Goal: Communication & Community: Answer question/provide support

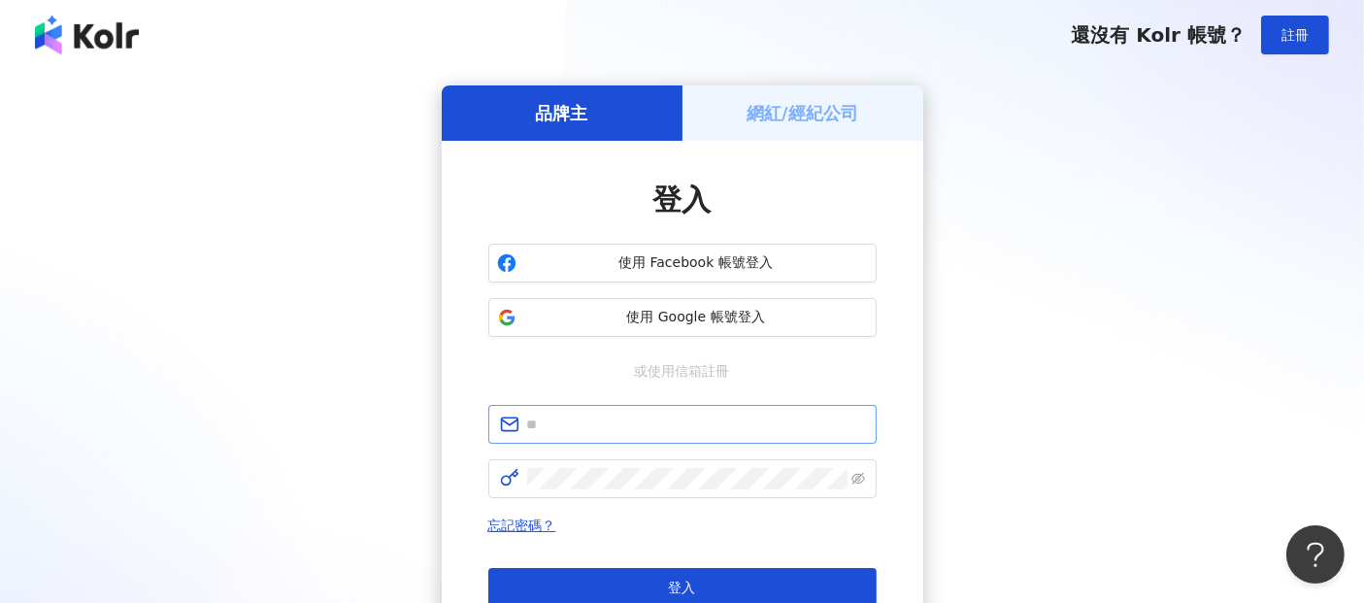
click at [568, 439] on span at bounding box center [682, 424] width 388 height 39
click at [572, 431] on input "text" at bounding box center [696, 424] width 338 height 21
paste input "**********"
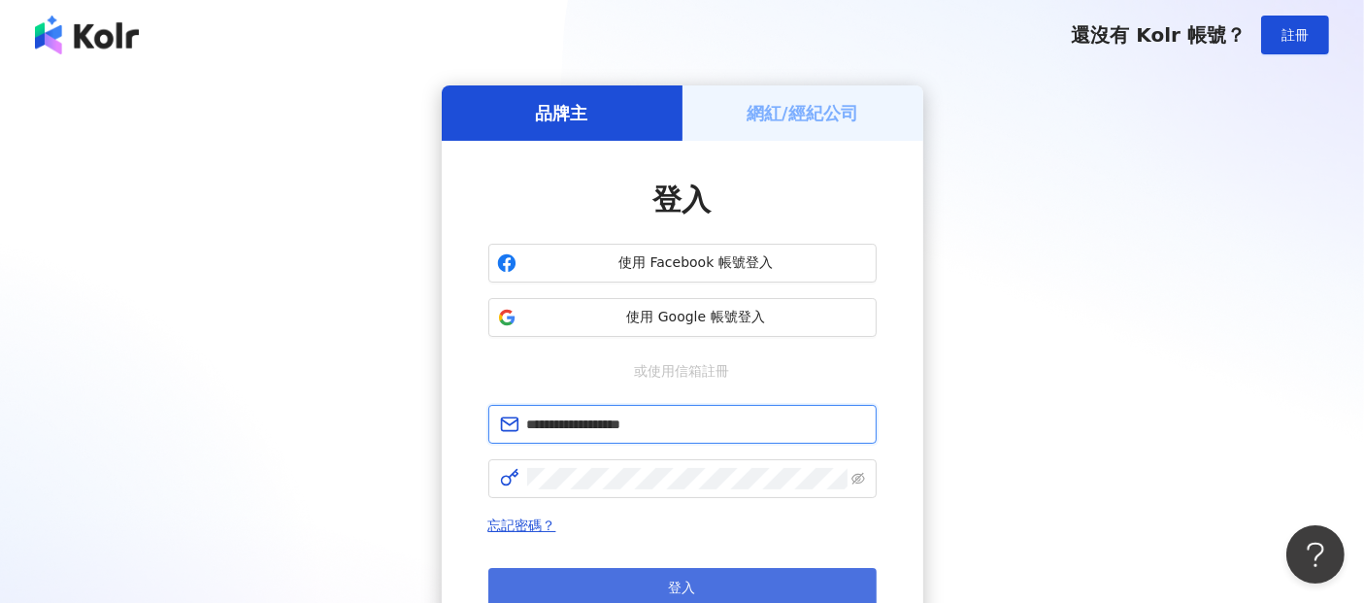
type input "**********"
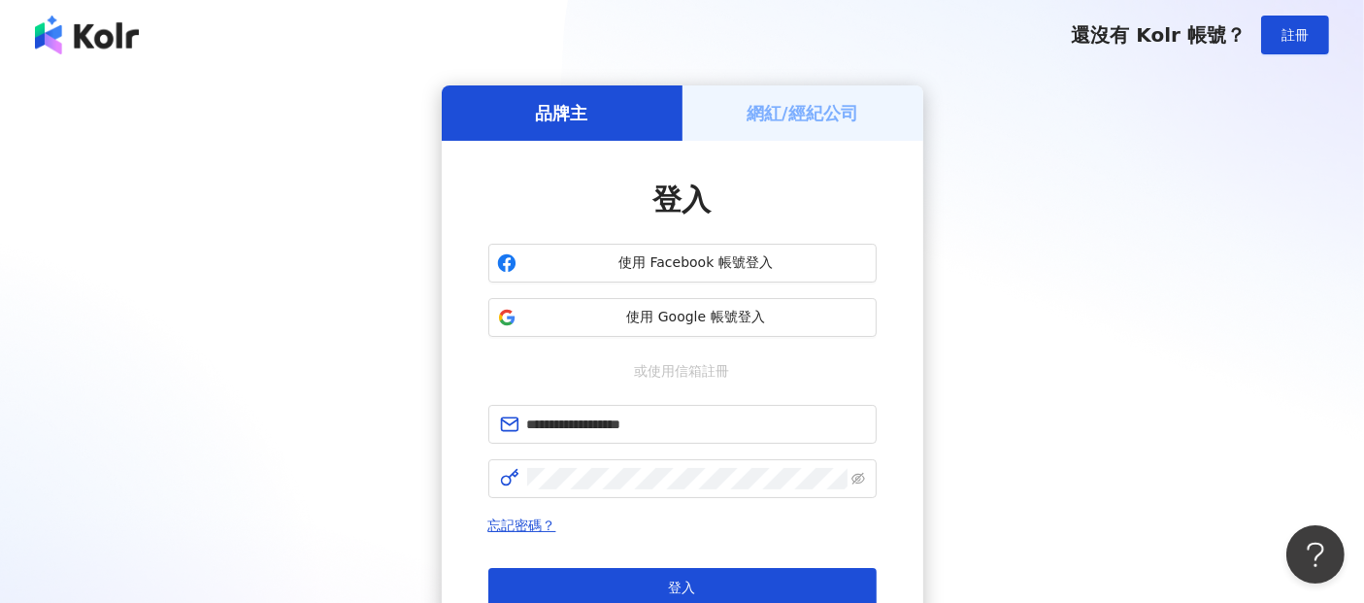
click at [863, 387] on div "**********" at bounding box center [682, 413] width 388 height 466
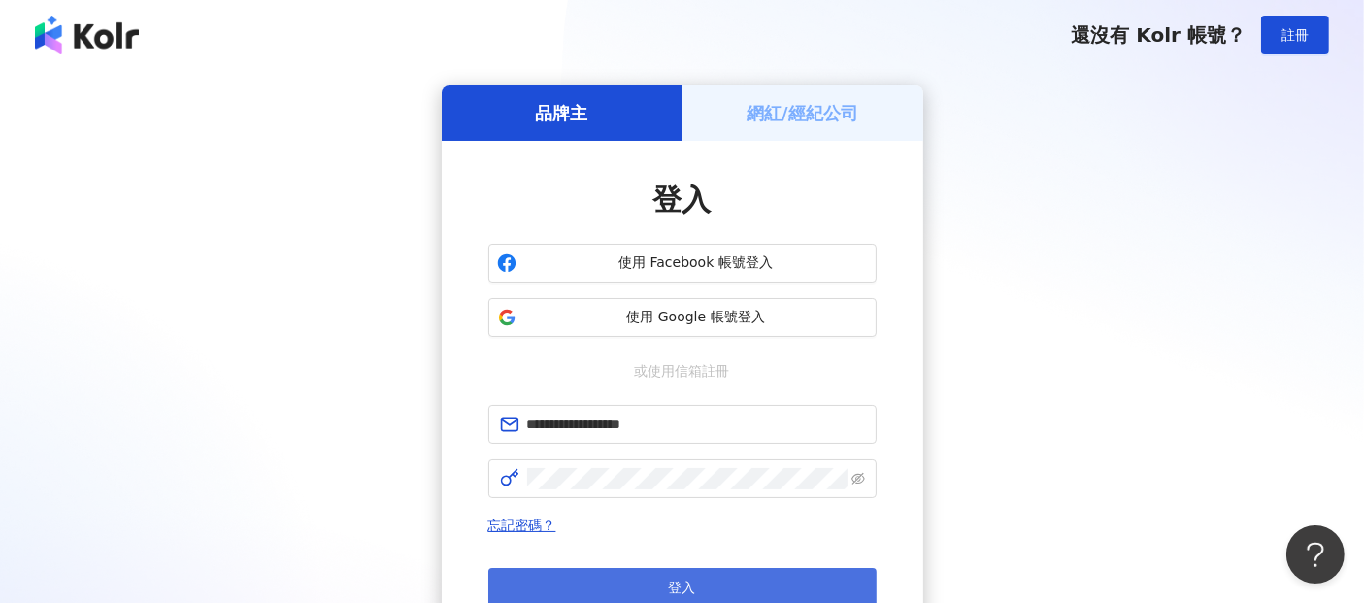
click at [696, 579] on button "登入" at bounding box center [682, 587] width 388 height 39
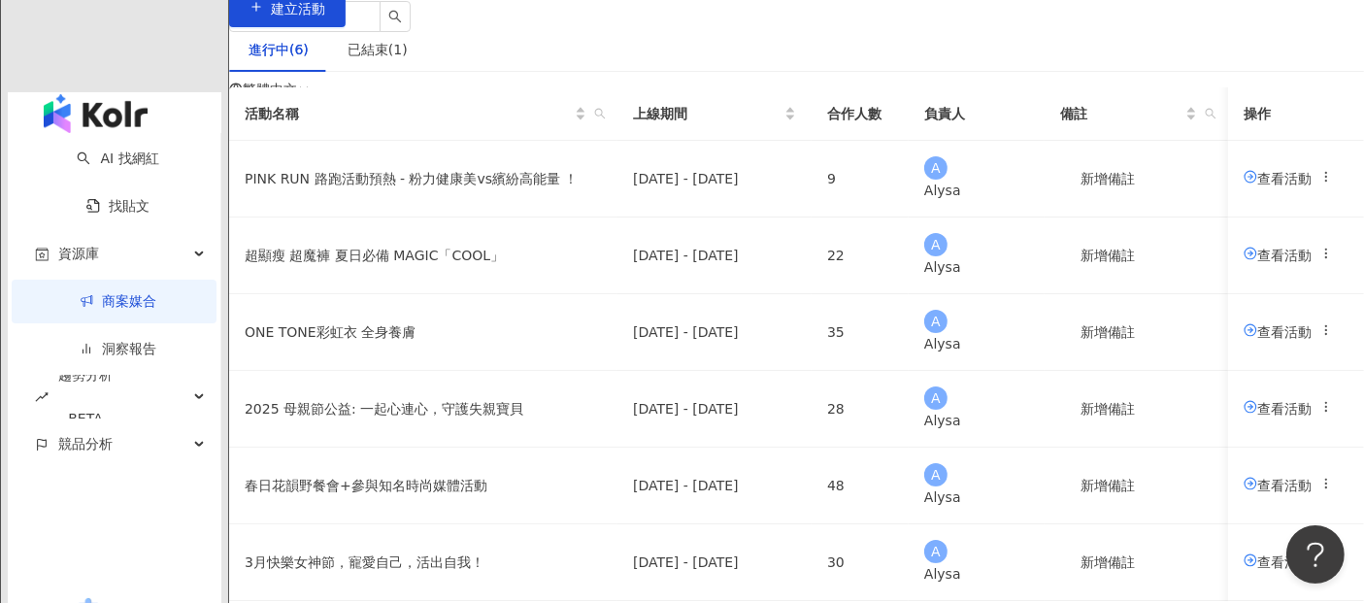
scroll to position [216, 0]
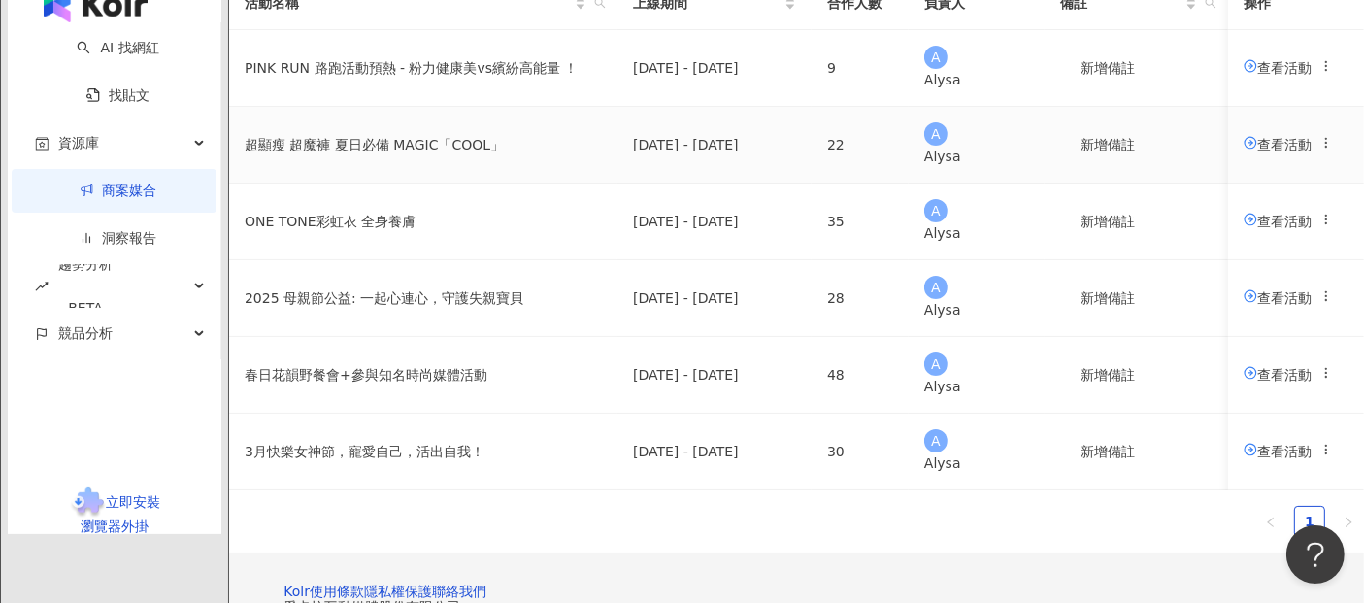
click at [1244, 151] on span "查看活動" at bounding box center [1278, 144] width 68 height 16
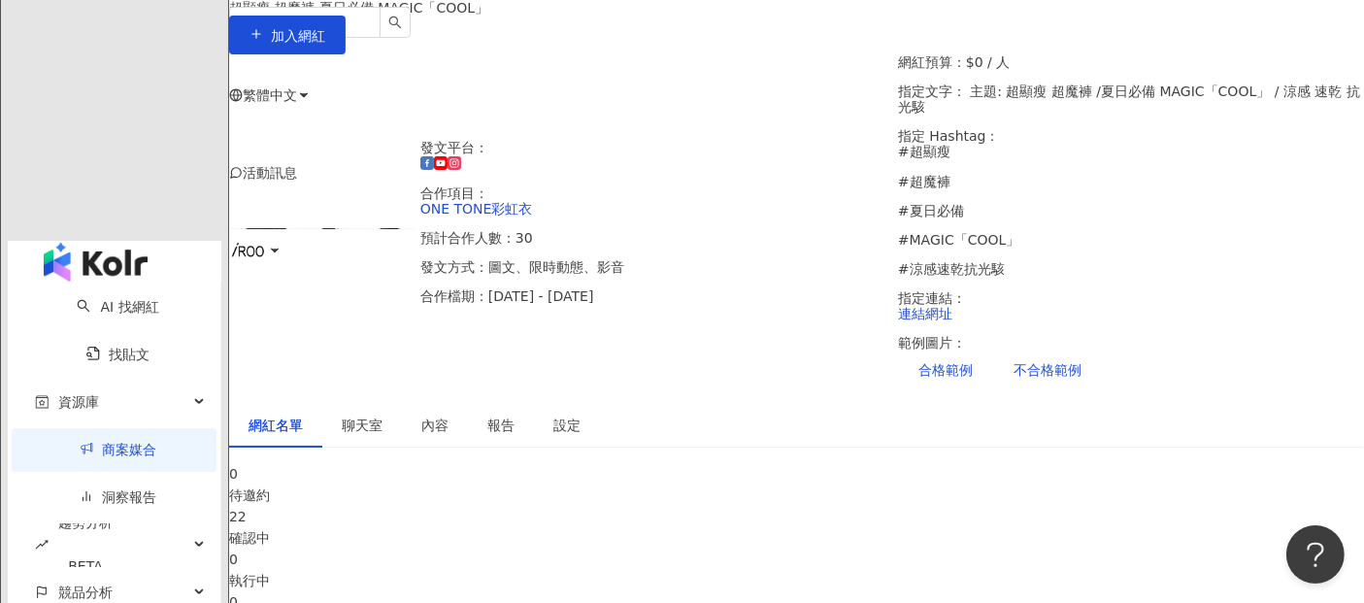
scroll to position [323, 0]
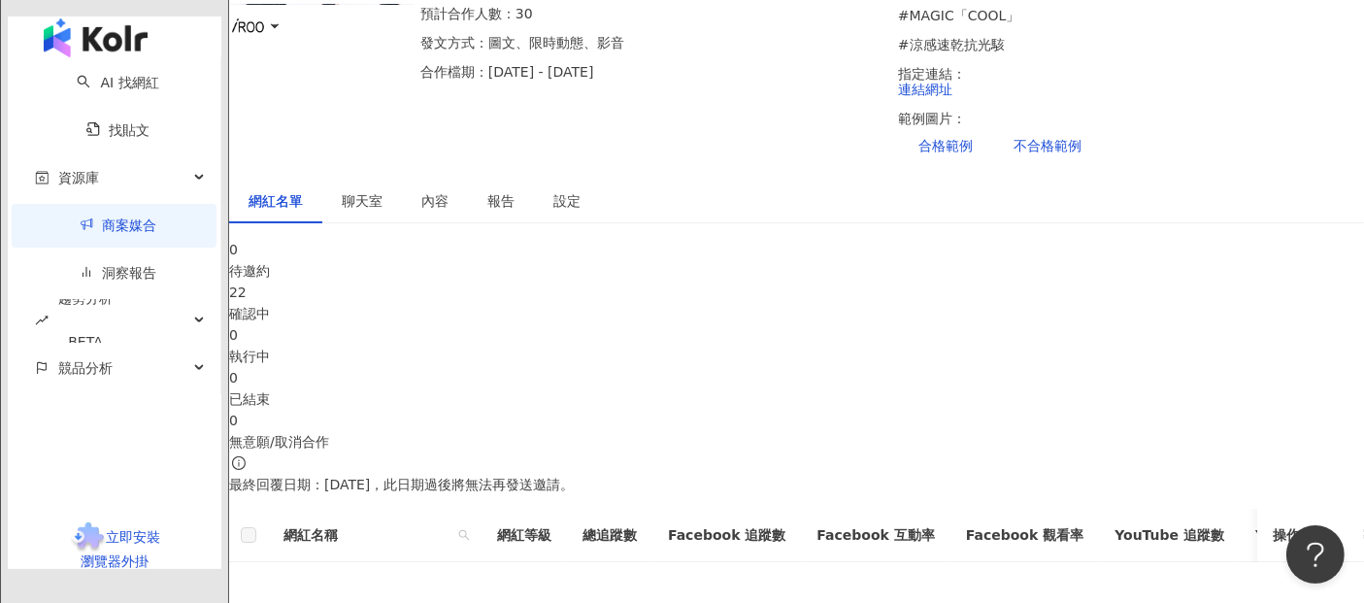
click at [493, 282] on div "22" at bounding box center [796, 292] width 1135 height 21
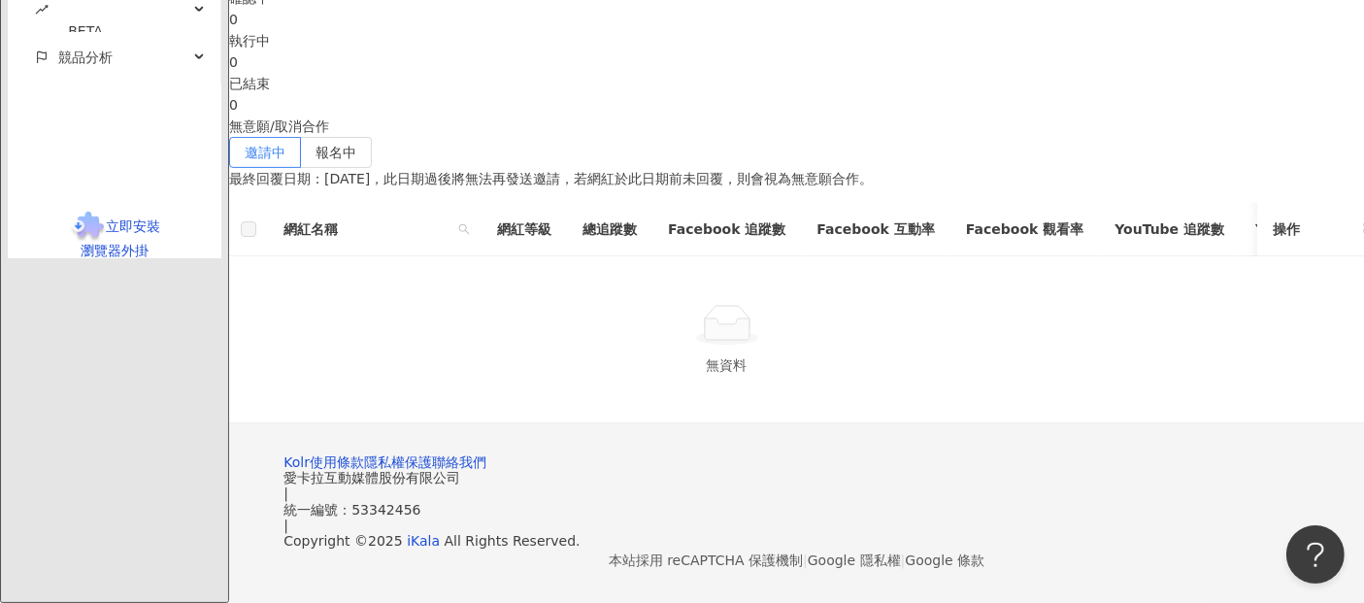
scroll to position [323, 0]
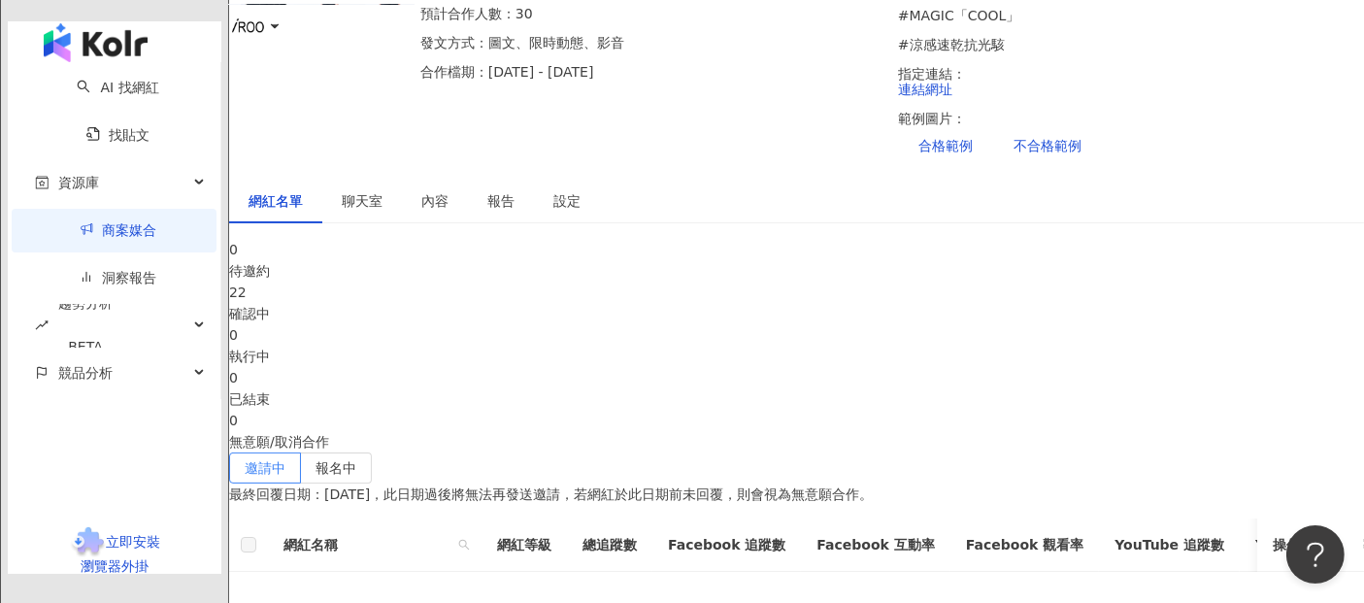
click at [502, 282] on div "22 確認中" at bounding box center [796, 303] width 1135 height 43
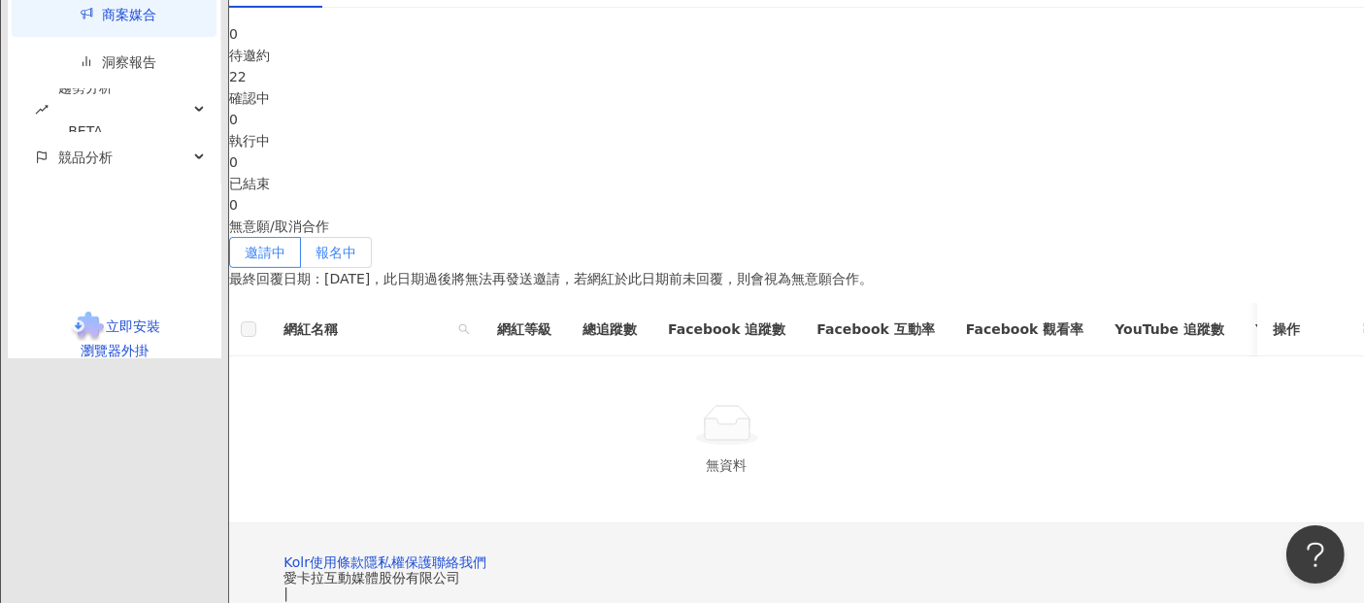
click at [356, 245] on span "報名中" at bounding box center [336, 253] width 41 height 16
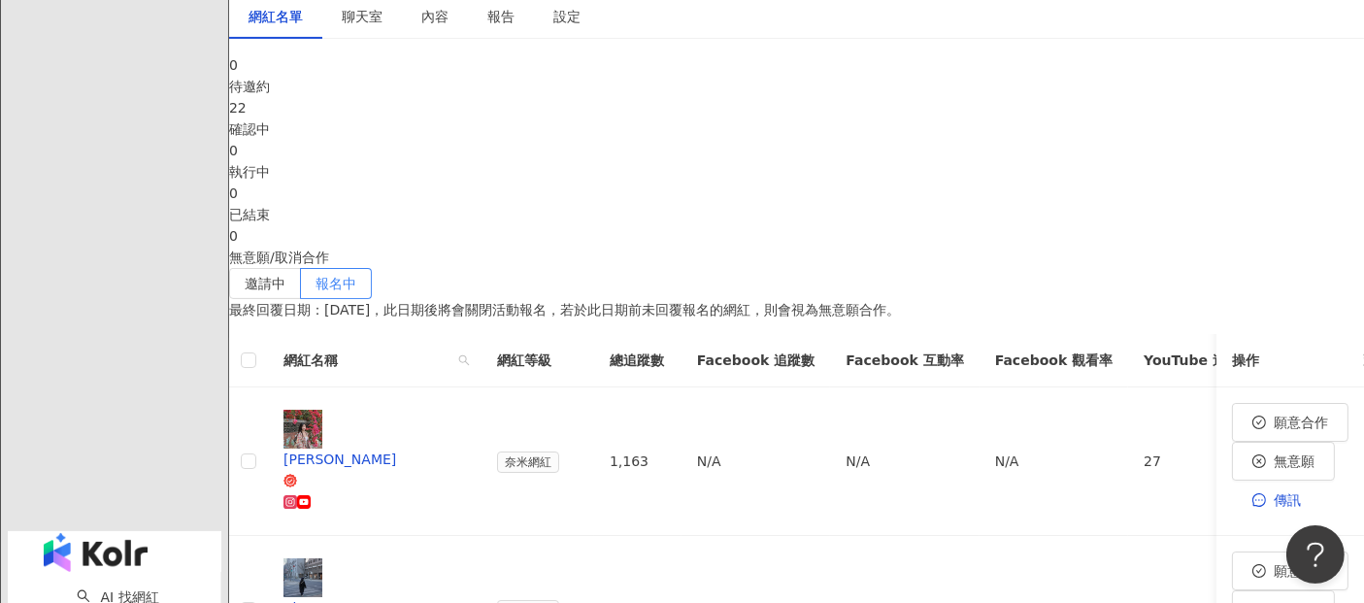
scroll to position [555, 0]
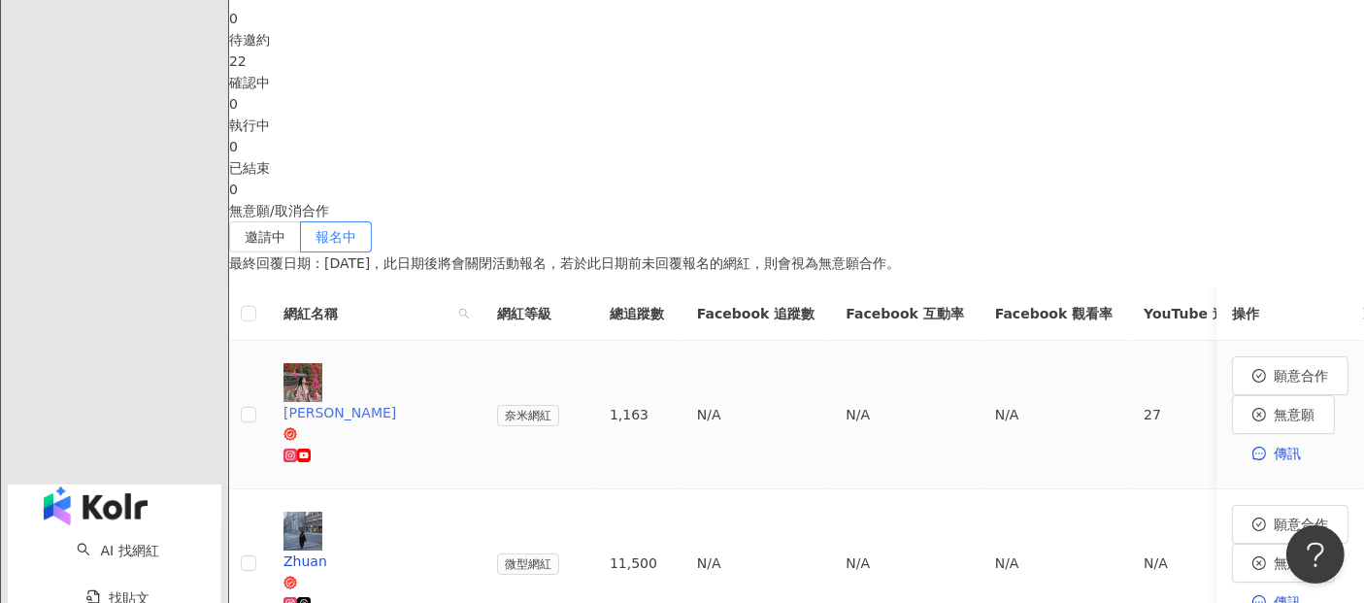
click at [455, 402] on div "YUNNiE H." at bounding box center [375, 412] width 183 height 21
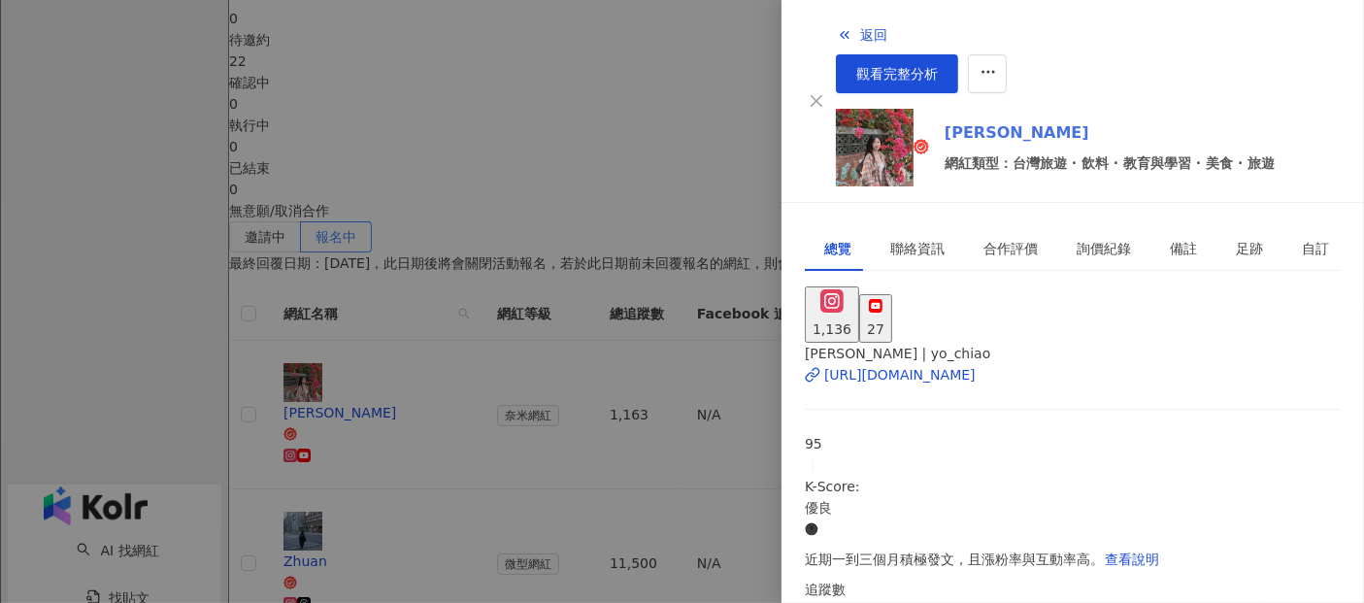
click at [959, 121] on link "YUNNiE H." at bounding box center [1110, 132] width 330 height 23
click at [726, 108] on div at bounding box center [682, 301] width 1364 height 603
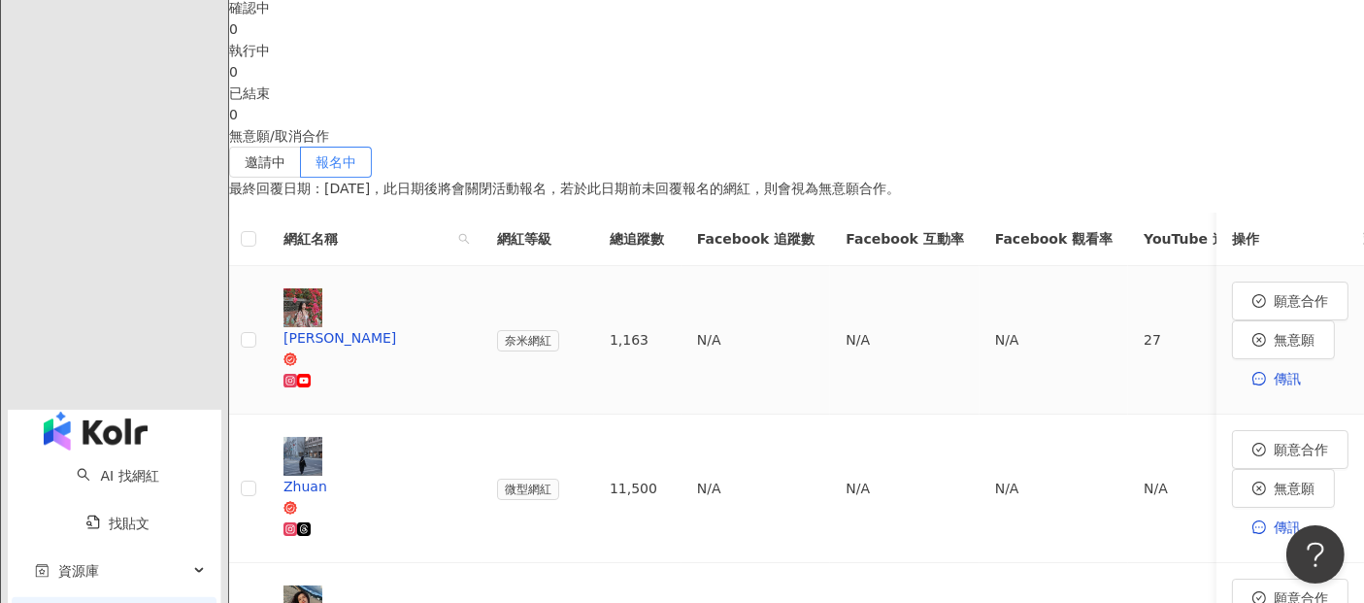
scroll to position [662, 0]
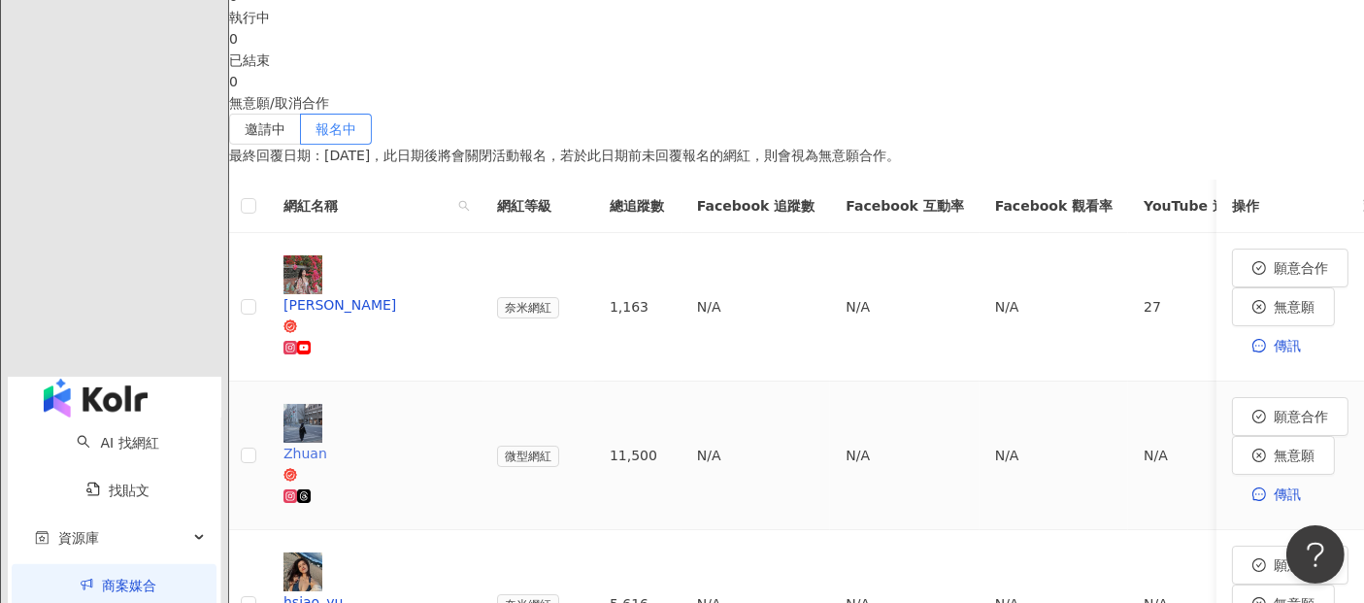
click at [421, 443] on div "Zhuan" at bounding box center [375, 453] width 183 height 21
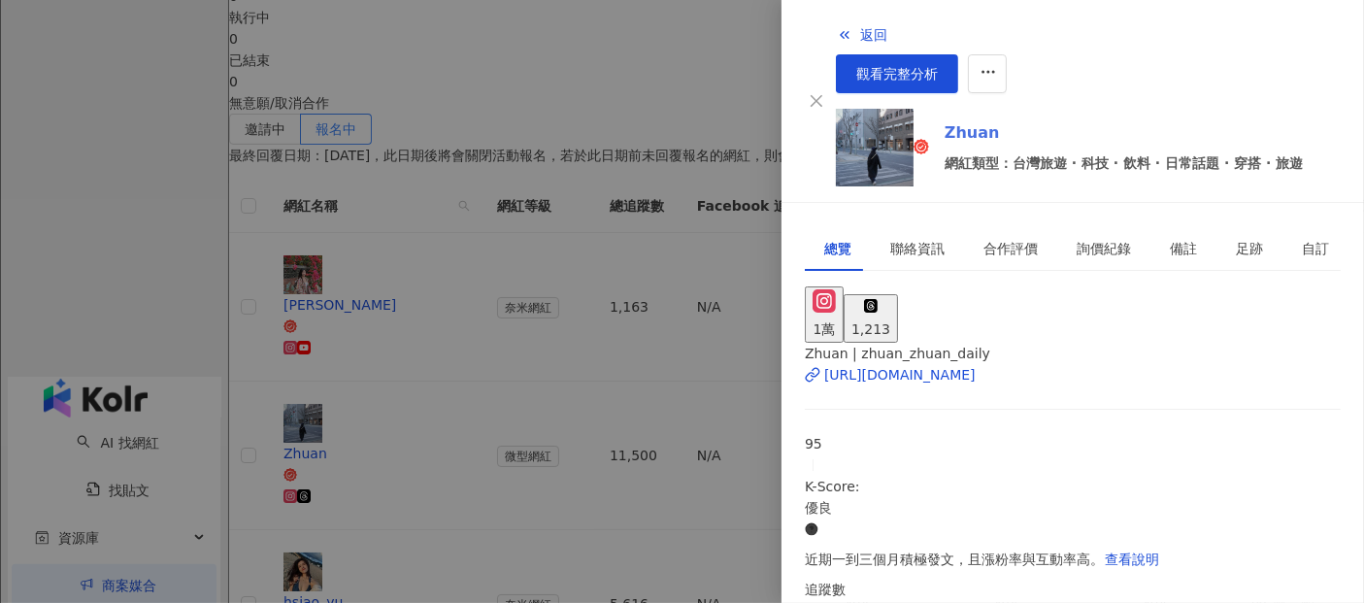
click at [945, 121] on link "Zhuan" at bounding box center [1124, 132] width 358 height 23
click at [590, 84] on div at bounding box center [682, 301] width 1364 height 603
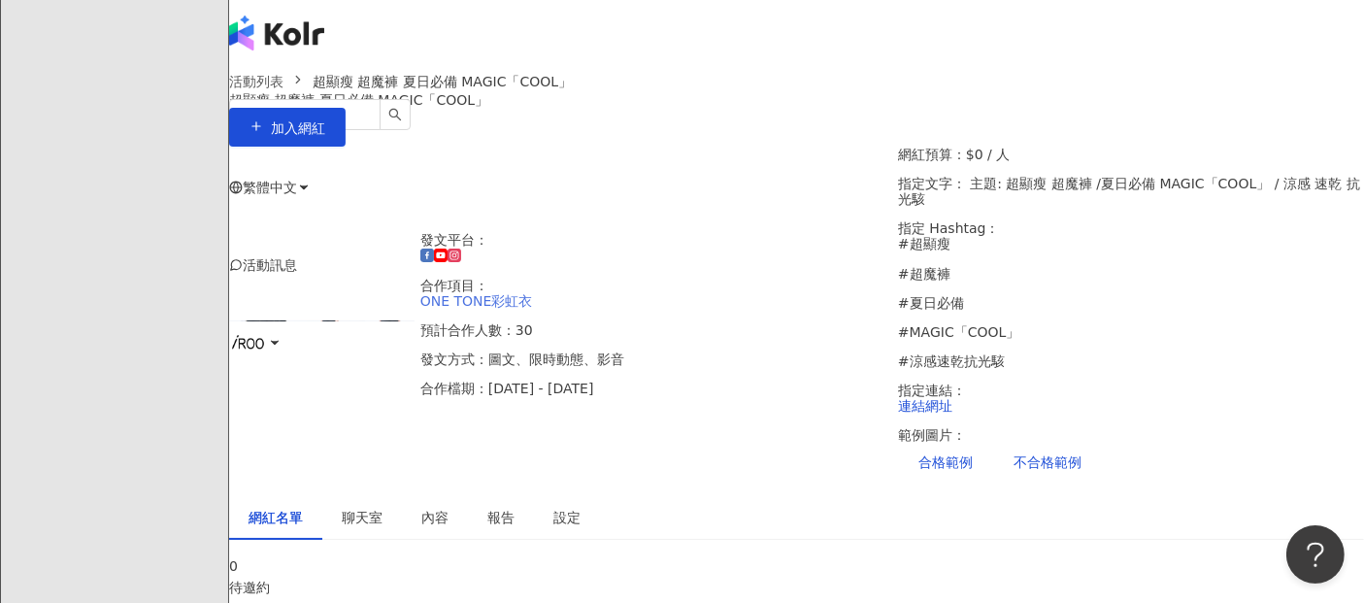
scroll to position [0, 0]
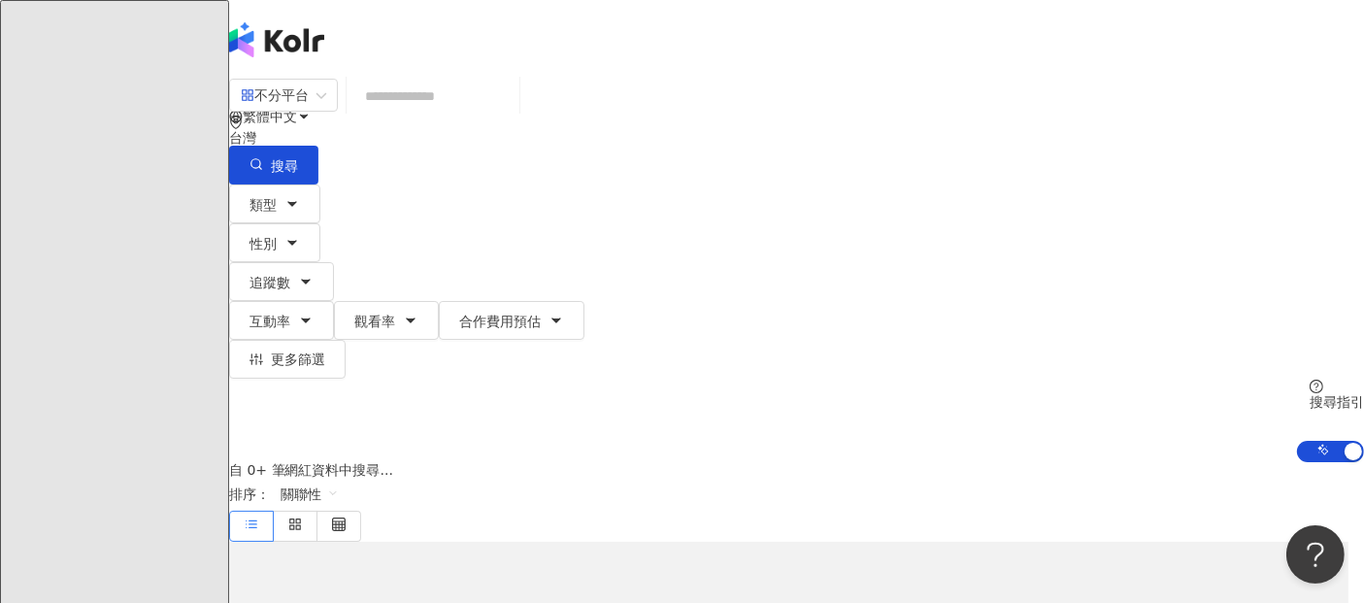
click at [435, 109] on input "search" at bounding box center [432, 96] width 157 height 37
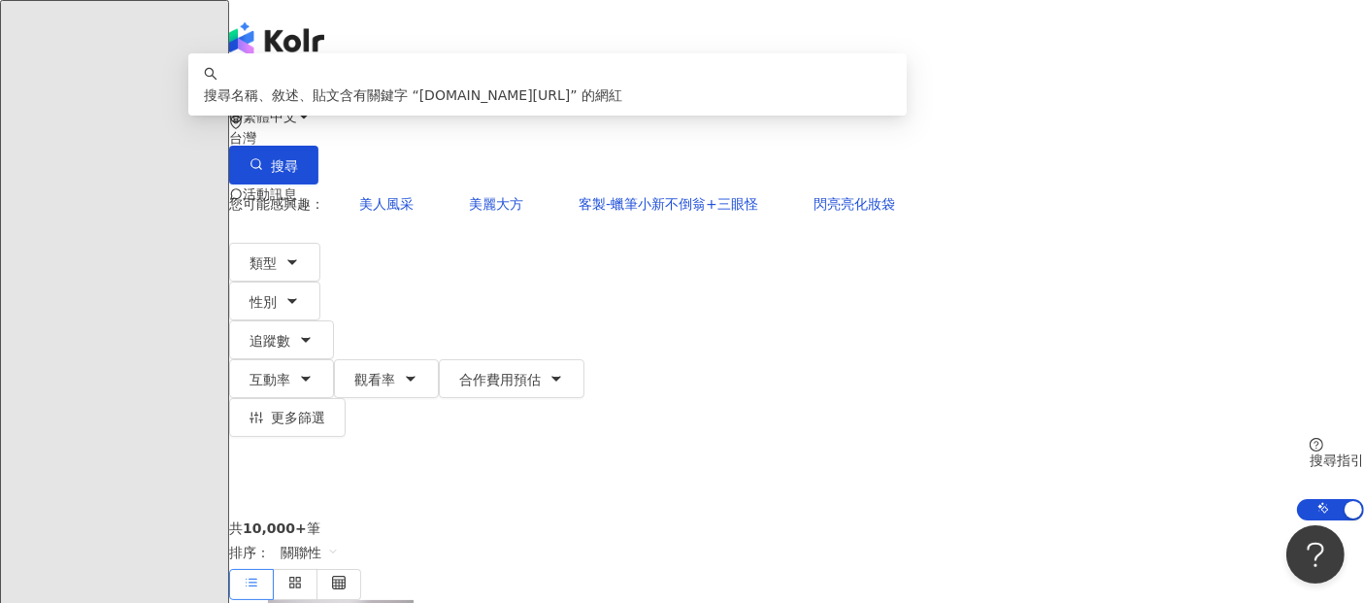
drag, startPoint x: 524, startPoint y: 115, endPoint x: 398, endPoint y: 115, distance: 126.2
click at [399, 115] on div "**********" at bounding box center [796, 131] width 1135 height 107
type input "**********"
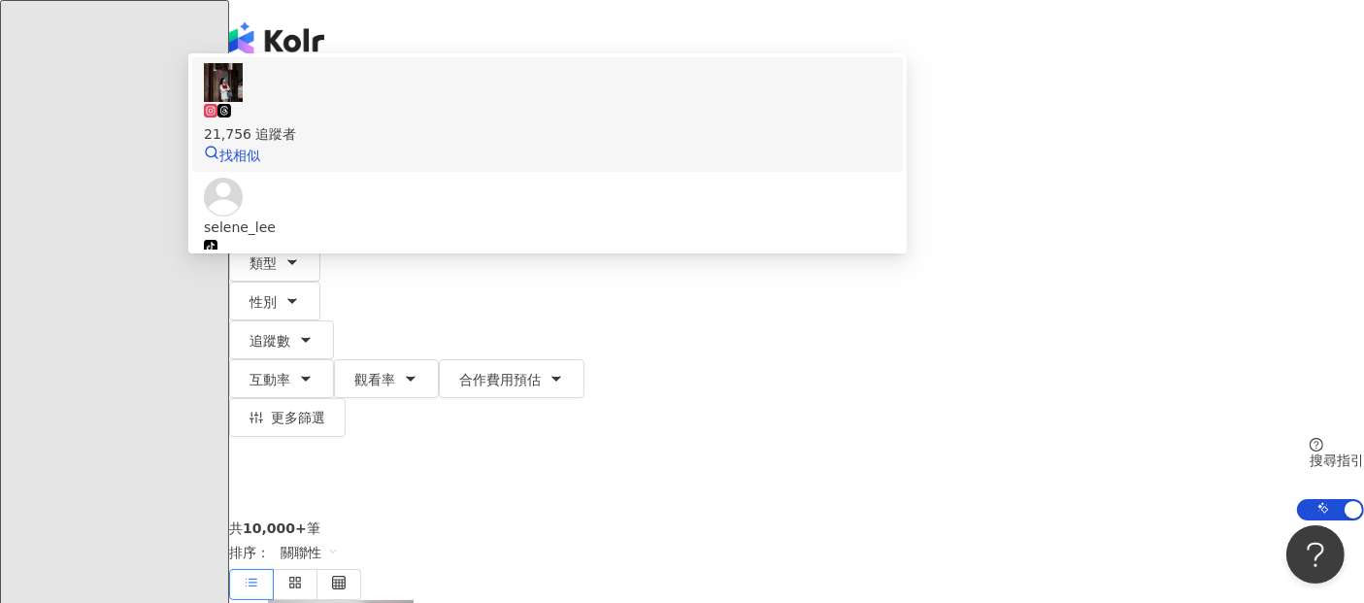
click at [204, 102] on span at bounding box center [204, 102] width 0 height 0
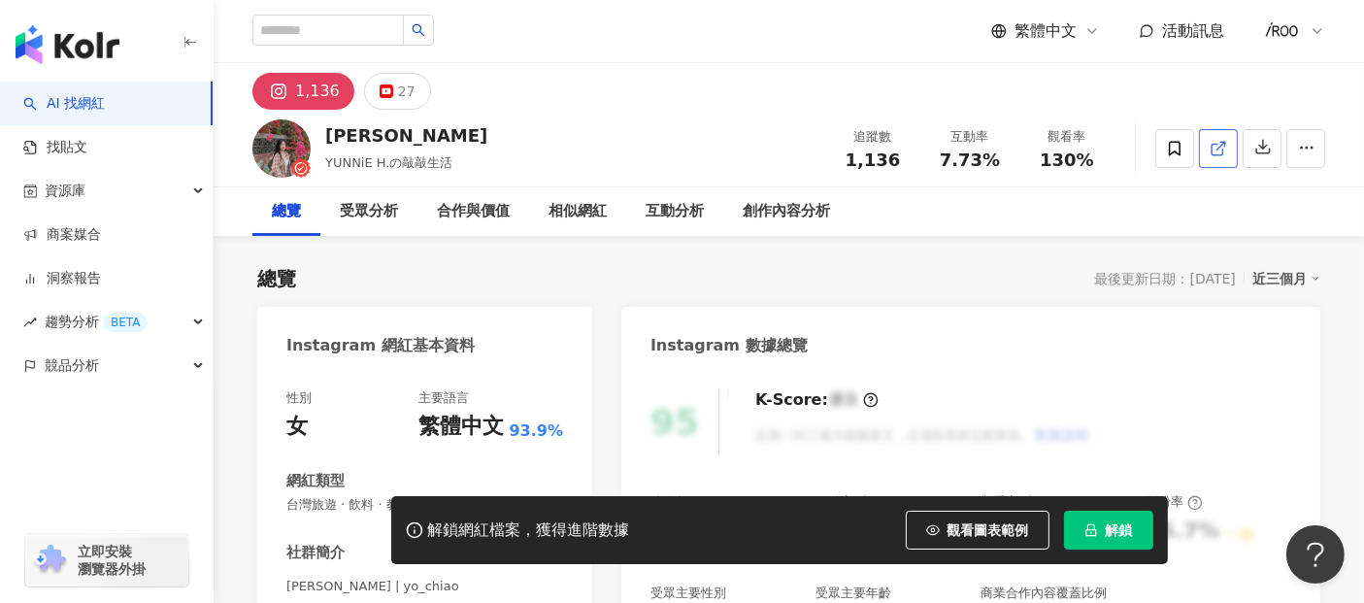
click at [1221, 148] on icon at bounding box center [1218, 148] width 17 height 17
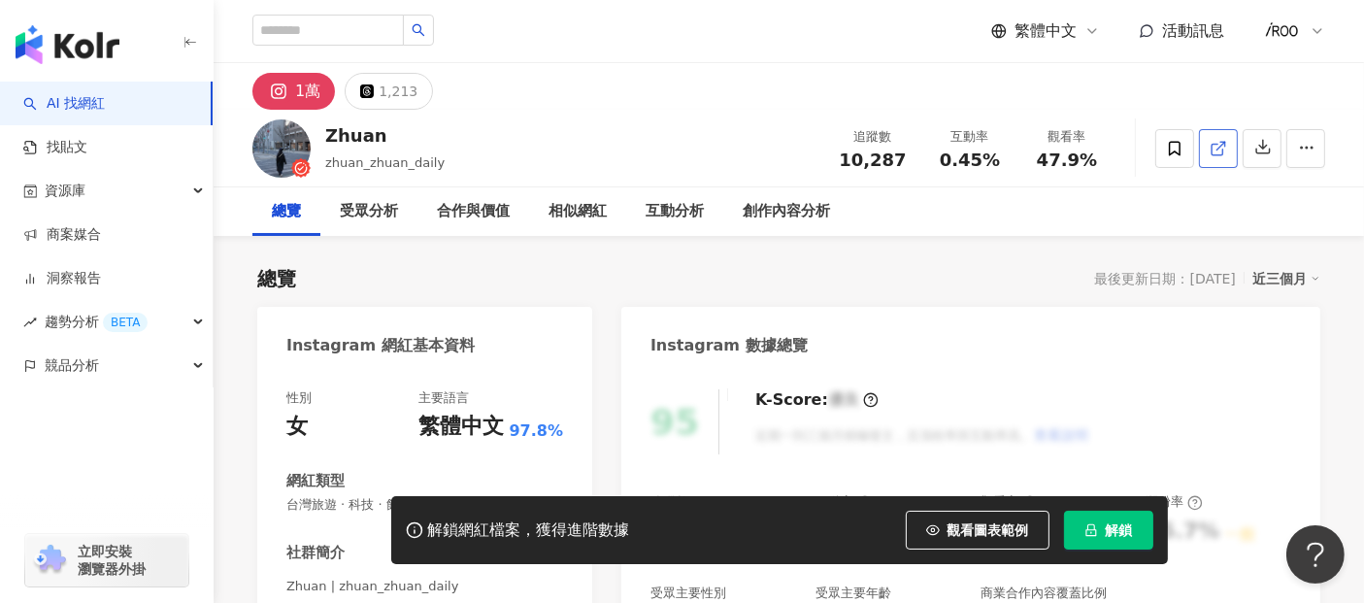
click at [1216, 141] on icon at bounding box center [1218, 148] width 17 height 17
click at [1109, 526] on span "解鎖" at bounding box center [1119, 530] width 27 height 16
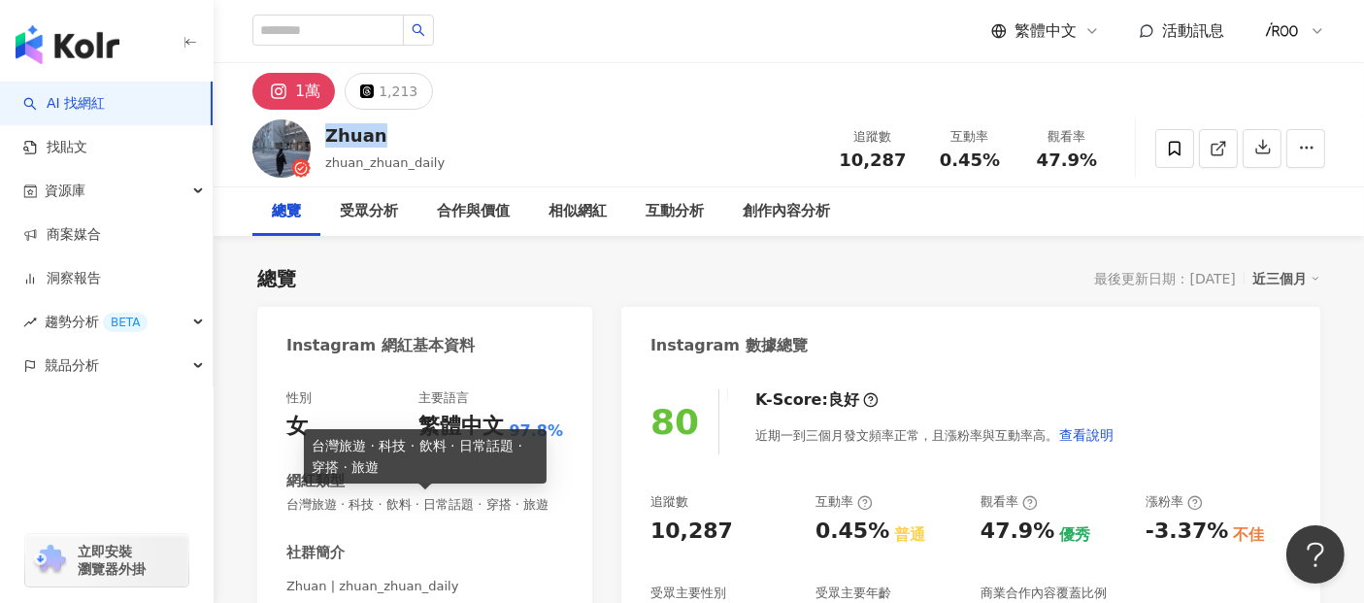
drag, startPoint x: 363, startPoint y: 136, endPoint x: 321, endPoint y: 129, distance: 42.3
click at [321, 129] on div "Zhuan zhuan_zhuan_daily 追蹤數 10,287 互動率 0.45% 觀看率 47.9%" at bounding box center [789, 148] width 1151 height 77
copy div "Zhuan"
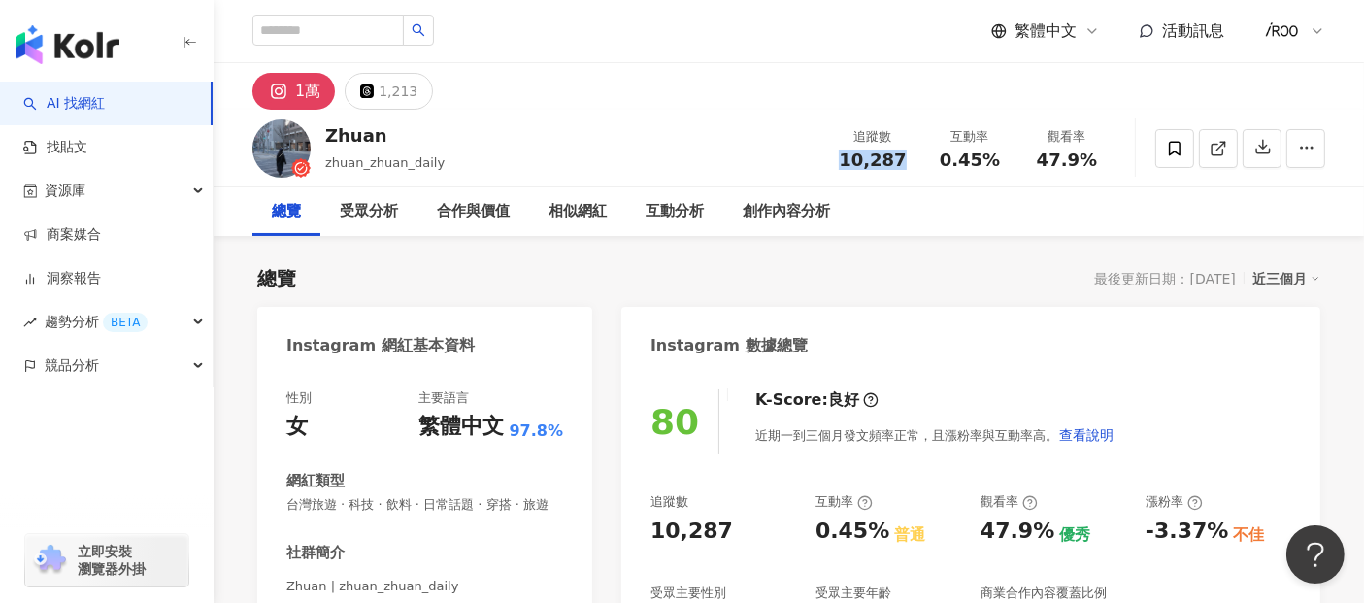
drag, startPoint x: 843, startPoint y: 163, endPoint x: 901, endPoint y: 164, distance: 58.3
click at [901, 164] on div "10,287" at bounding box center [873, 160] width 74 height 19
copy span "10,287"
drag, startPoint x: 936, startPoint y: 161, endPoint x: 992, endPoint y: 151, distance: 56.4
click at [992, 151] on div "0.45%" at bounding box center [970, 160] width 74 height 19
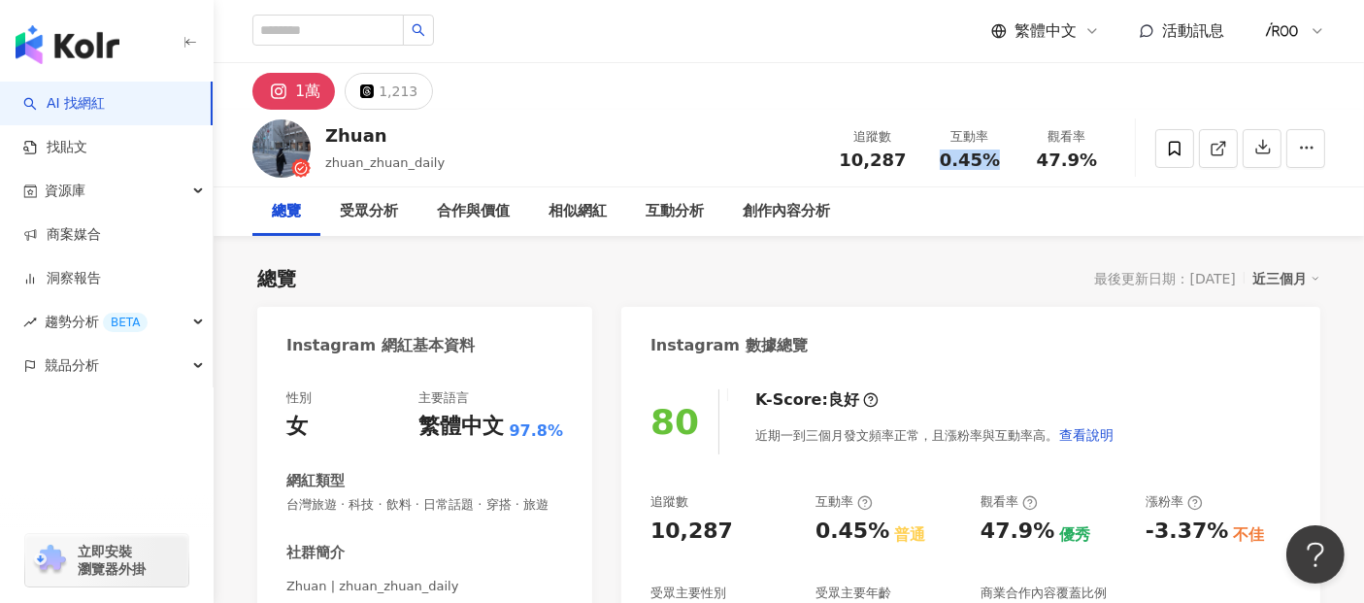
copy span "0.45%"
click at [1096, 160] on div "47.9%" at bounding box center [1067, 160] width 74 height 19
drag, startPoint x: 1043, startPoint y: 162, endPoint x: 1091, endPoint y: 162, distance: 47.6
click at [1091, 162] on span "47.9%" at bounding box center [1067, 160] width 60 height 19
copy span "47.9%"
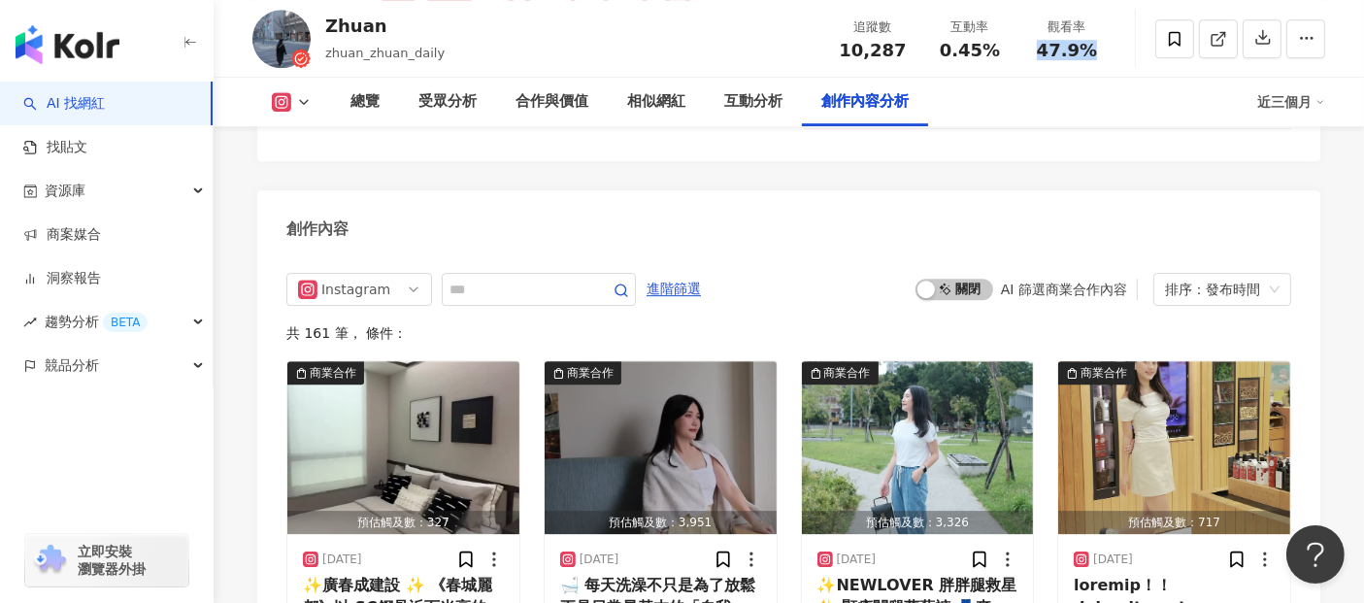
scroll to position [6042, 0]
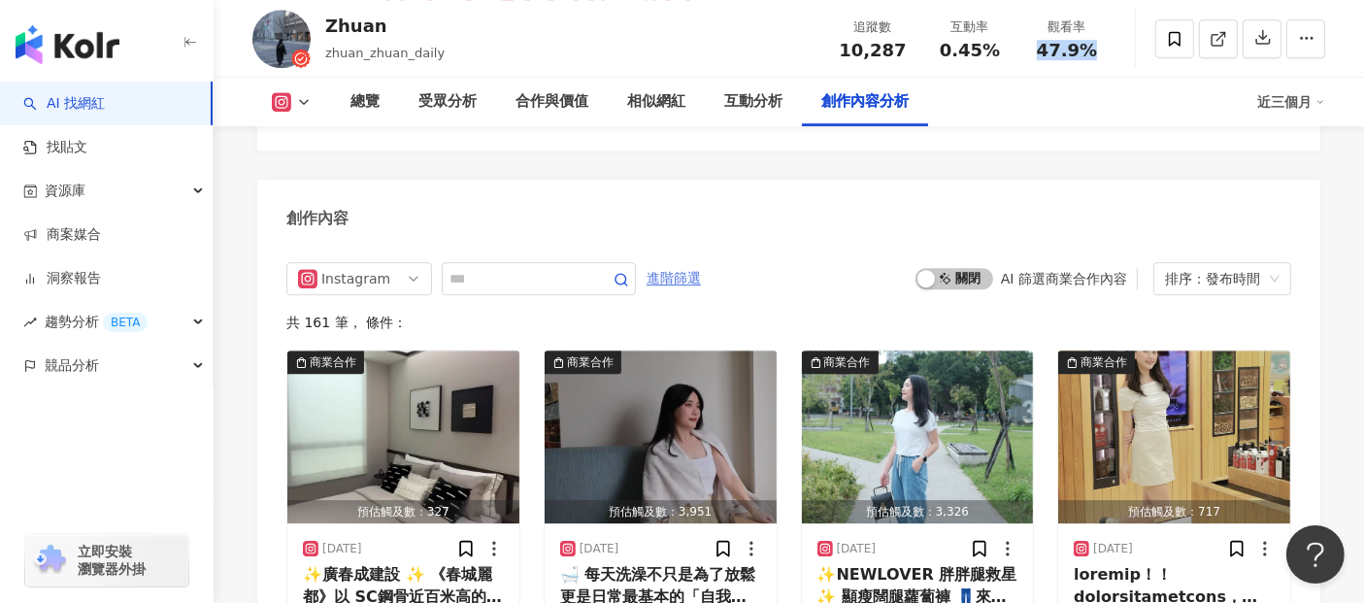
click at [701, 263] on span "進階篩選" at bounding box center [674, 278] width 54 height 31
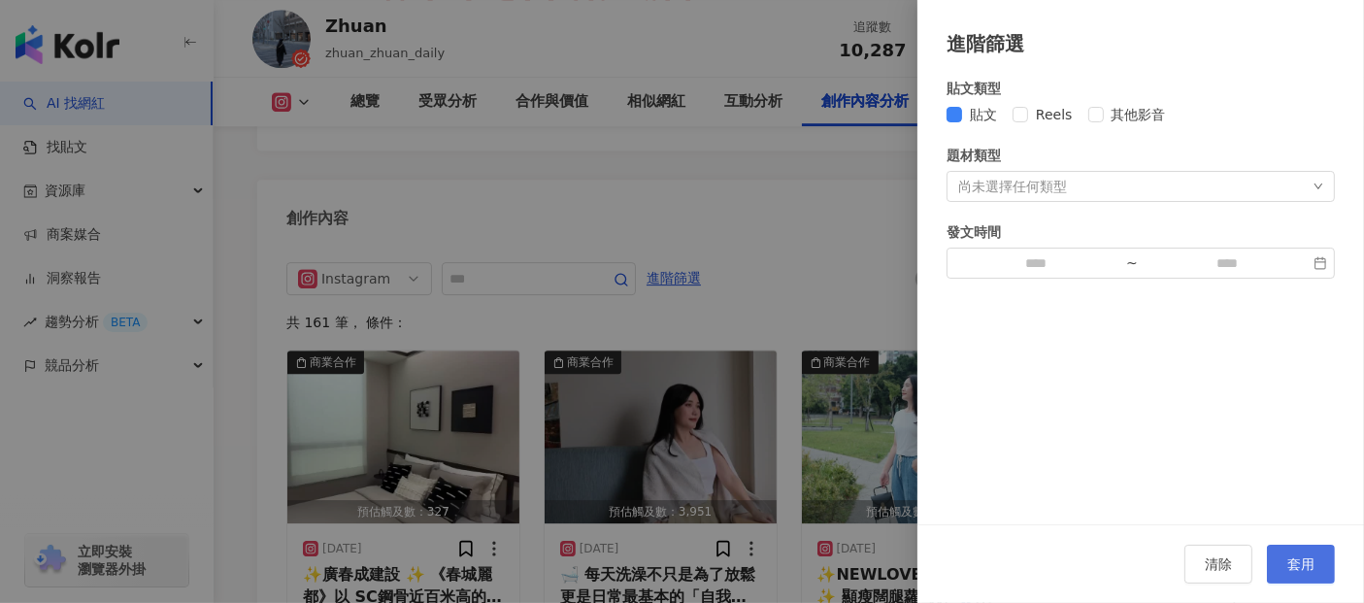
click at [1295, 565] on span "套用" at bounding box center [1301, 564] width 27 height 16
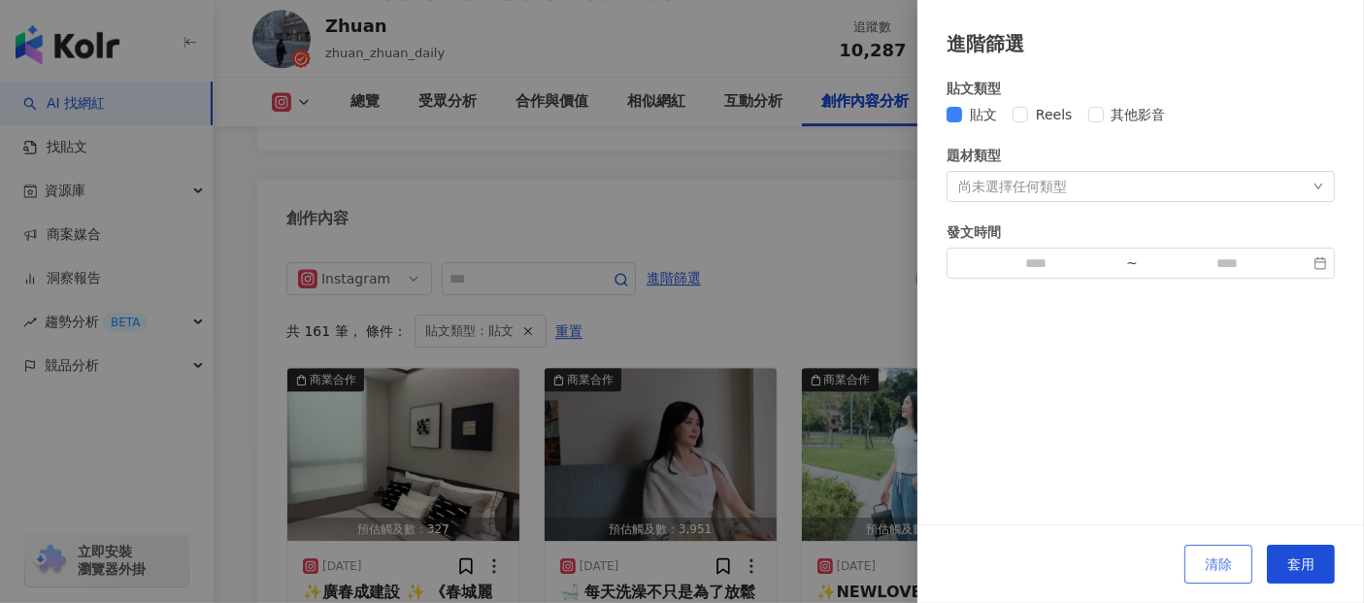
scroll to position [5984, 0]
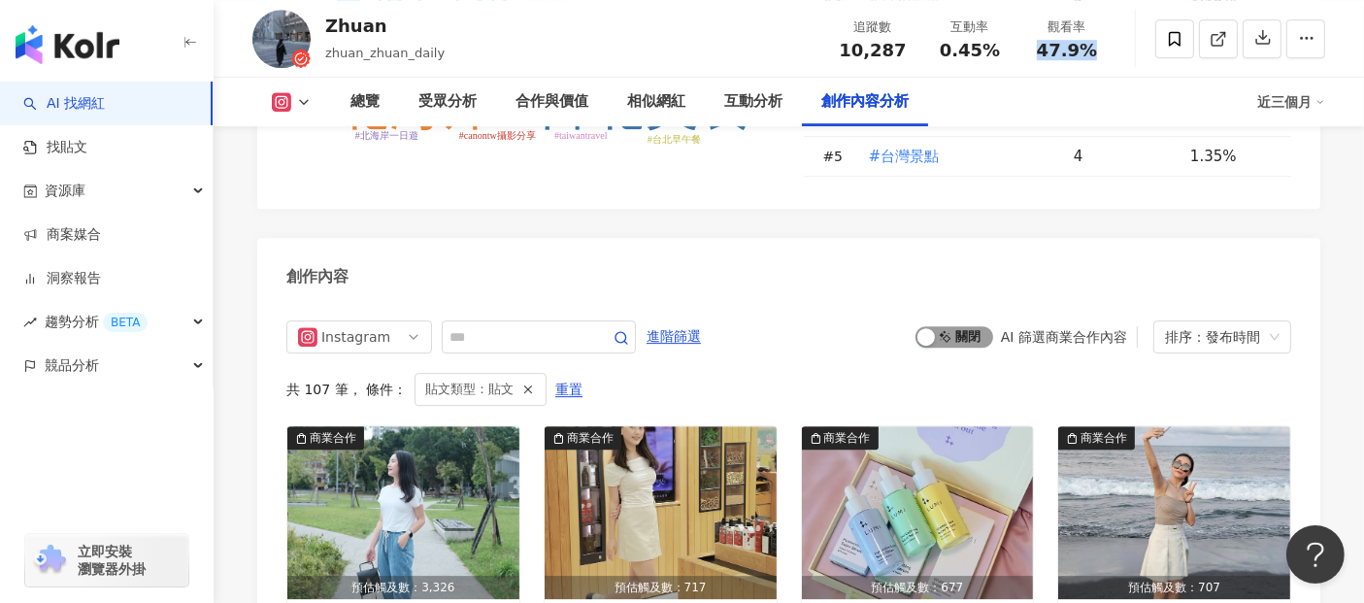
click at [950, 326] on span "啟動 關閉" at bounding box center [955, 336] width 78 height 21
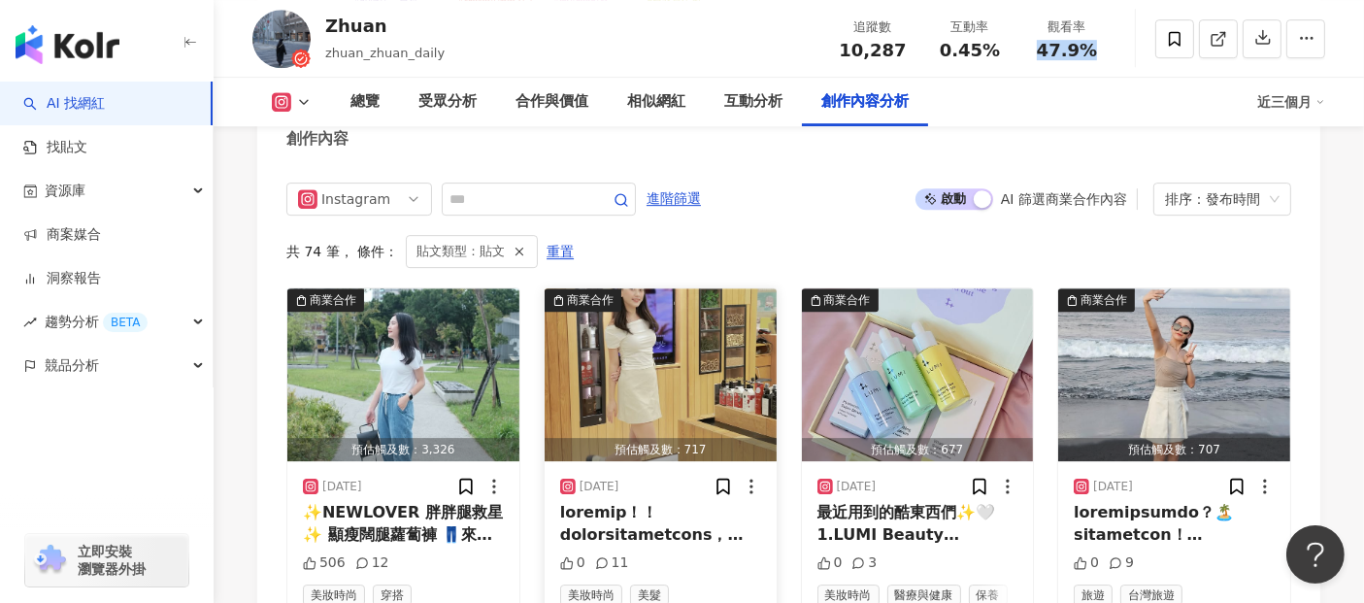
scroll to position [6200, 0]
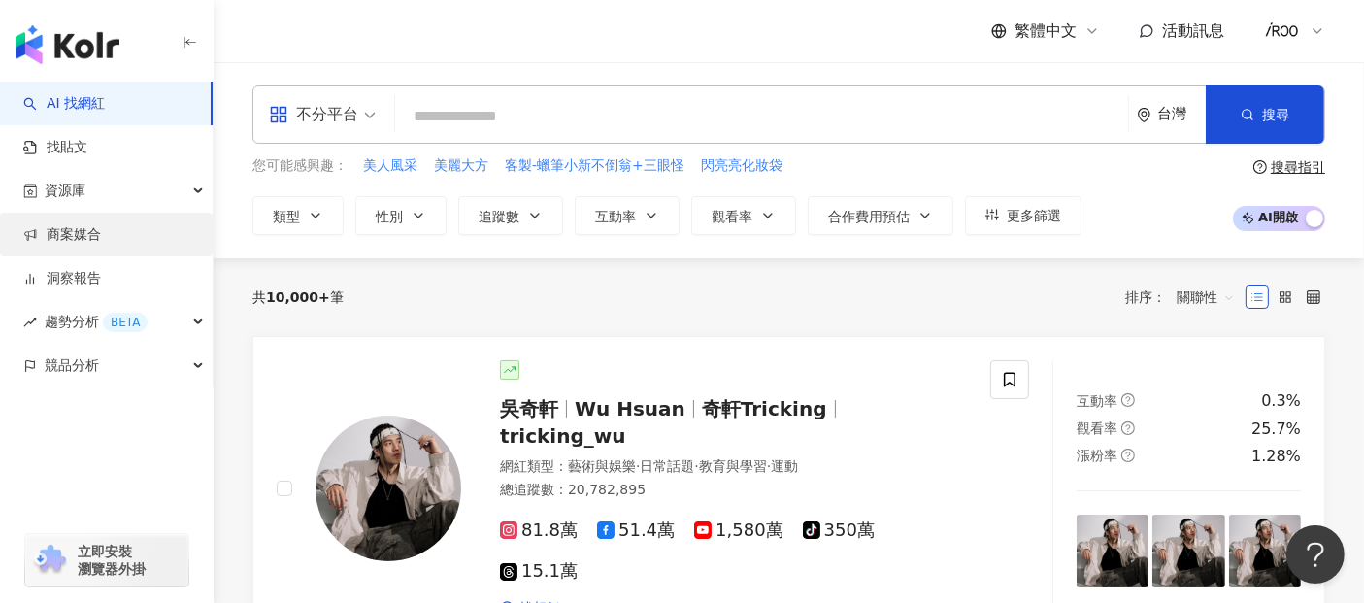
drag, startPoint x: 74, startPoint y: 234, endPoint x: 94, endPoint y: 237, distance: 20.6
click at [75, 234] on link "商案媒合" at bounding box center [62, 234] width 78 height 19
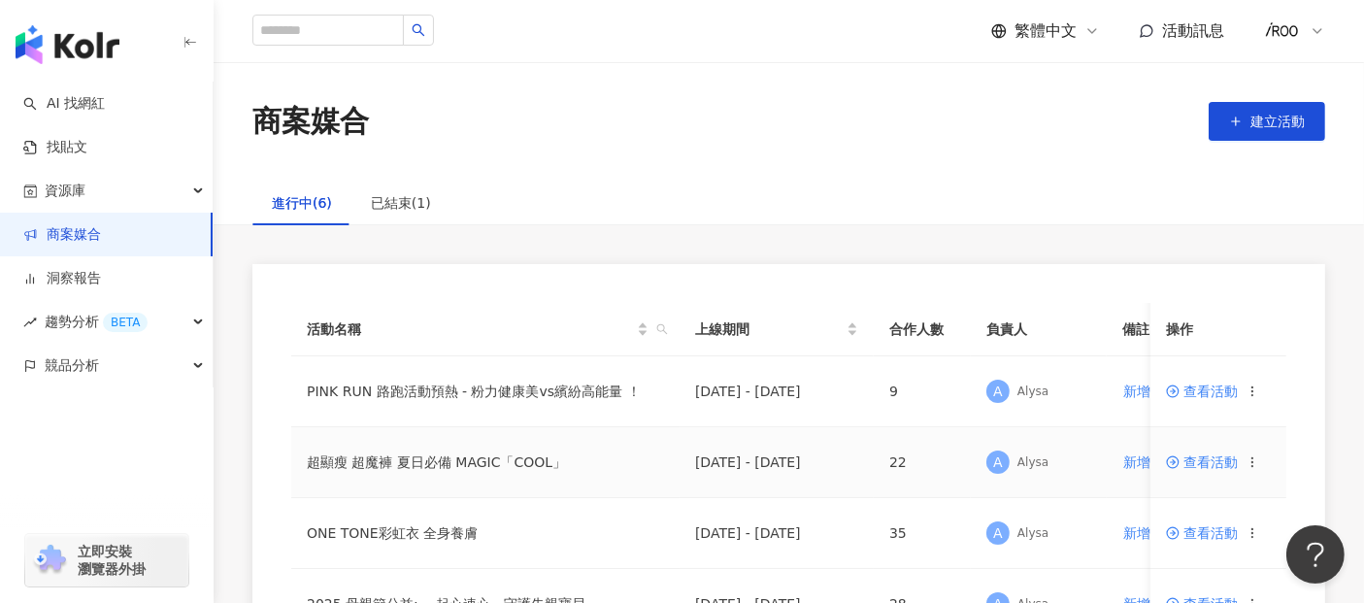
click at [1195, 464] on span "查看活動" at bounding box center [1202, 462] width 72 height 14
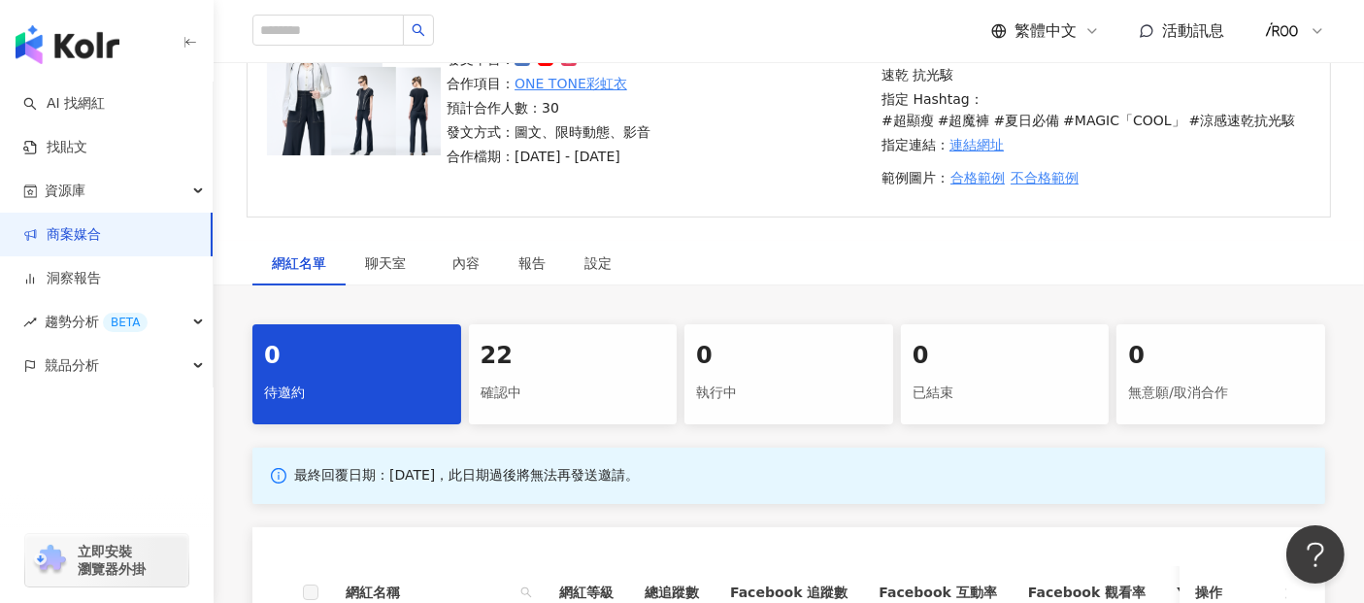
scroll to position [216, 0]
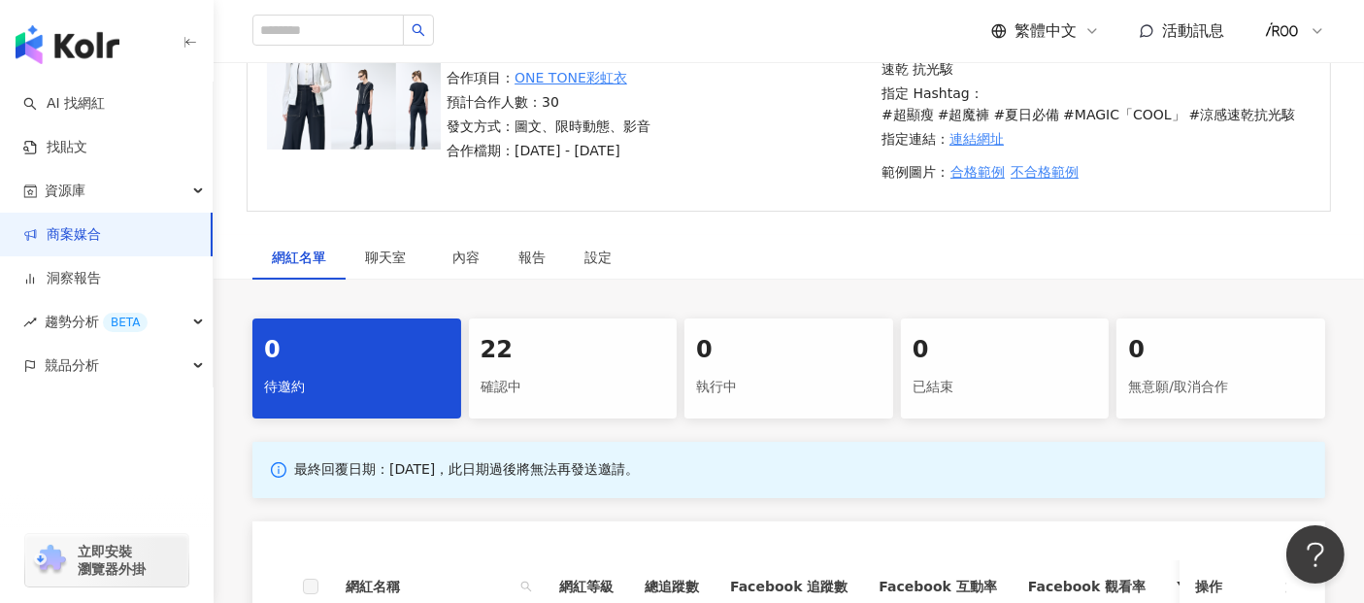
click at [502, 357] on div "22" at bounding box center [573, 350] width 185 height 33
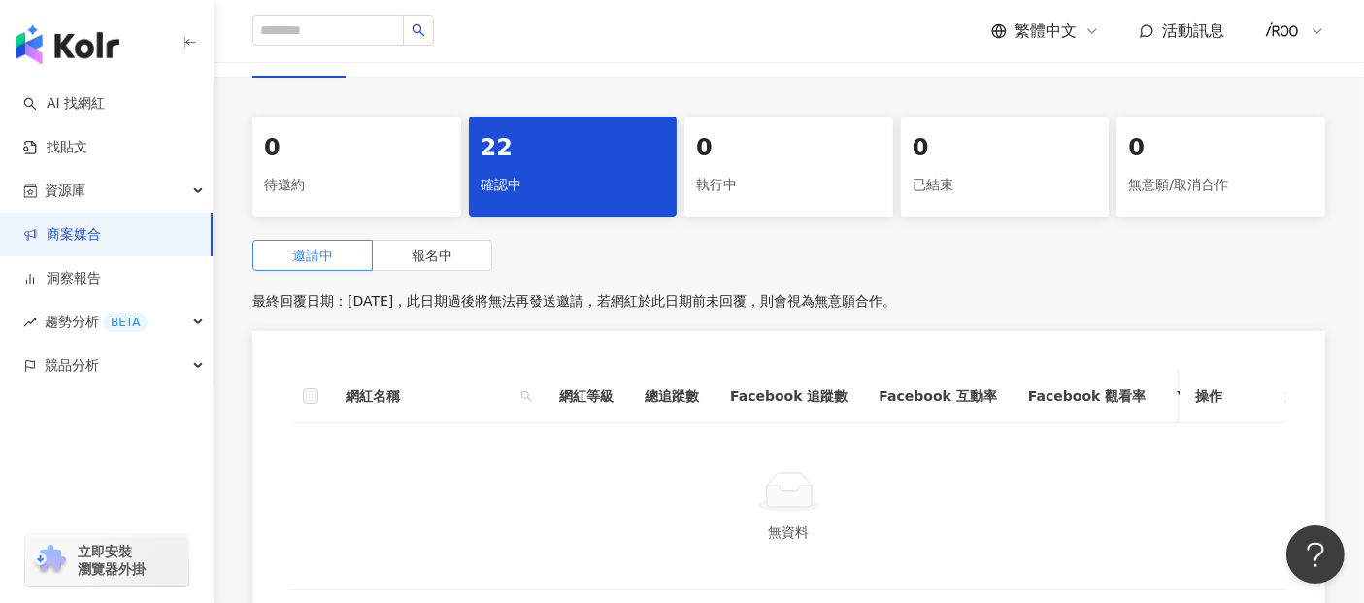
scroll to position [539, 0]
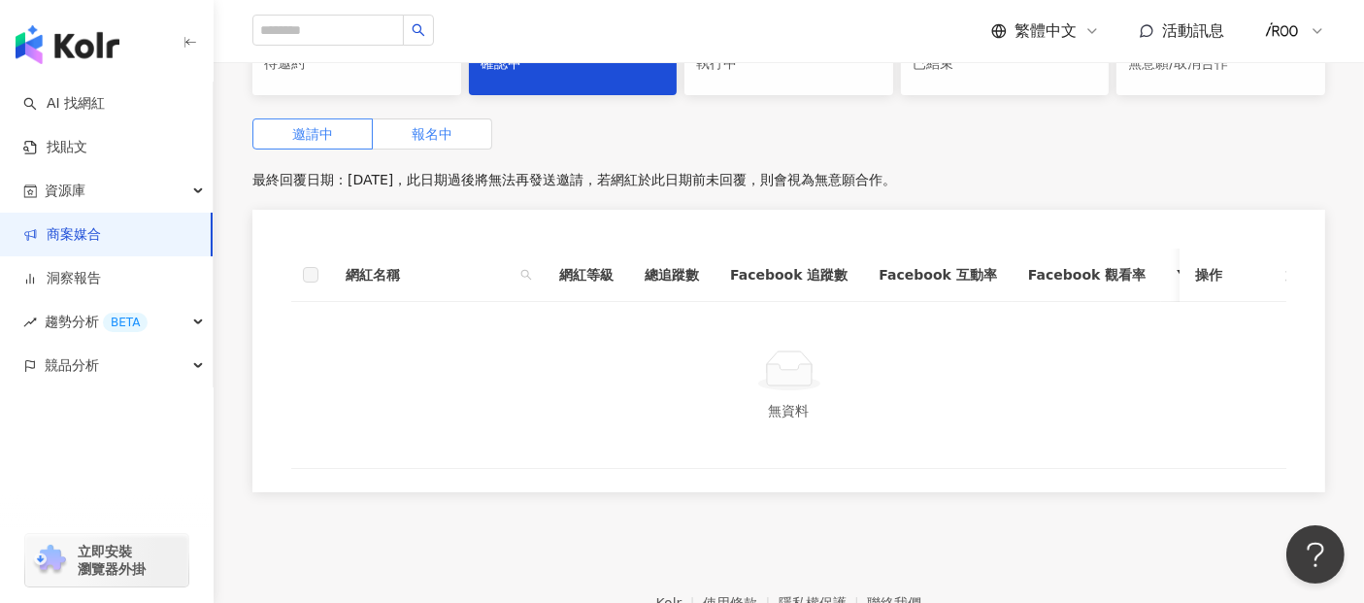
click at [453, 137] on label "報名中" at bounding box center [432, 133] width 119 height 31
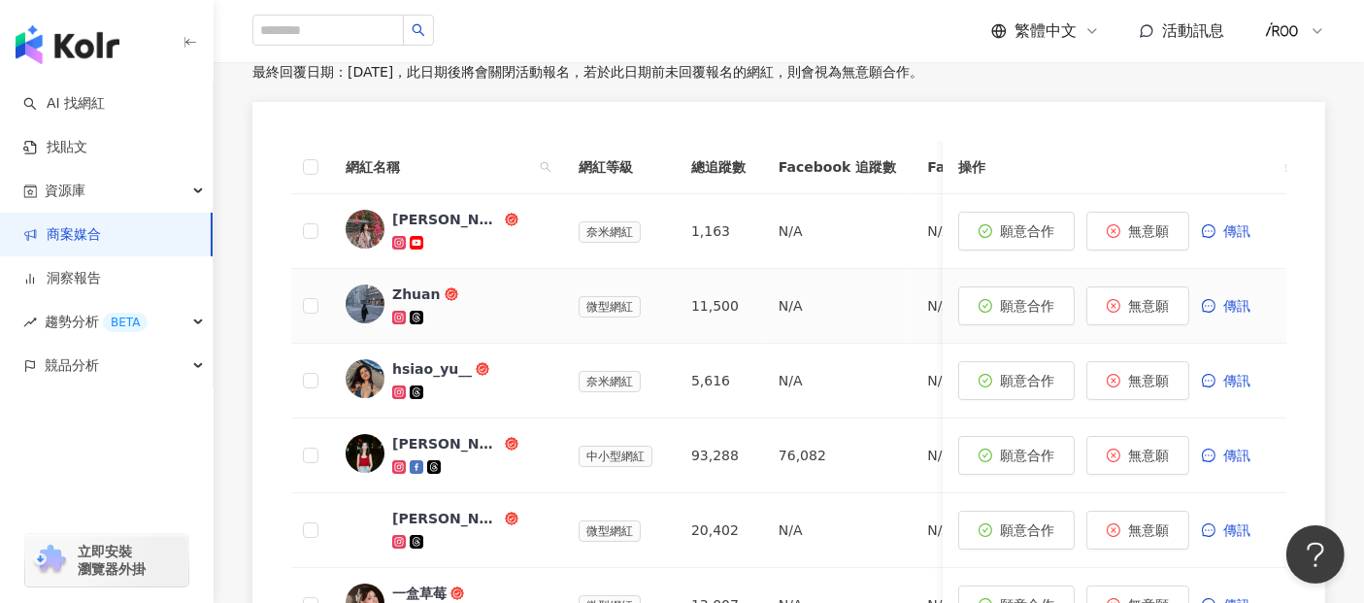
scroll to position [755, 0]
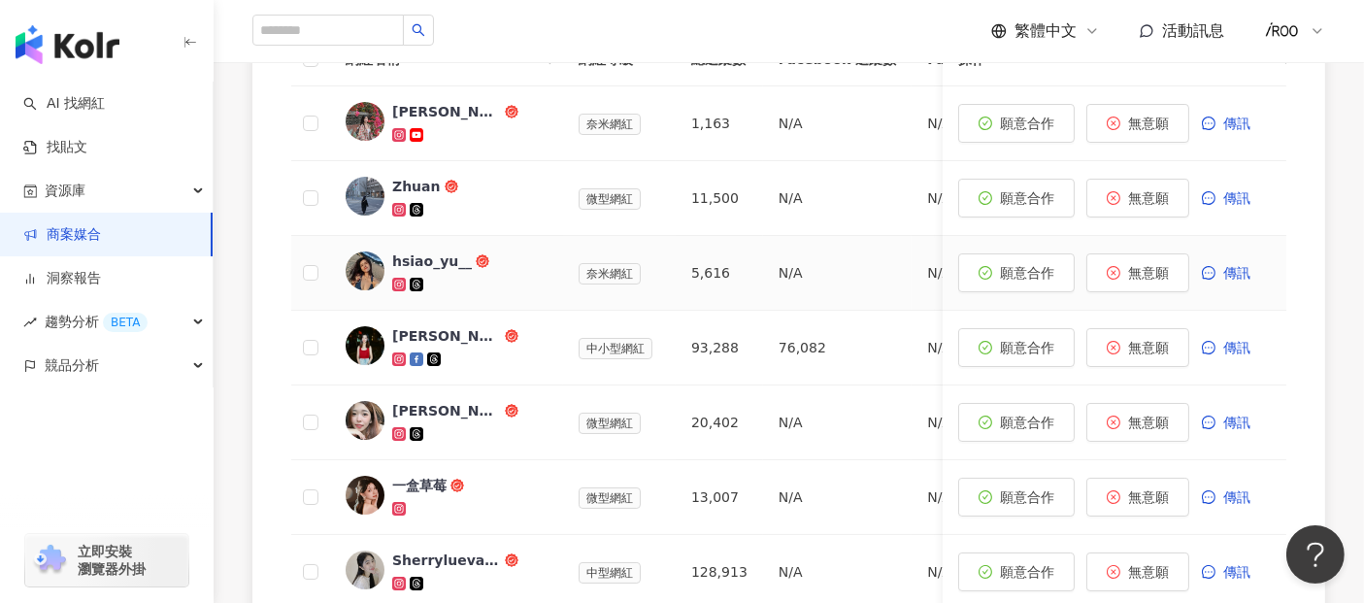
drag, startPoint x: 435, startPoint y: 258, endPoint x: 419, endPoint y: 266, distance: 18.2
click at [419, 266] on div "hsiao_yu__" at bounding box center [432, 261] width 80 height 19
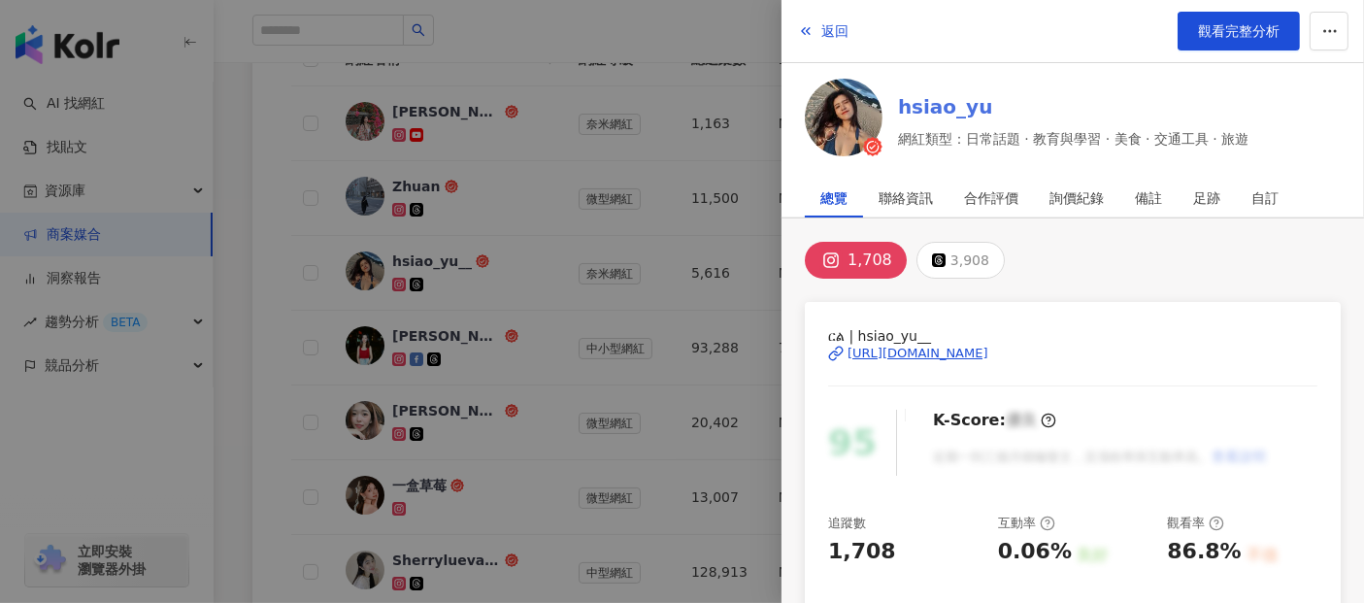
click at [954, 104] on link "hsiao_yu" at bounding box center [1073, 106] width 351 height 27
click at [247, 249] on div at bounding box center [682, 301] width 1364 height 603
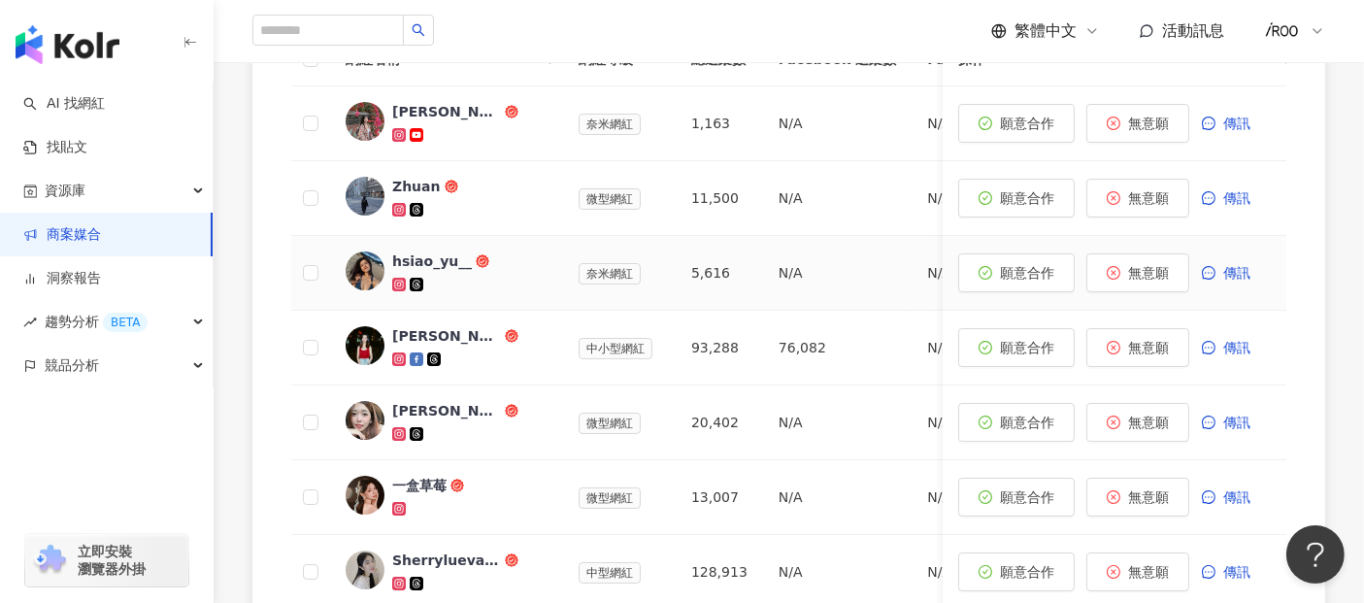
scroll to position [971, 0]
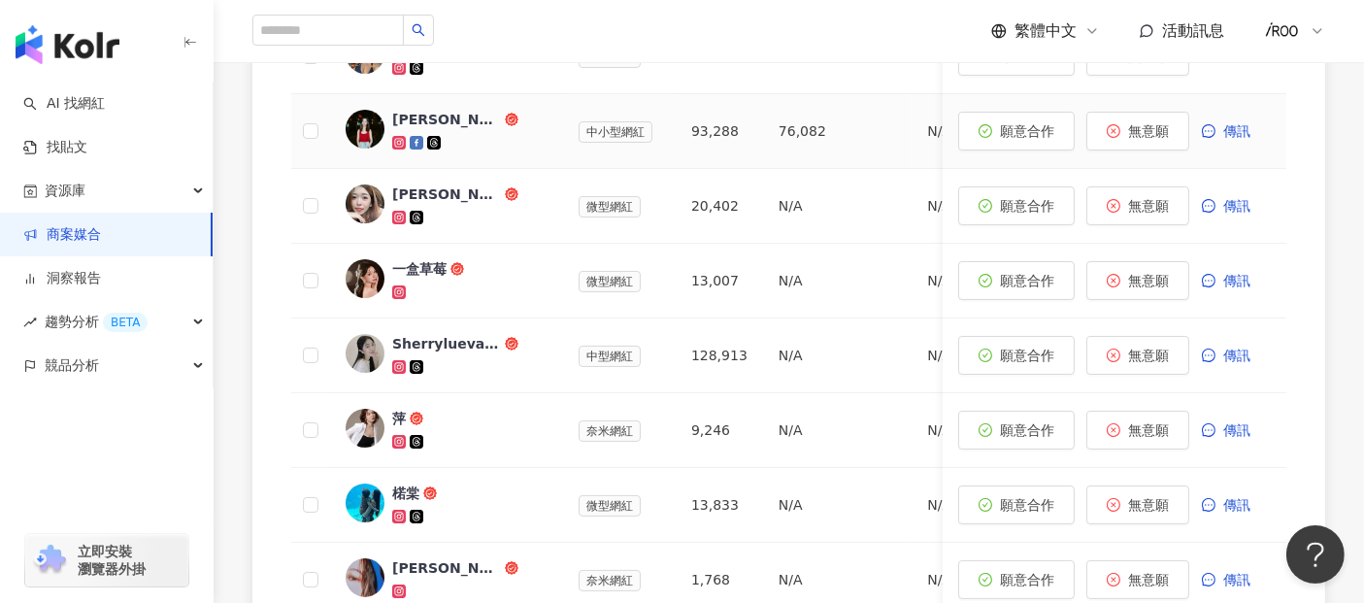
drag, startPoint x: 454, startPoint y: 118, endPoint x: 440, endPoint y: 118, distance: 13.6
click at [440, 118] on div "林彤兒Donna" at bounding box center [446, 119] width 109 height 19
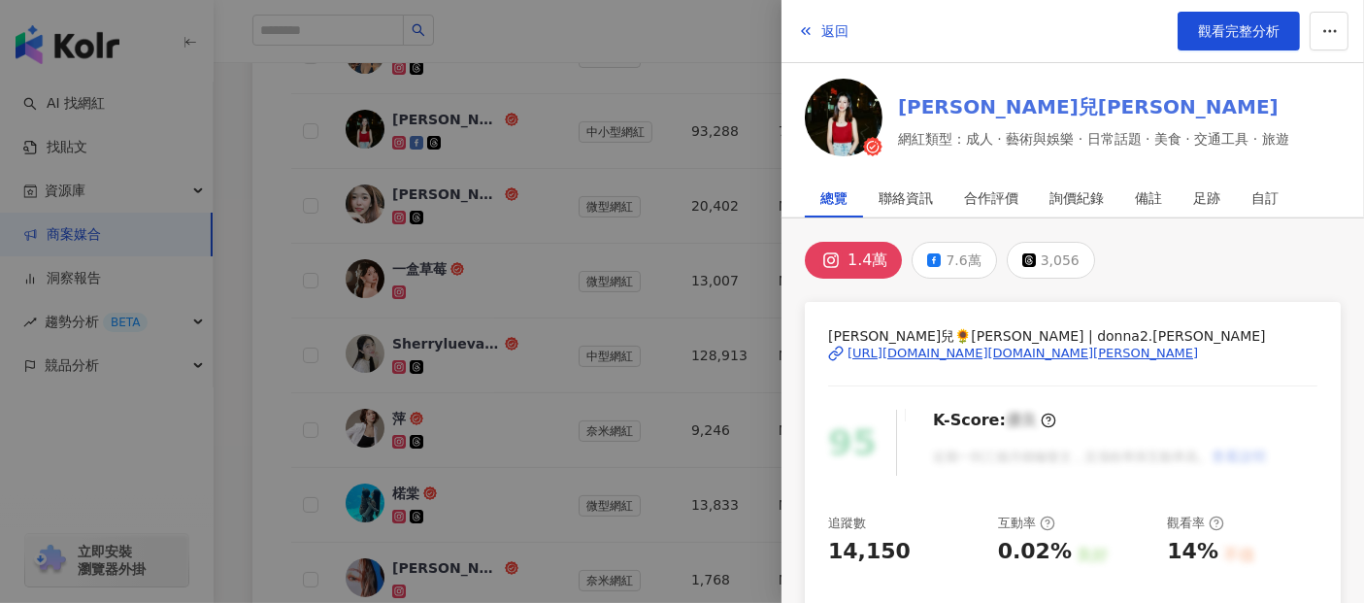
click at [915, 106] on link "林彤兒Donna" at bounding box center [1093, 106] width 391 height 27
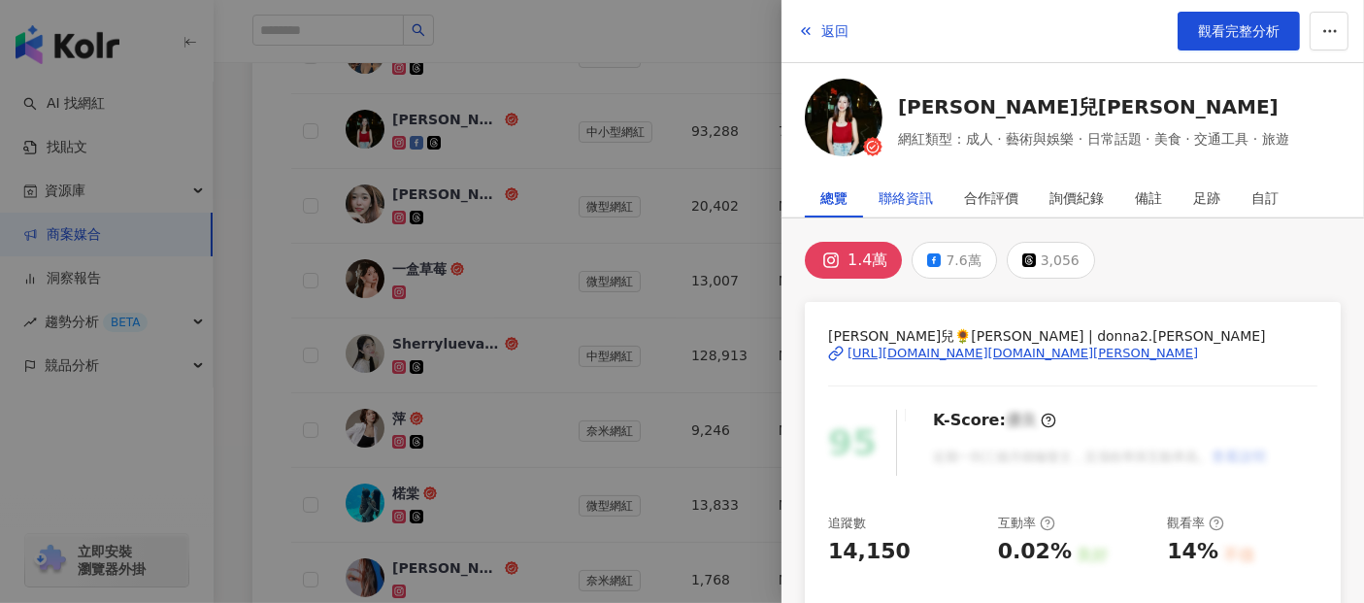
click at [917, 199] on div "聯絡資訊" at bounding box center [906, 198] width 54 height 39
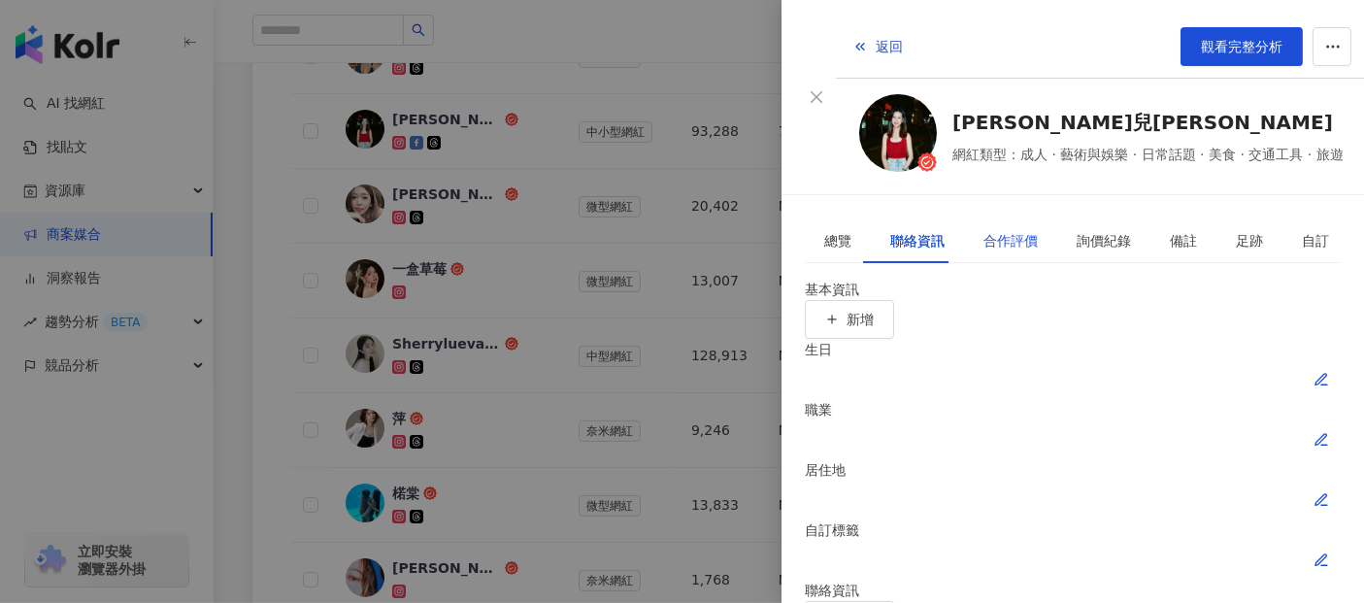
click at [1007, 230] on div "合作評價" at bounding box center [1011, 240] width 54 height 21
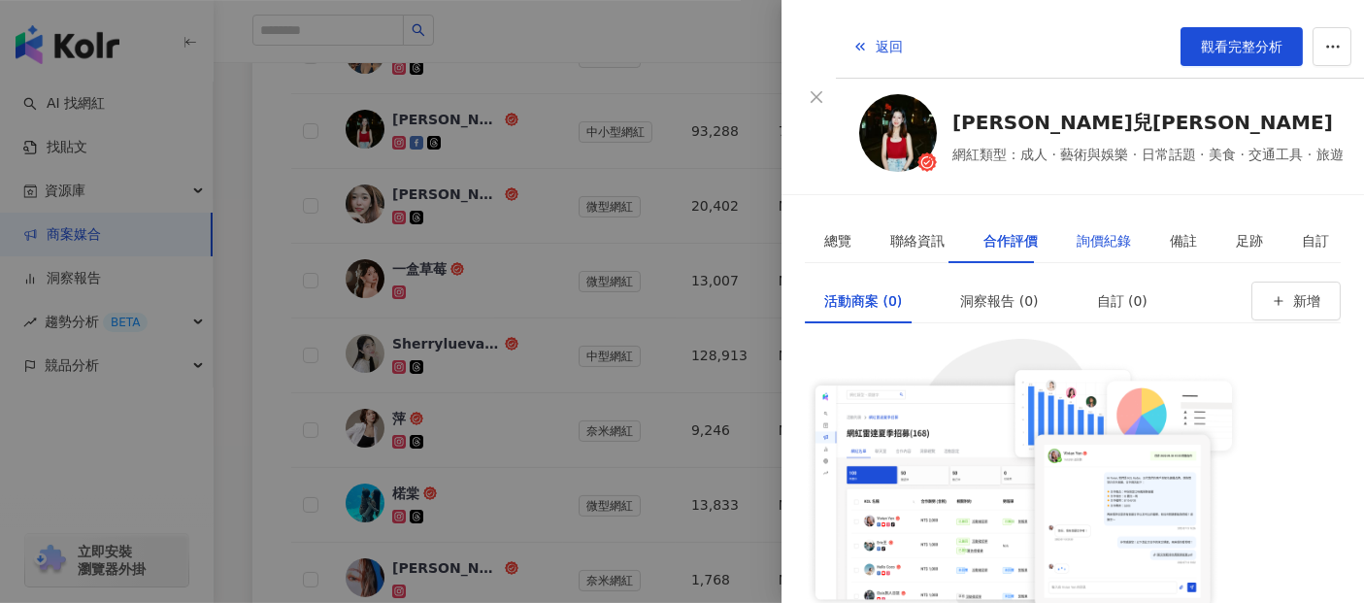
click at [1077, 230] on div "詢價紀錄" at bounding box center [1104, 240] width 54 height 21
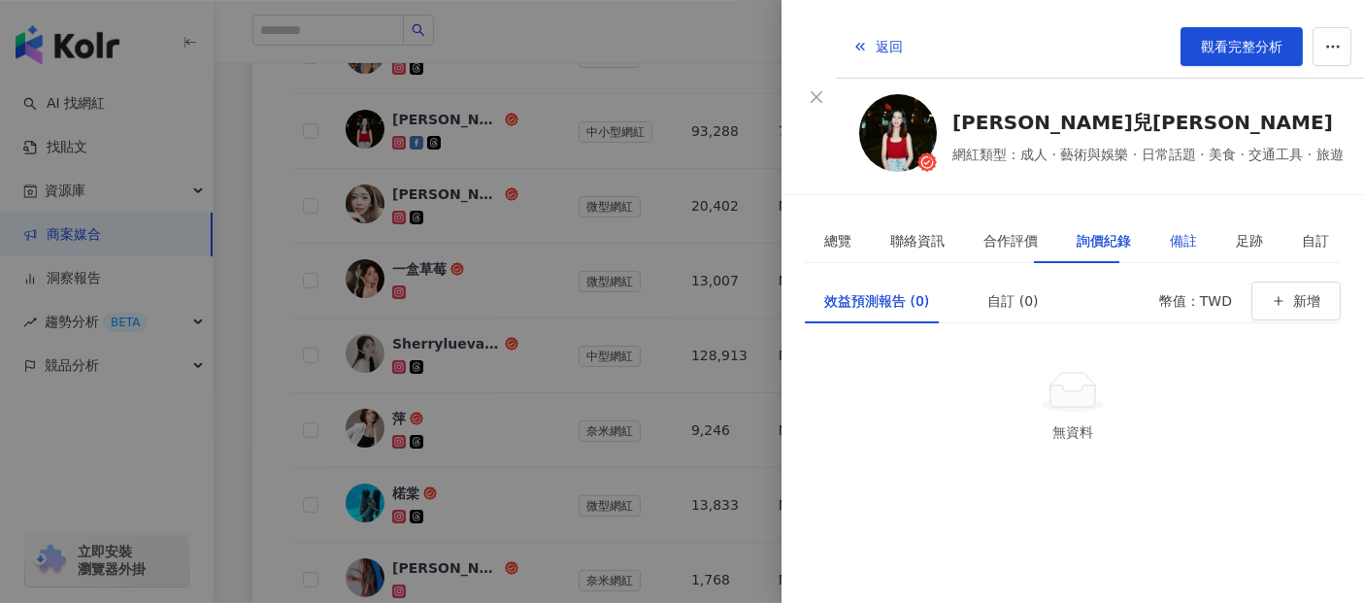
click at [1170, 230] on div "備註" at bounding box center [1183, 240] width 27 height 21
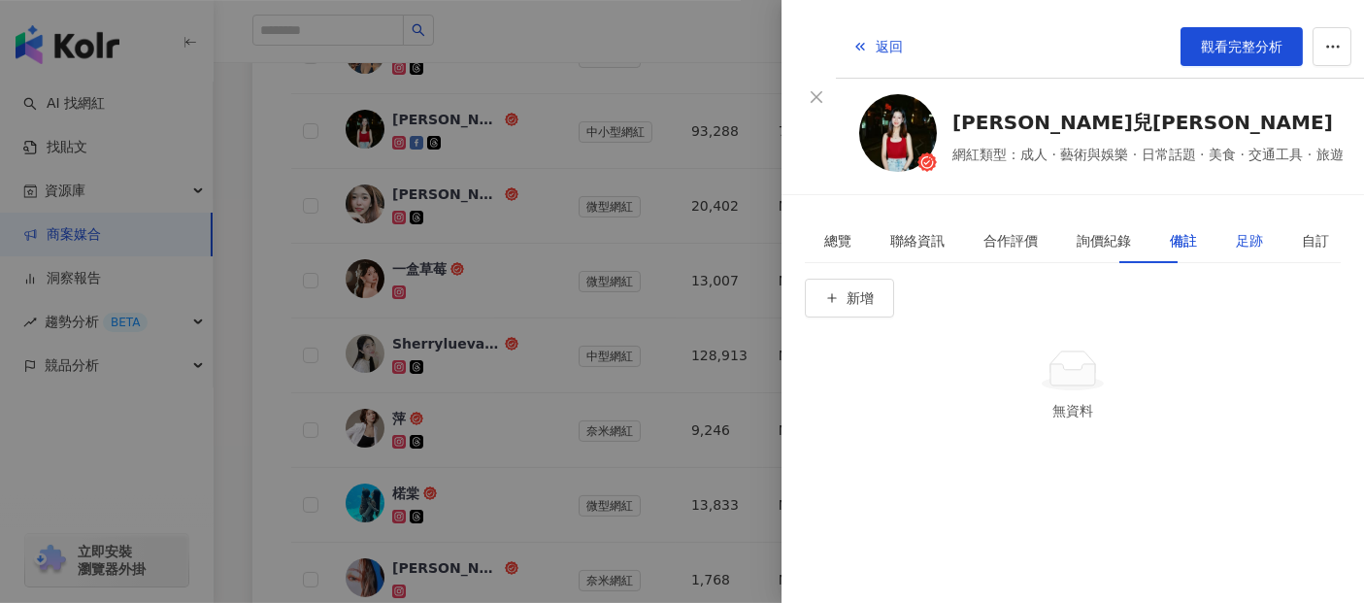
click at [1236, 230] on div "足跡" at bounding box center [1249, 240] width 27 height 21
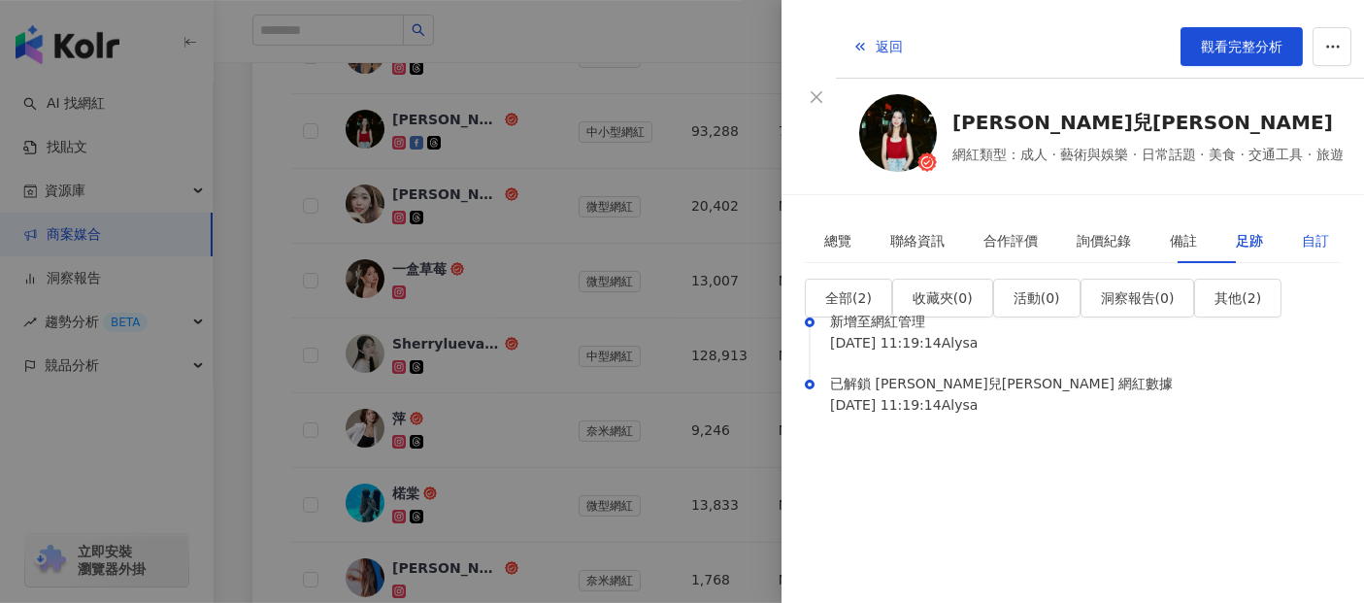
click at [1302, 230] on div "自訂" at bounding box center [1315, 240] width 27 height 21
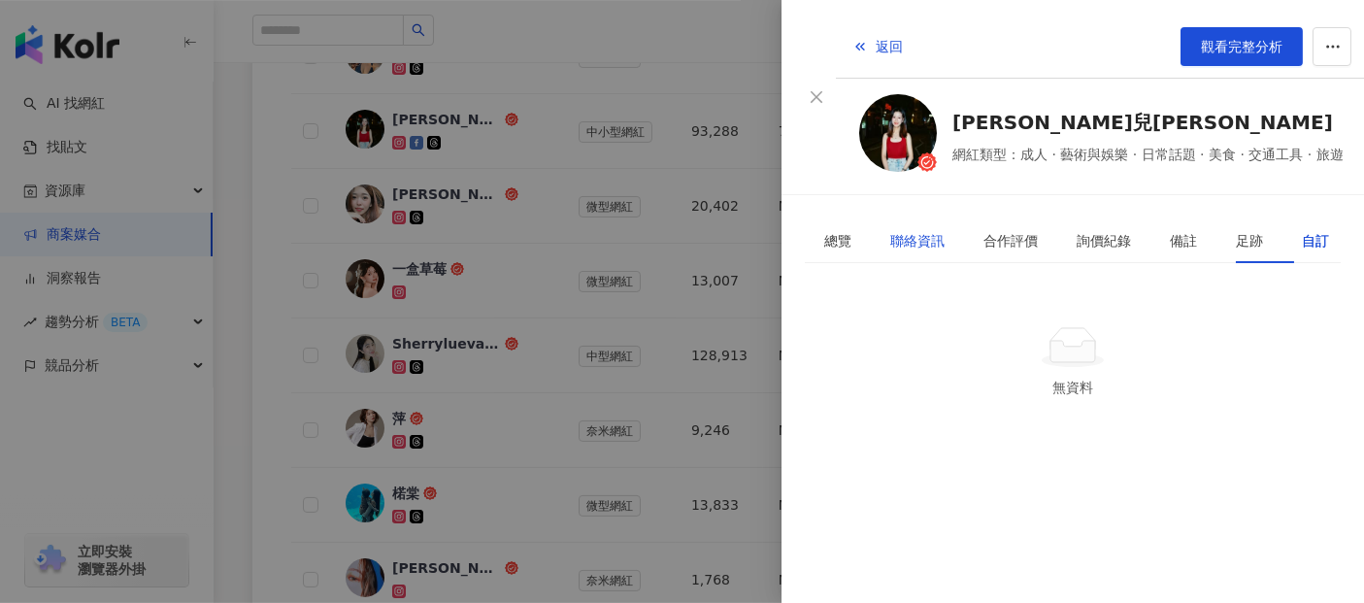
click at [910, 230] on div "聯絡資訊" at bounding box center [918, 240] width 54 height 21
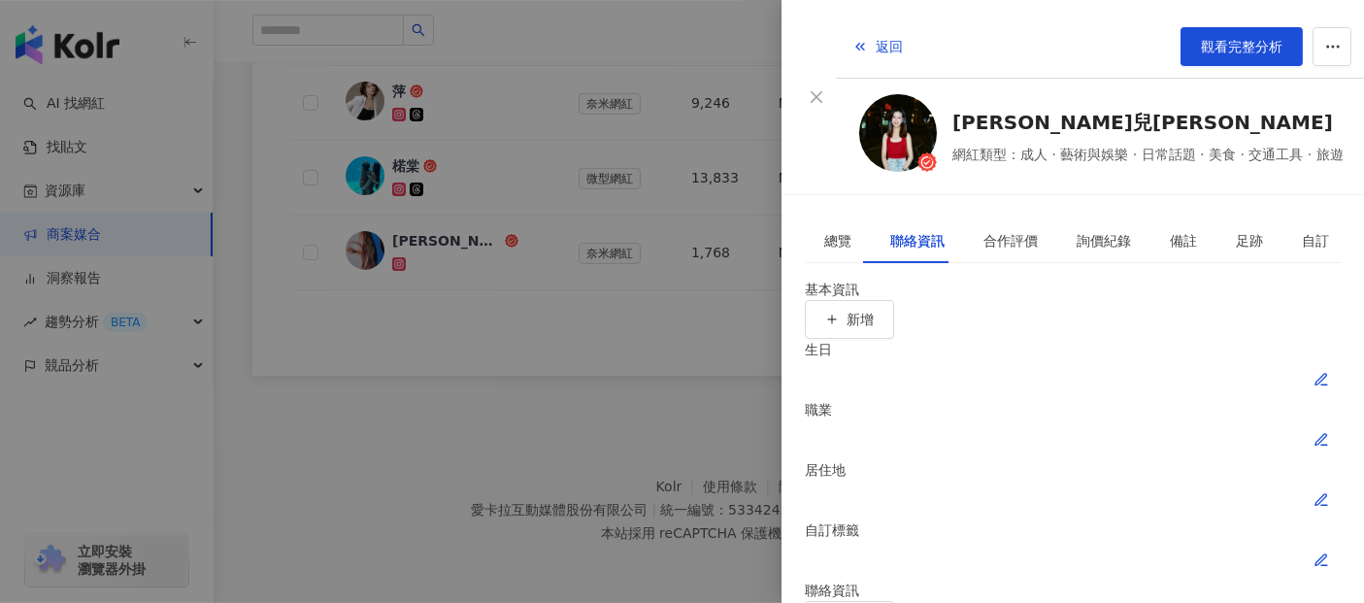
scroll to position [1310, 0]
click at [829, 230] on div "總覽" at bounding box center [838, 240] width 27 height 21
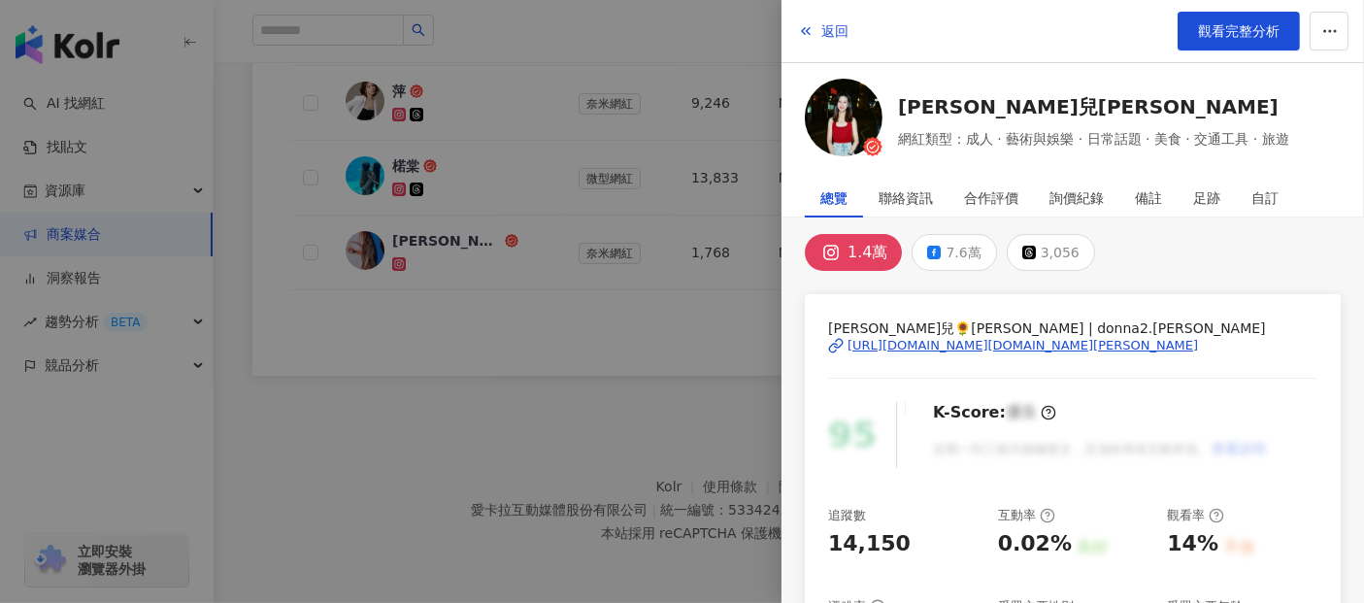
scroll to position [0, 0]
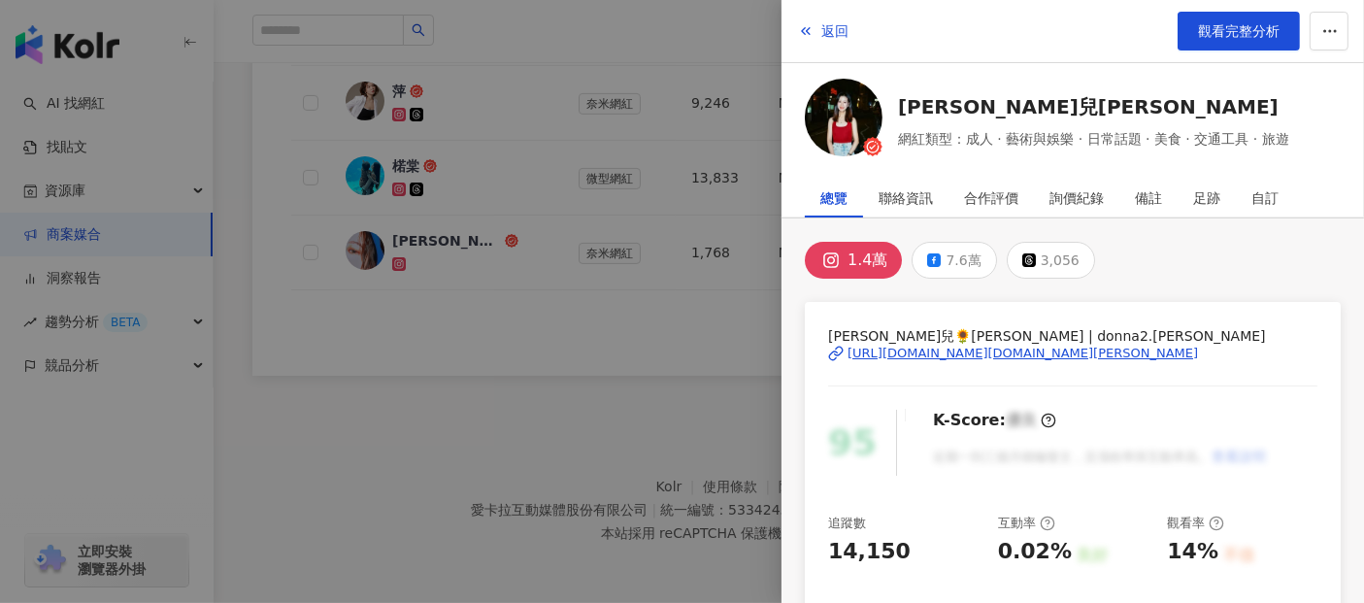
drag, startPoint x: 635, startPoint y: 415, endPoint x: 624, endPoint y: 415, distance: 10.7
click at [635, 415] on div at bounding box center [682, 301] width 1364 height 603
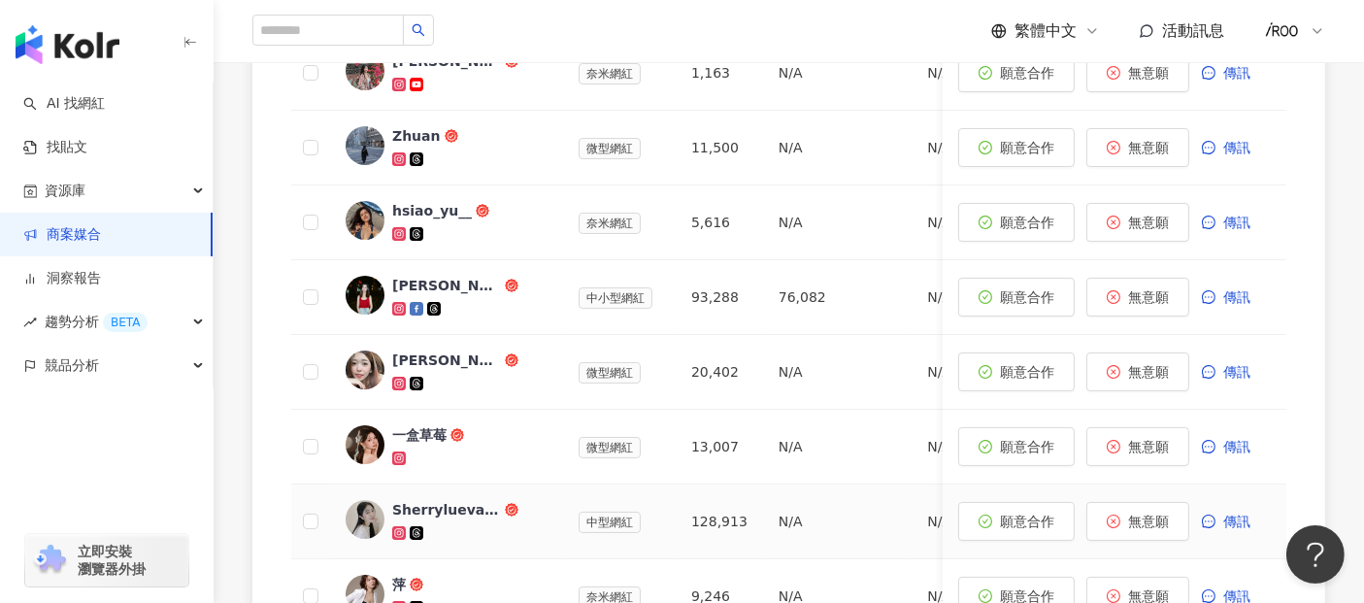
scroll to position [771, 0]
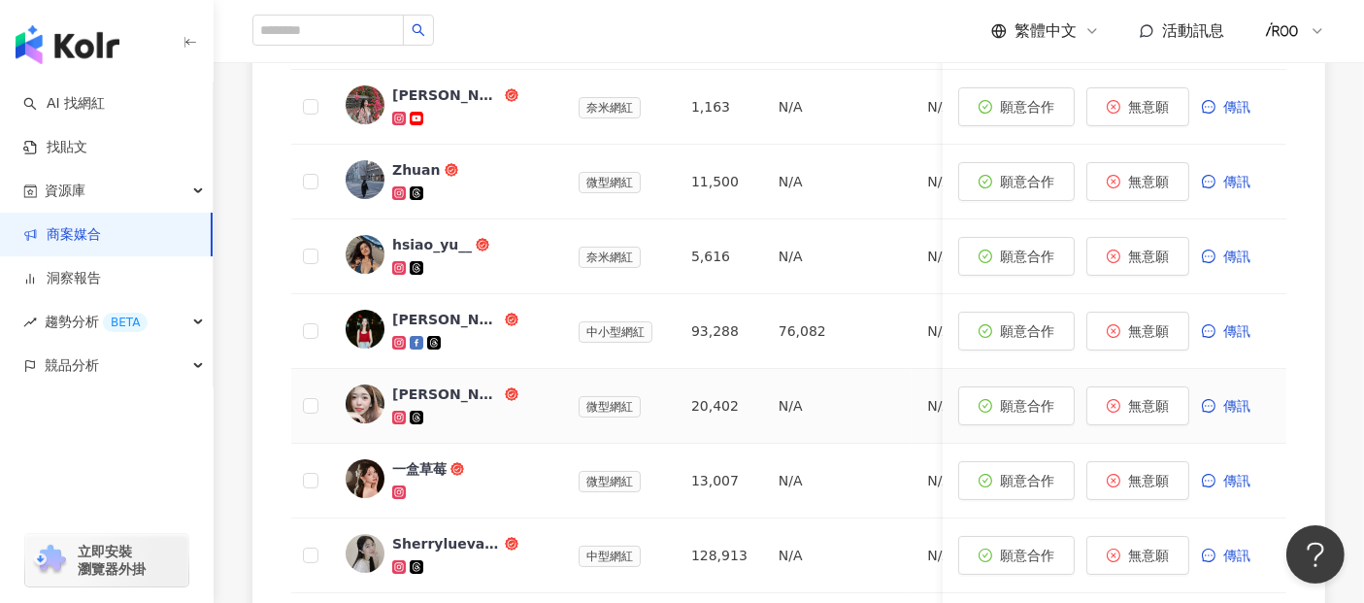
click at [405, 397] on div "小彤" at bounding box center [446, 394] width 109 height 19
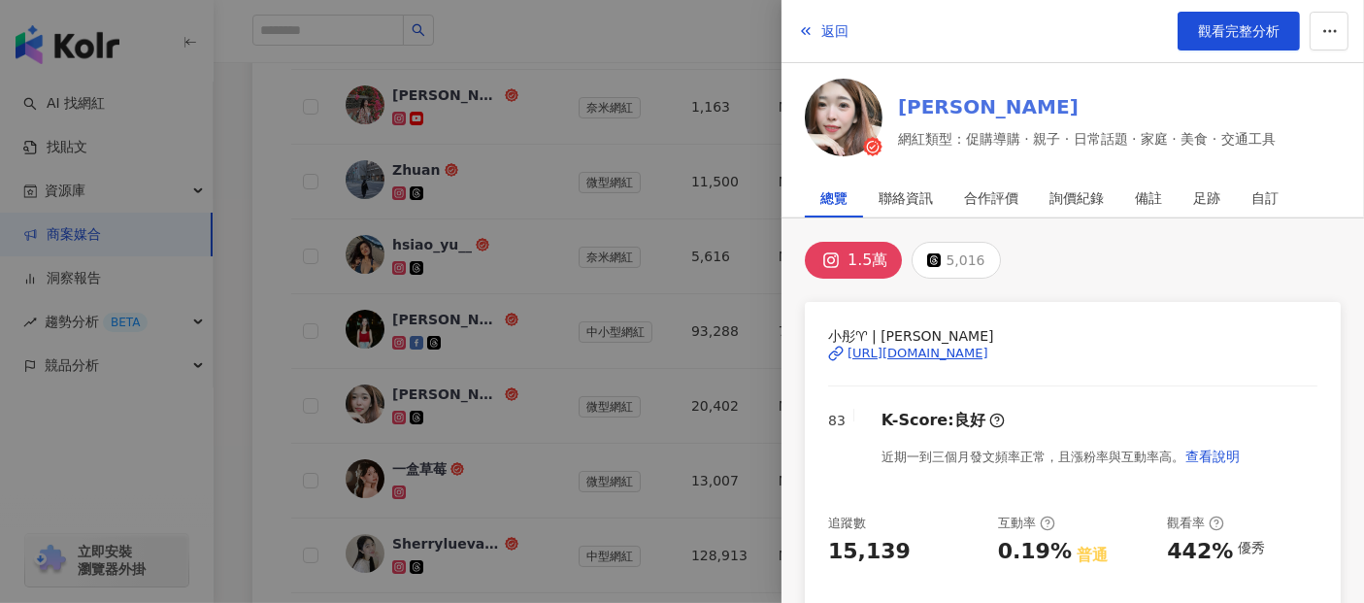
click at [927, 109] on link "小彤" at bounding box center [1087, 106] width 378 height 27
click at [221, 288] on div at bounding box center [682, 301] width 1364 height 603
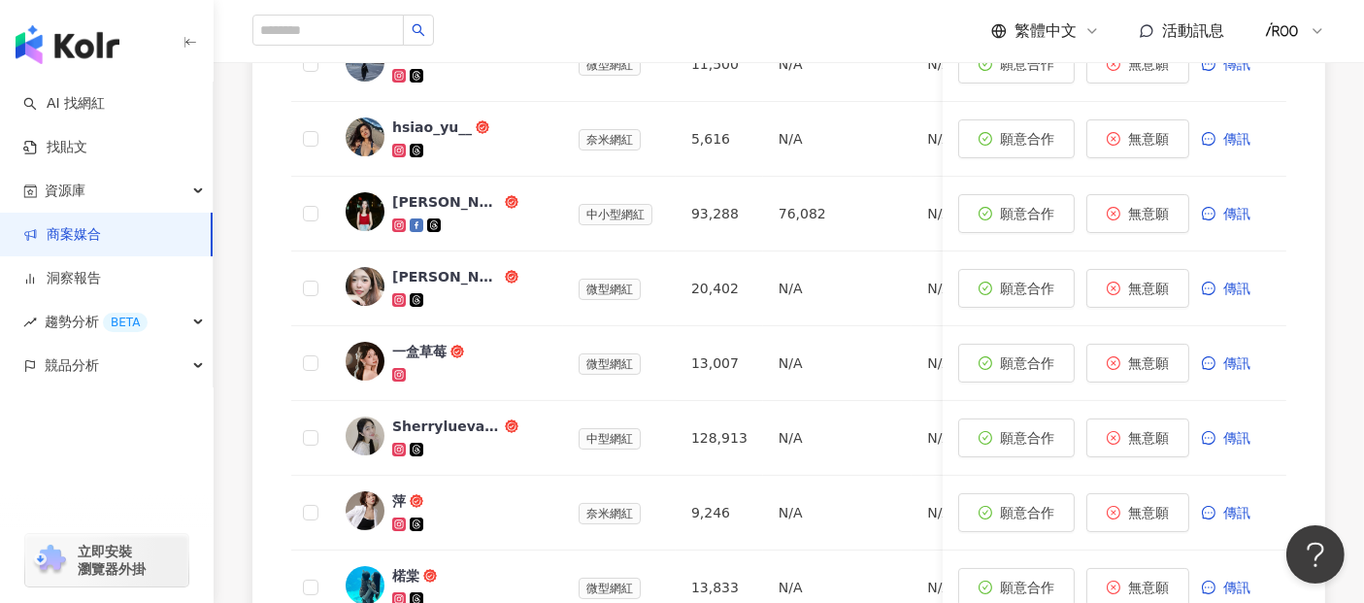
scroll to position [987, 0]
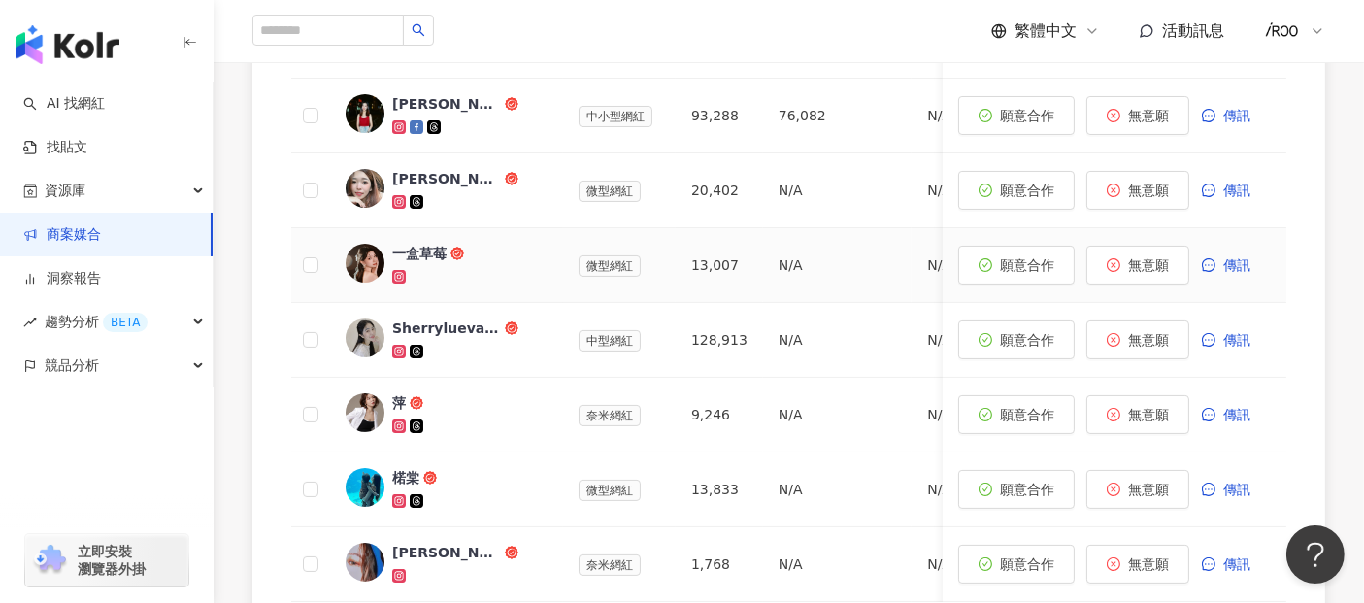
click at [412, 252] on div "一盒草莓" at bounding box center [419, 253] width 54 height 19
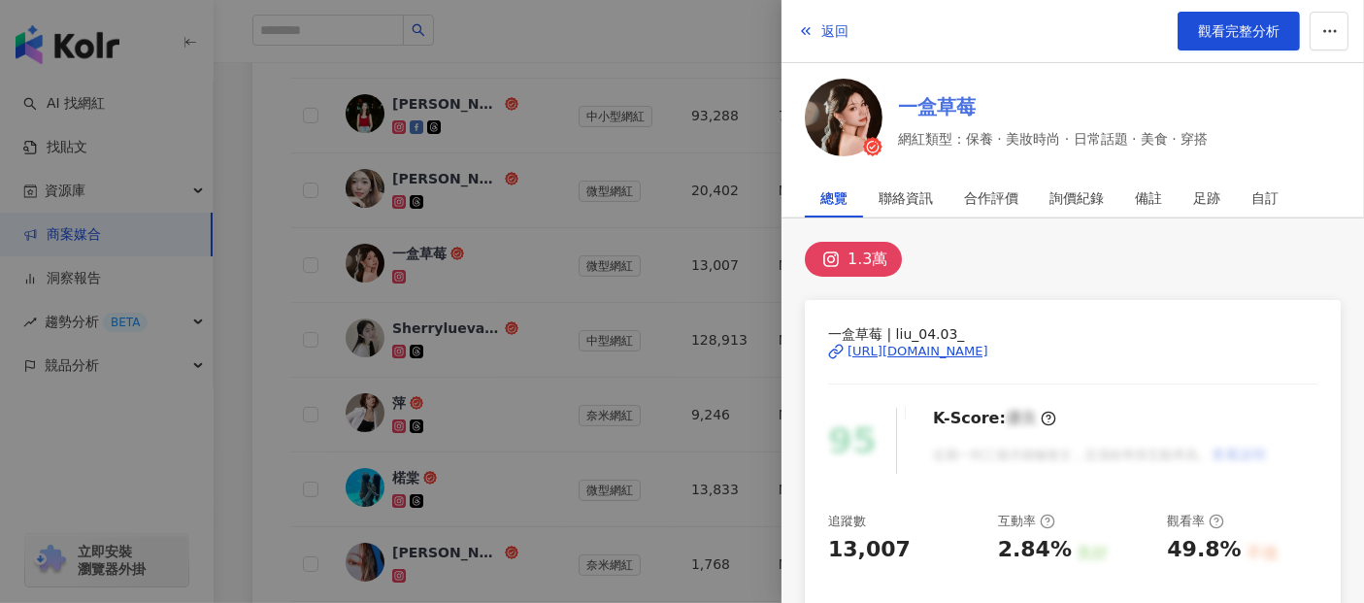
click at [947, 109] on link "一盒草莓" at bounding box center [1053, 106] width 310 height 27
click at [245, 328] on div at bounding box center [682, 301] width 1364 height 603
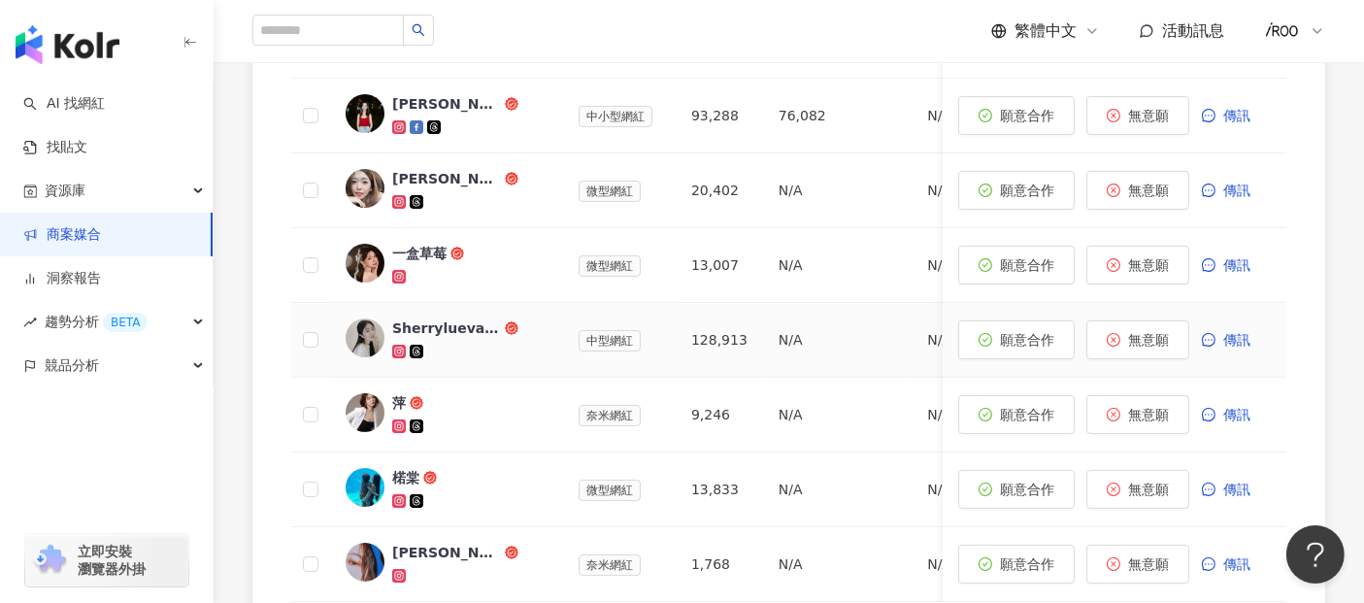
click at [443, 325] on div "Sherryluevans" at bounding box center [446, 328] width 109 height 19
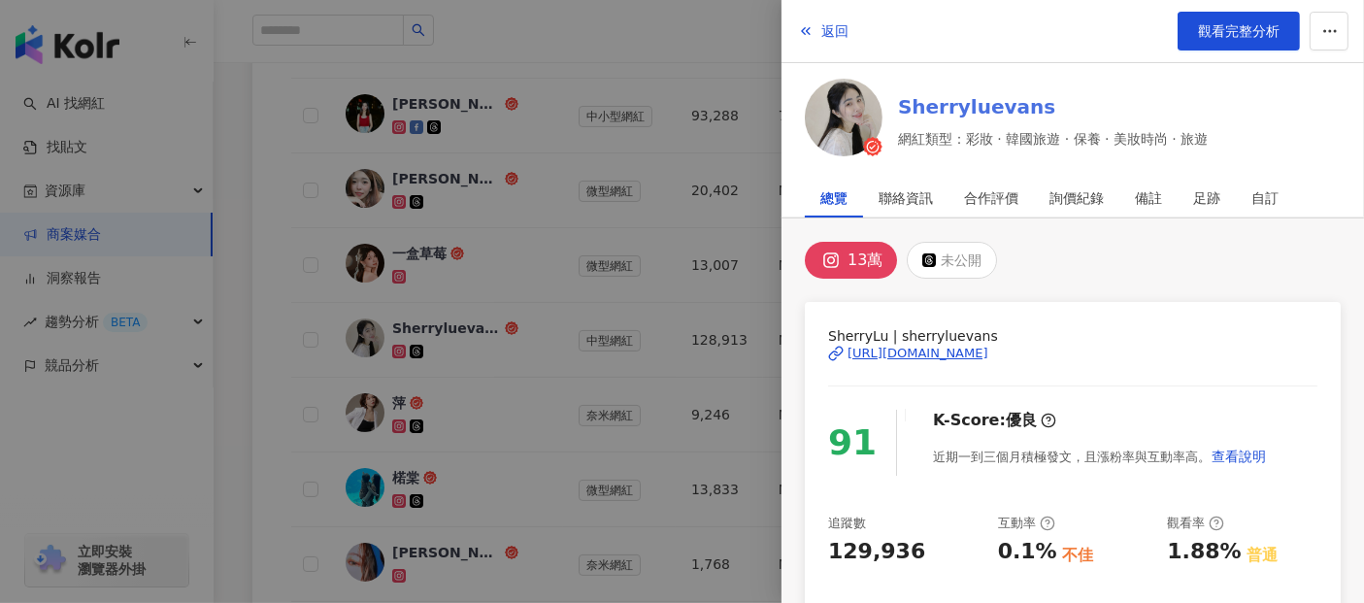
click at [1015, 102] on link "Sherryluevans" at bounding box center [1053, 106] width 310 height 27
click at [238, 326] on div at bounding box center [682, 301] width 1364 height 603
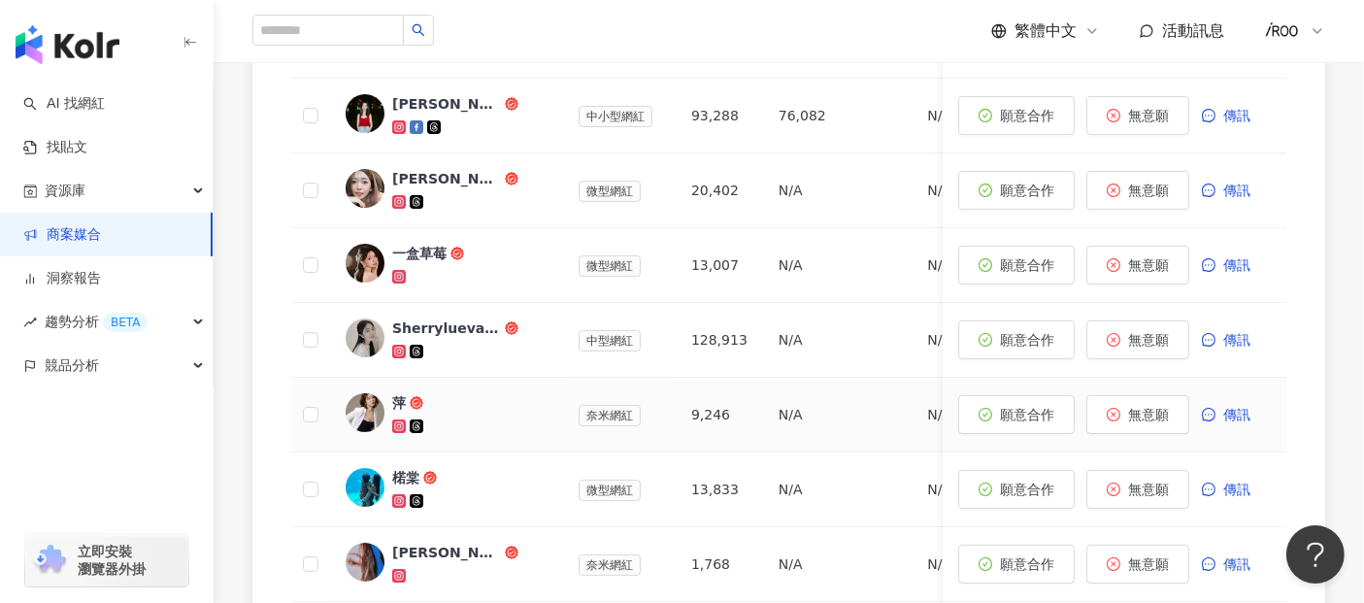
click at [404, 408] on div "萍" at bounding box center [399, 402] width 14 height 19
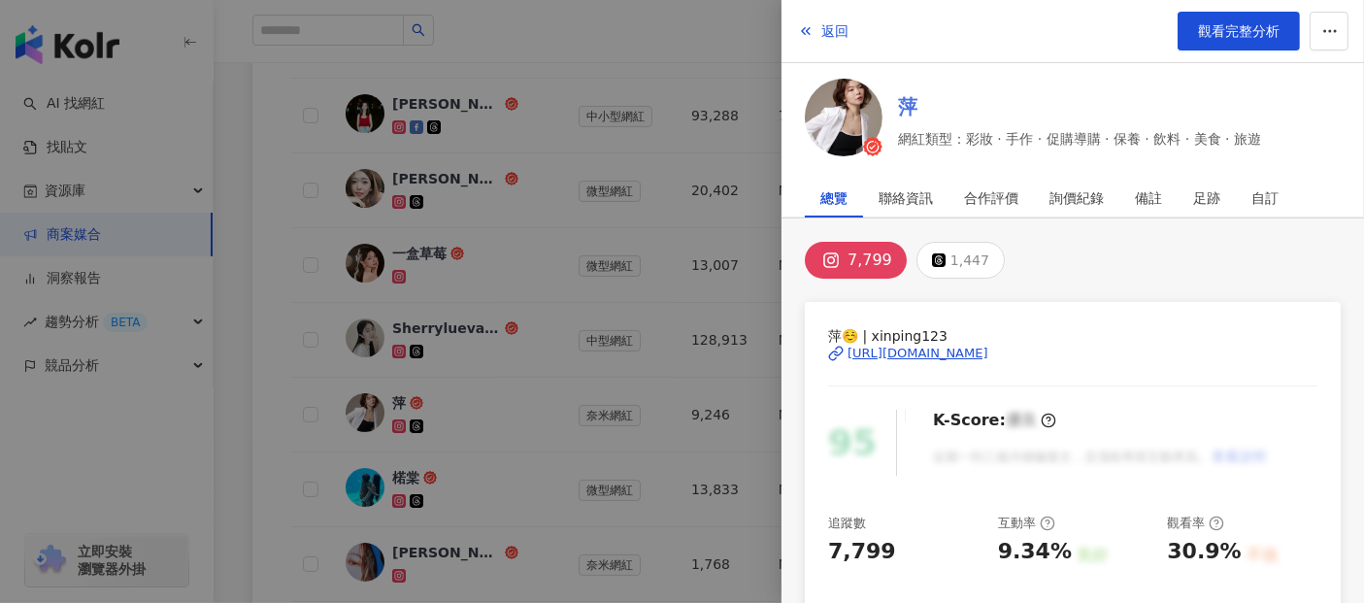
click at [901, 113] on link "萍" at bounding box center [1079, 106] width 363 height 27
click at [258, 319] on div at bounding box center [682, 301] width 1364 height 603
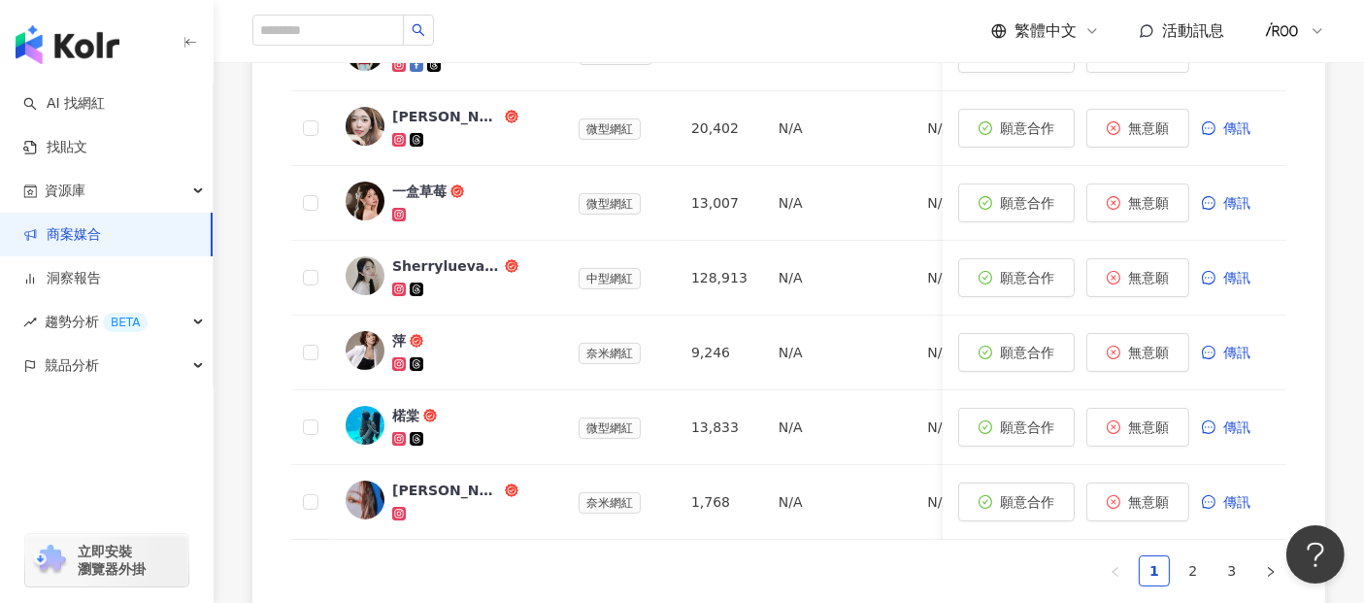
scroll to position [1094, 0]
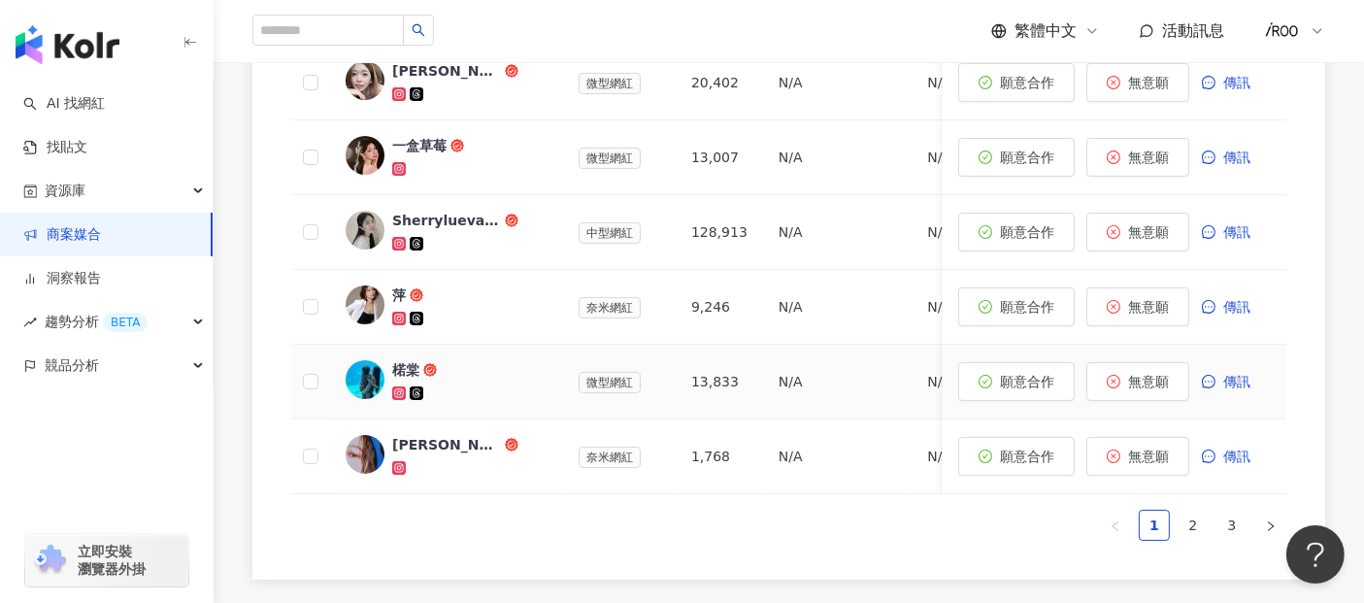
click at [410, 362] on div "楉棠" at bounding box center [405, 369] width 27 height 19
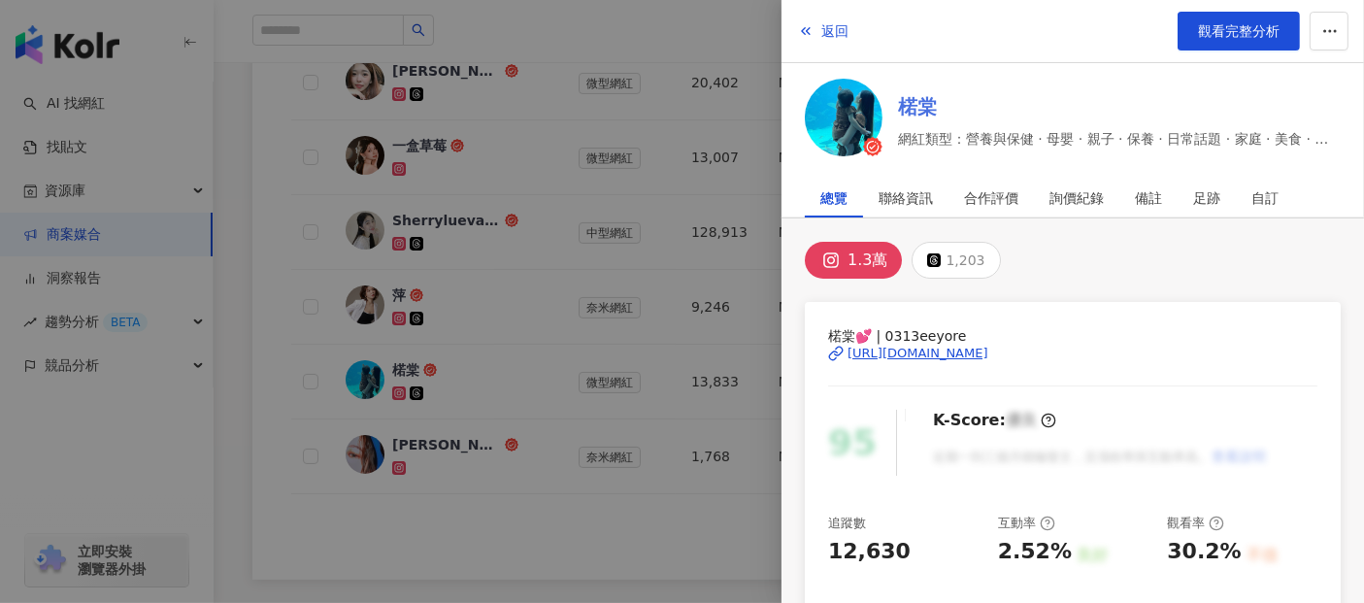
click at [917, 97] on link "楉棠" at bounding box center [1119, 106] width 443 height 27
click at [234, 284] on div at bounding box center [682, 301] width 1364 height 603
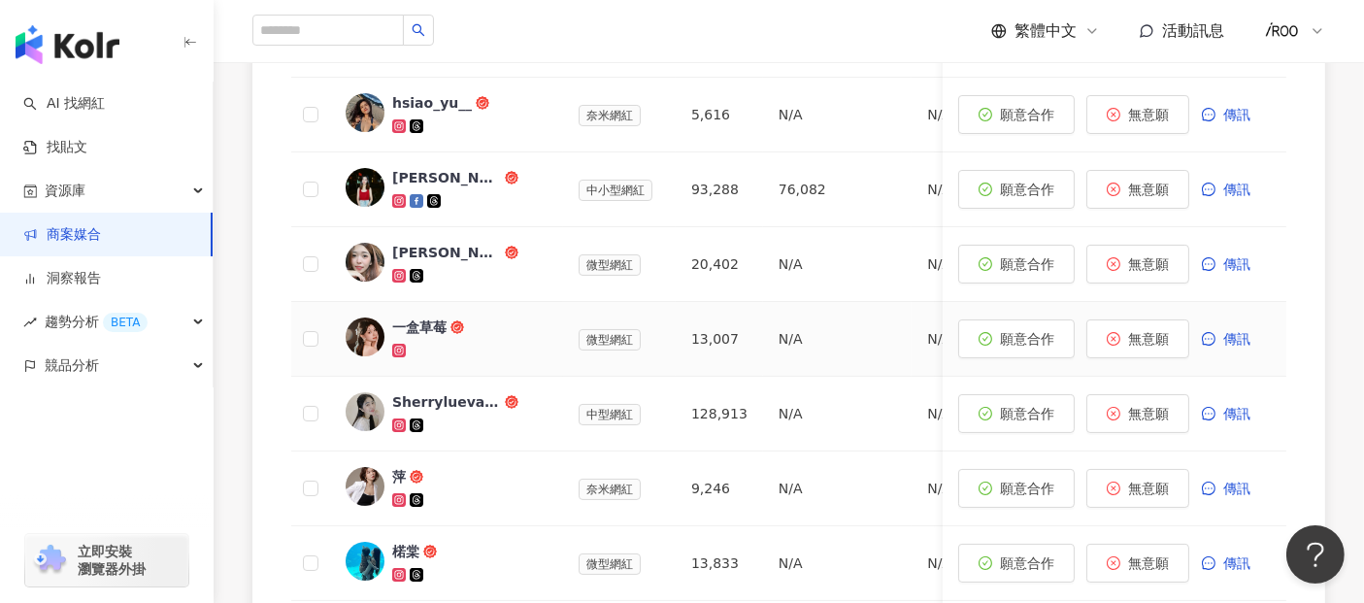
scroll to position [879, 0]
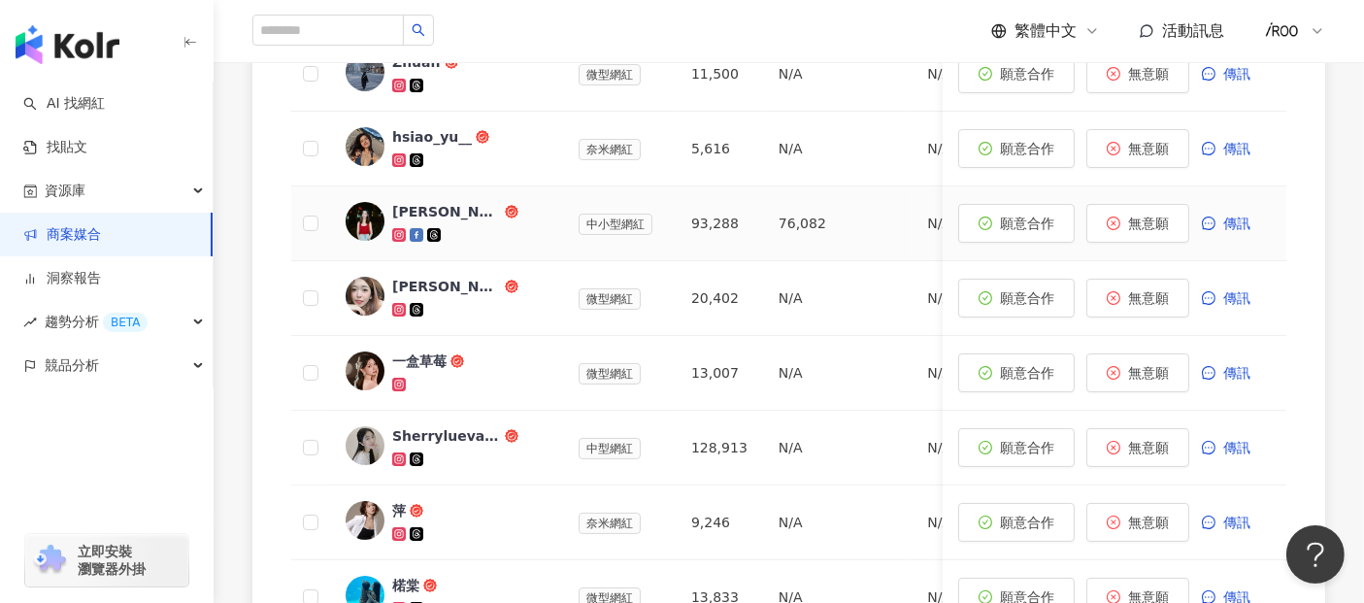
click at [412, 209] on div "林彤兒Donna" at bounding box center [446, 211] width 109 height 19
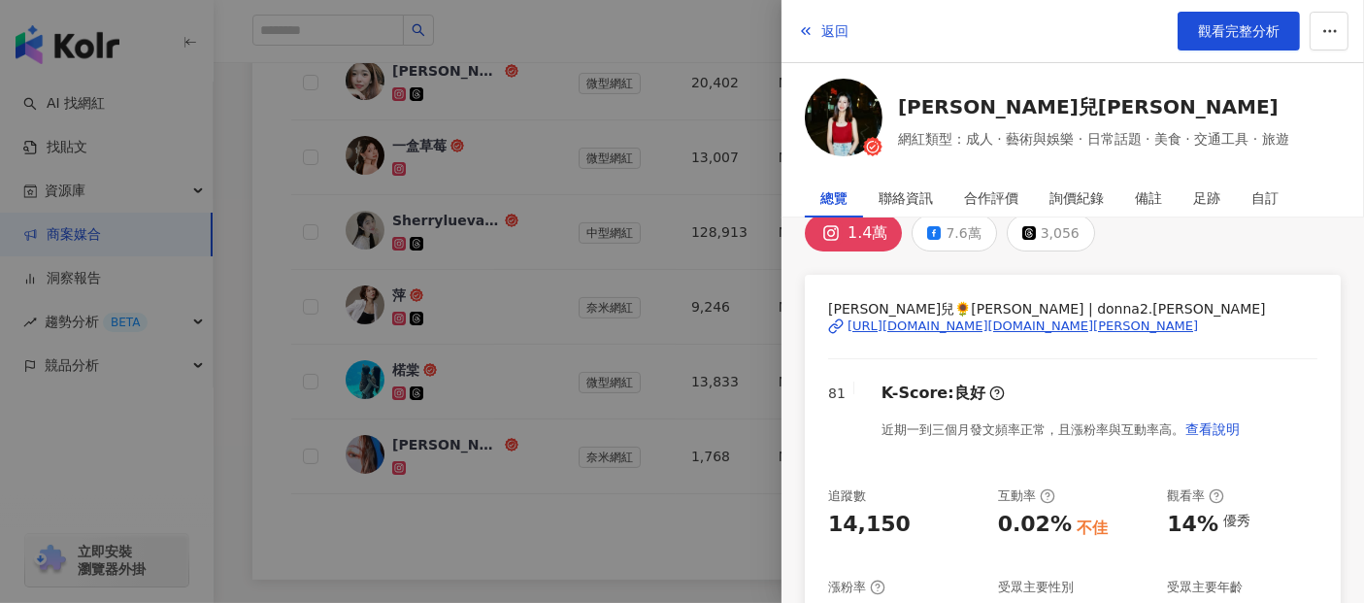
scroll to position [0, 0]
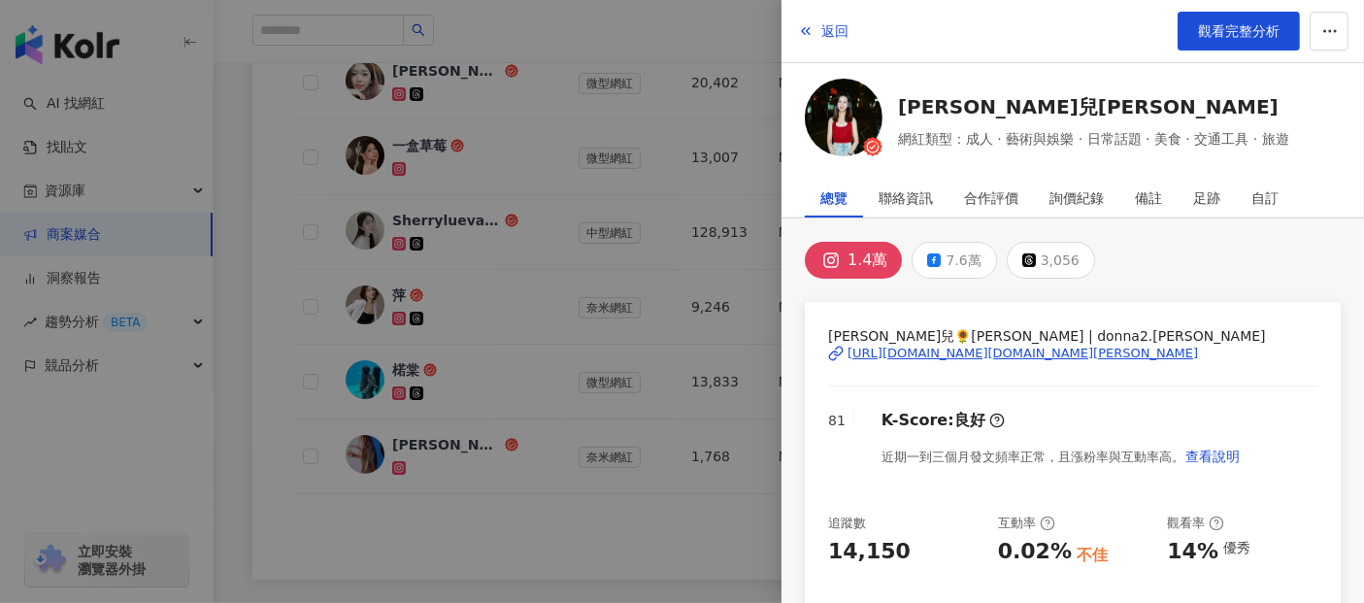
click at [233, 184] on div at bounding box center [682, 301] width 1364 height 603
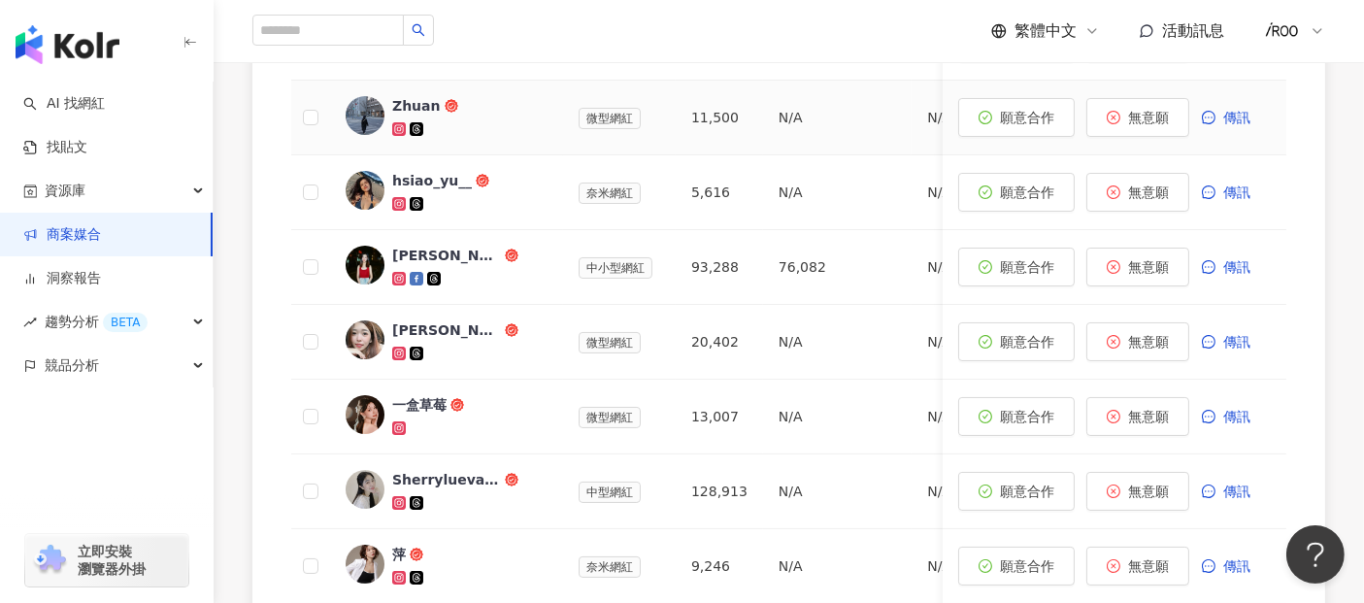
scroll to position [879, 0]
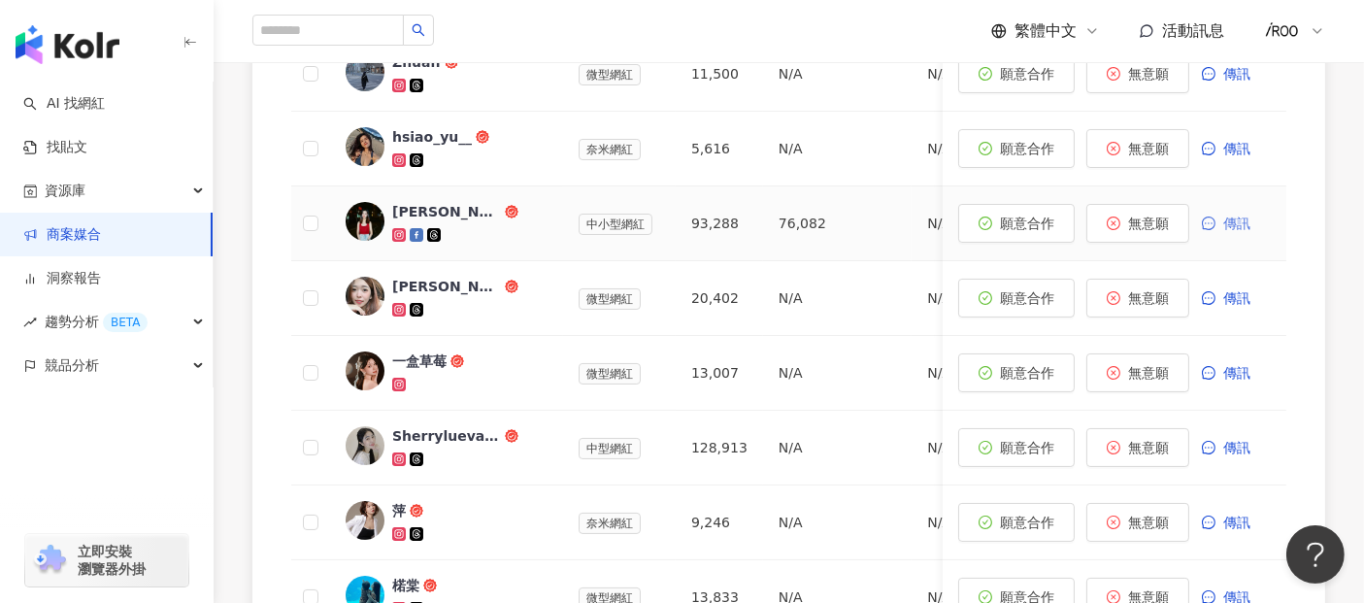
click at [1243, 221] on span "傳訊" at bounding box center [1237, 224] width 27 height 16
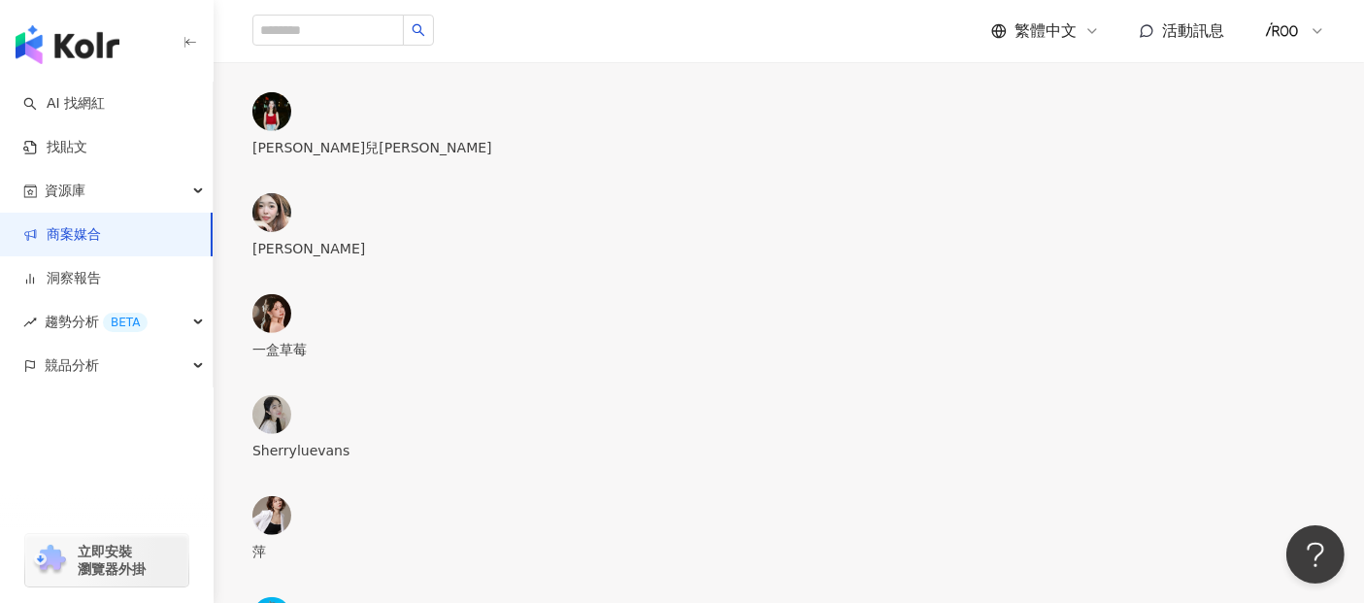
scroll to position [642, 0]
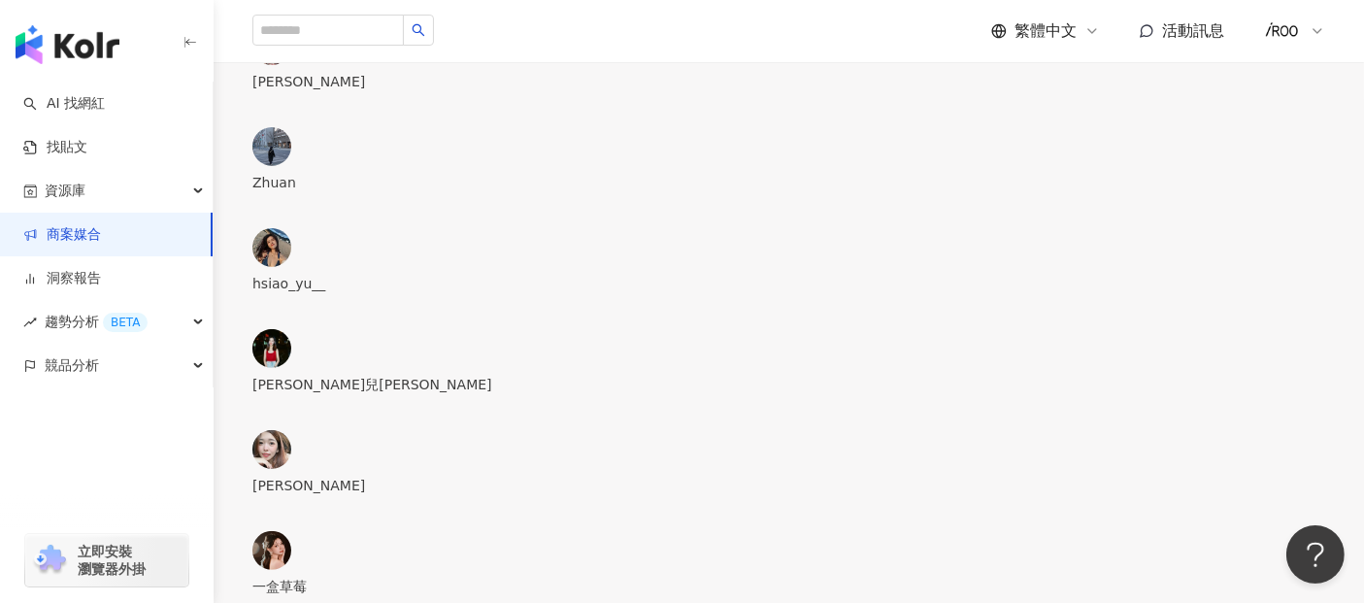
type textarea "**********"
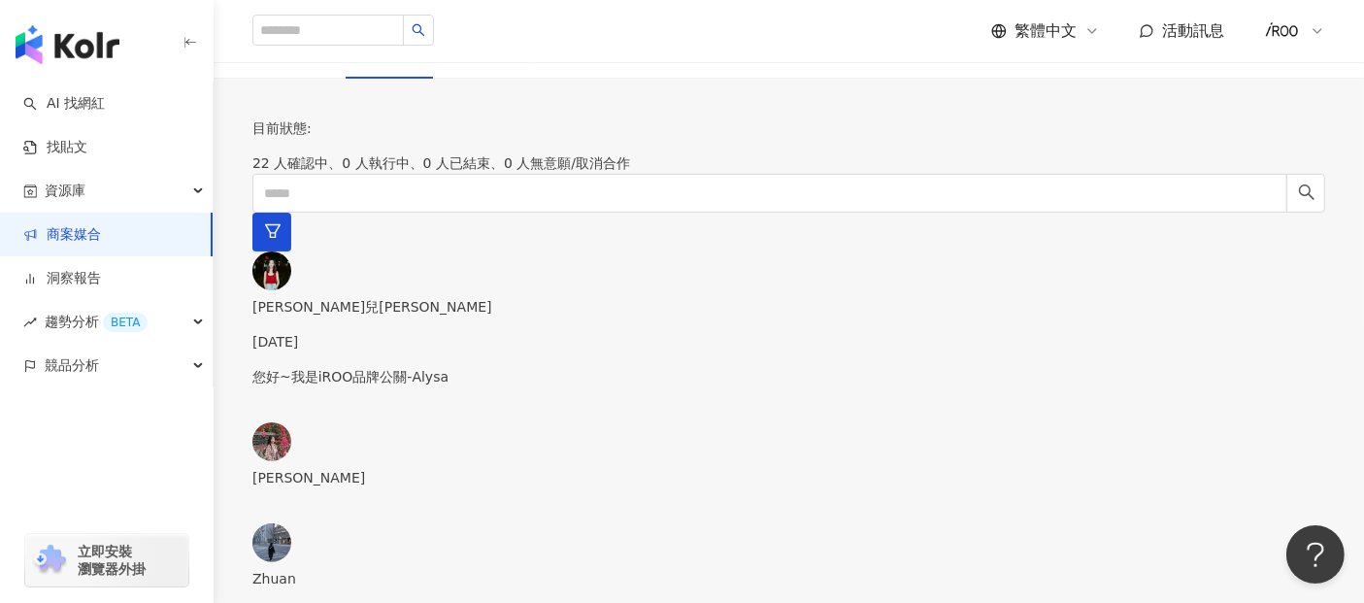
scroll to position [524, 0]
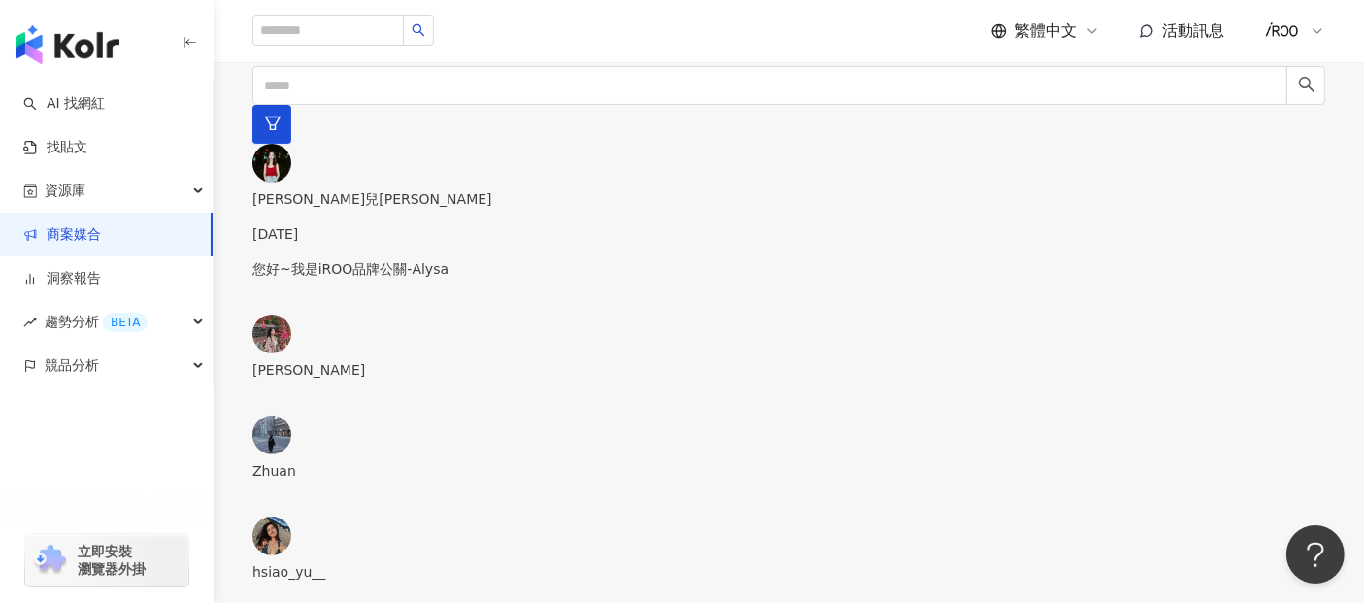
type textarea "*"
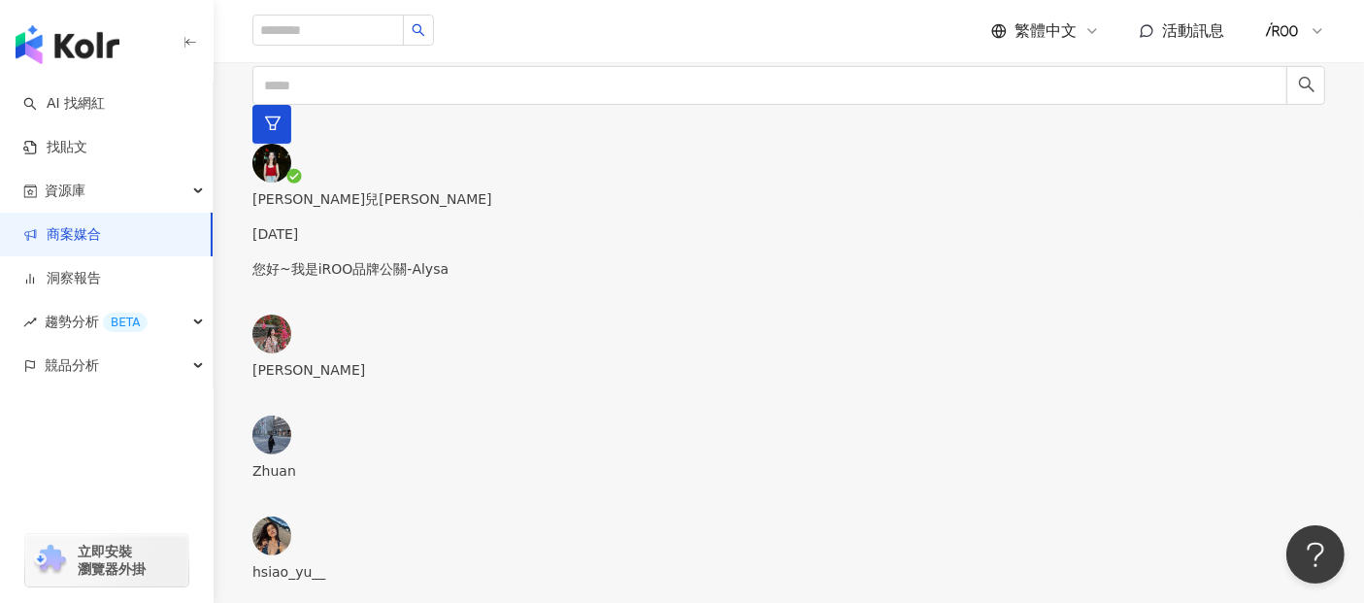
type textarea "**********"
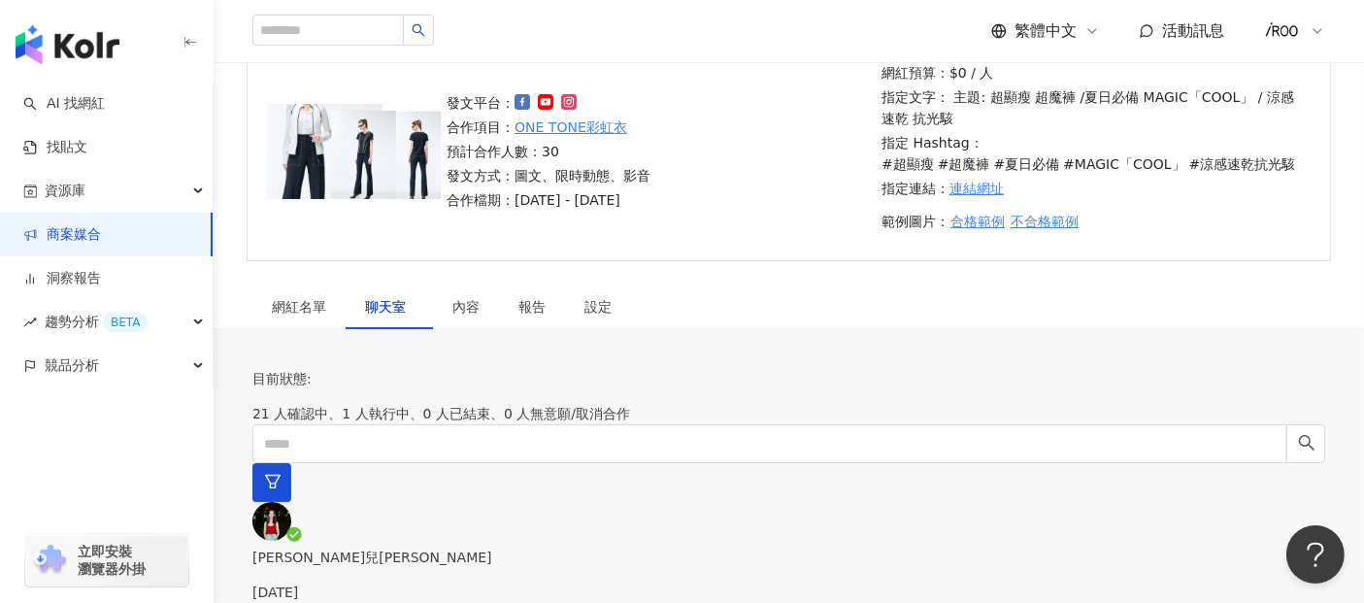
scroll to position [0, 0]
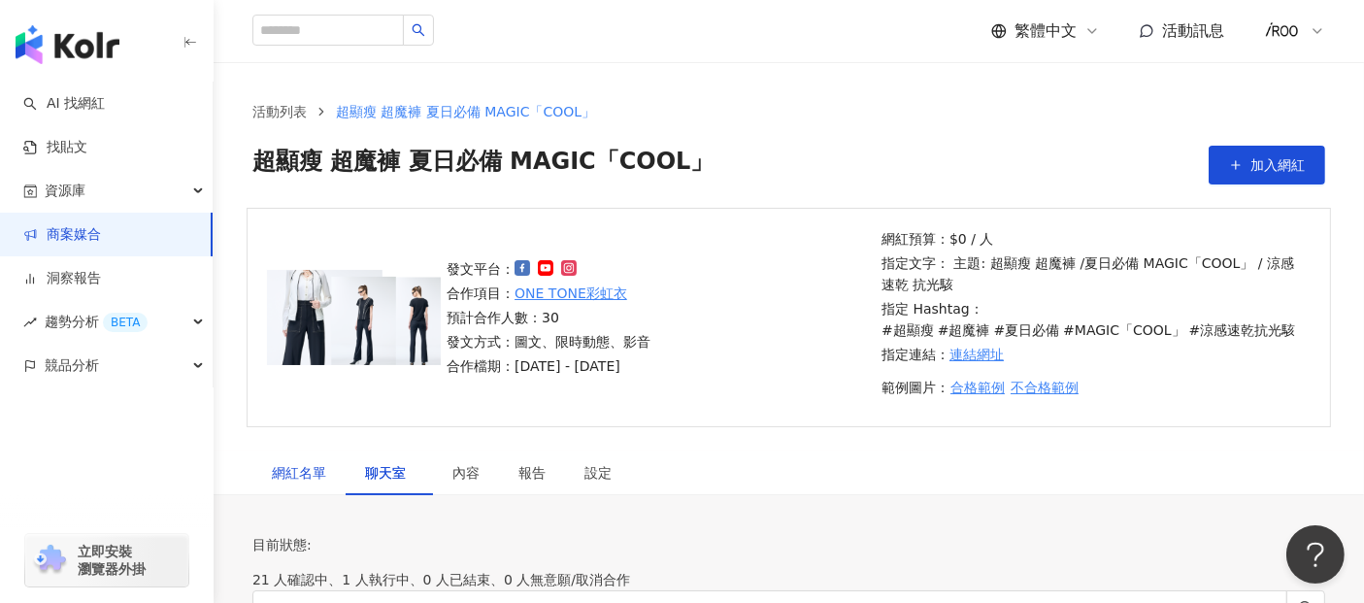
click at [313, 474] on div "網紅名單" at bounding box center [299, 472] width 54 height 21
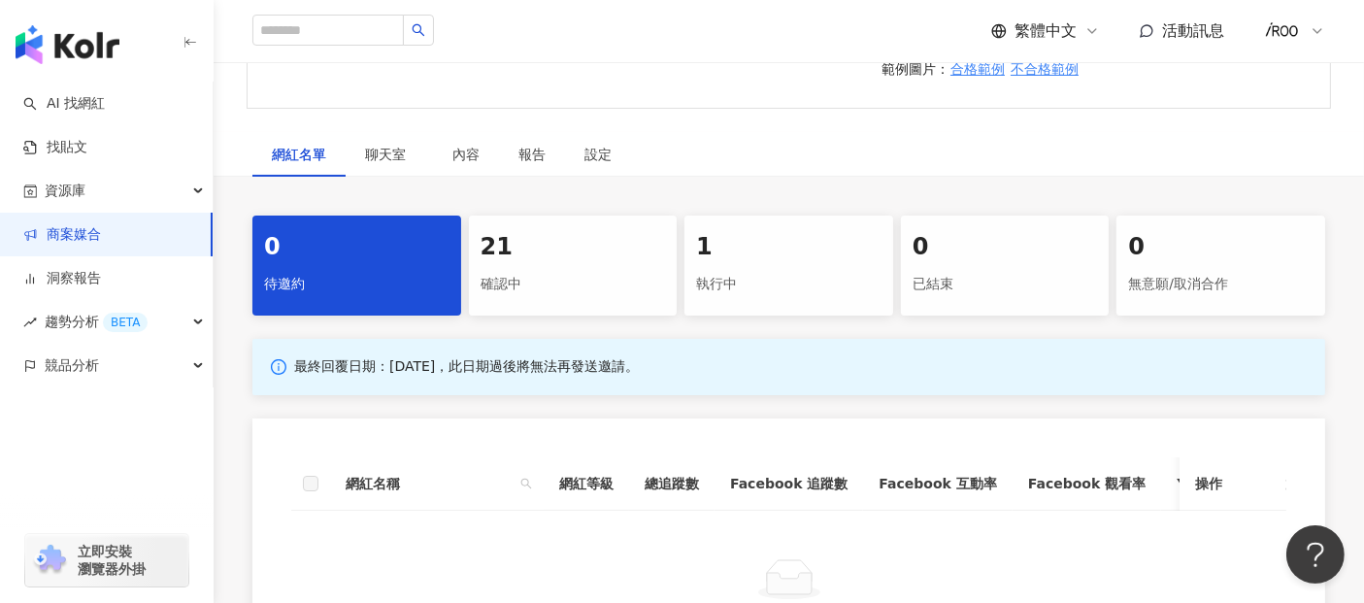
scroll to position [431, 0]
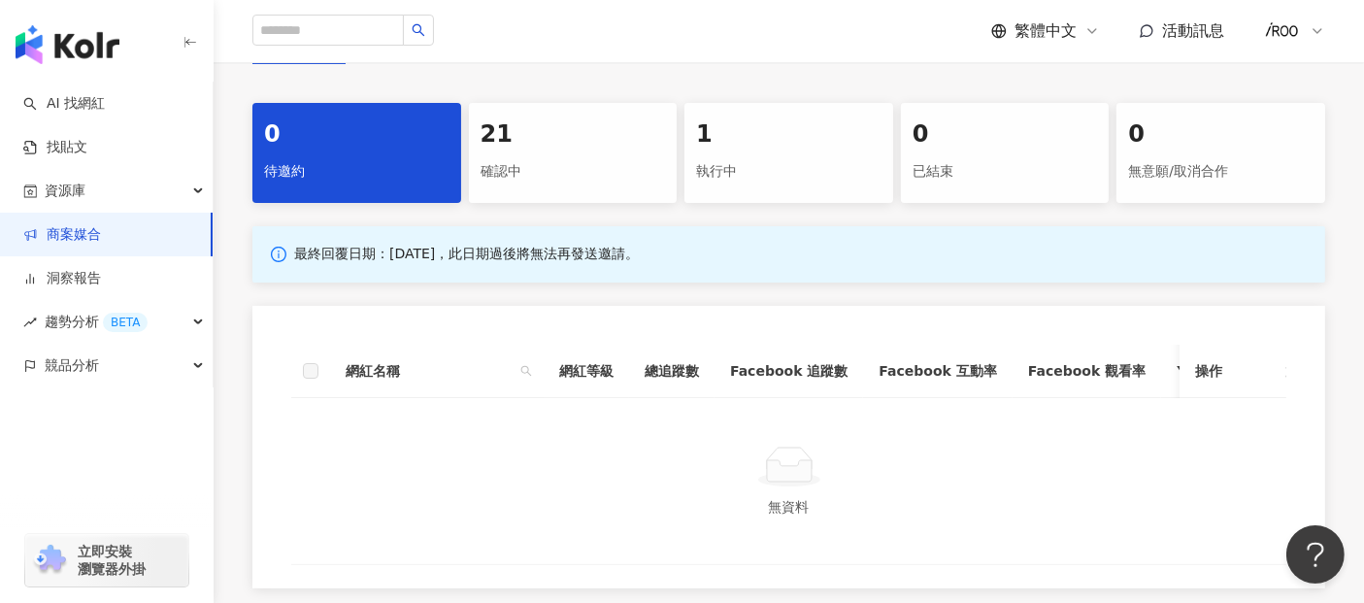
click at [557, 161] on div "確認中" at bounding box center [573, 171] width 185 height 33
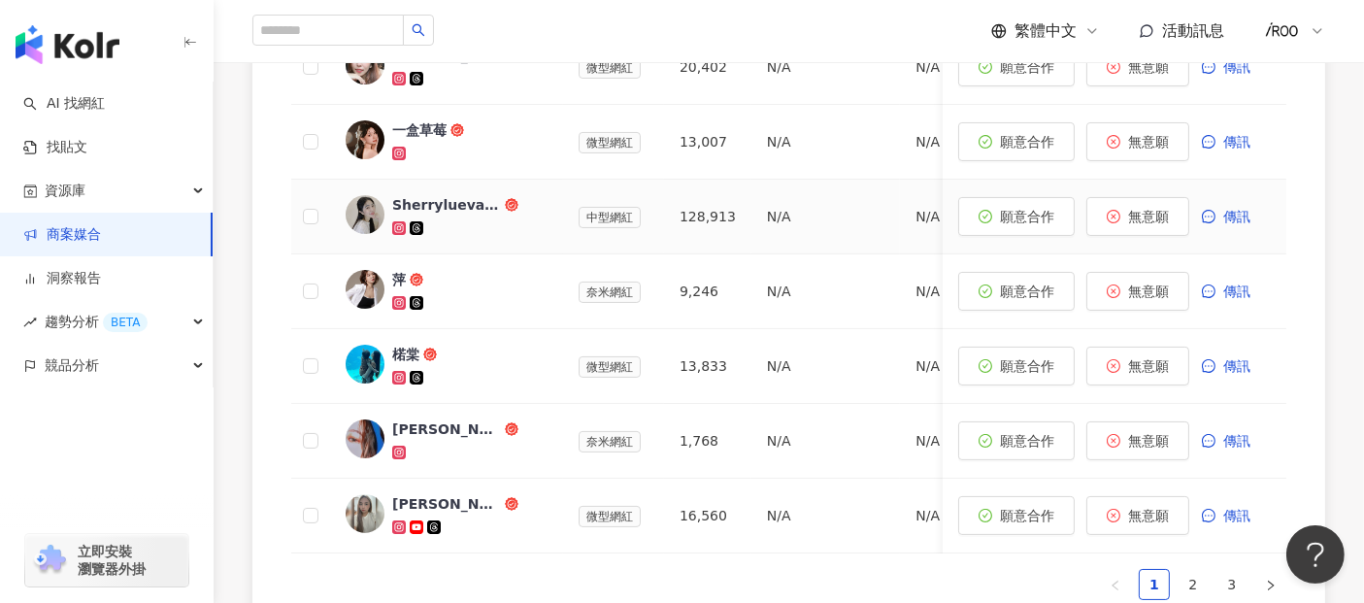
scroll to position [1079, 0]
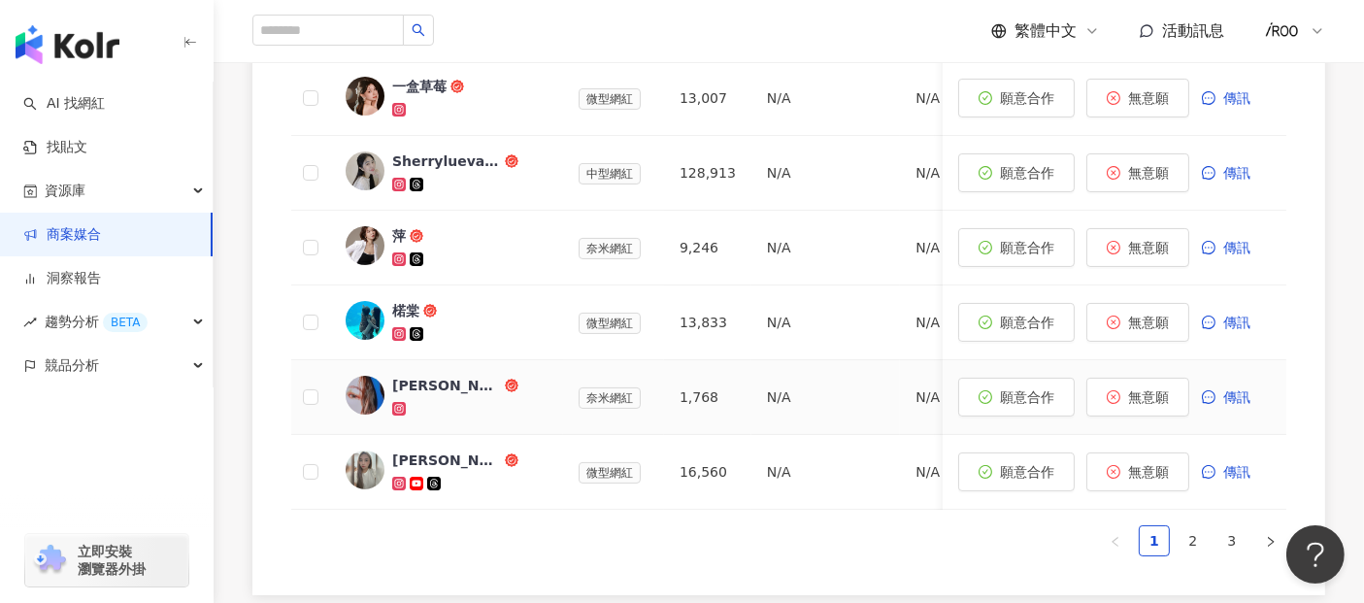
click at [409, 384] on div "劉小眠" at bounding box center [446, 385] width 109 height 19
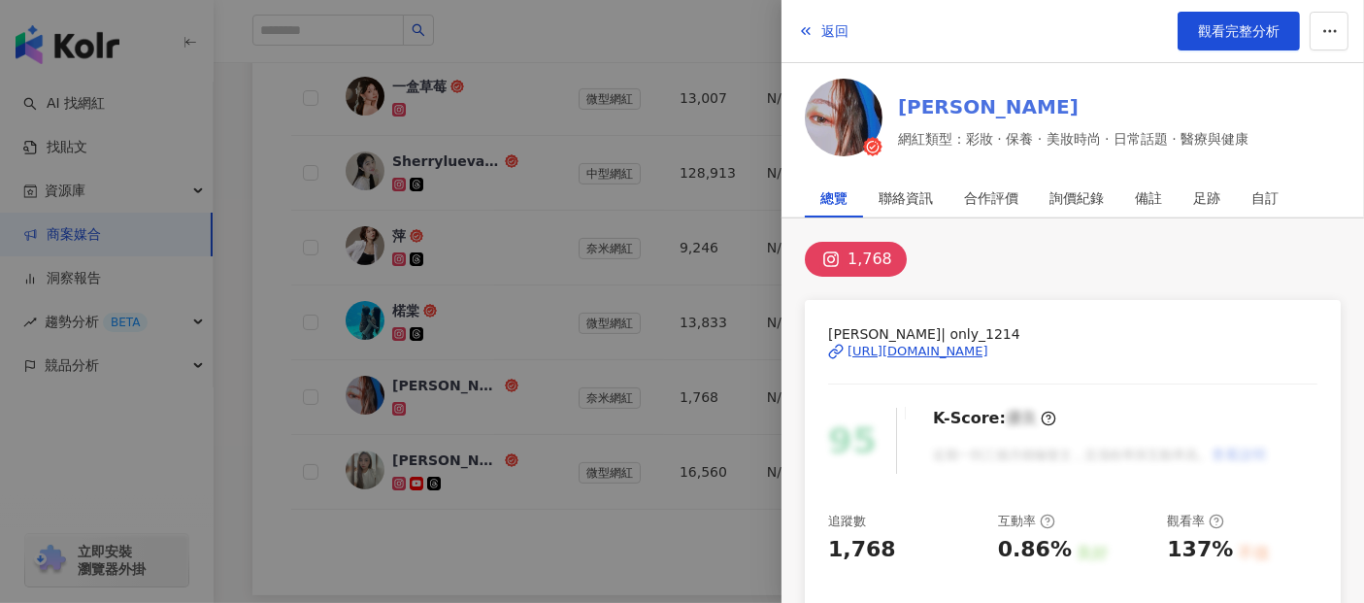
click at [942, 105] on link "劉小眠" at bounding box center [1073, 106] width 351 height 27
click at [251, 431] on div at bounding box center [682, 301] width 1364 height 603
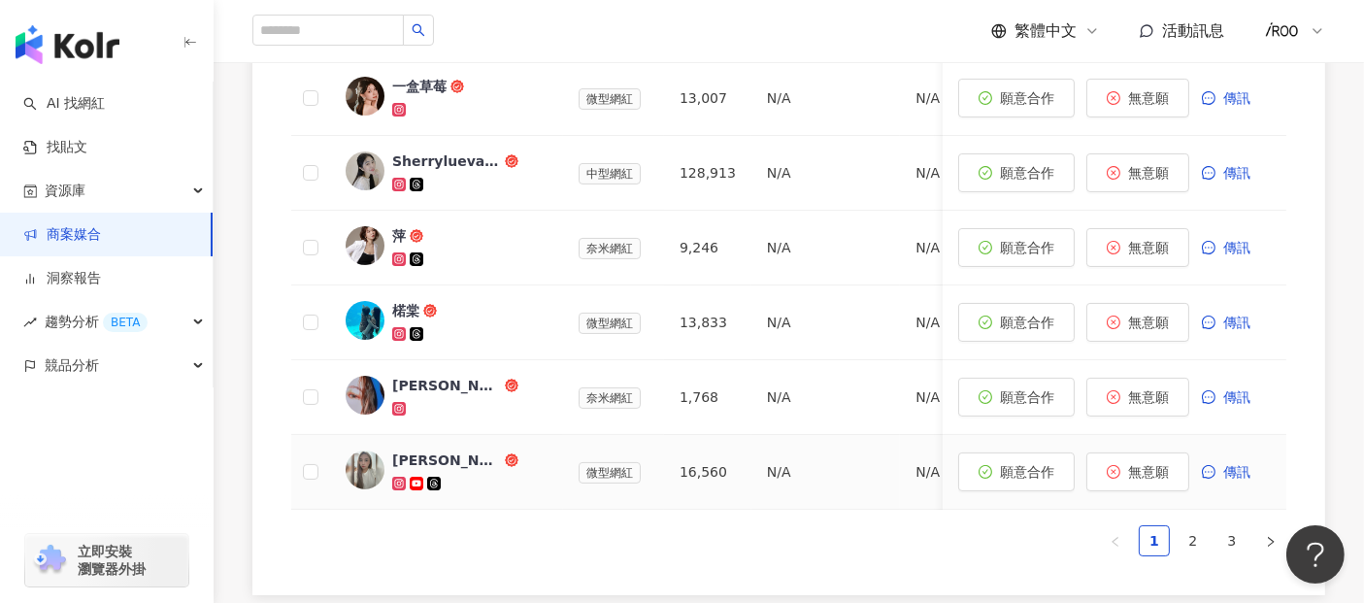
click at [410, 461] on div "莎韻" at bounding box center [446, 460] width 109 height 19
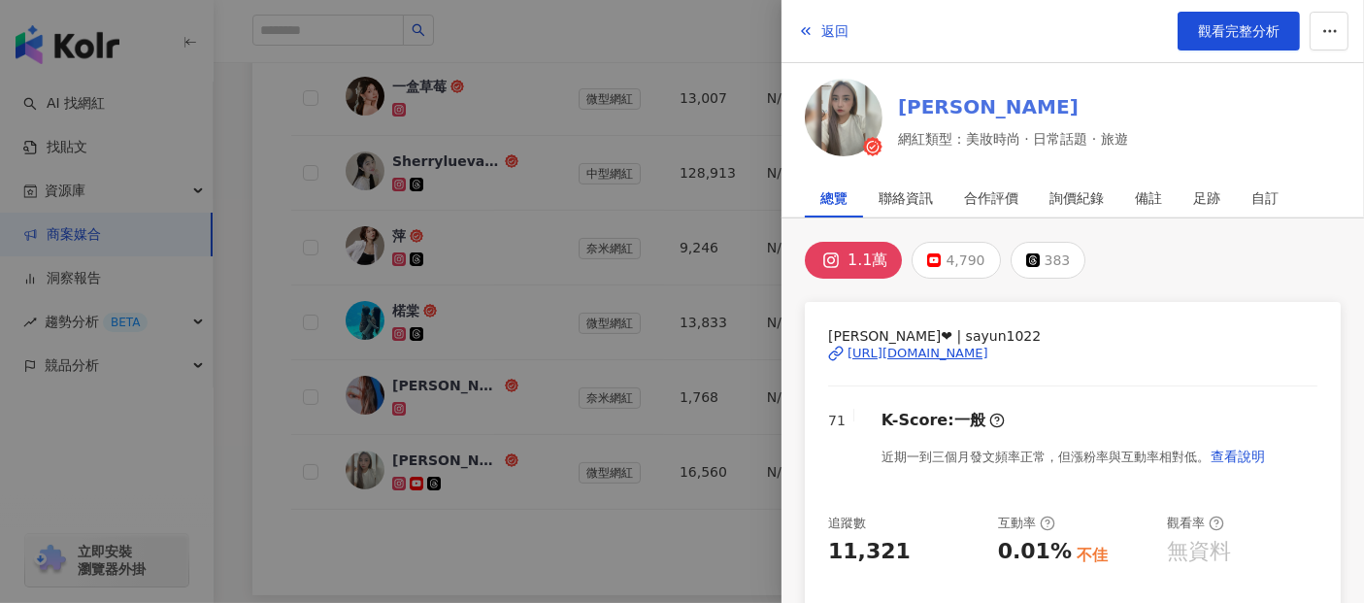
click at [932, 111] on link "莎韻" at bounding box center [1013, 106] width 230 height 27
click at [230, 361] on div at bounding box center [682, 301] width 1364 height 603
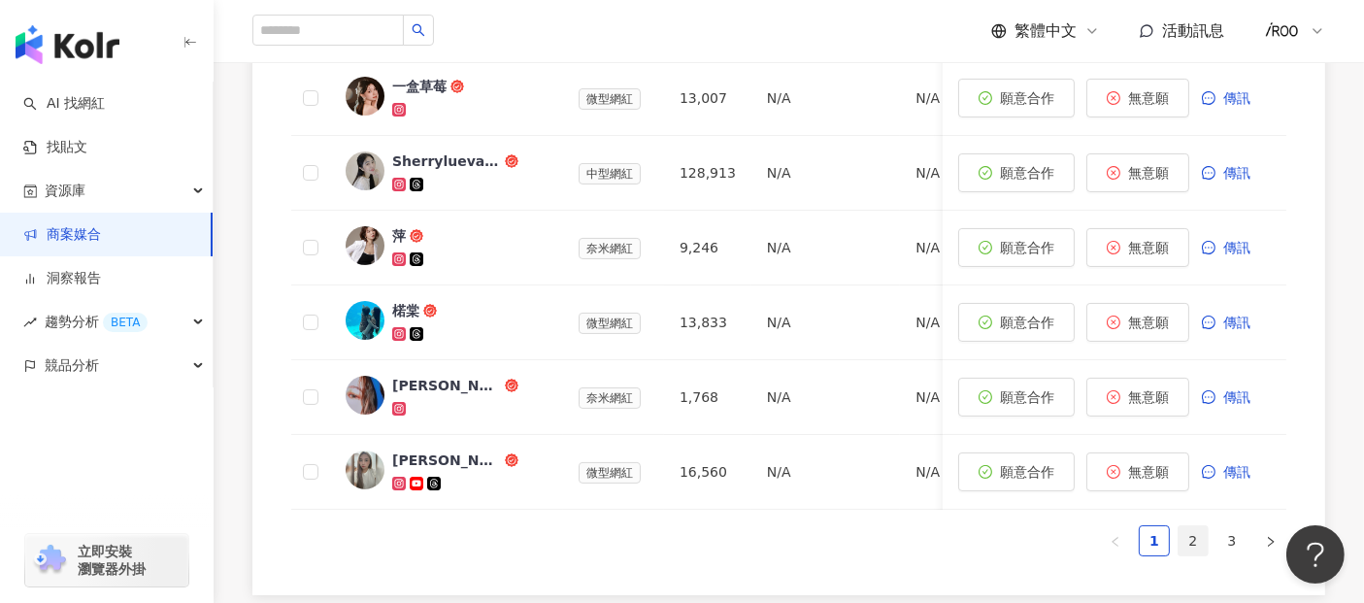
click at [1183, 555] on link "2" at bounding box center [1193, 540] width 29 height 29
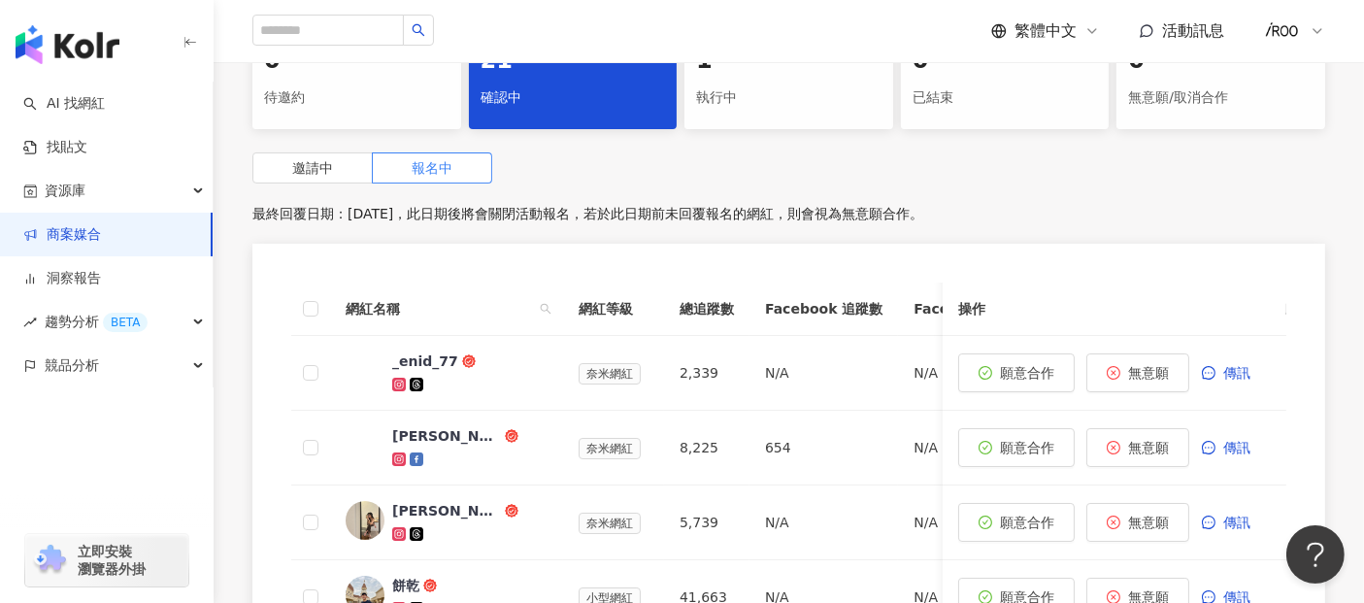
scroll to position [539, 0]
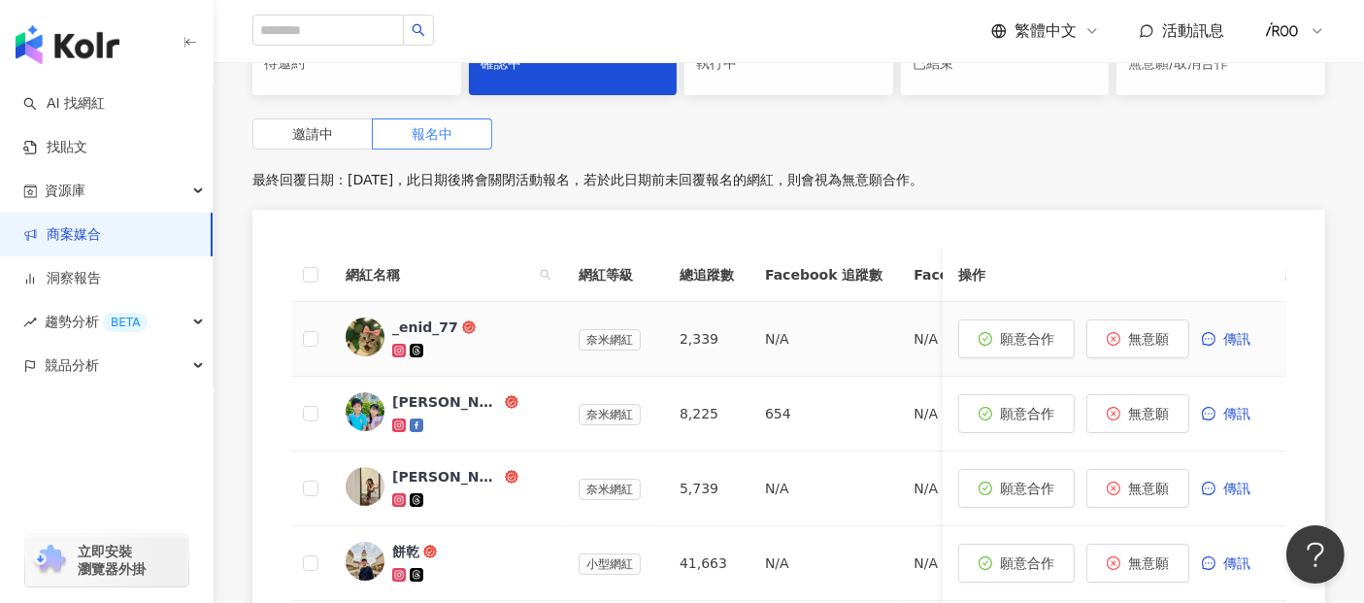
click at [421, 328] on div "_enid_77" at bounding box center [425, 327] width 66 height 19
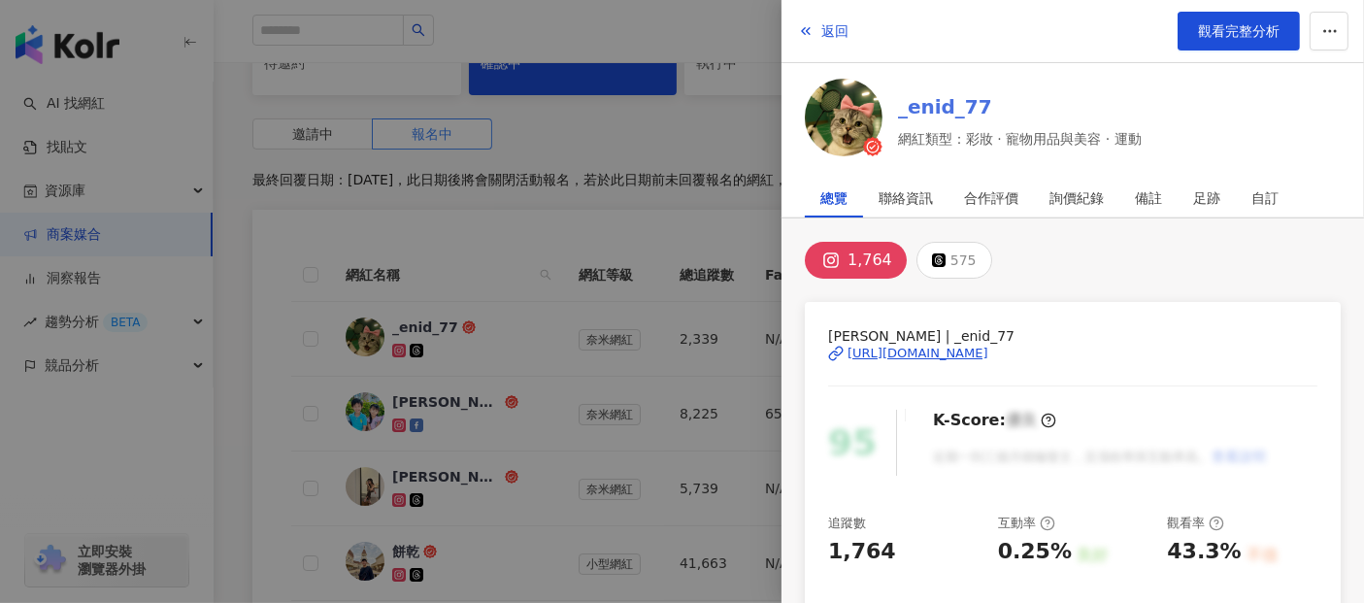
click at [946, 107] on link "_enid_77" at bounding box center [1020, 106] width 244 height 27
click at [239, 342] on div at bounding box center [682, 301] width 1364 height 603
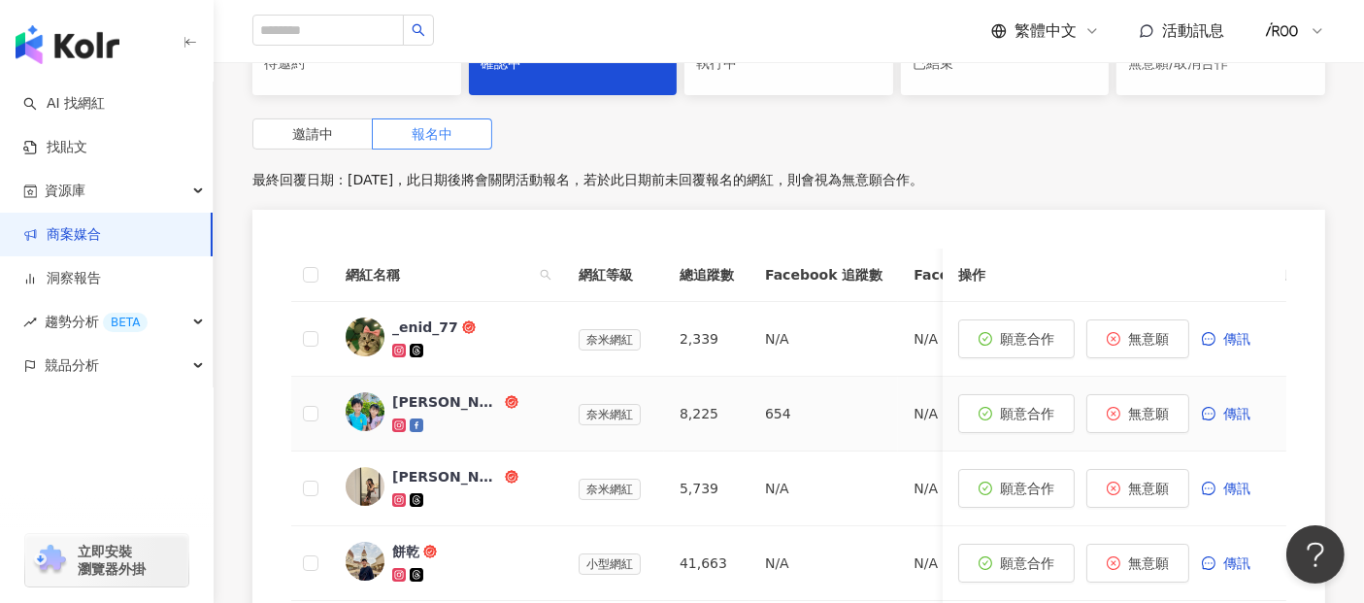
click at [425, 394] on div "Manfred and Kanice" at bounding box center [446, 401] width 109 height 19
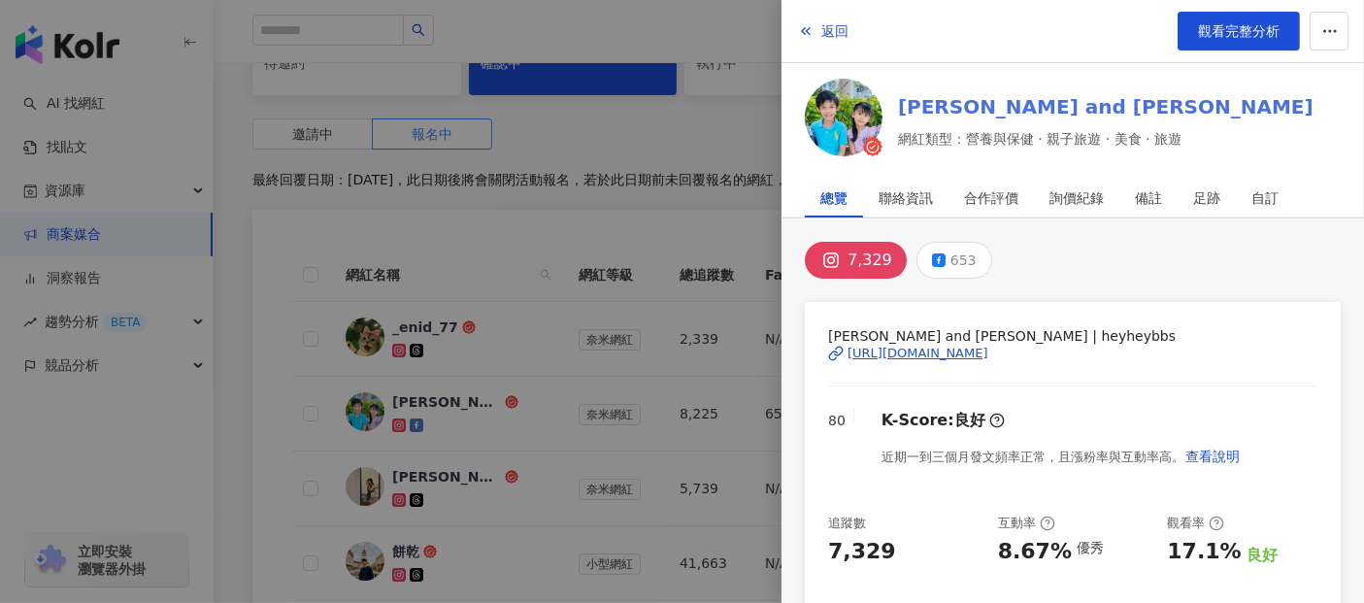
click at [970, 99] on link "Manfred and Kanice" at bounding box center [1106, 106] width 416 height 27
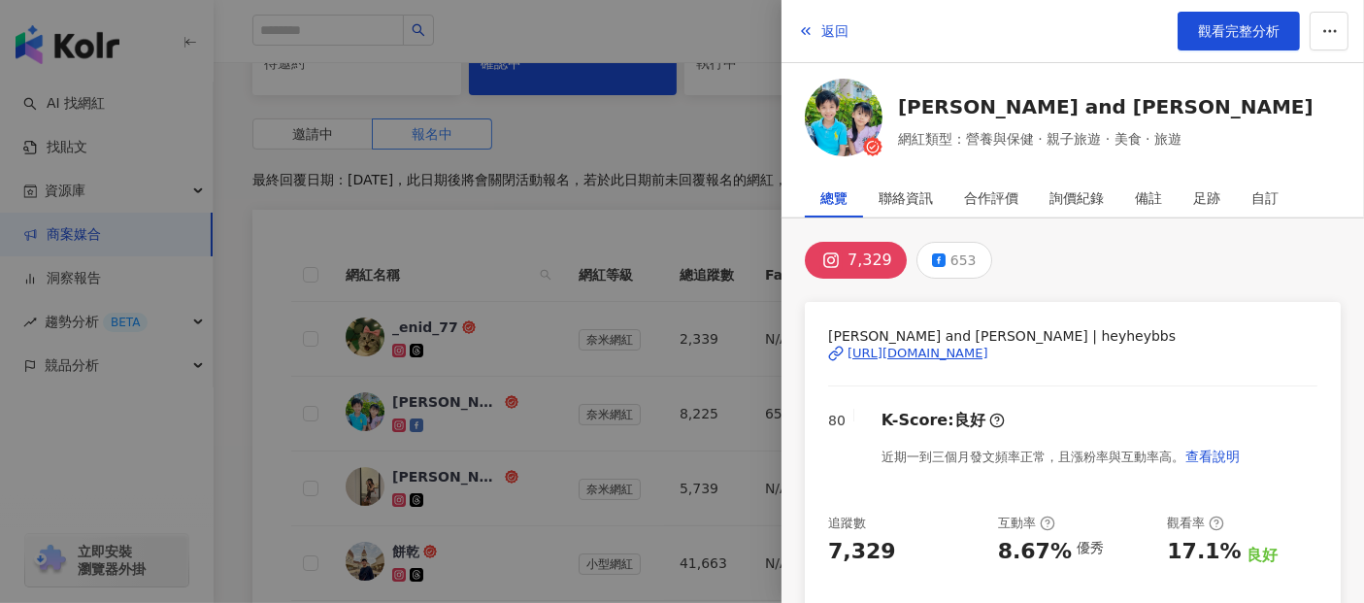
click at [252, 440] on div at bounding box center [682, 301] width 1364 height 603
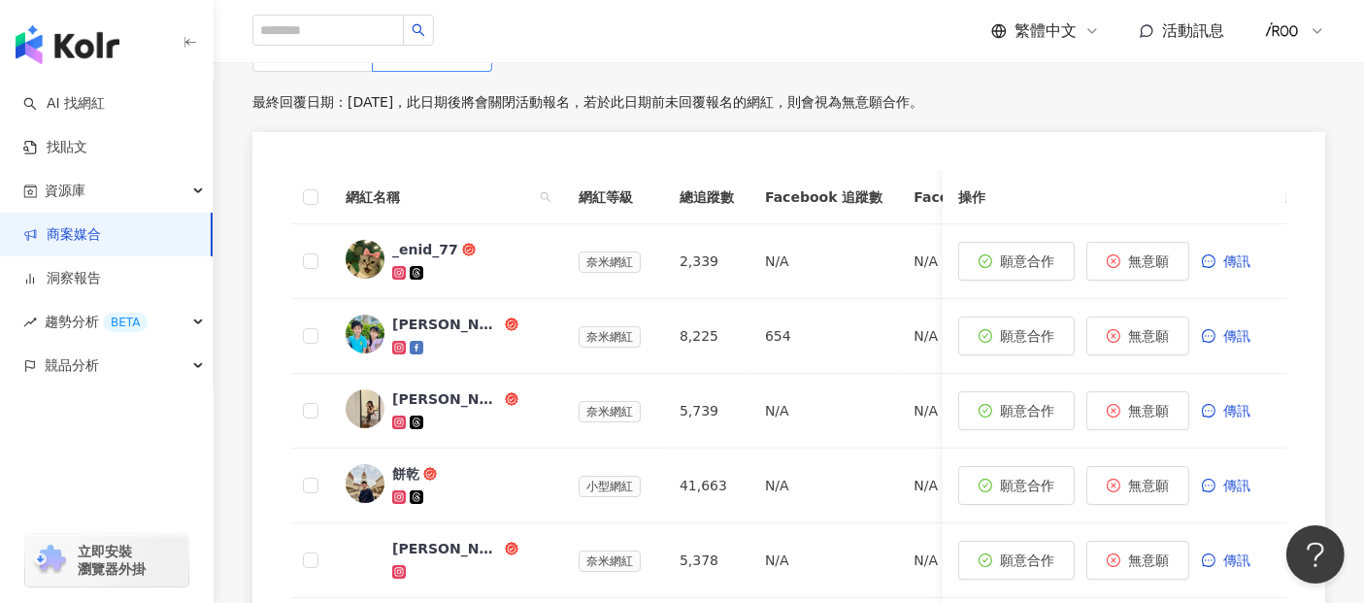
scroll to position [755, 0]
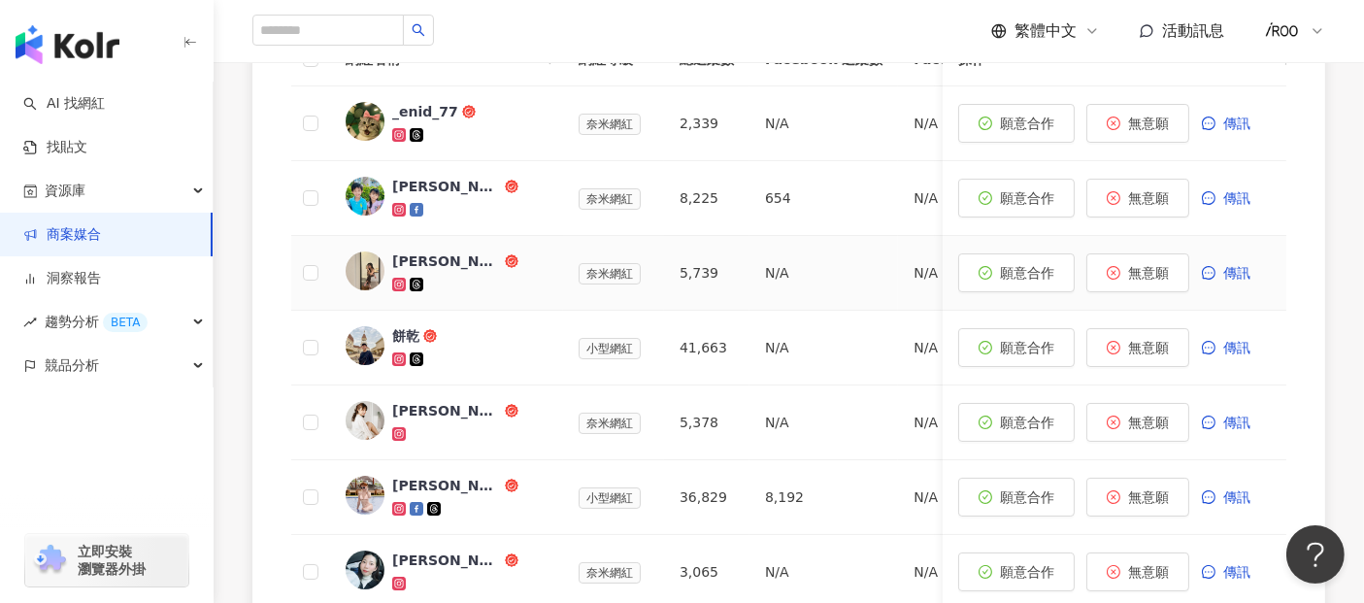
click at [410, 262] on div "Julie" at bounding box center [446, 261] width 109 height 19
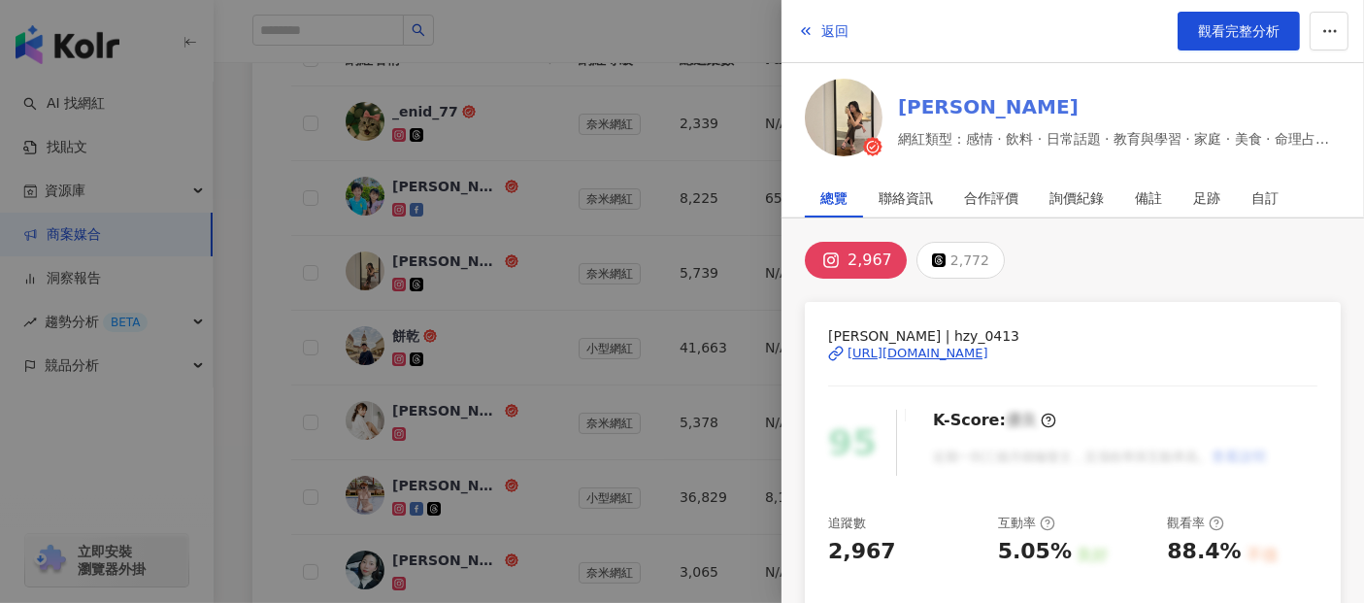
click at [922, 107] on link "Julie" at bounding box center [1119, 106] width 443 height 27
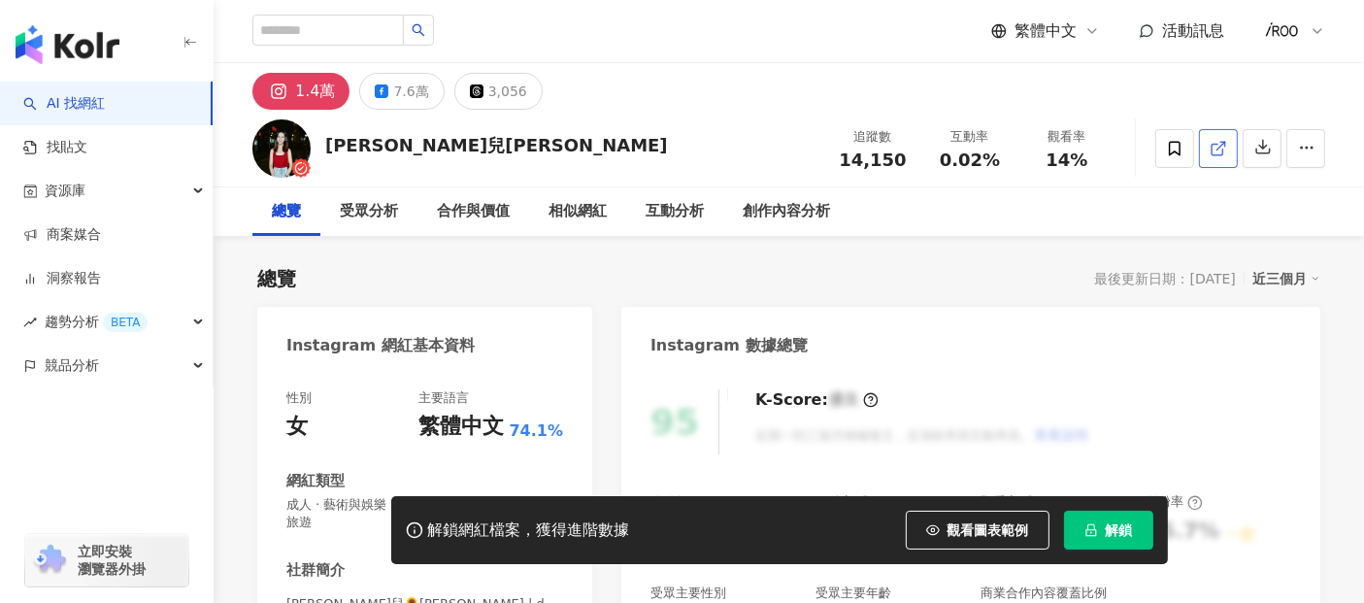
click at [1234, 137] on link at bounding box center [1218, 148] width 39 height 39
drag, startPoint x: 330, startPoint y: 143, endPoint x: 441, endPoint y: 143, distance: 110.7
click at [441, 143] on div "林彤兒Donna 追蹤數 14,150 互動率 0.02% 觀看率 14%" at bounding box center [789, 148] width 1151 height 77
click at [1113, 534] on span "解鎖" at bounding box center [1119, 530] width 27 height 16
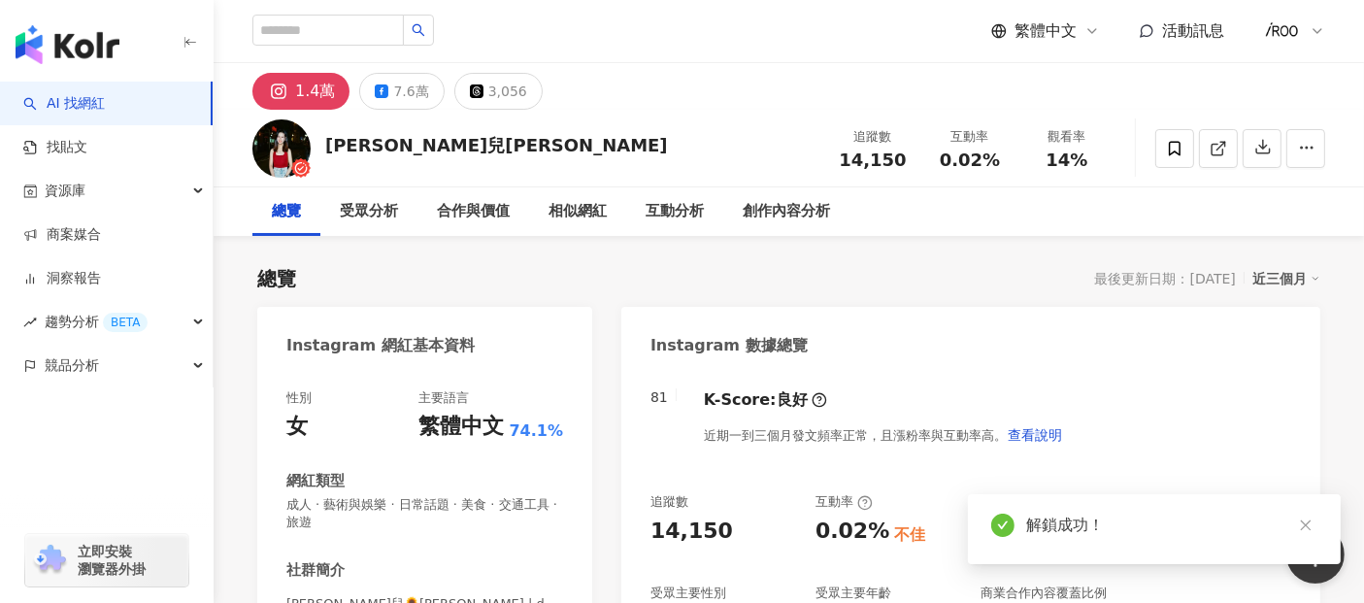
click at [325, 142] on div "林彤兒Donna 追蹤數 14,150 互動率 0.02% 觀看率 14%" at bounding box center [789, 148] width 1151 height 77
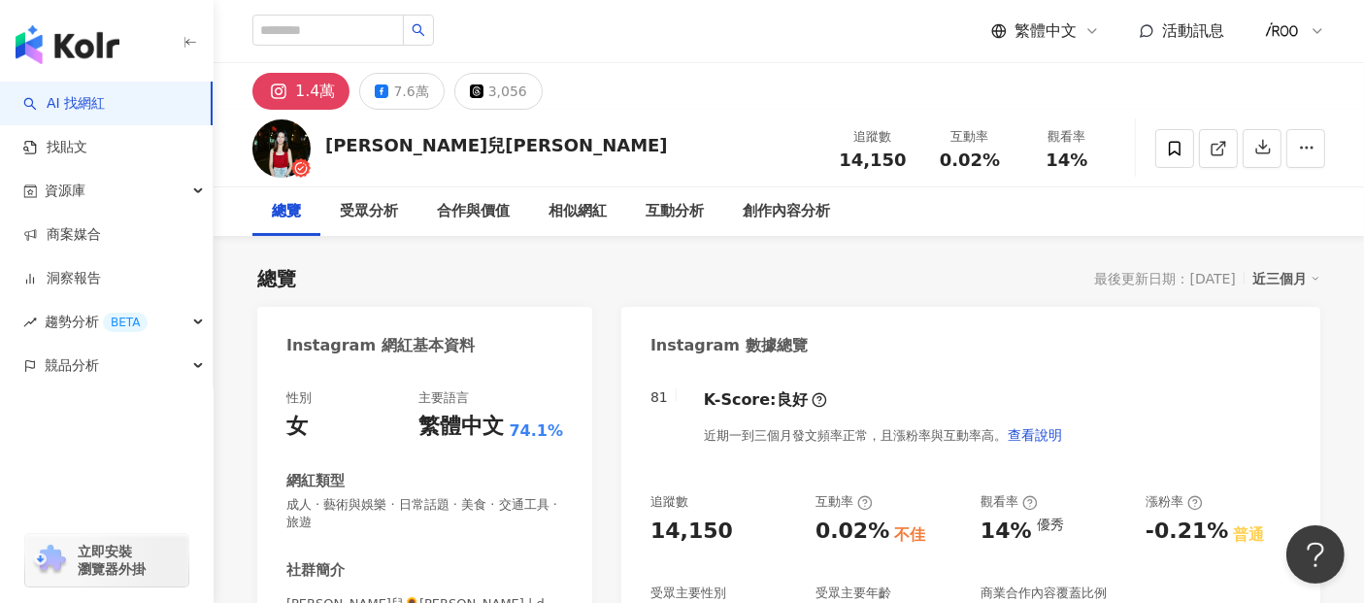
click at [869, 171] on div "追蹤數 14,150 互動率 0.02% 觀看率 14%" at bounding box center [970, 147] width 291 height 57
drag, startPoint x: 849, startPoint y: 158, endPoint x: 906, endPoint y: 153, distance: 57.5
click at [909, 153] on div "14,150" at bounding box center [873, 160] width 74 height 19
copy span "14,150"
drag, startPoint x: 940, startPoint y: 155, endPoint x: 996, endPoint y: 154, distance: 56.3
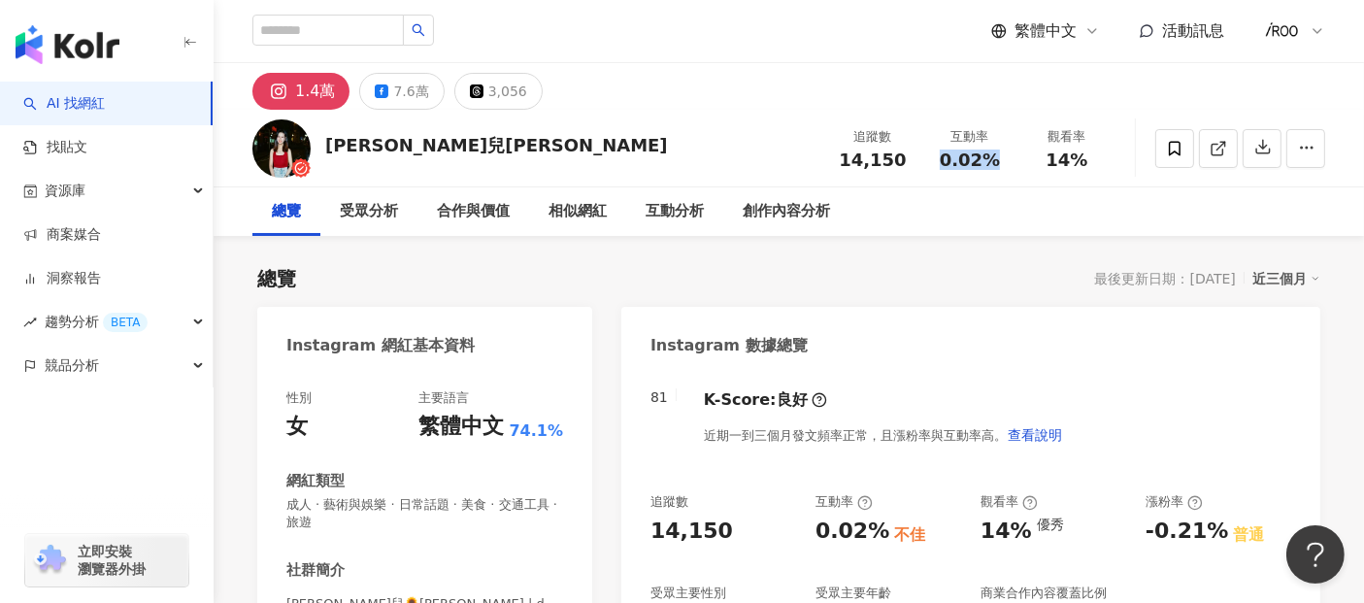
click at [996, 154] on div "0.02%" at bounding box center [970, 160] width 74 height 19
copy span "0.02%"
drag, startPoint x: 1081, startPoint y: 165, endPoint x: 1051, endPoint y: 155, distance: 31.6
click at [1080, 164] on span "14%" at bounding box center [1067, 160] width 42 height 19
drag, startPoint x: 1046, startPoint y: 156, endPoint x: 1100, endPoint y: 149, distance: 54.9
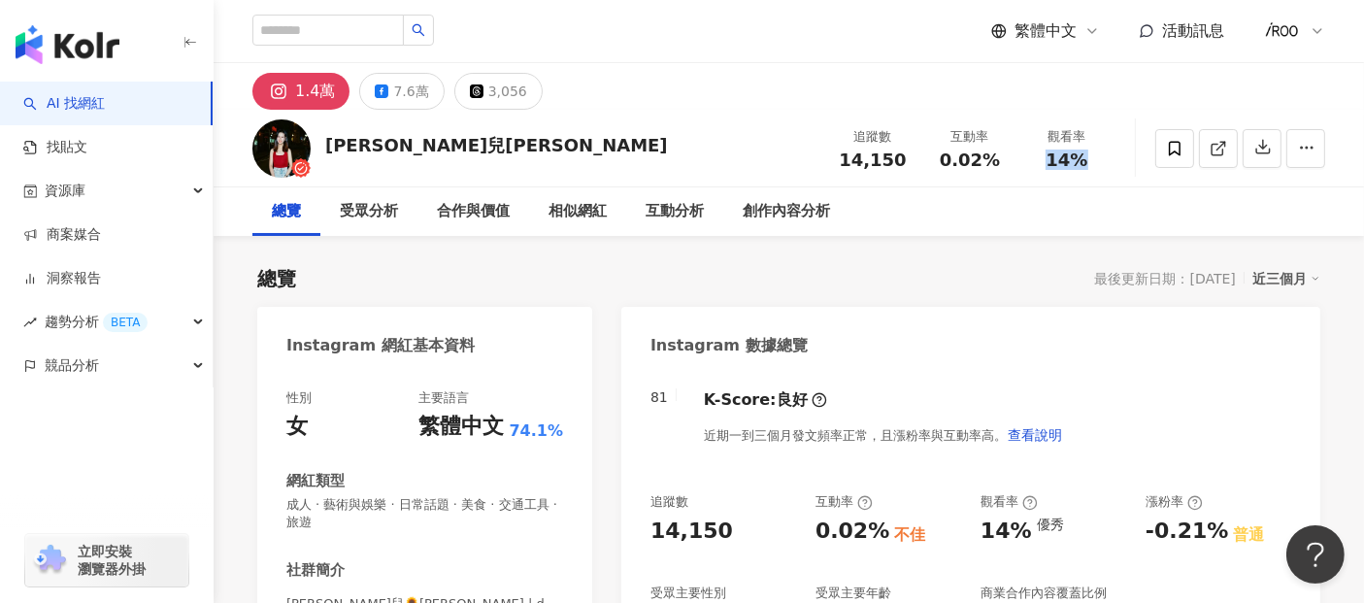
click at [1100, 151] on div "14%" at bounding box center [1067, 160] width 74 height 19
copy span "14%"
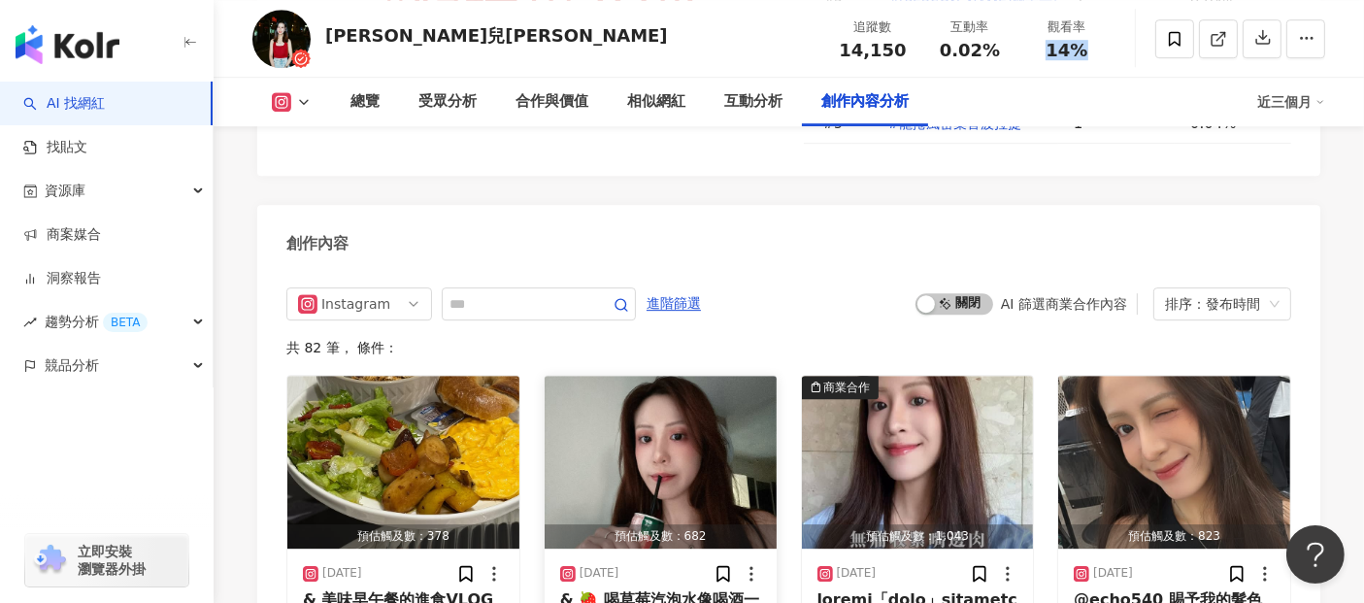
scroll to position [5896, 0]
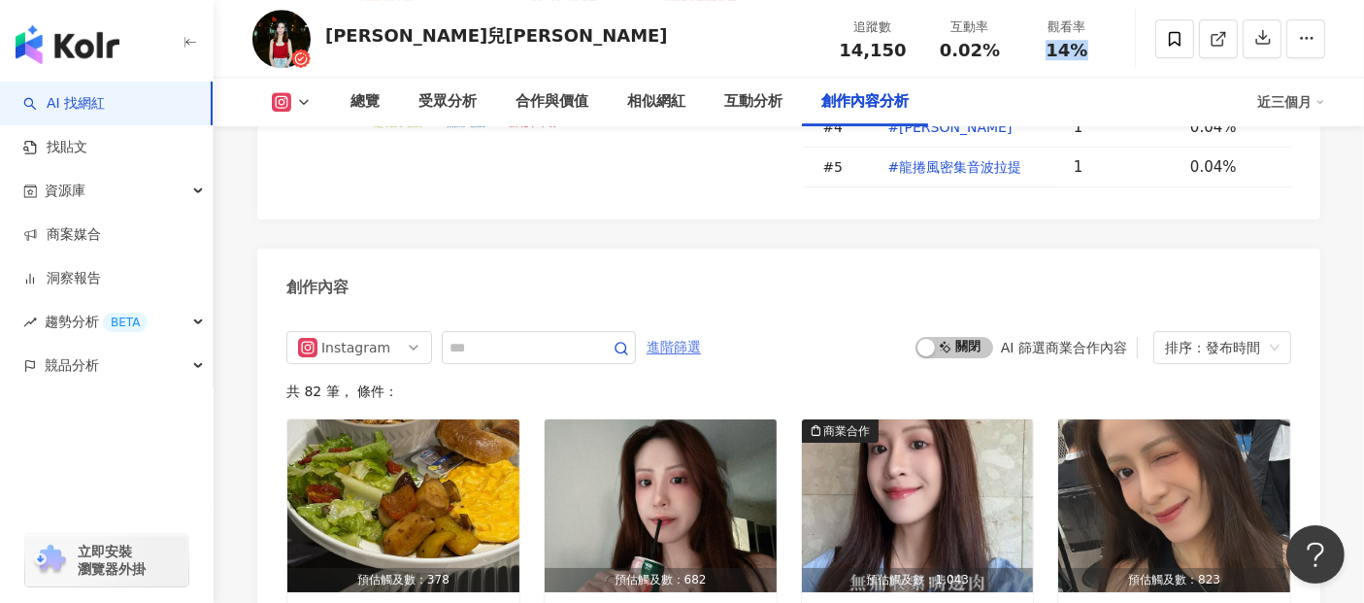
click at [701, 332] on span "進階篩選" at bounding box center [674, 347] width 54 height 31
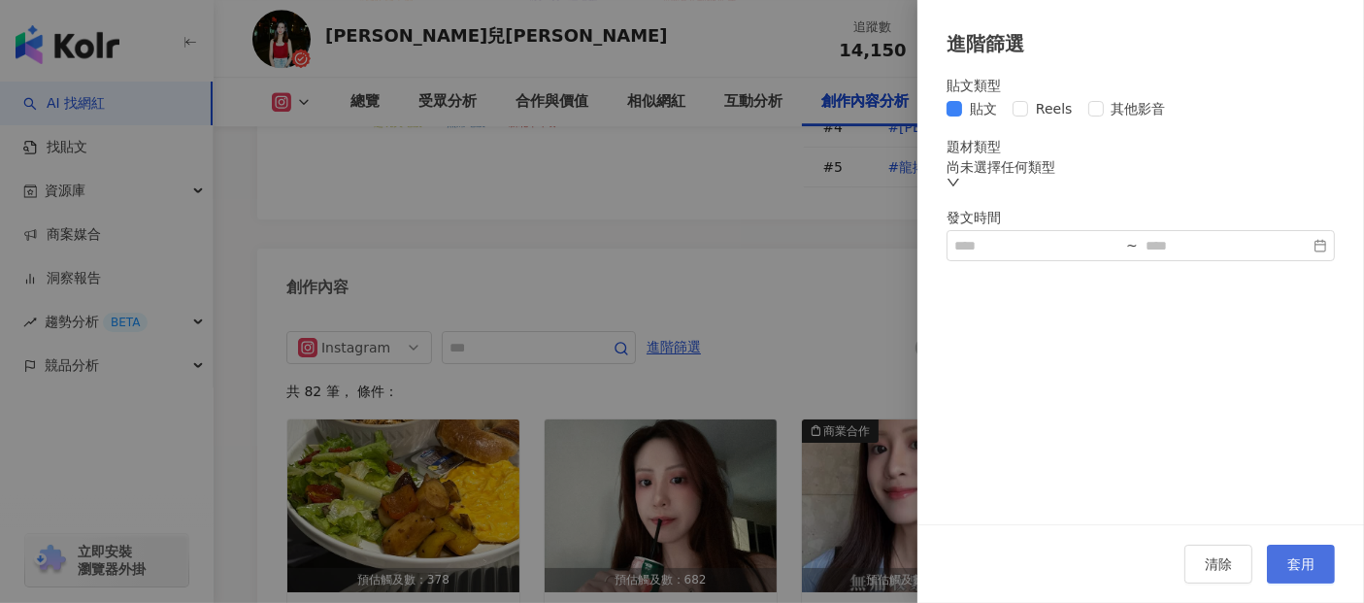
click at [1294, 572] on span "套用" at bounding box center [1301, 564] width 27 height 16
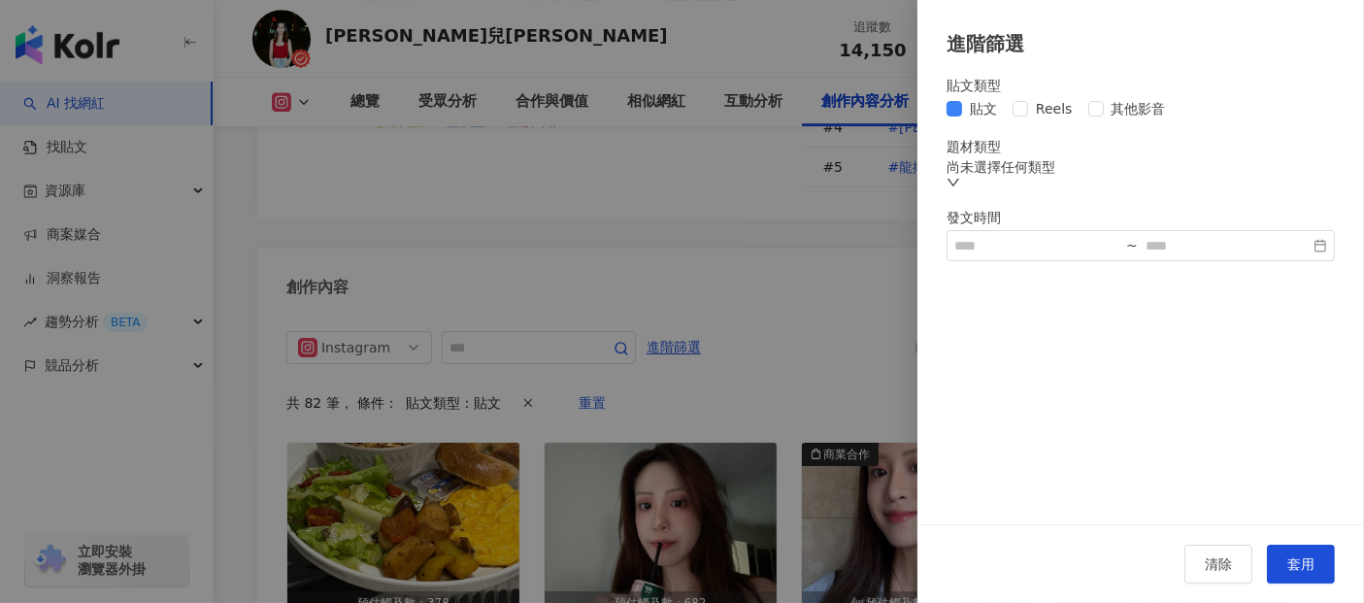
scroll to position [5899, 0]
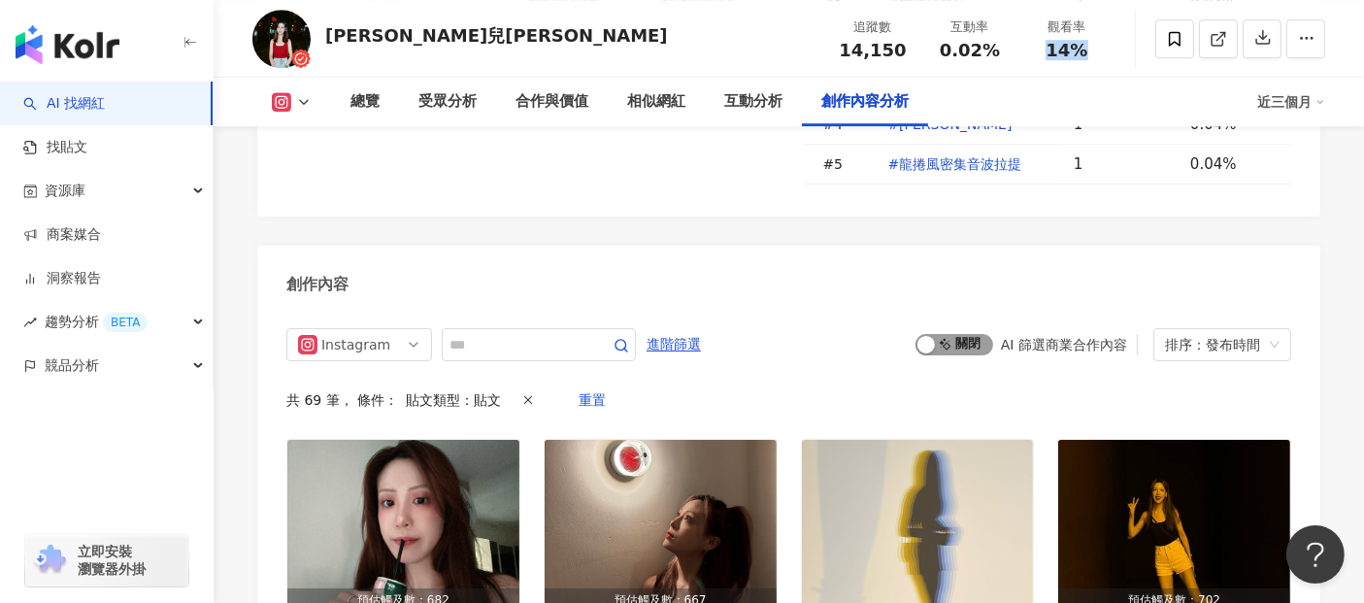
click at [952, 334] on span "啟動 關閉" at bounding box center [955, 344] width 78 height 21
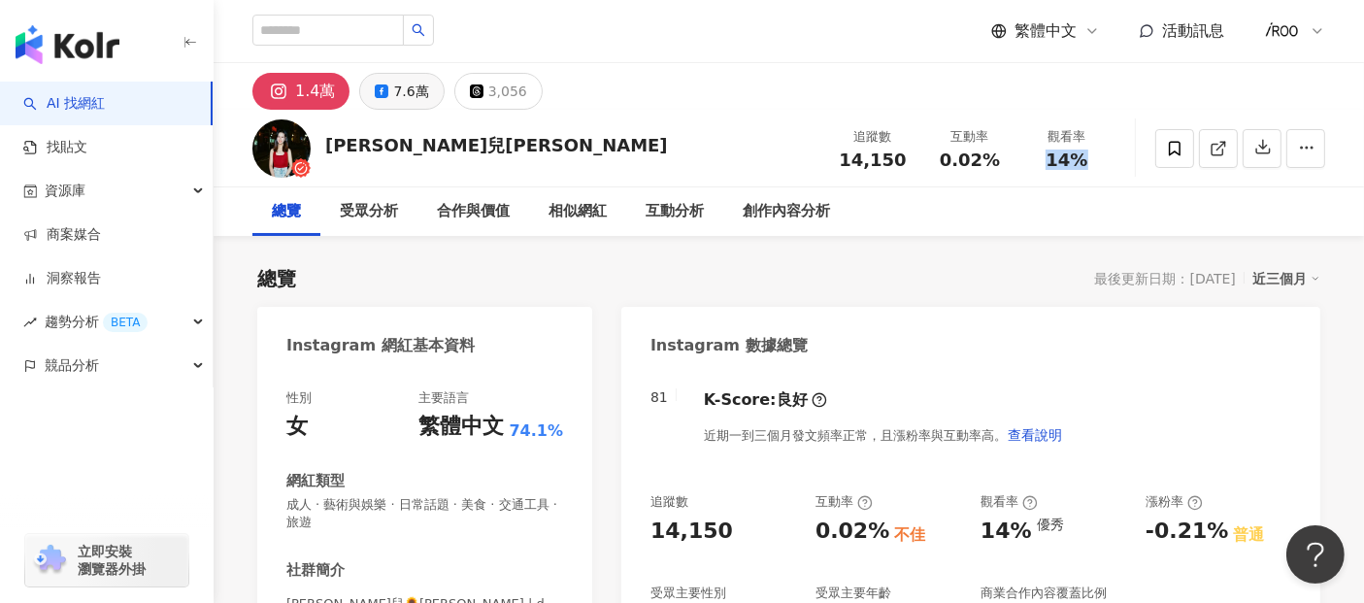
click at [374, 93] on button "7.6萬" at bounding box center [401, 91] width 84 height 37
click at [393, 92] on div "7.6萬" at bounding box center [410, 91] width 35 height 27
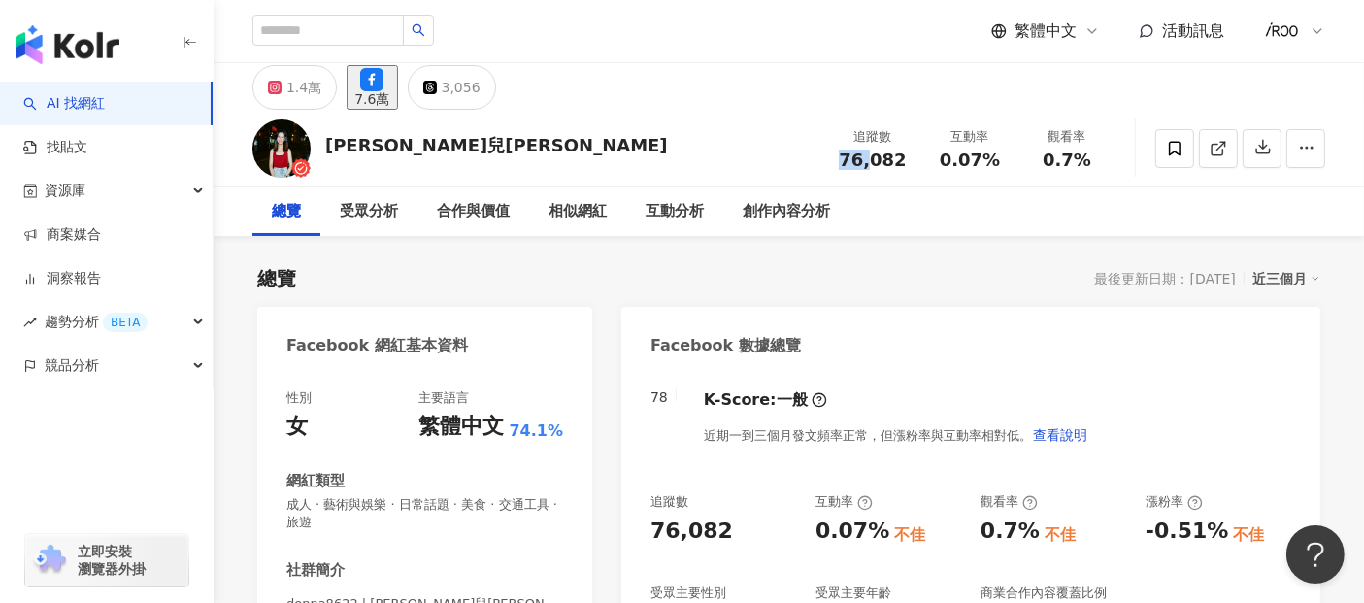
drag, startPoint x: 842, startPoint y: 162, endPoint x: 913, endPoint y: 161, distance: 70.9
click at [911, 161] on div "追蹤數 76,082" at bounding box center [873, 148] width 97 height 42
copy span "76,"
click at [988, 176] on div "追蹤數 76,082 互動率 0.07% 觀看率 0.7%" at bounding box center [970, 147] width 291 height 57
drag, startPoint x: 937, startPoint y: 157, endPoint x: 997, endPoint y: 156, distance: 60.2
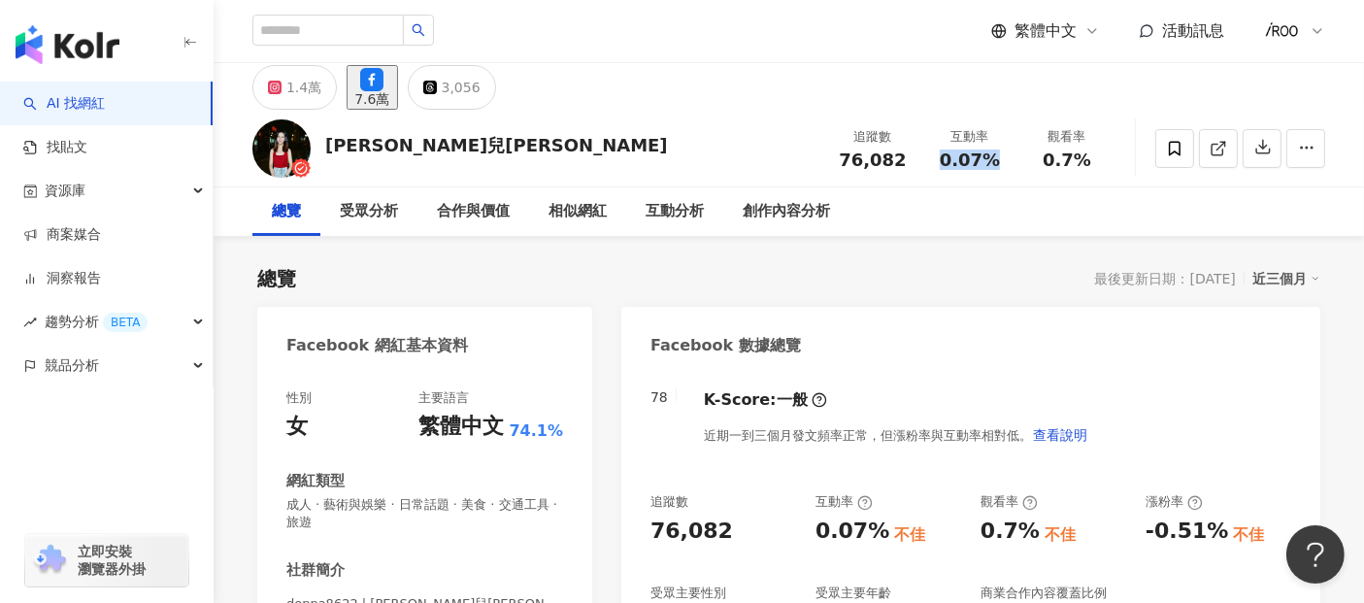
click at [997, 156] on div "0.07%" at bounding box center [970, 160] width 74 height 19
copy span "0.07%"
click at [1105, 174] on div "追蹤數 76,082 互動率 0.07% 觀看率 0.7%" at bounding box center [970, 147] width 291 height 57
drag, startPoint x: 1045, startPoint y: 162, endPoint x: 1110, endPoint y: 152, distance: 65.8
click at [1110, 152] on div "觀看率 0.7%" at bounding box center [1067, 148] width 97 height 42
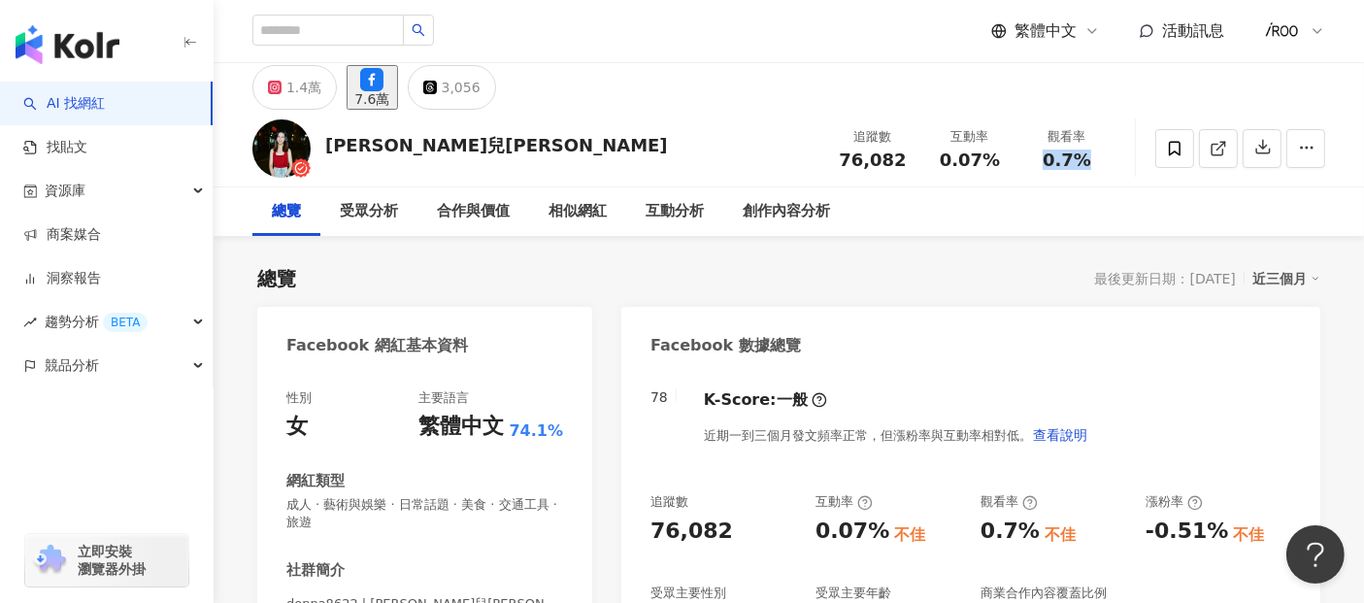
copy span "0.7%"
click at [1221, 150] on icon at bounding box center [1218, 148] width 17 height 17
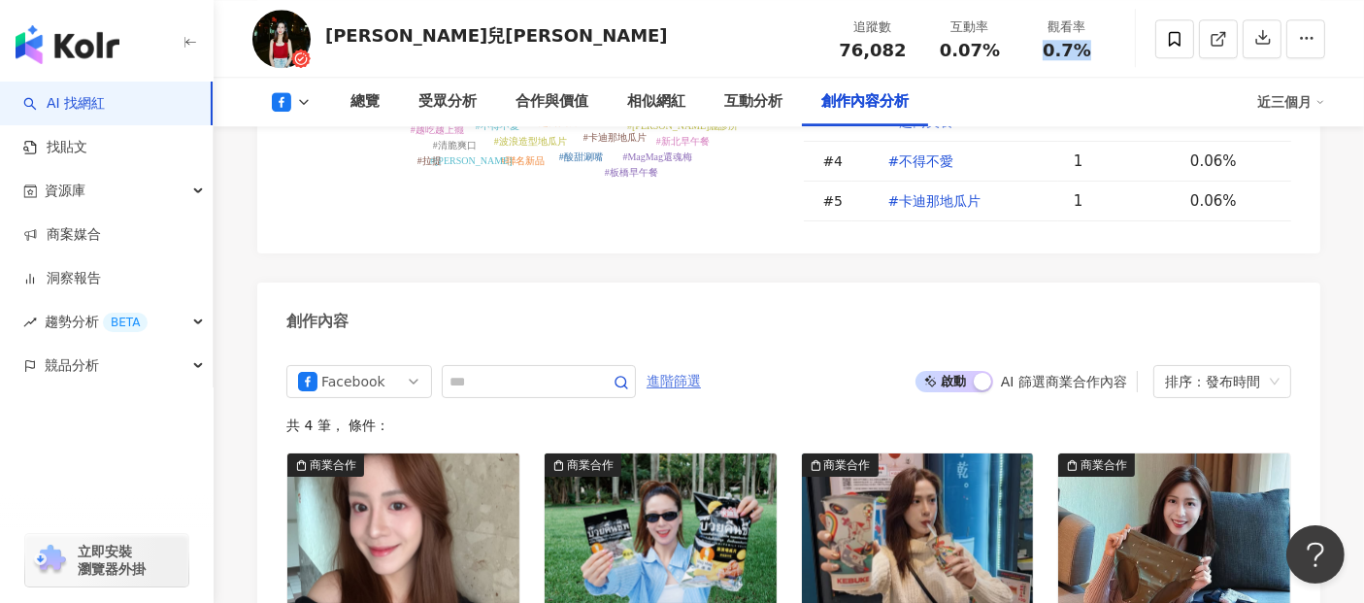
scroll to position [5157, 0]
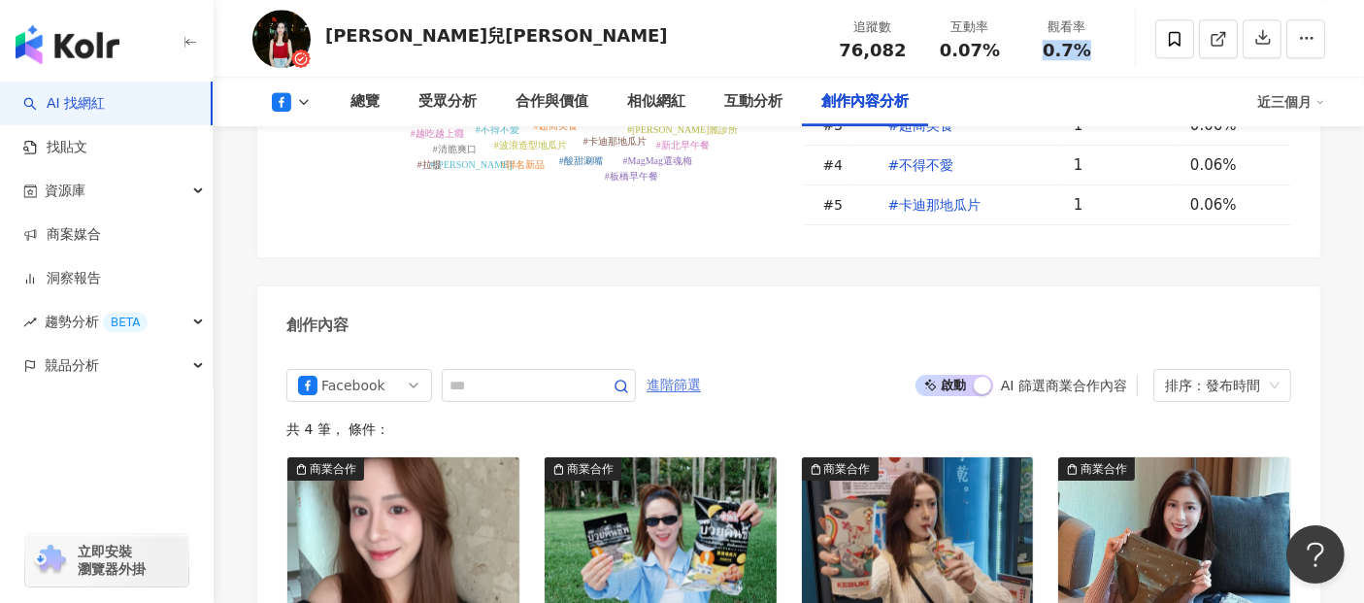
click at [701, 370] on span "進階篩選" at bounding box center [674, 385] width 54 height 31
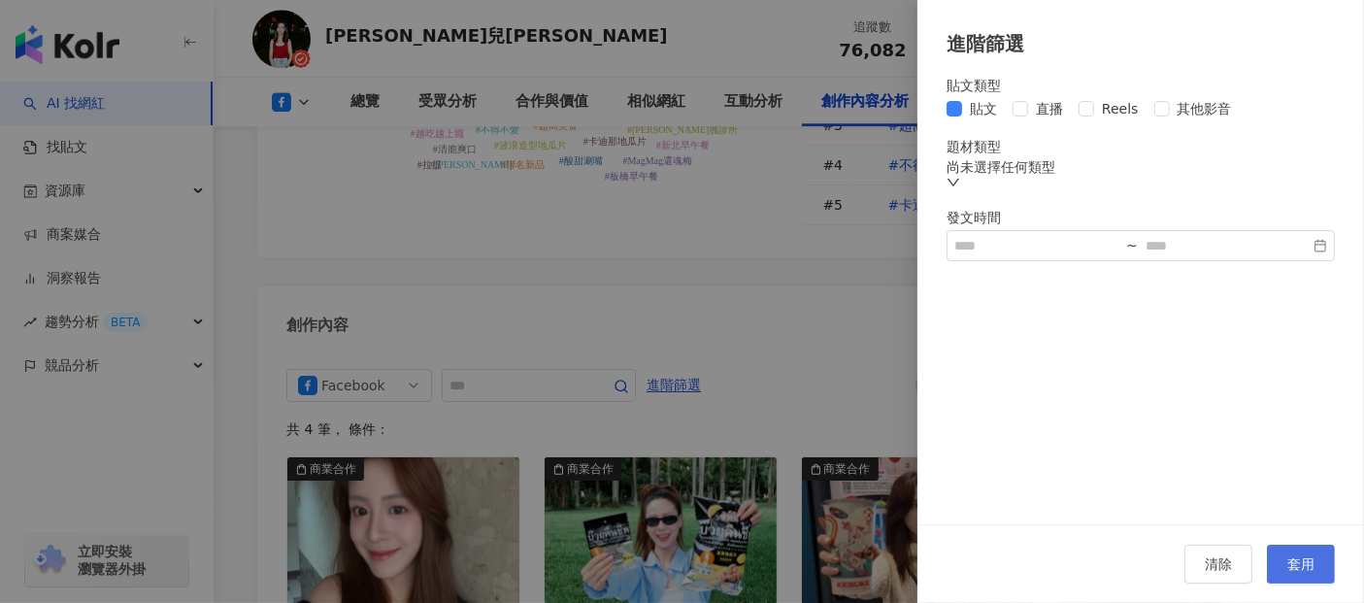
click at [1301, 567] on span "套用" at bounding box center [1301, 564] width 27 height 16
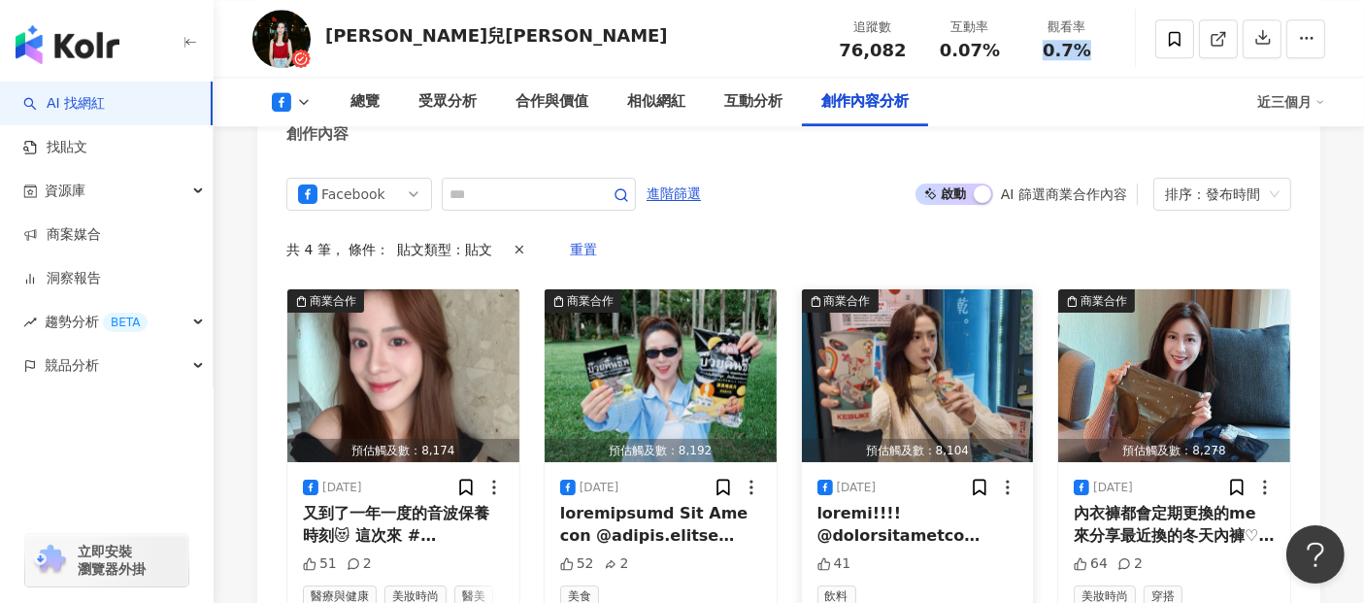
scroll to position [5447, 0]
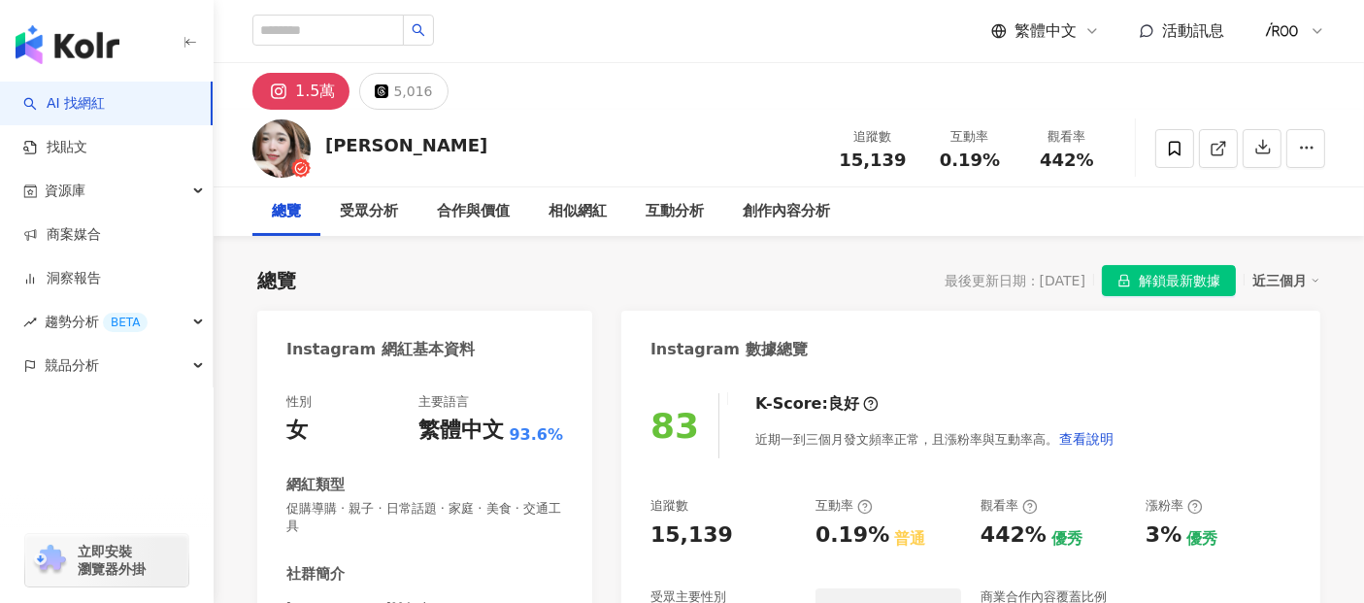
click at [1214, 146] on icon at bounding box center [1218, 148] width 17 height 17
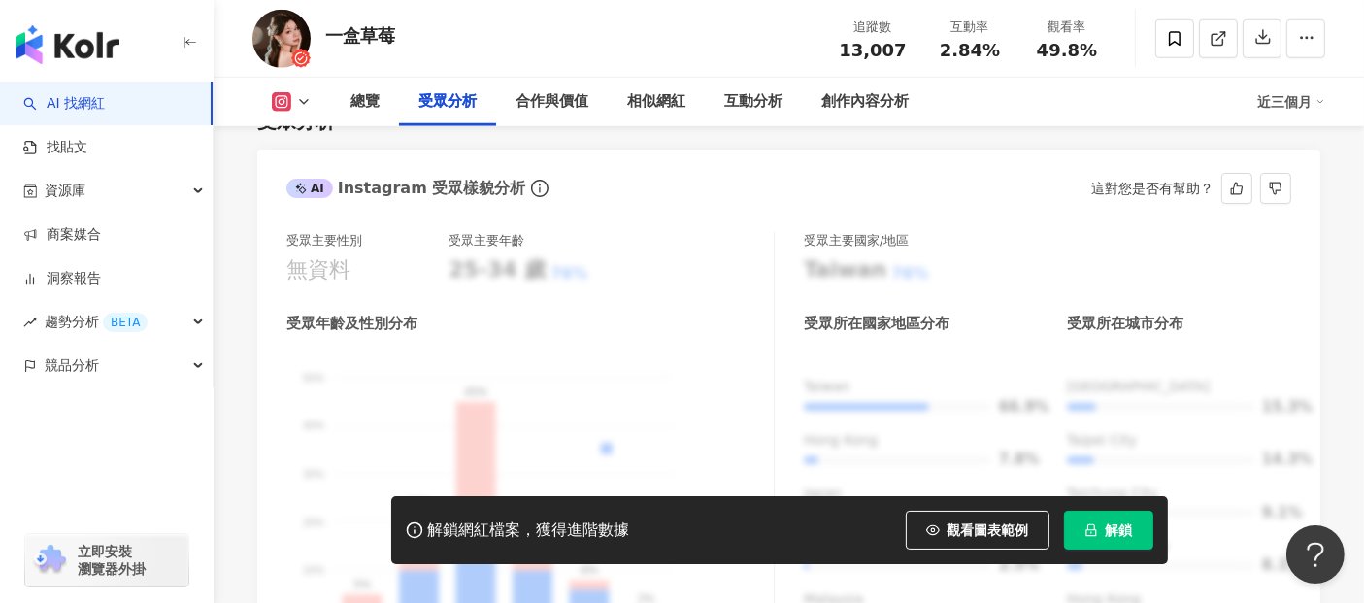
scroll to position [1834, 0]
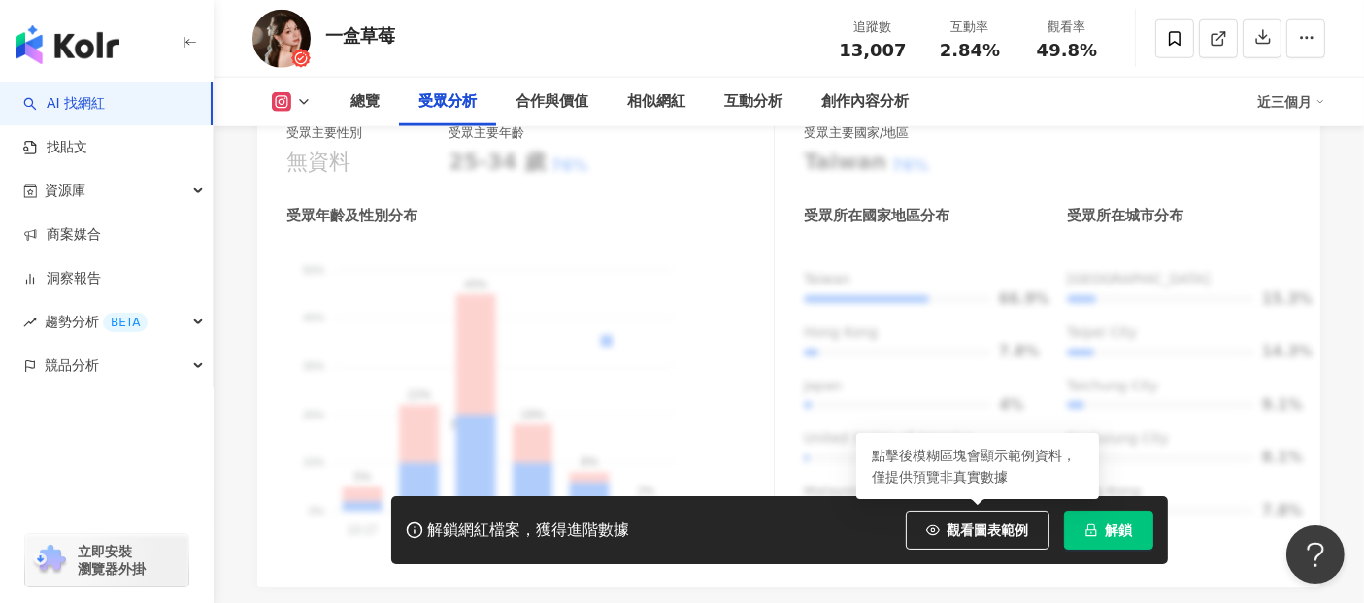
click at [1098, 539] on button "解鎖" at bounding box center [1108, 530] width 89 height 39
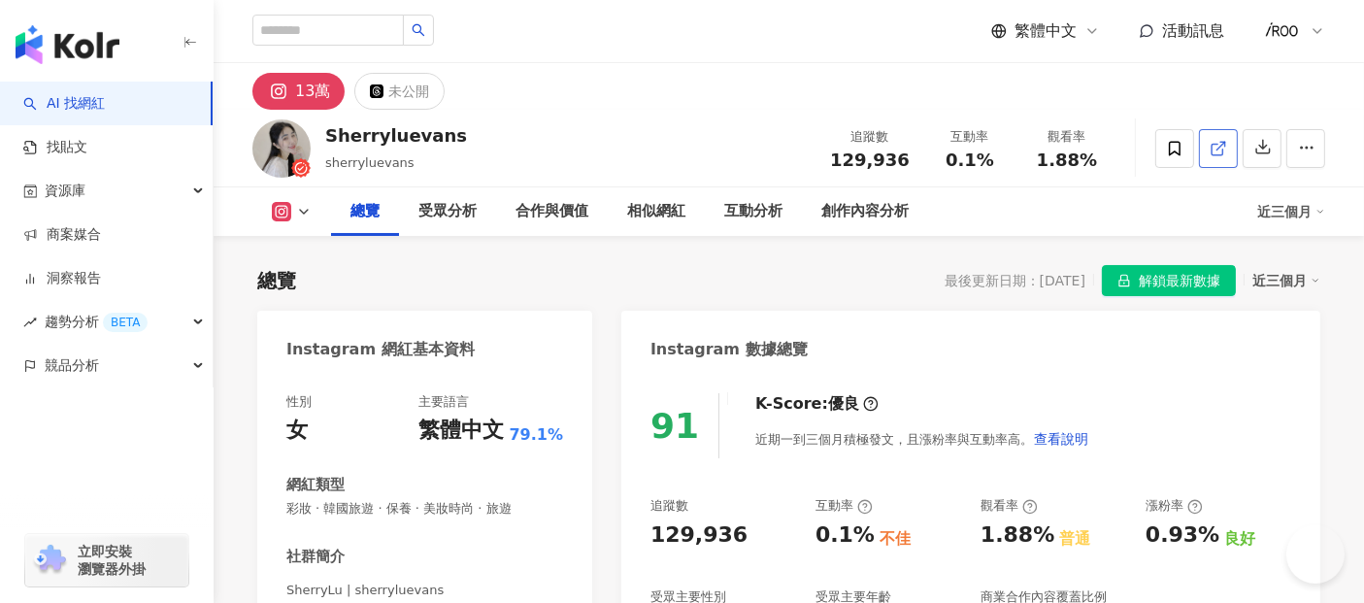
click at [1211, 149] on icon at bounding box center [1218, 148] width 17 height 17
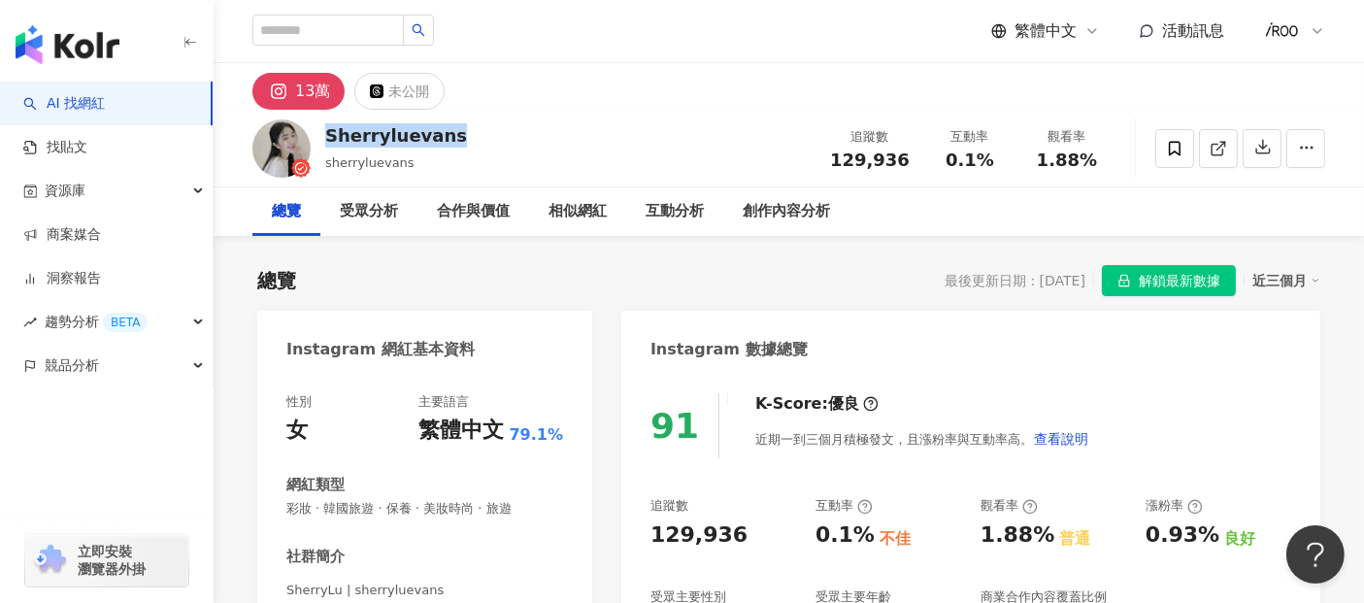
drag, startPoint x: 458, startPoint y: 139, endPoint x: 327, endPoint y: 146, distance: 131.3
click at [327, 146] on div "Sherryluevans sherryluevans 追蹤數 129,936 互動率 0.1% 觀看率 1.88%" at bounding box center [789, 148] width 1151 height 77
copy div "Sherryluevans"
drag, startPoint x: 832, startPoint y: 162, endPoint x: 908, endPoint y: 159, distance: 75.8
click at [908, 159] on div "追蹤數 129,936" at bounding box center [870, 148] width 103 height 42
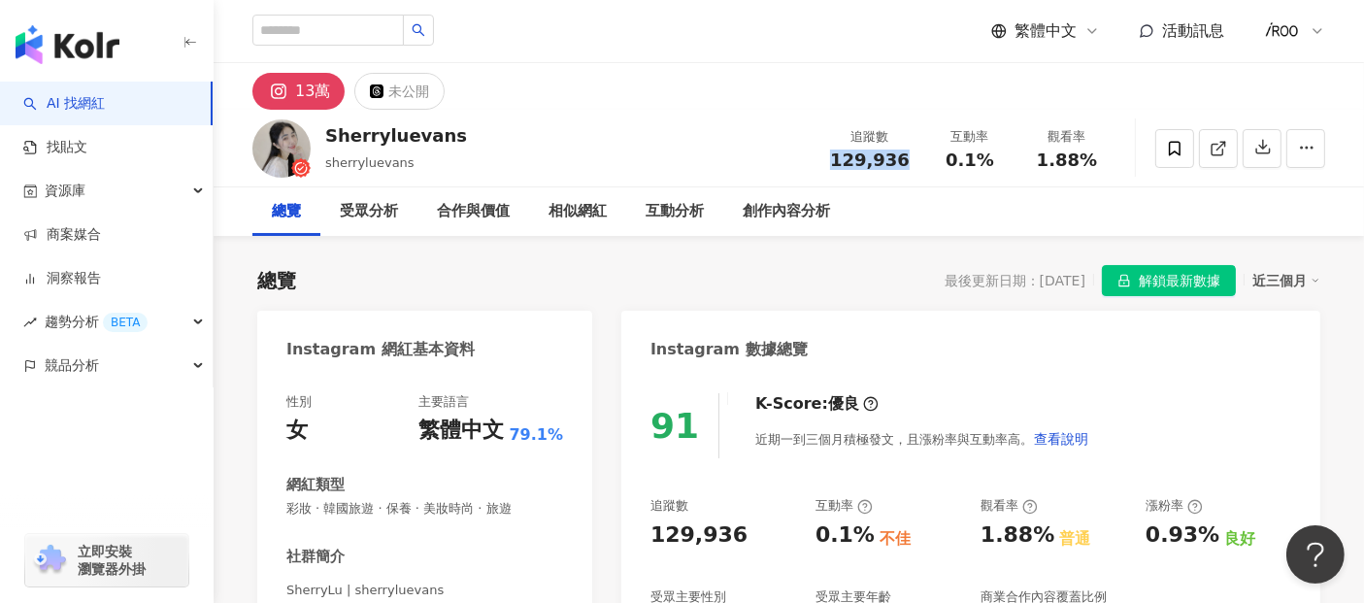
copy span "129,936"
drag, startPoint x: 952, startPoint y: 156, endPoint x: 1005, endPoint y: 157, distance: 53.4
click at [1005, 157] on div "0.1%" at bounding box center [970, 160] width 74 height 19
copy span "0.1%"
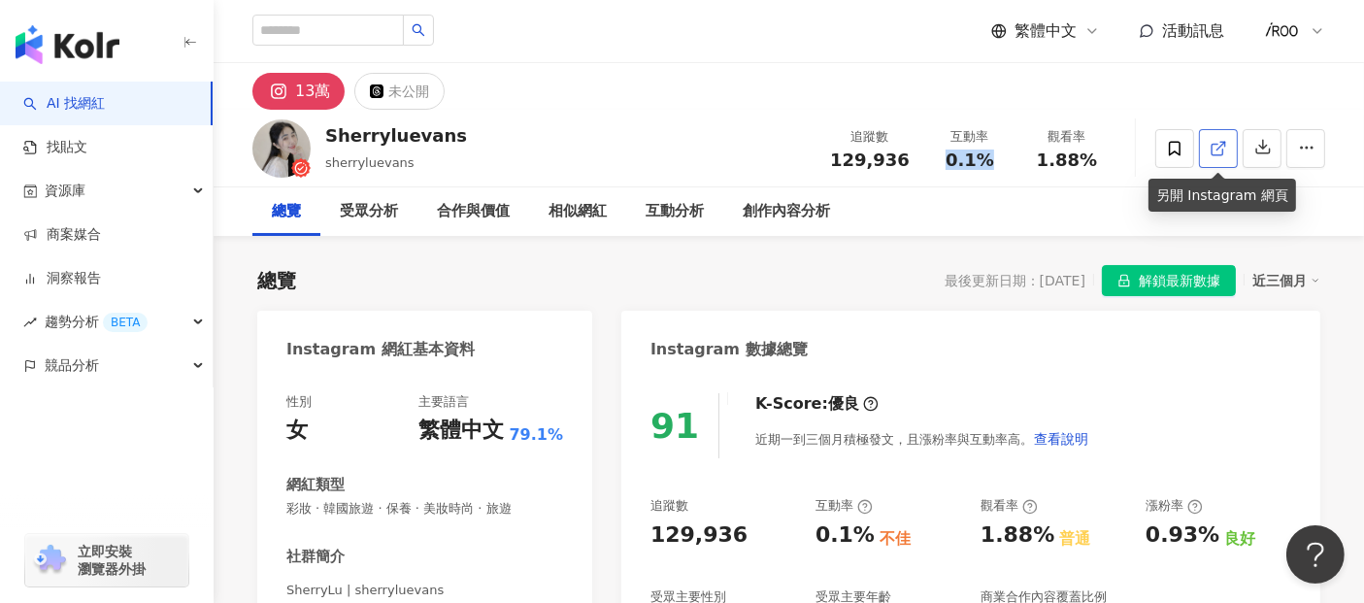
click at [1226, 148] on icon at bounding box center [1218, 148] width 17 height 17
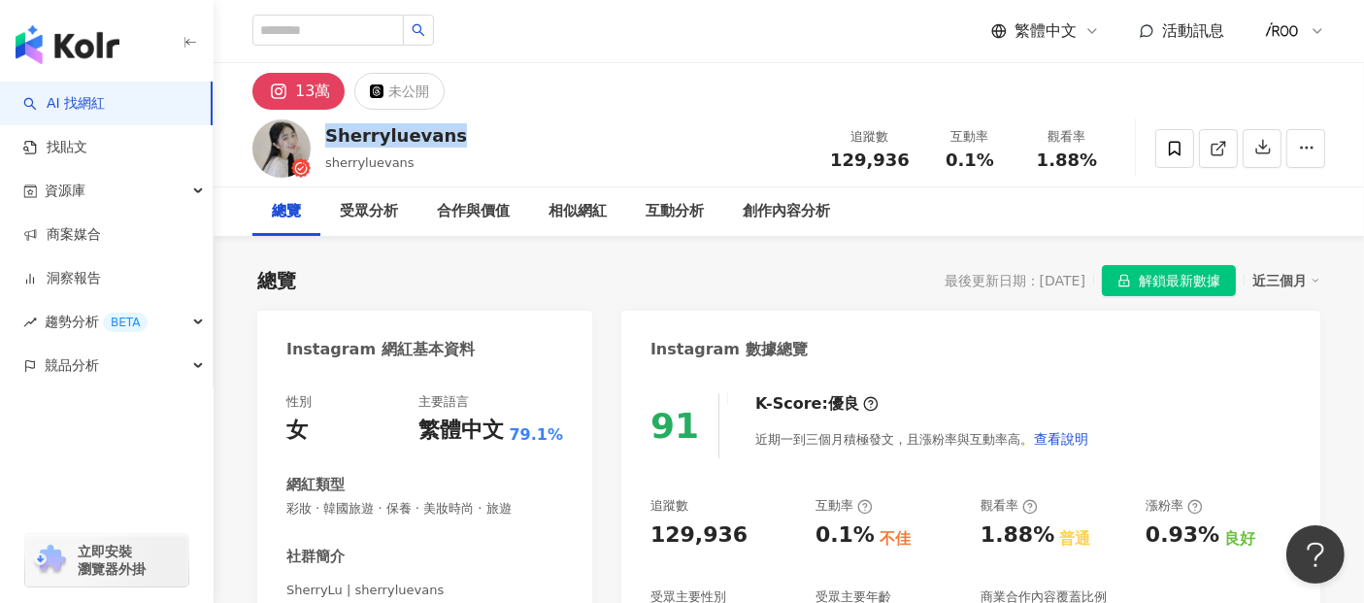
drag, startPoint x: 379, startPoint y: 139, endPoint x: 322, endPoint y: 142, distance: 56.4
click at [322, 142] on div "Sherryluevans sherryluevans 追蹤數 129,936 互動率 0.1% 觀看率 1.88%" at bounding box center [789, 148] width 1151 height 77
click at [91, 49] on img "button" at bounding box center [68, 44] width 104 height 39
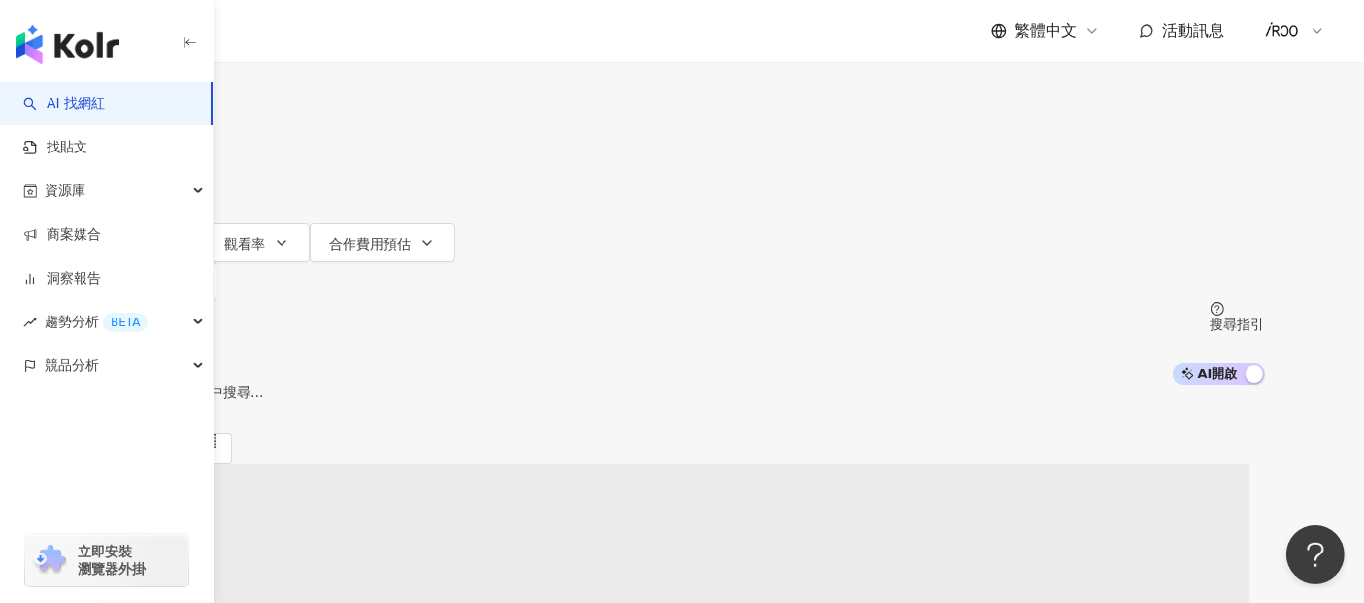
click at [383, 37] on input "search" at bounding box center [303, 18] width 157 height 37
type input "******"
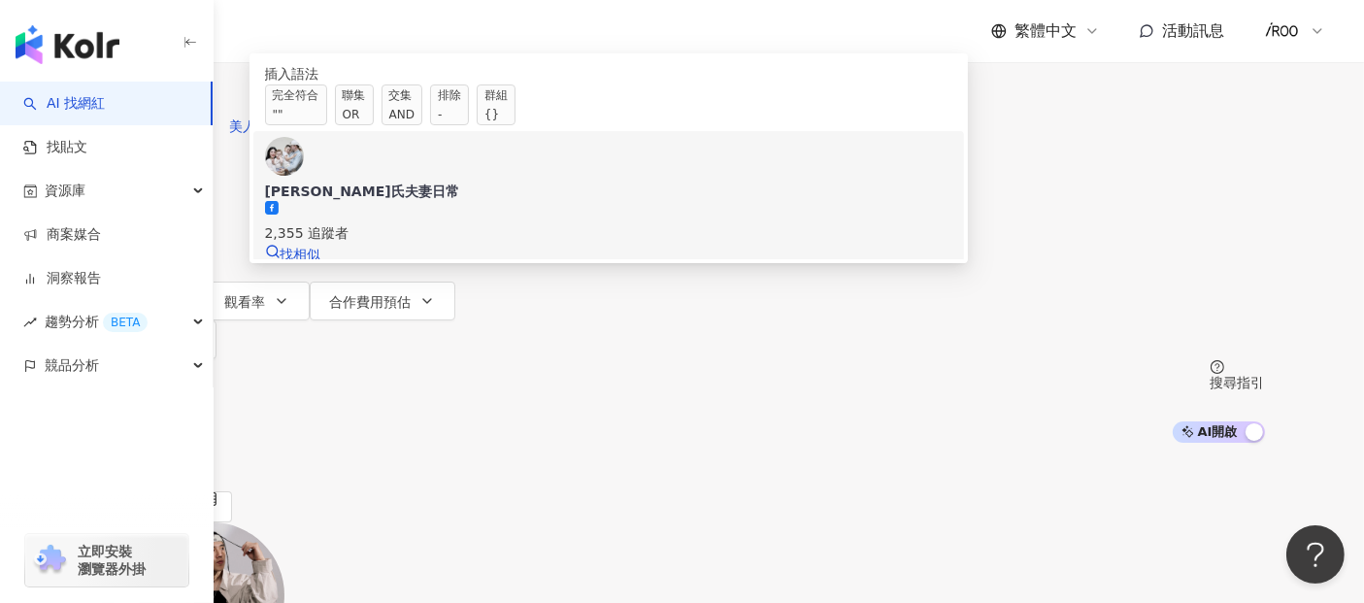
click at [522, 244] on div "2,355 追蹤者" at bounding box center [609, 232] width 688 height 21
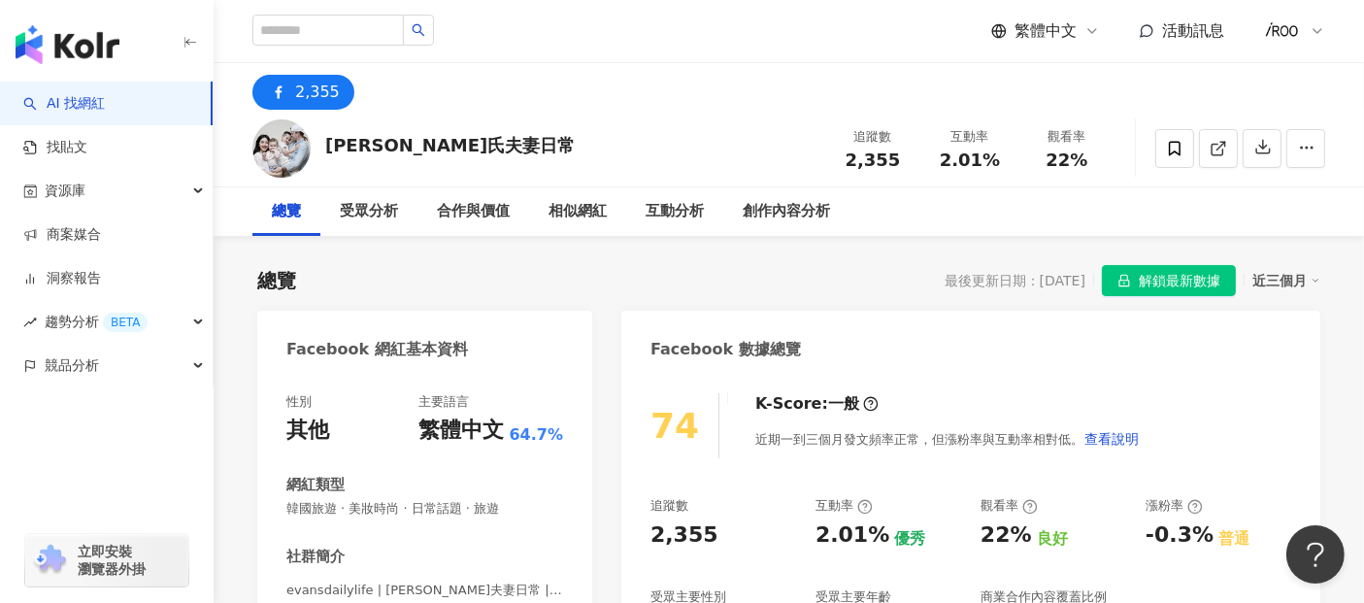
drag, startPoint x: 849, startPoint y: 162, endPoint x: 907, endPoint y: 160, distance: 58.3
click at [907, 160] on div "2,355" at bounding box center [873, 160] width 74 height 19
copy span "2,355"
click at [889, 220] on div "總覽 受眾分析 合作與價值 相似網紅 互動分析 創作內容分析" at bounding box center [788, 211] width 1073 height 49
drag, startPoint x: 848, startPoint y: 164, endPoint x: 898, endPoint y: 163, distance: 50.5
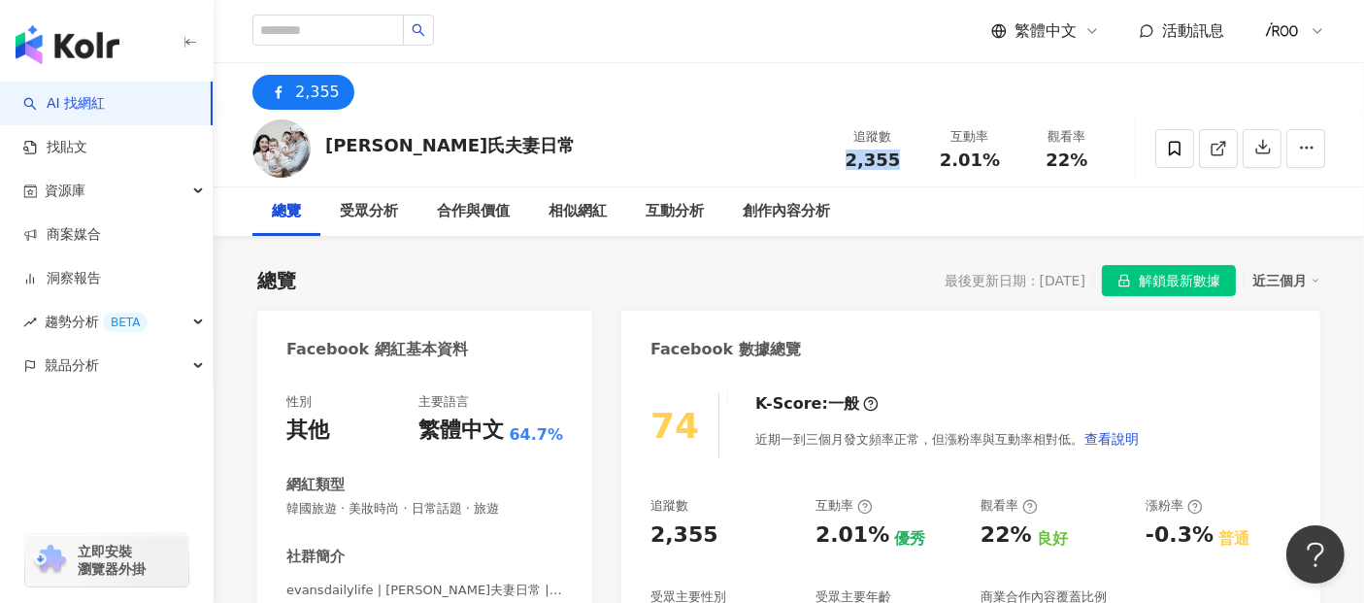
click at [898, 163] on div "2,355" at bounding box center [873, 160] width 74 height 19
copy span "2,355"
drag, startPoint x: 938, startPoint y: 162, endPoint x: 1008, endPoint y: 154, distance: 70.4
click at [1008, 154] on div "互動率 2.01%" at bounding box center [970, 148] width 97 height 42
copy span "2.01%"
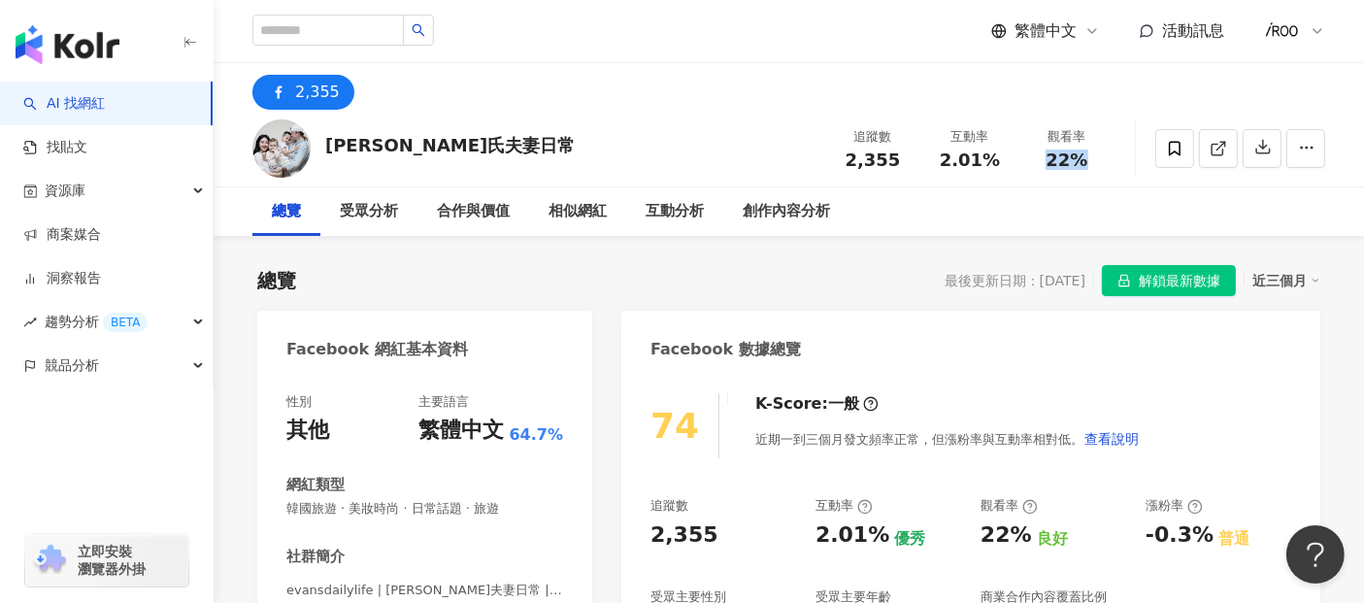
drag, startPoint x: 1047, startPoint y: 159, endPoint x: 1109, endPoint y: 158, distance: 62.2
click at [1109, 158] on div "觀看率 22%" at bounding box center [1067, 148] width 97 height 42
copy span "22%"
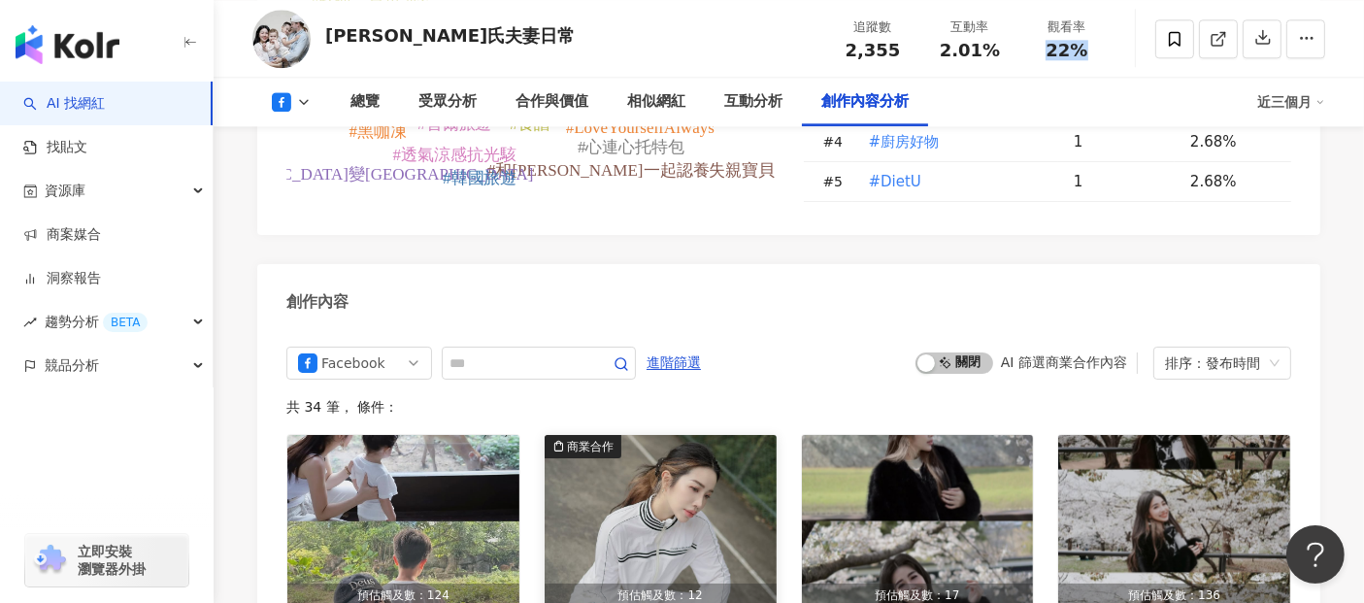
scroll to position [4803, 0]
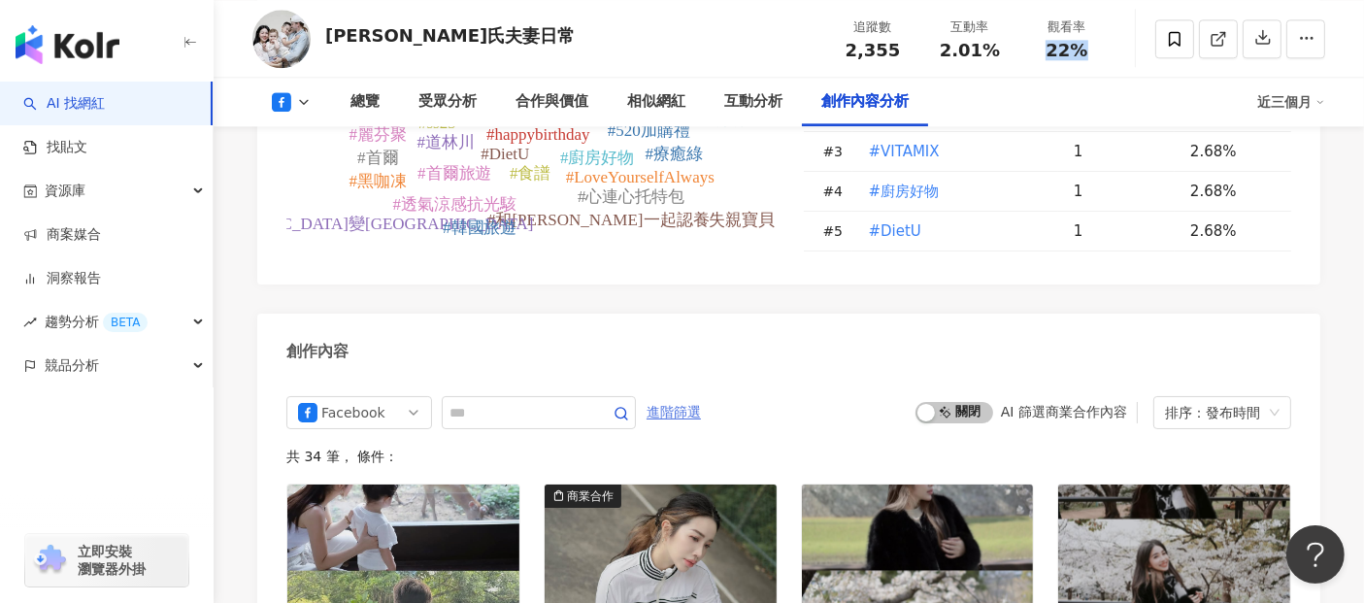
click at [701, 397] on span "進階篩選" at bounding box center [674, 412] width 54 height 31
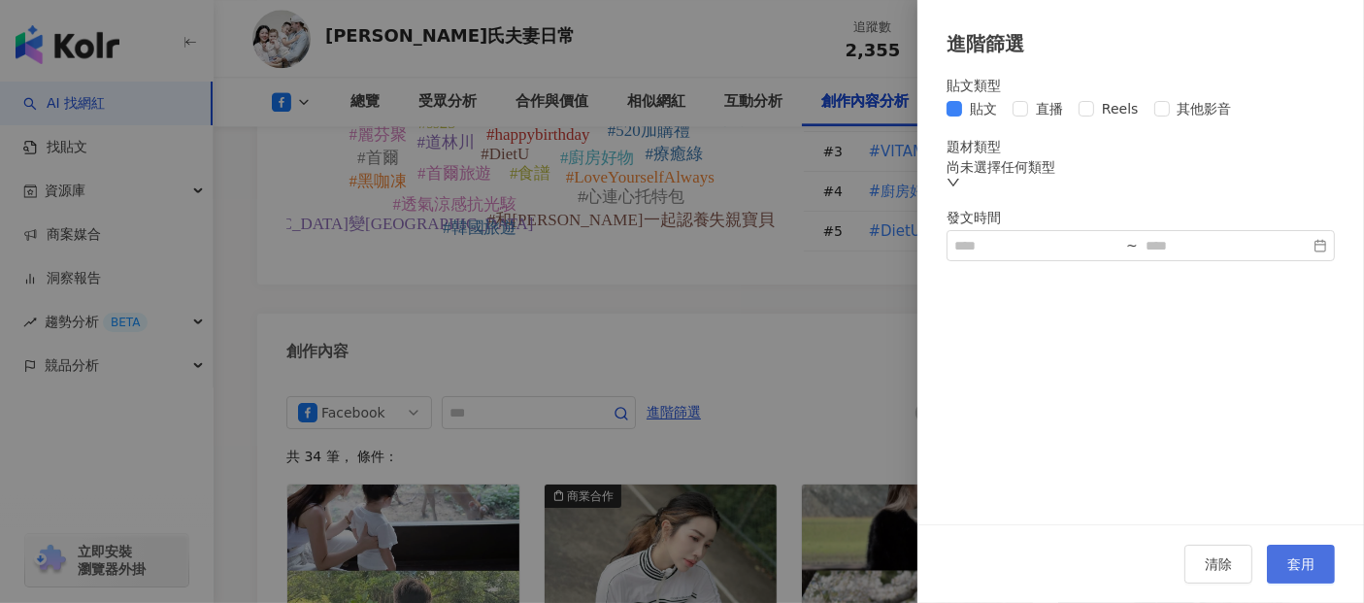
click at [1308, 574] on button "套用" at bounding box center [1301, 564] width 68 height 39
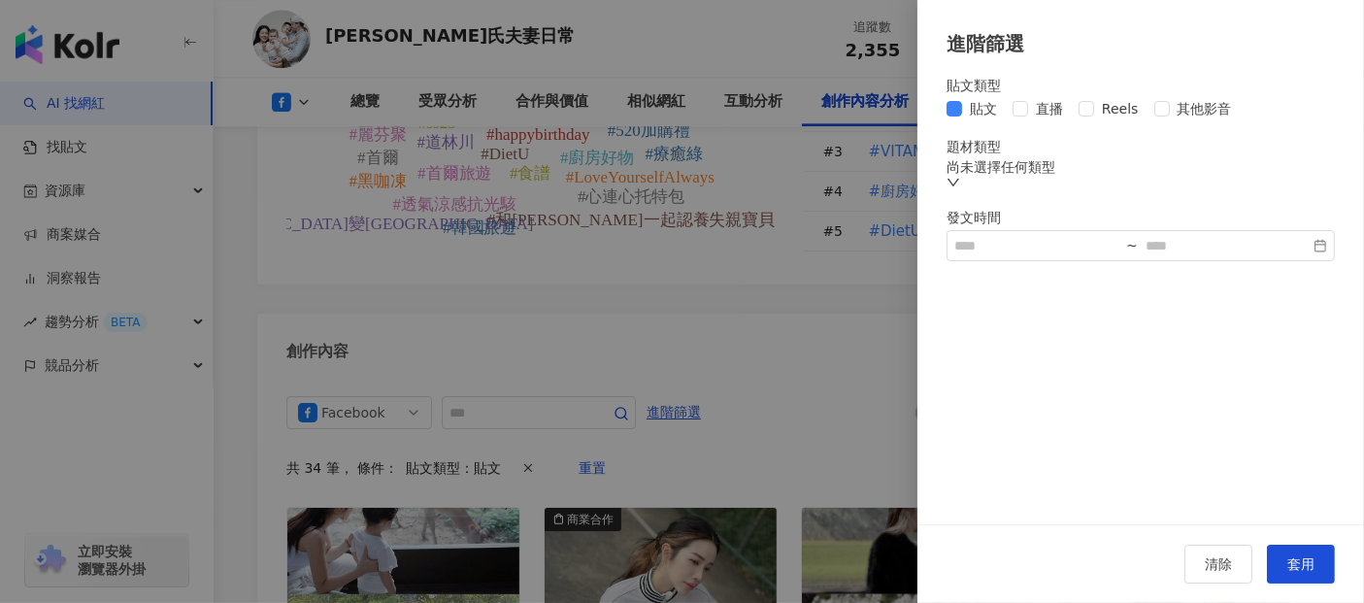
scroll to position [4879, 0]
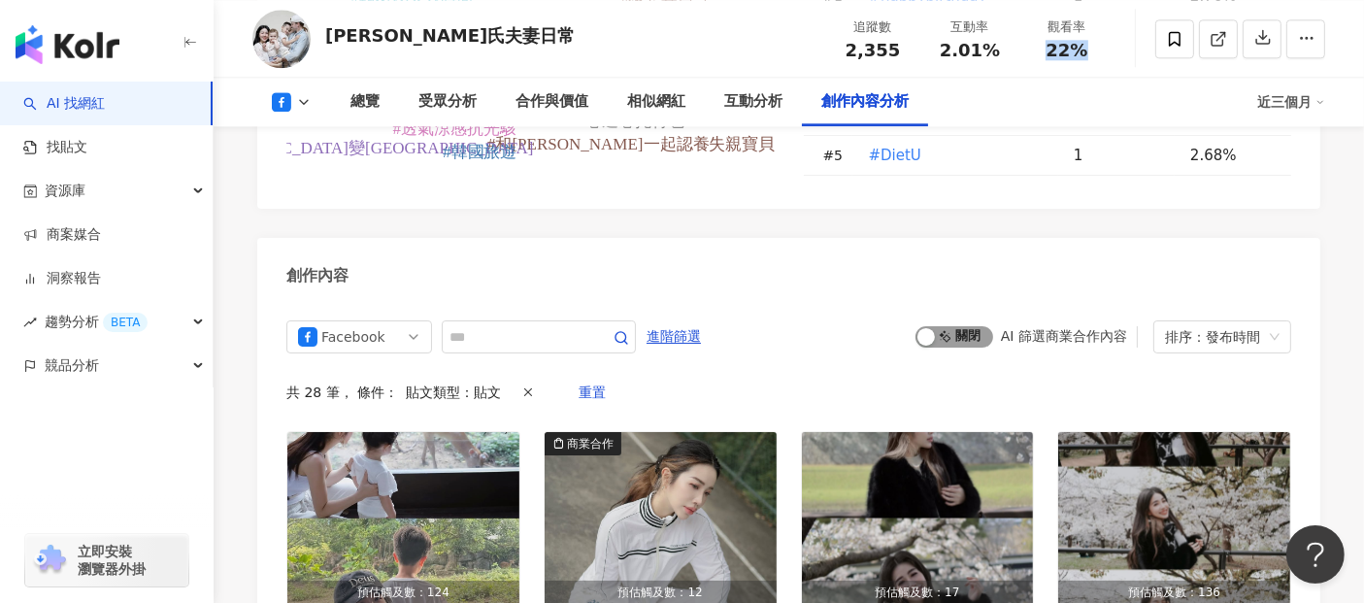
click at [954, 326] on span "啟動 關閉" at bounding box center [955, 336] width 78 height 21
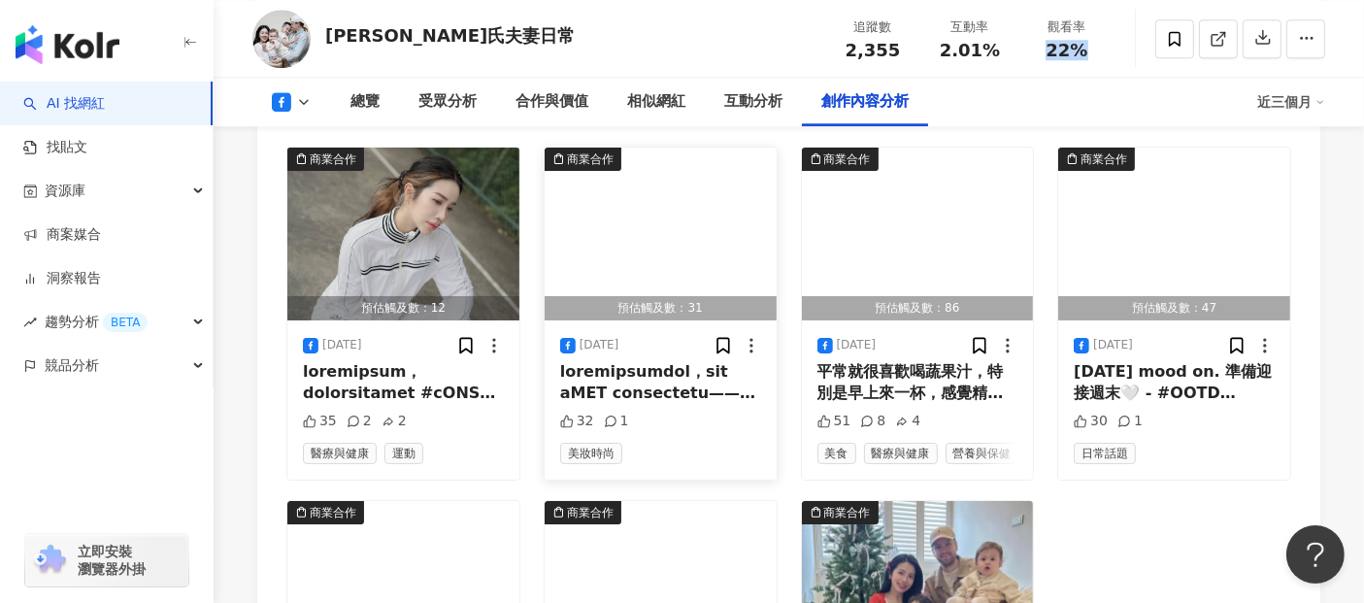
scroll to position [4987, 0]
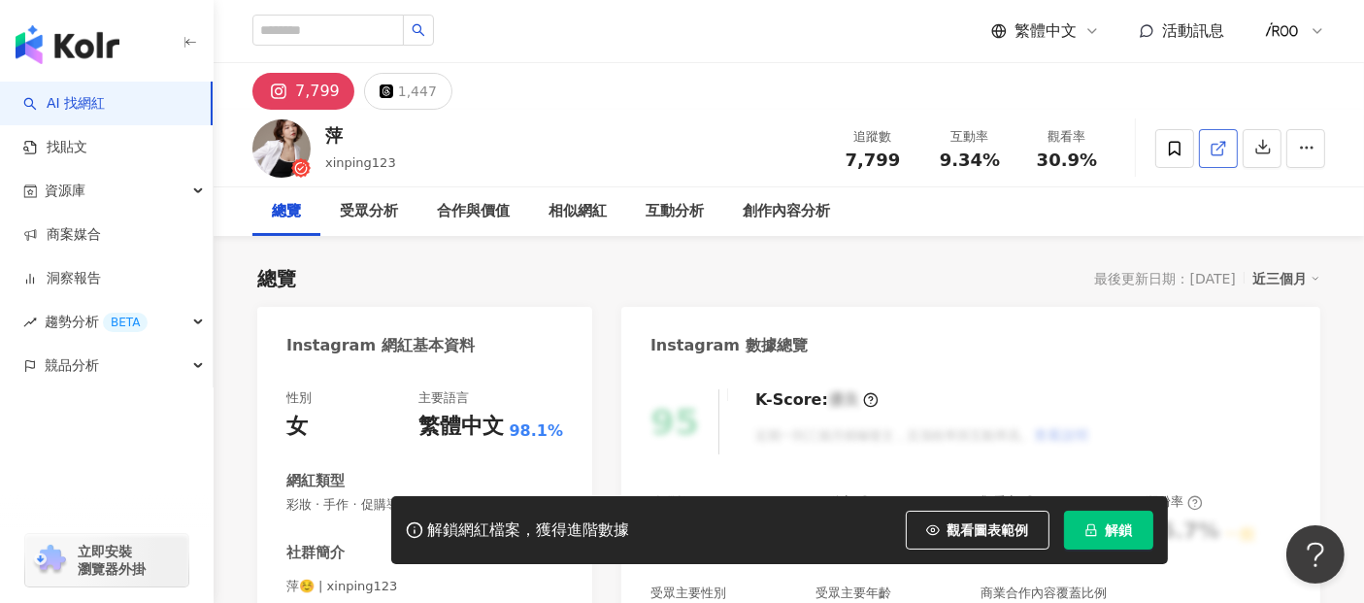
click at [1222, 160] on link at bounding box center [1218, 148] width 39 height 39
click at [660, 87] on div "7,799 1,447" at bounding box center [789, 86] width 1151 height 47
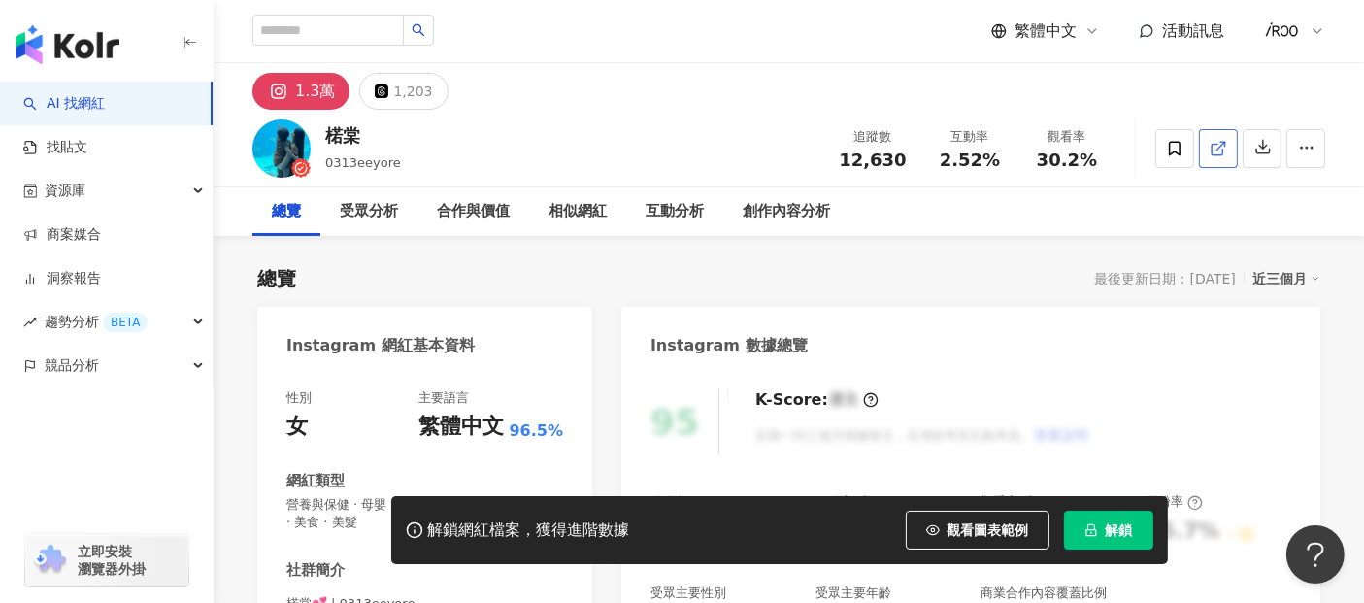
click at [1222, 146] on icon at bounding box center [1218, 148] width 17 height 17
click at [1106, 517] on button "解鎖" at bounding box center [1108, 530] width 89 height 39
drag, startPoint x: 332, startPoint y: 135, endPoint x: 357, endPoint y: 134, distance: 25.3
click at [357, 134] on div "楉棠" at bounding box center [363, 135] width 76 height 24
copy div "楉棠"
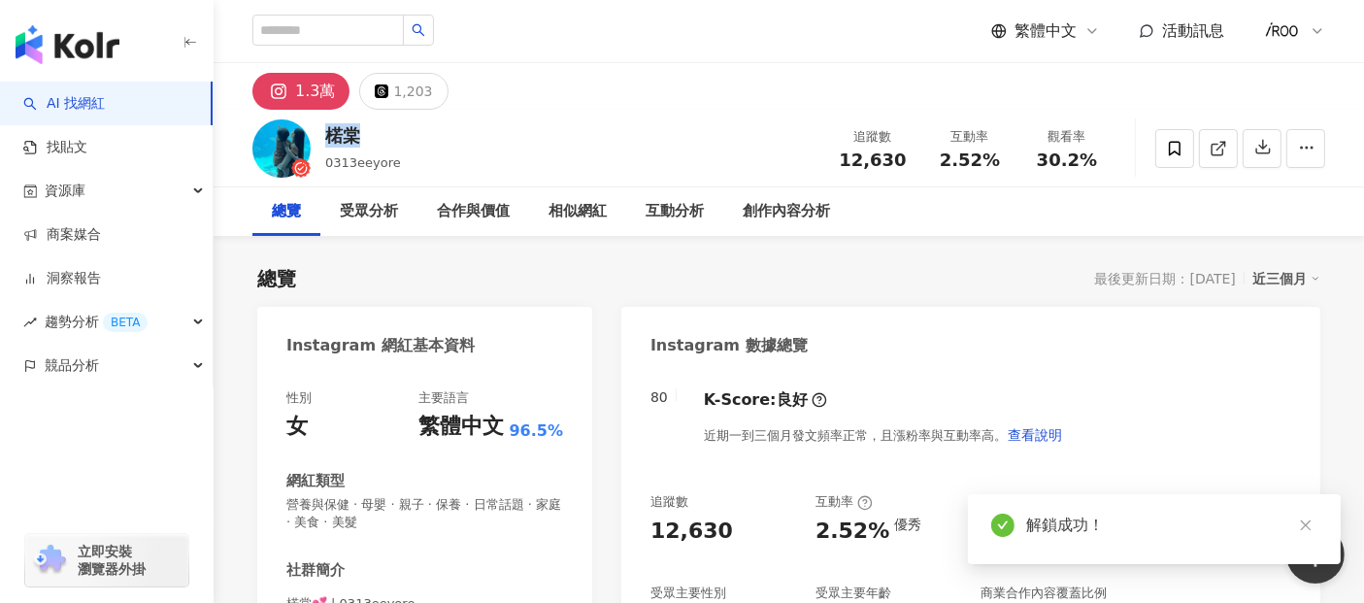
click at [904, 162] on div "12,630" at bounding box center [873, 160] width 74 height 19
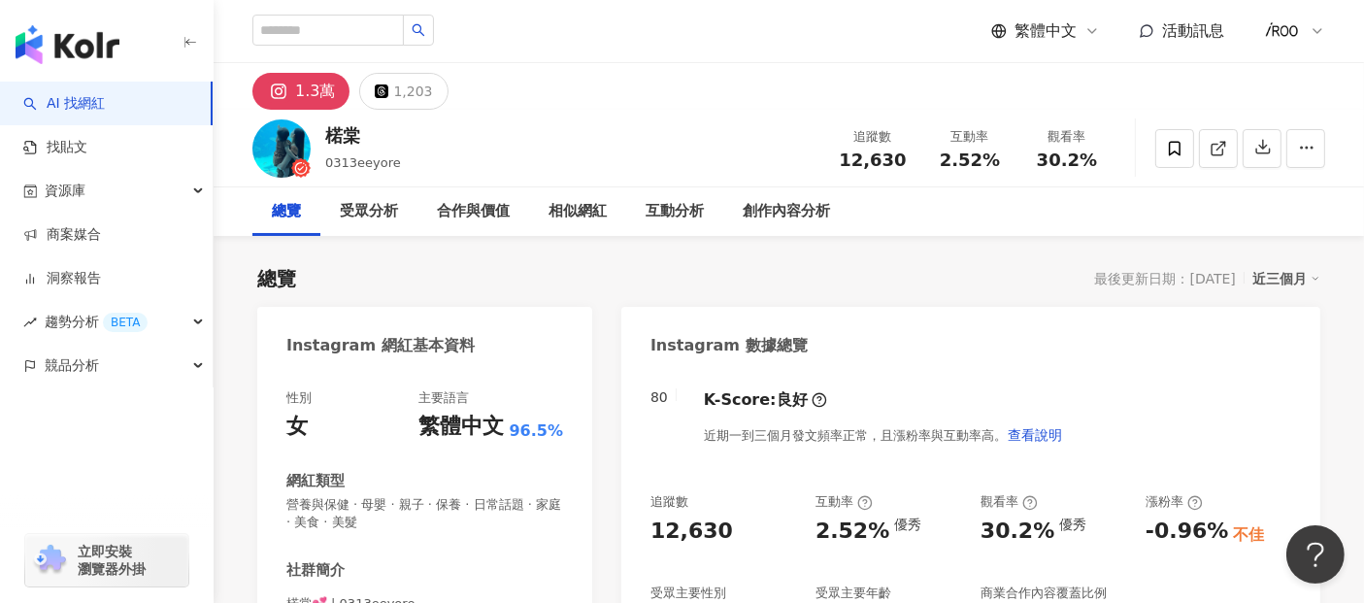
click at [970, 171] on div "追蹤數 12,630 互動率 2.52% 觀看率 30.2%" at bounding box center [970, 147] width 291 height 57
drag, startPoint x: 948, startPoint y: 160, endPoint x: 1010, endPoint y: 159, distance: 62.2
click at [1010, 159] on div "互動率 2.52%" at bounding box center [970, 148] width 97 height 42
copy span "2.52%"
drag, startPoint x: 1043, startPoint y: 163, endPoint x: 1104, endPoint y: 162, distance: 61.2
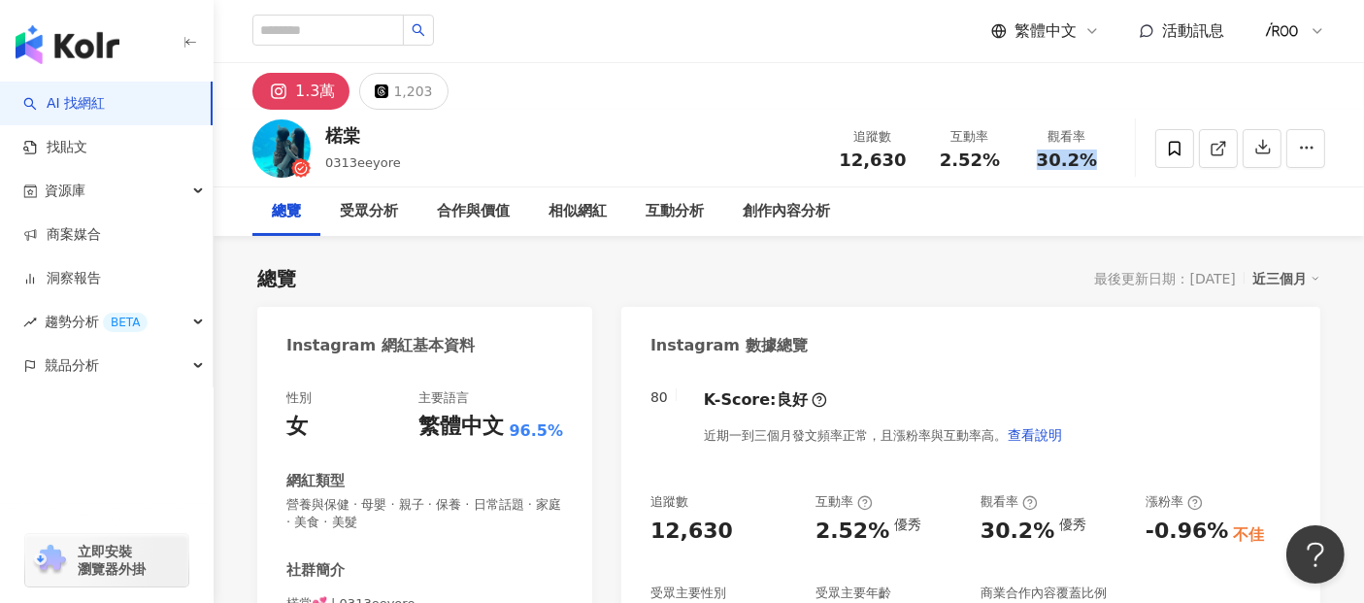
click at [1104, 162] on div "30.2%" at bounding box center [1067, 160] width 74 height 19
copy span "30.2%"
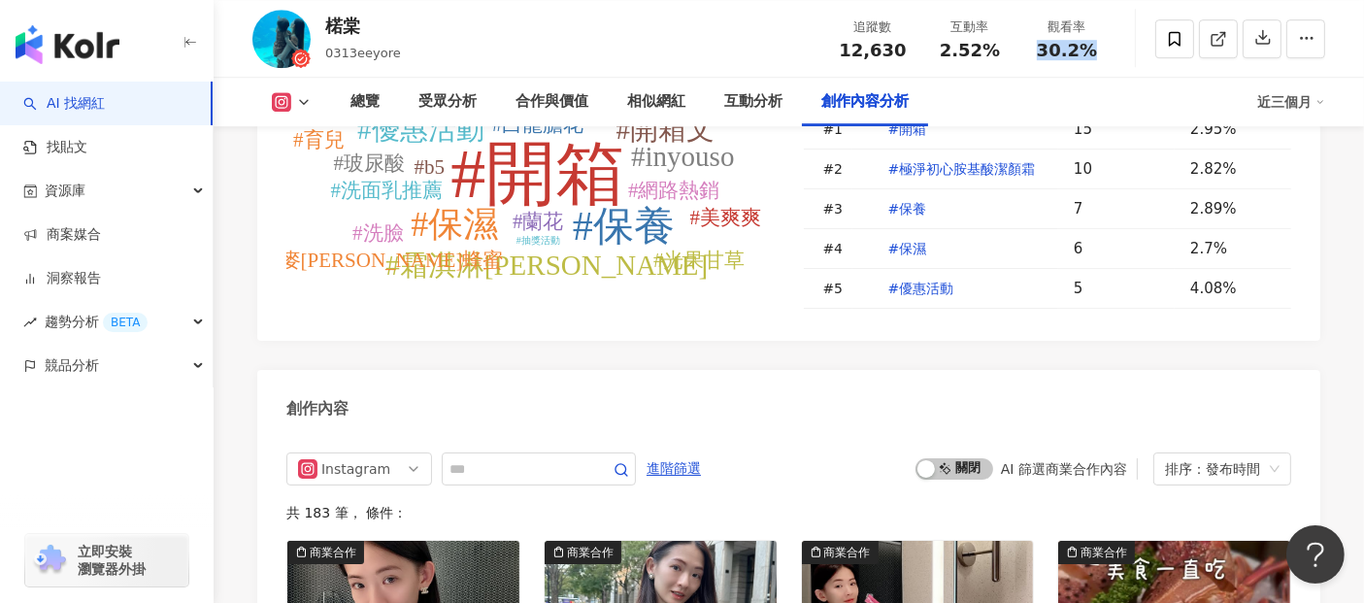
scroll to position [6074, 0]
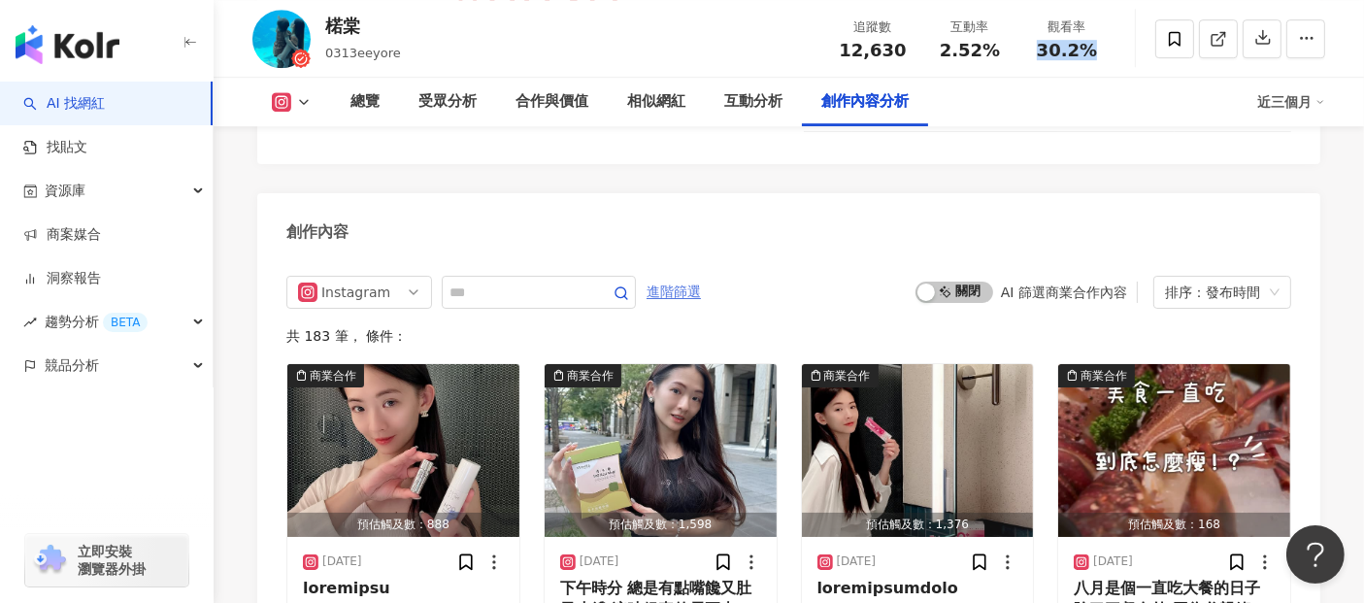
click at [699, 277] on span "進階篩選" at bounding box center [674, 292] width 54 height 31
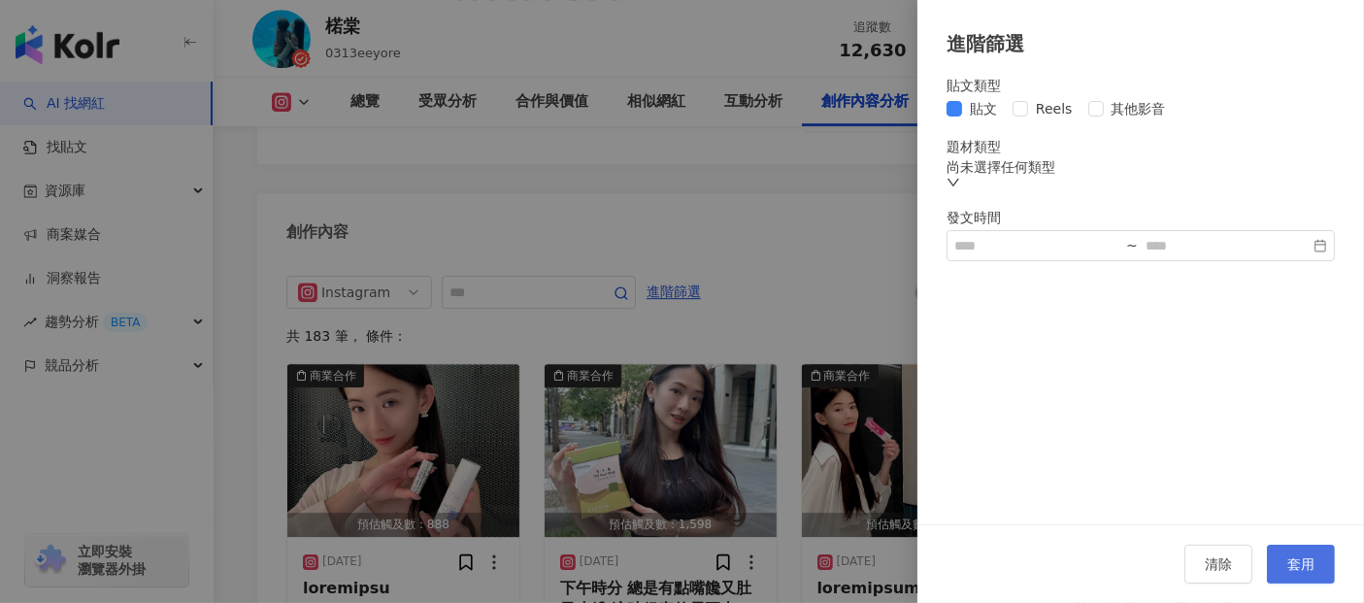
click at [1317, 558] on button "套用" at bounding box center [1301, 564] width 68 height 39
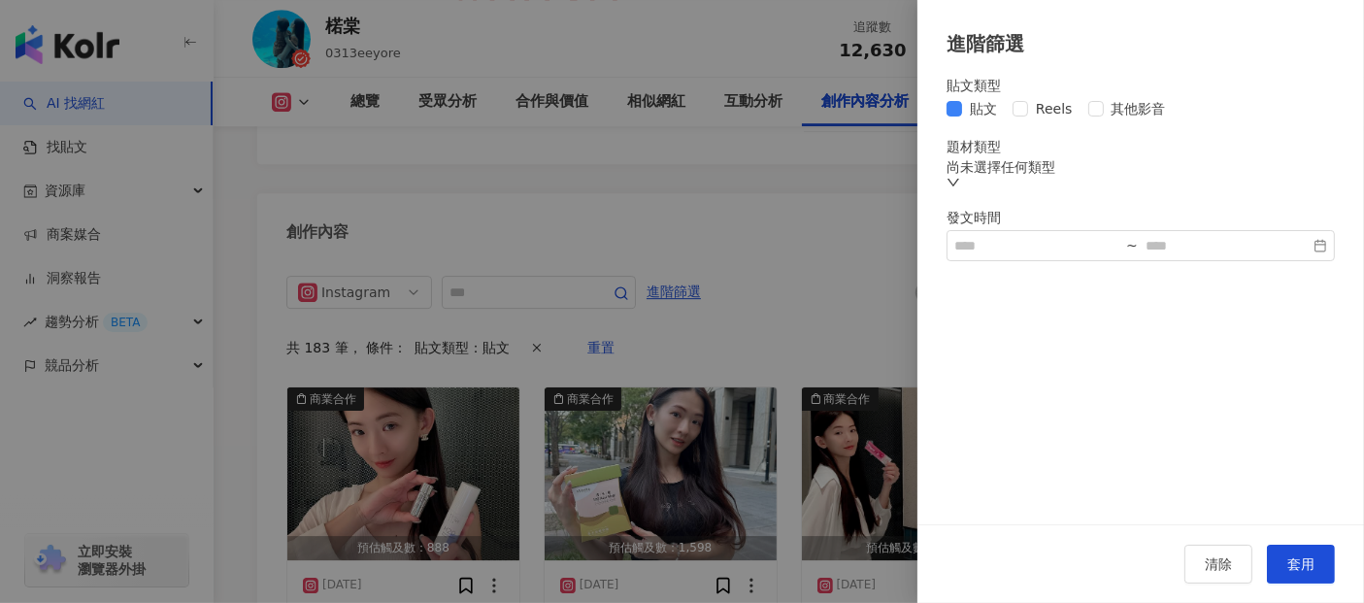
click at [1284, 563] on button "套用" at bounding box center [1301, 564] width 68 height 39
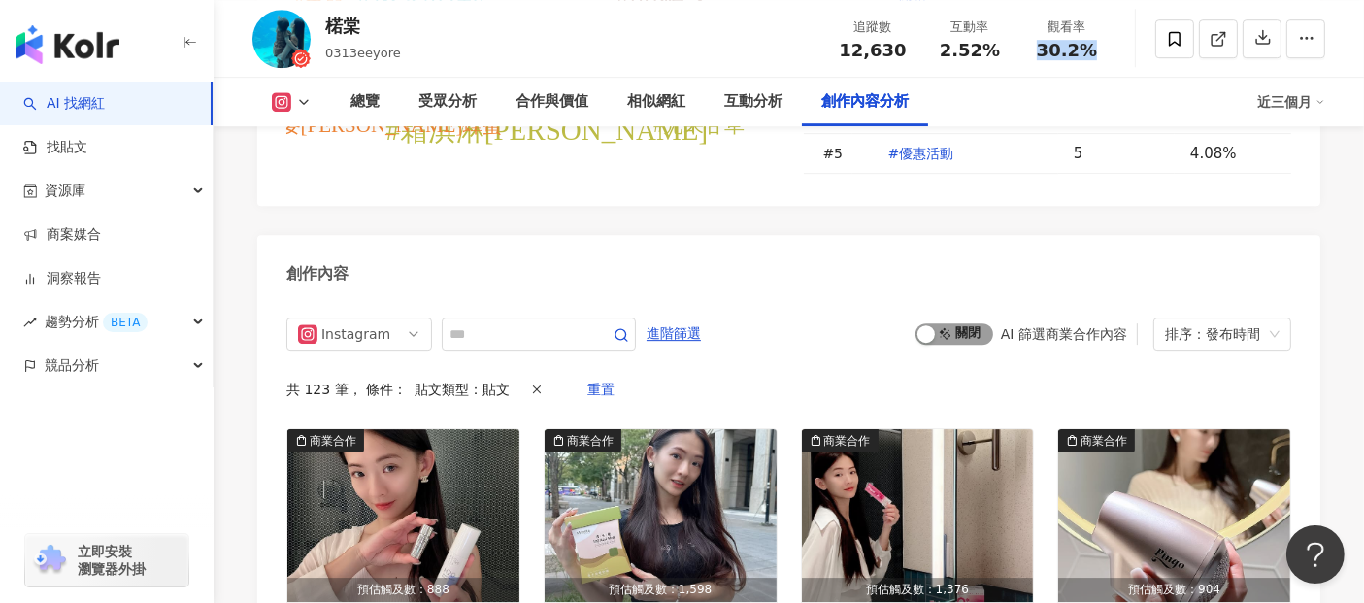
click at [972, 323] on span "啟動 關閉" at bounding box center [955, 333] width 78 height 21
click at [949, 323] on span "啟動 關閉" at bounding box center [955, 333] width 78 height 21
click at [701, 319] on span "進階篩選" at bounding box center [674, 334] width 54 height 31
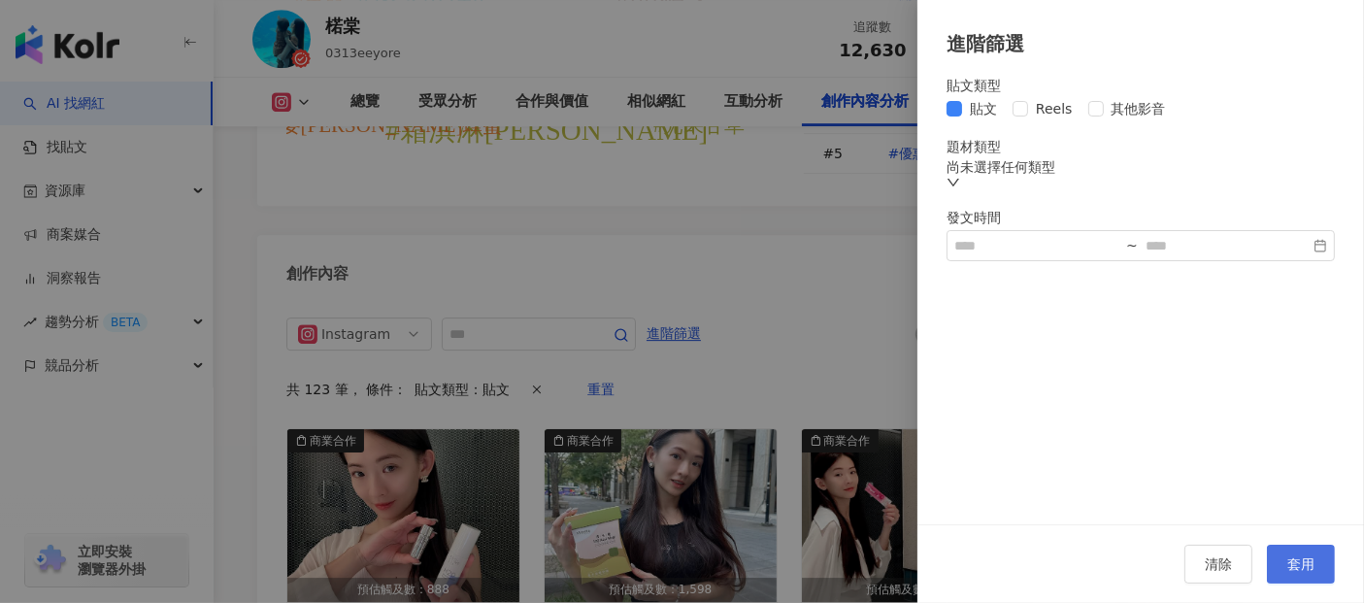
click at [1303, 572] on span "套用" at bounding box center [1301, 564] width 27 height 16
click at [1296, 563] on span "套用" at bounding box center [1301, 564] width 27 height 16
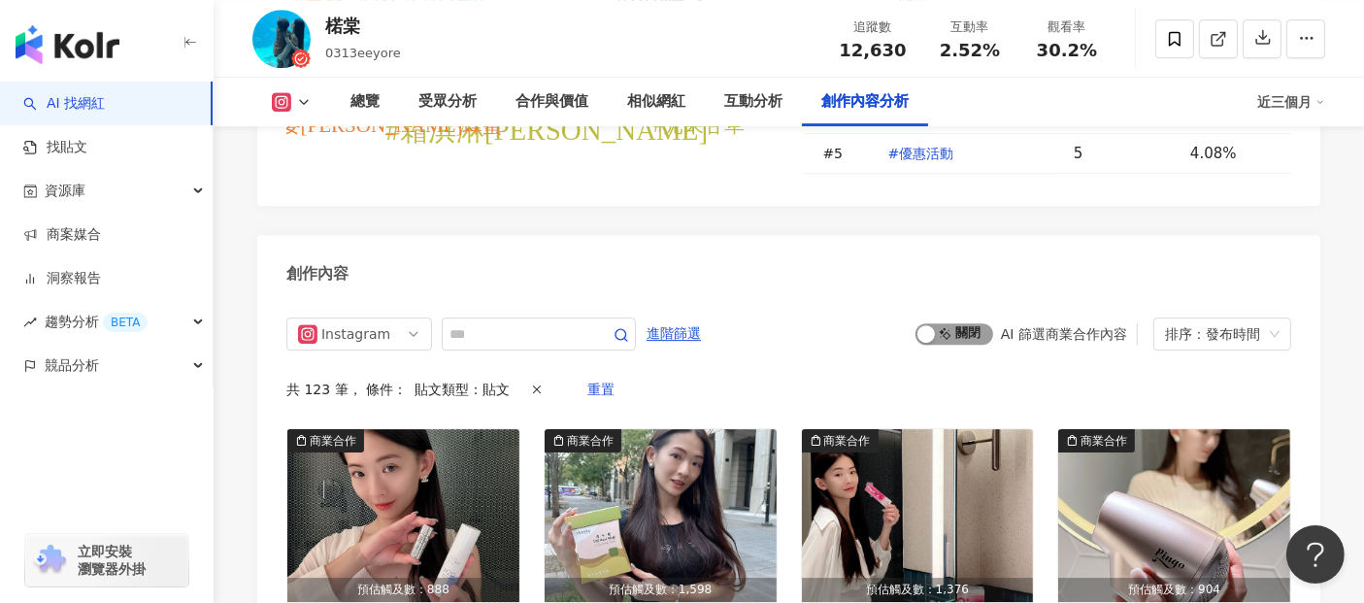
click at [966, 323] on span "啟動 關閉" at bounding box center [955, 333] width 78 height 21
click at [957, 323] on span "啟動 關閉" at bounding box center [955, 333] width 78 height 21
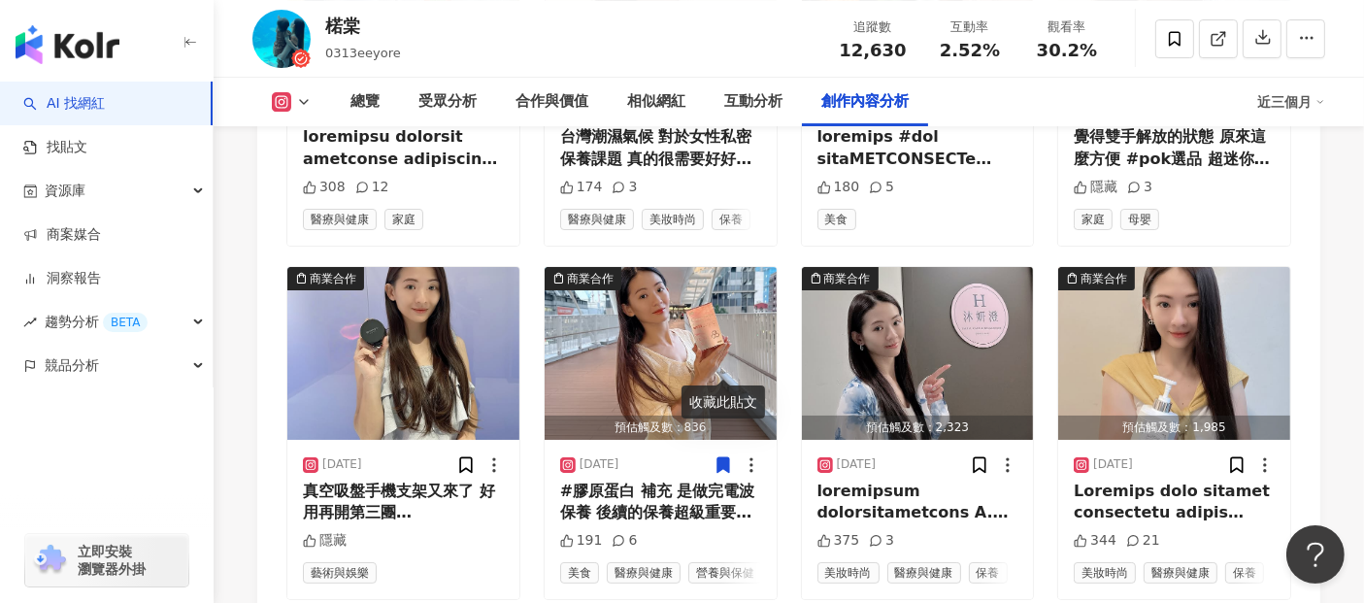
scroll to position [6895, 0]
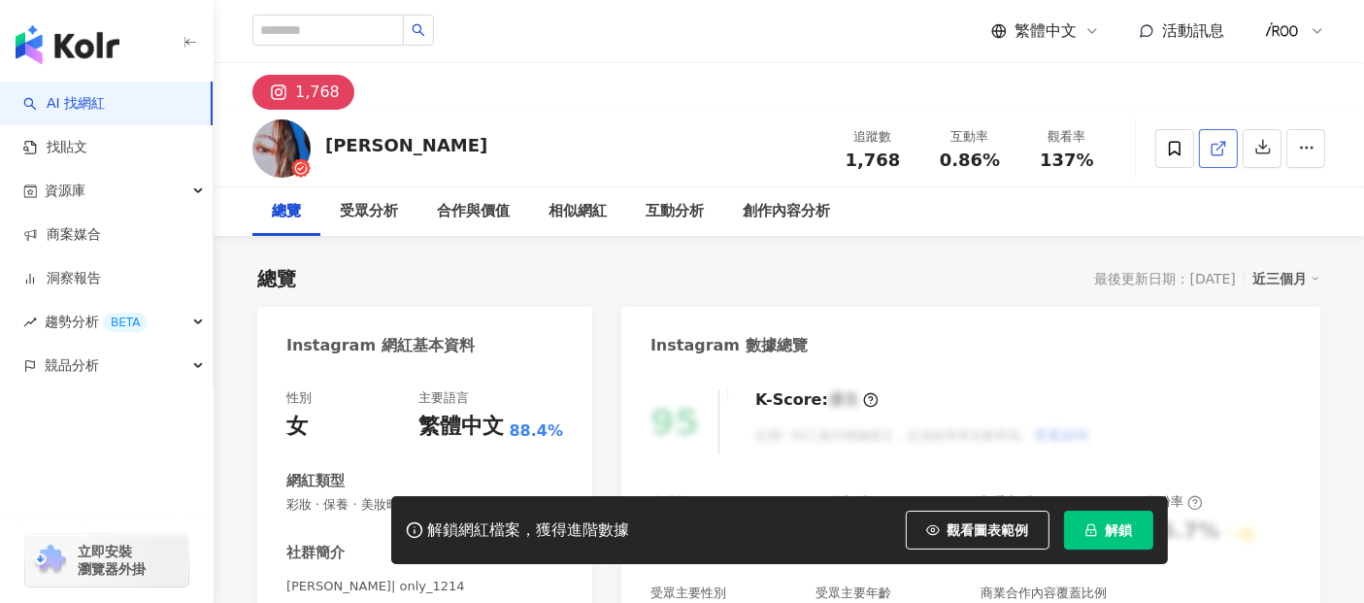
click at [1218, 152] on icon at bounding box center [1218, 148] width 17 height 17
click at [1111, 531] on span "解鎖" at bounding box center [1119, 530] width 27 height 16
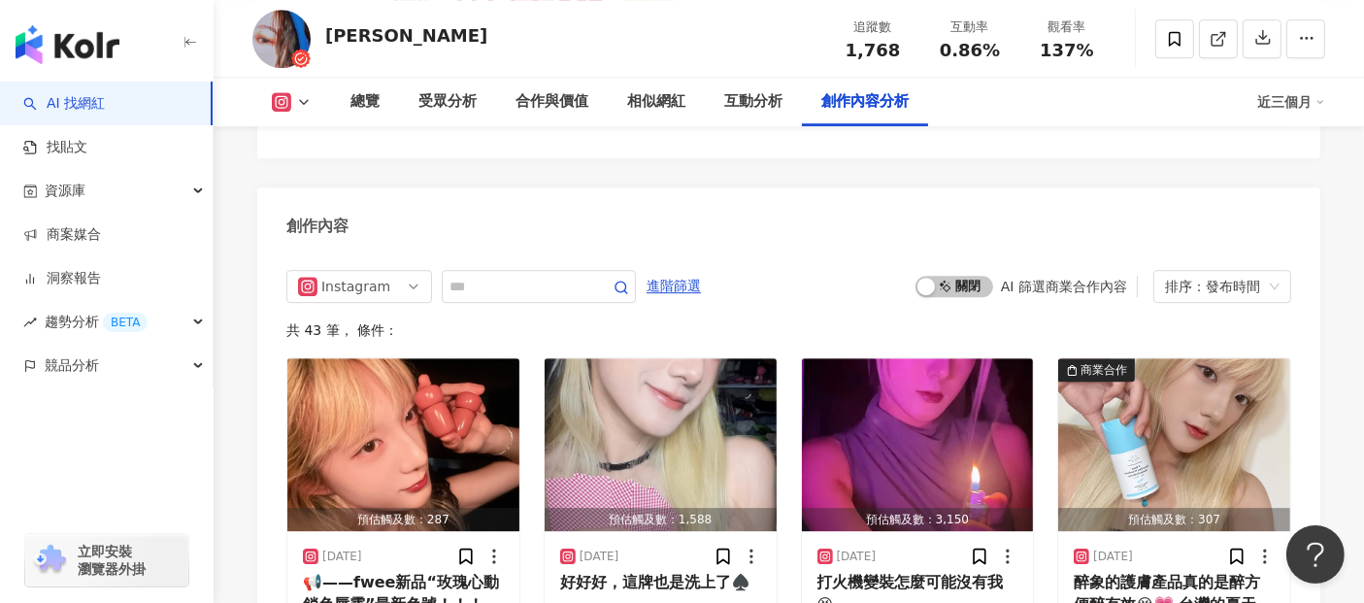
scroll to position [5827, 0]
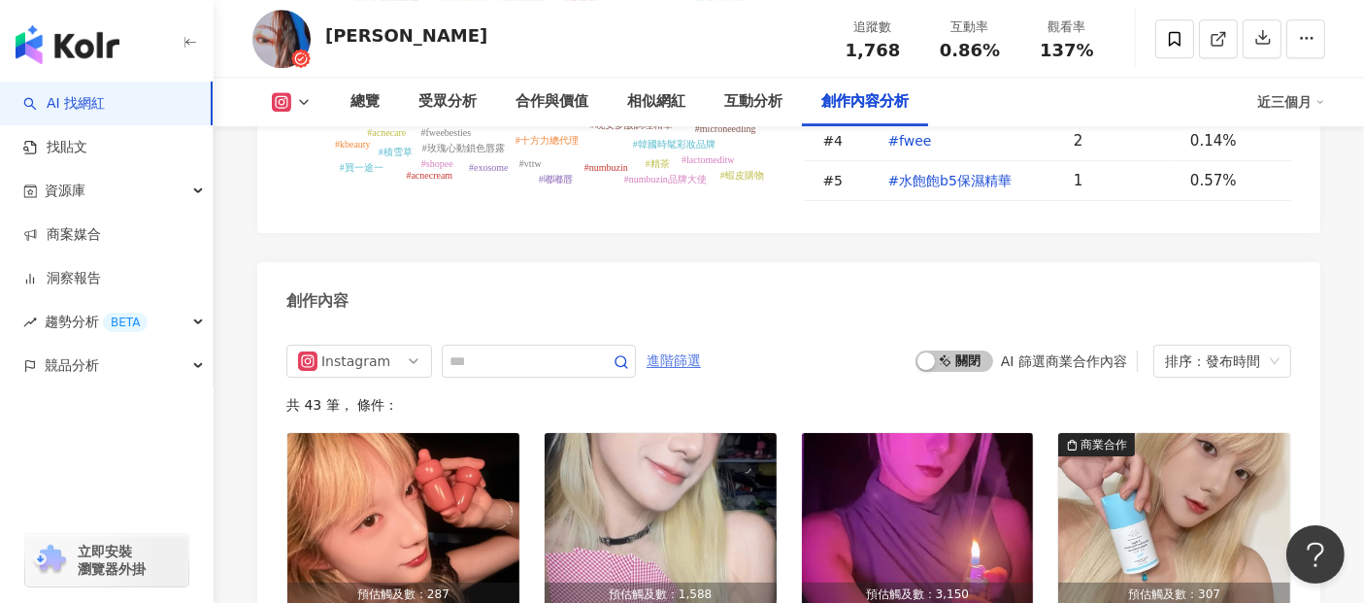
click at [701, 346] on span "進階篩選" at bounding box center [674, 361] width 54 height 31
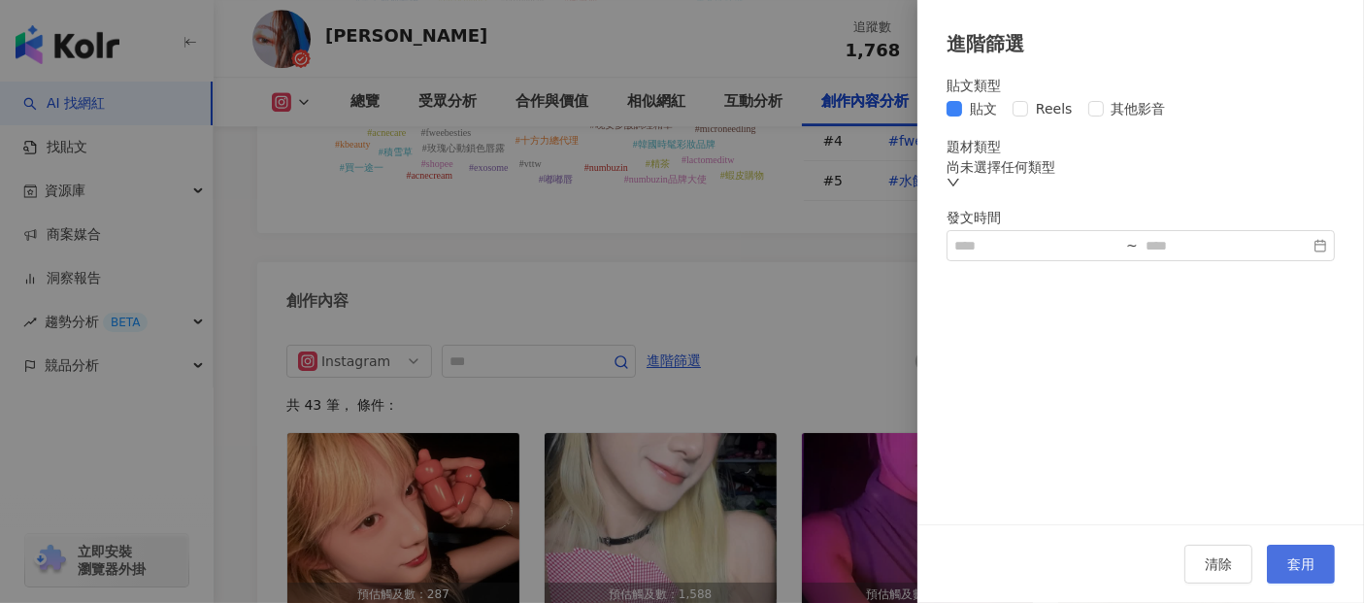
click at [1300, 564] on span "套用" at bounding box center [1301, 564] width 27 height 16
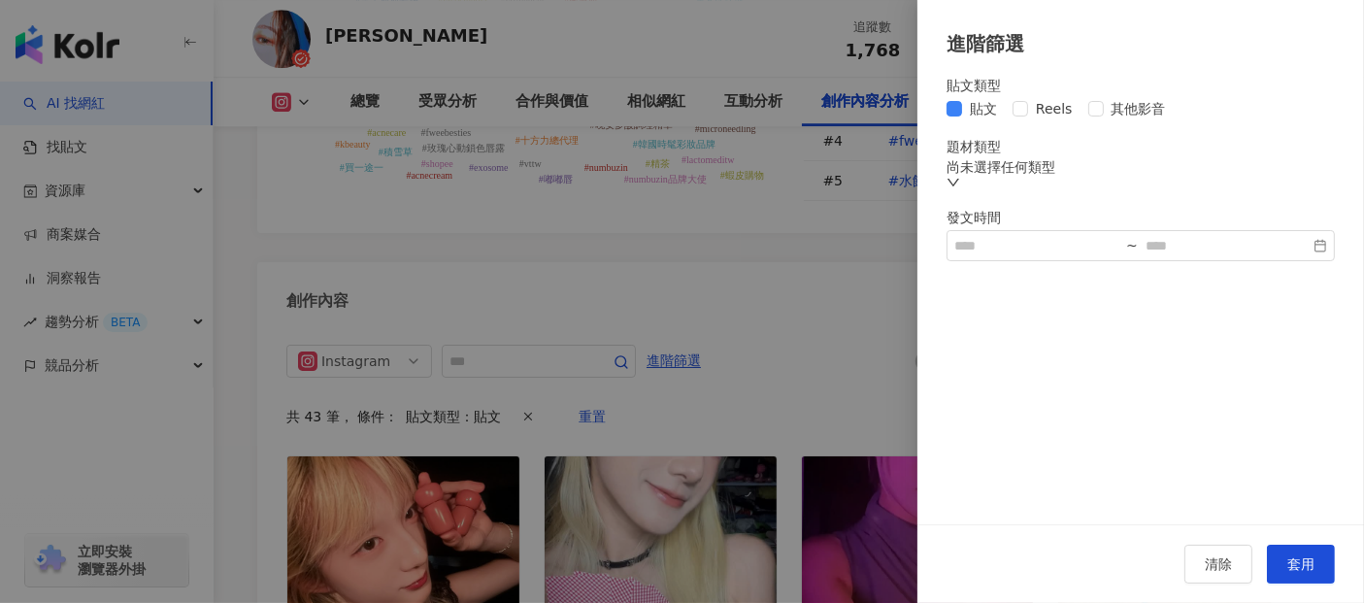
scroll to position [5924, 0]
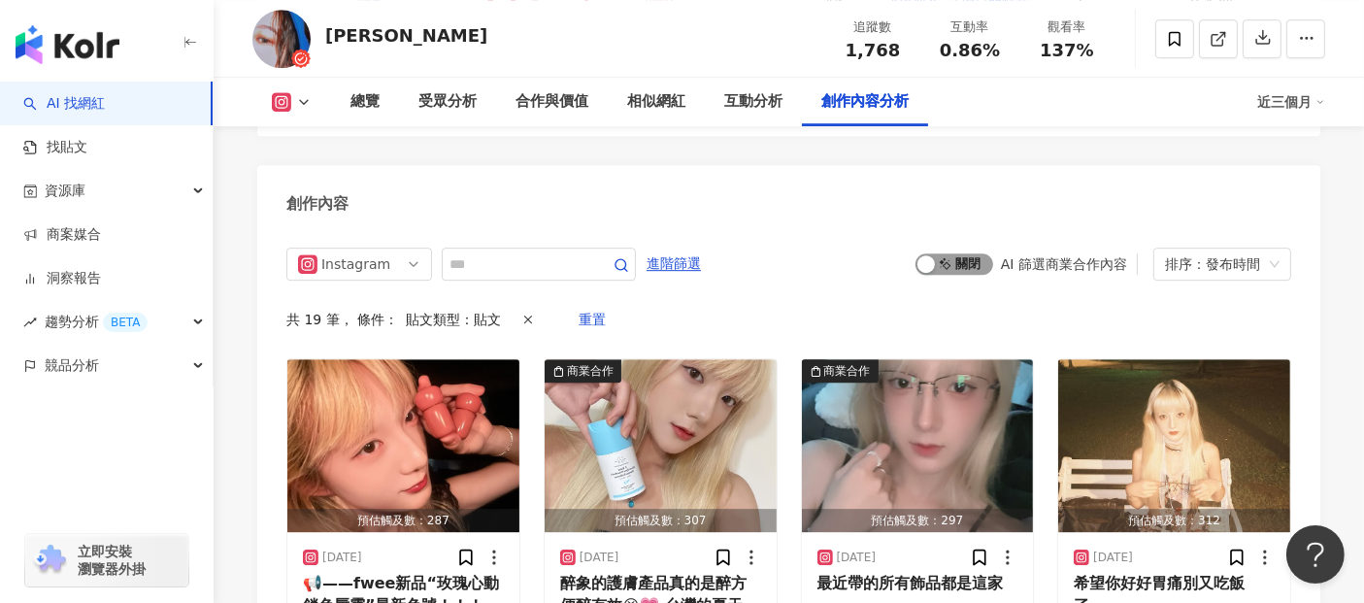
click at [943, 253] on span "啟動 關閉" at bounding box center [955, 263] width 78 height 21
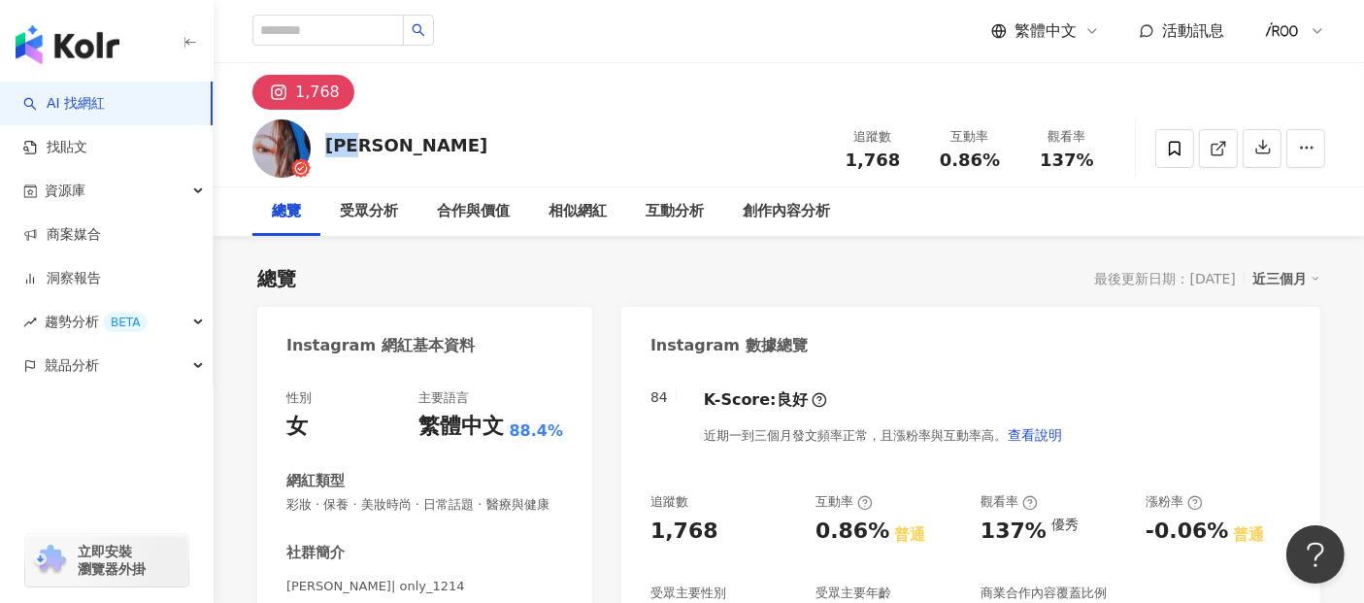
drag, startPoint x: 393, startPoint y: 144, endPoint x: 329, endPoint y: 145, distance: 64.1
click at [329, 145] on div "劉小眠 追蹤數 1,768 互動率 0.86% 觀看率 137%" at bounding box center [789, 148] width 1151 height 77
copy div "劉小眠"
drag, startPoint x: 843, startPoint y: 163, endPoint x: 894, endPoint y: 162, distance: 51.5
click at [894, 162] on div "1,768" at bounding box center [873, 160] width 74 height 19
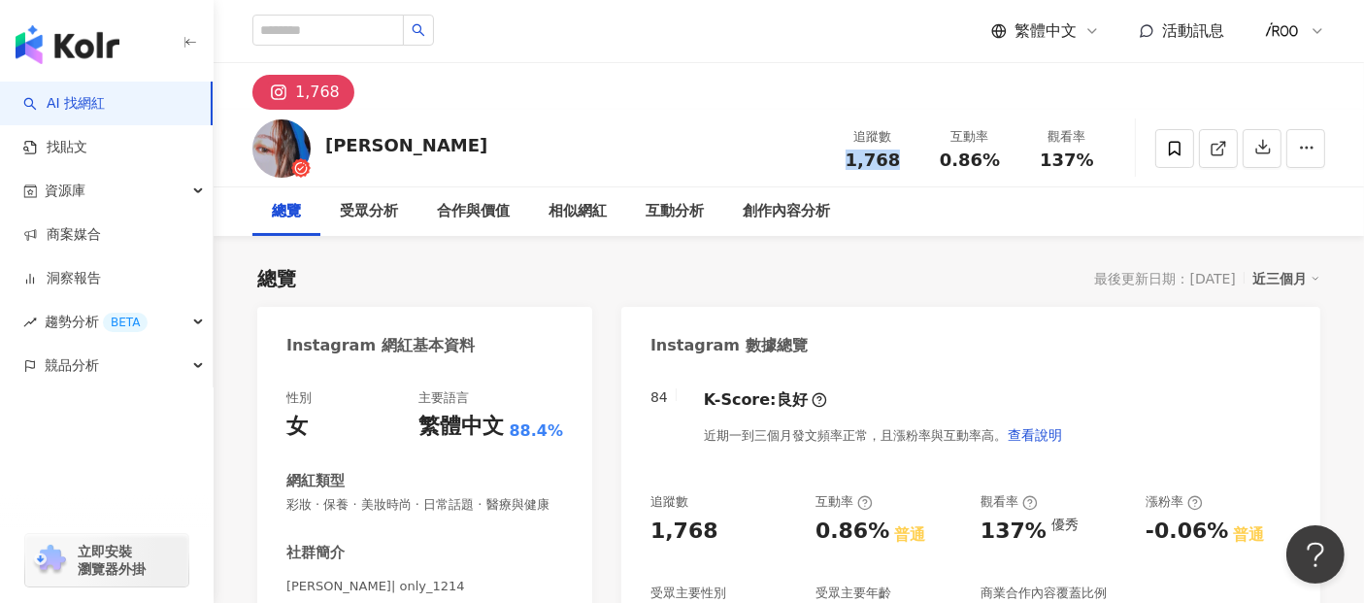
copy span "1,768"
drag, startPoint x: 940, startPoint y: 157, endPoint x: 1007, endPoint y: 152, distance: 67.2
click at [1007, 152] on div "0.86%" at bounding box center [970, 160] width 74 height 19
copy span "0.86%"
click at [1051, 197] on div "總覽 受眾分析 合作與價值 相似網紅 互動分析 創作內容分析" at bounding box center [788, 211] width 1073 height 49
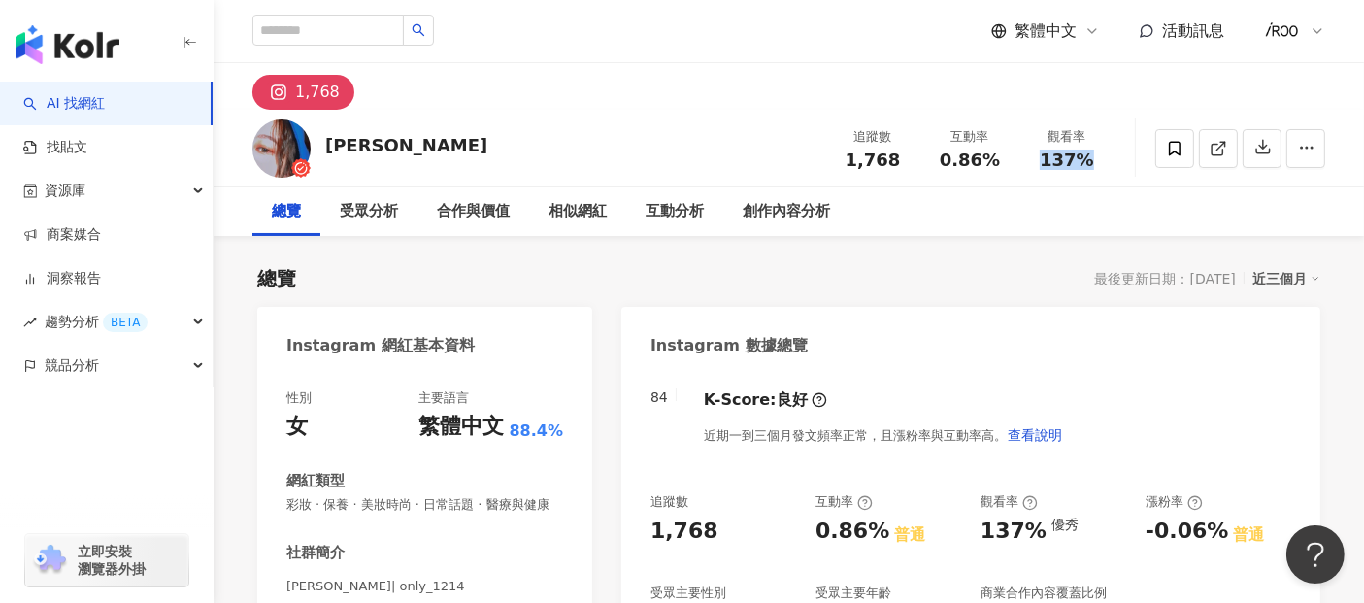
drag, startPoint x: 1045, startPoint y: 165, endPoint x: 1103, endPoint y: 165, distance: 58.3
click at [1103, 165] on div "137%" at bounding box center [1067, 160] width 74 height 19
copy span "137%"
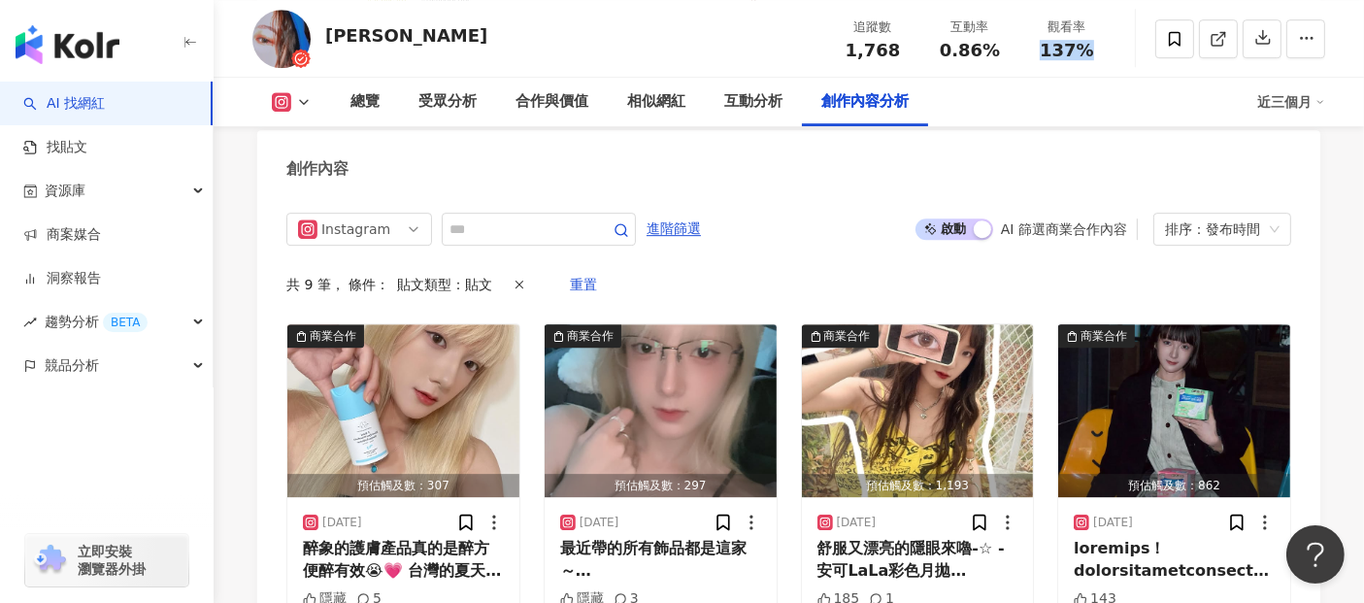
scroll to position [5899, 0]
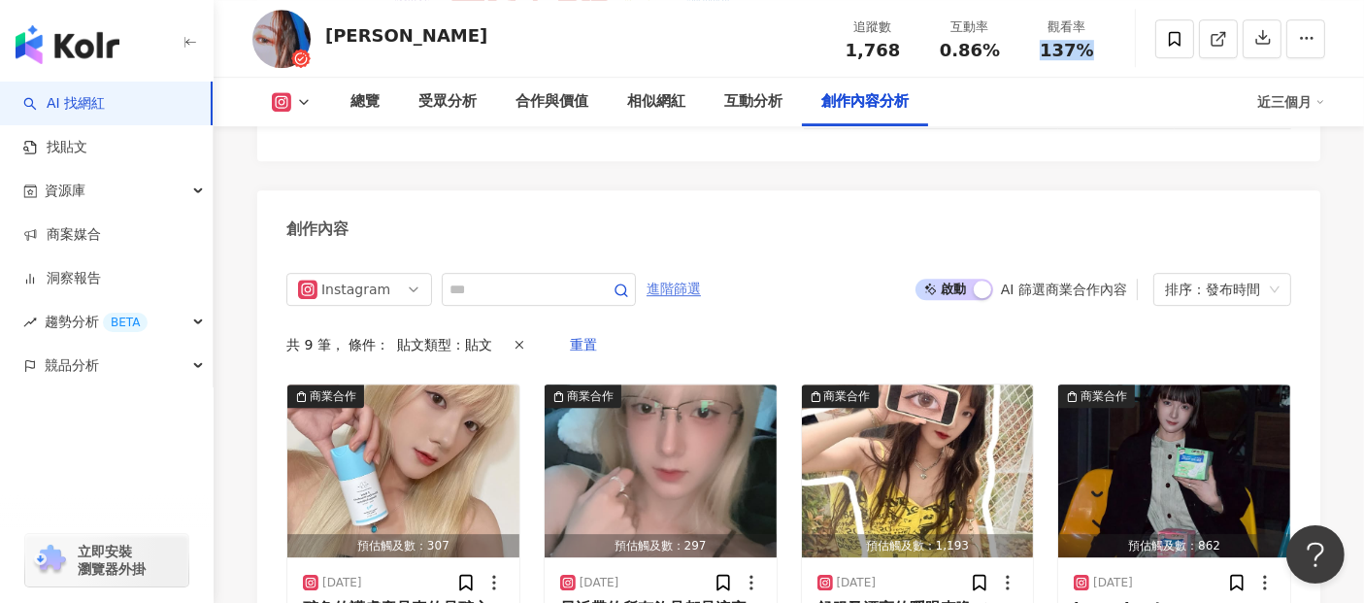
click at [701, 274] on span "進階篩選" at bounding box center [674, 289] width 54 height 31
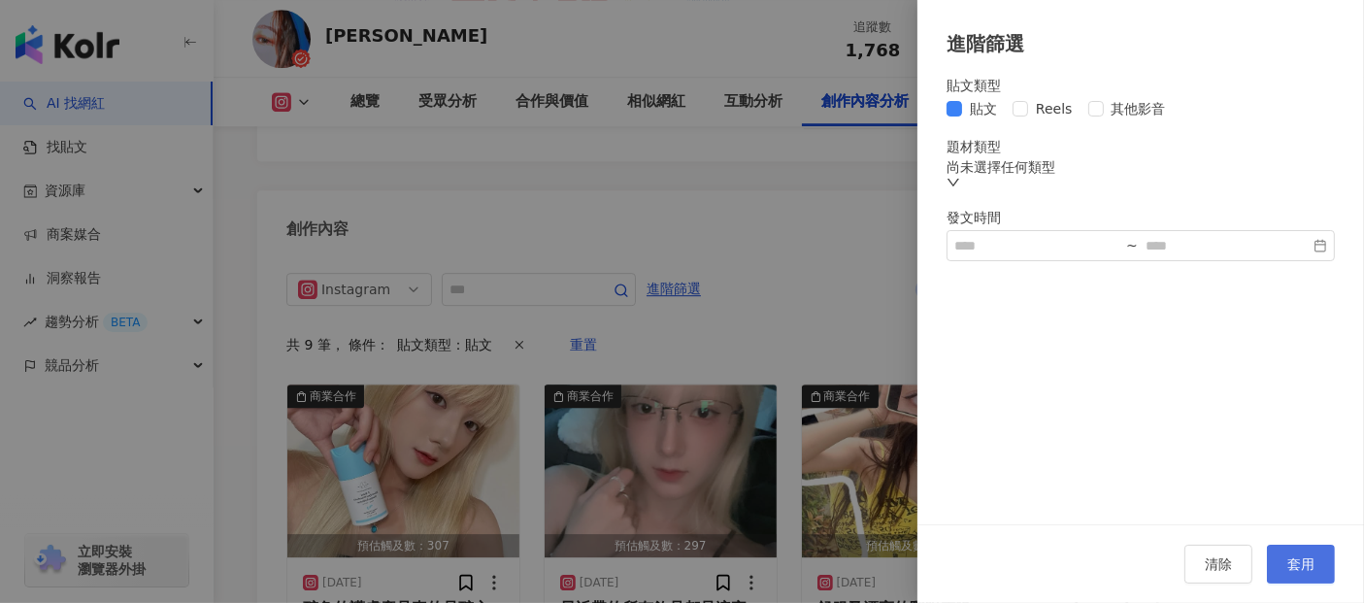
click at [1282, 567] on button "套用" at bounding box center [1301, 564] width 68 height 39
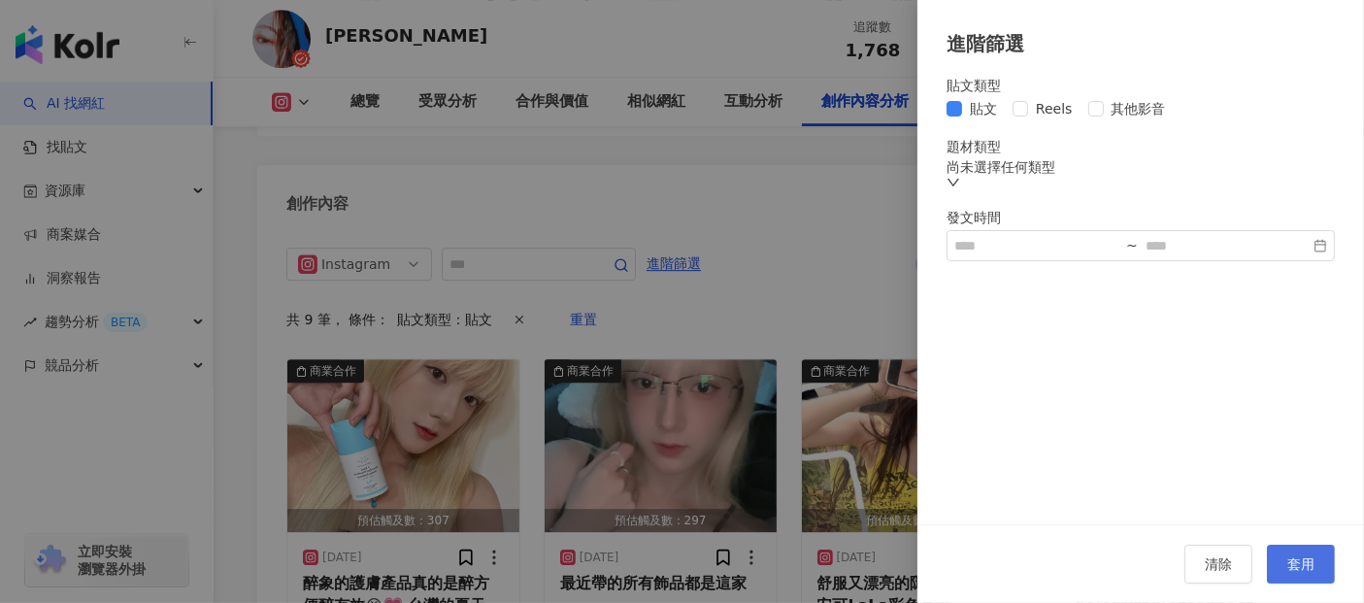
click at [1302, 567] on span "套用" at bounding box center [1301, 564] width 27 height 16
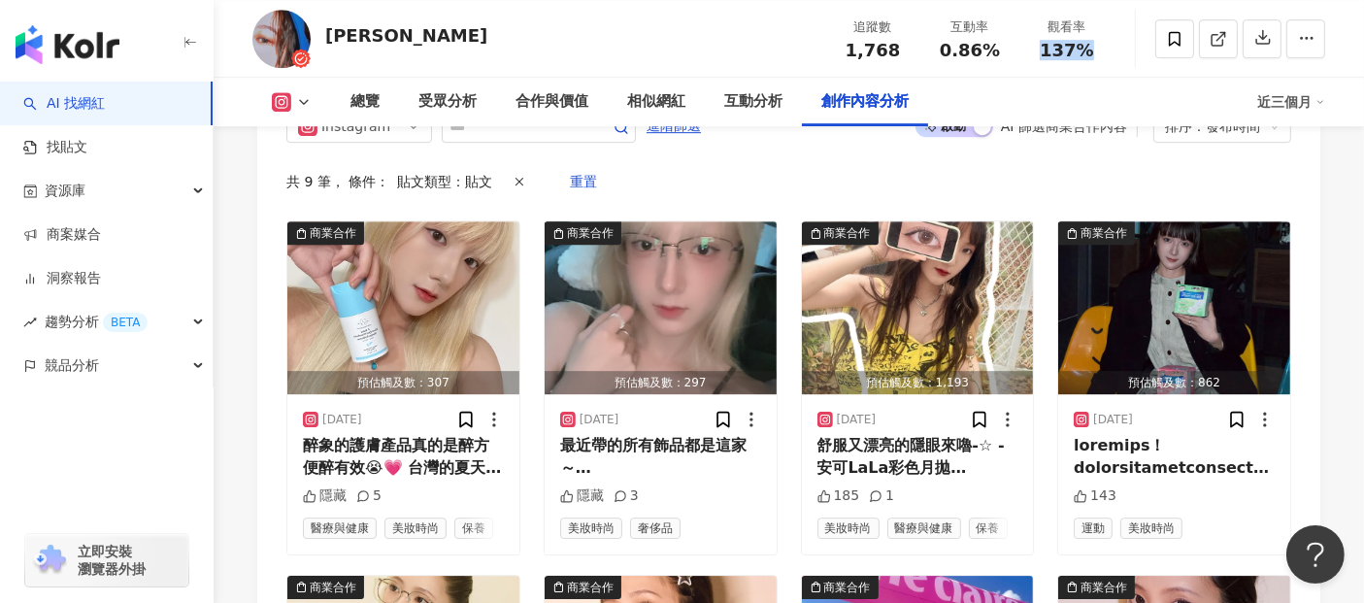
scroll to position [6140, 0]
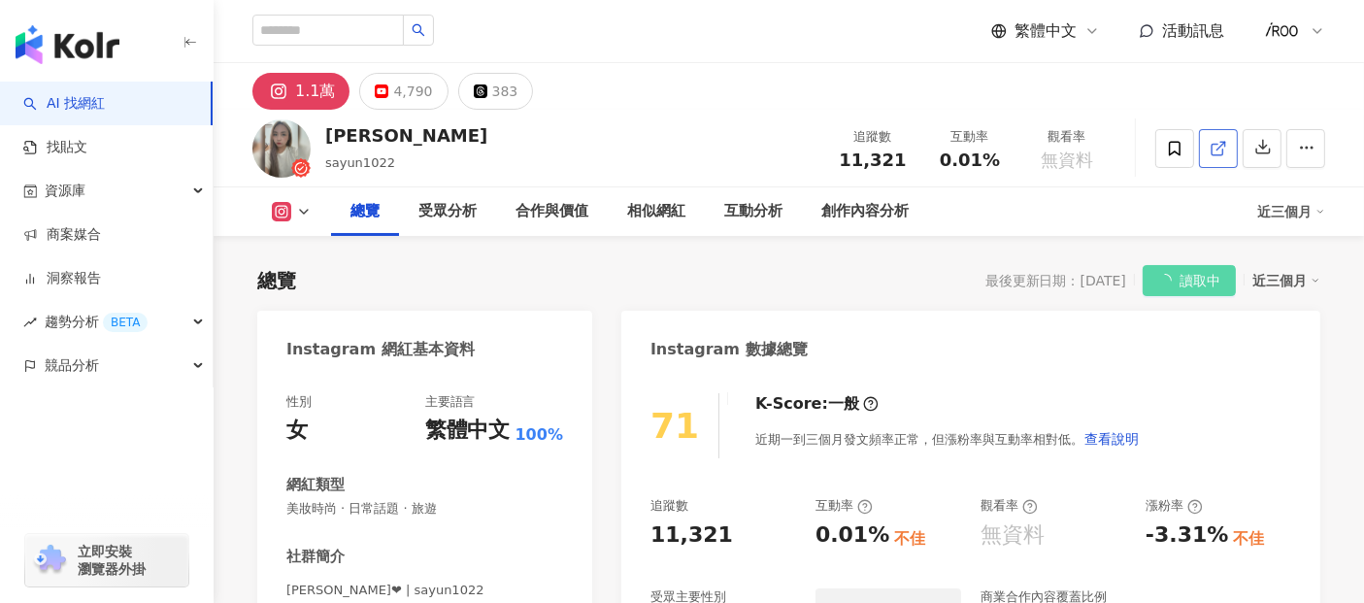
click at [1214, 149] on icon at bounding box center [1218, 148] width 17 height 17
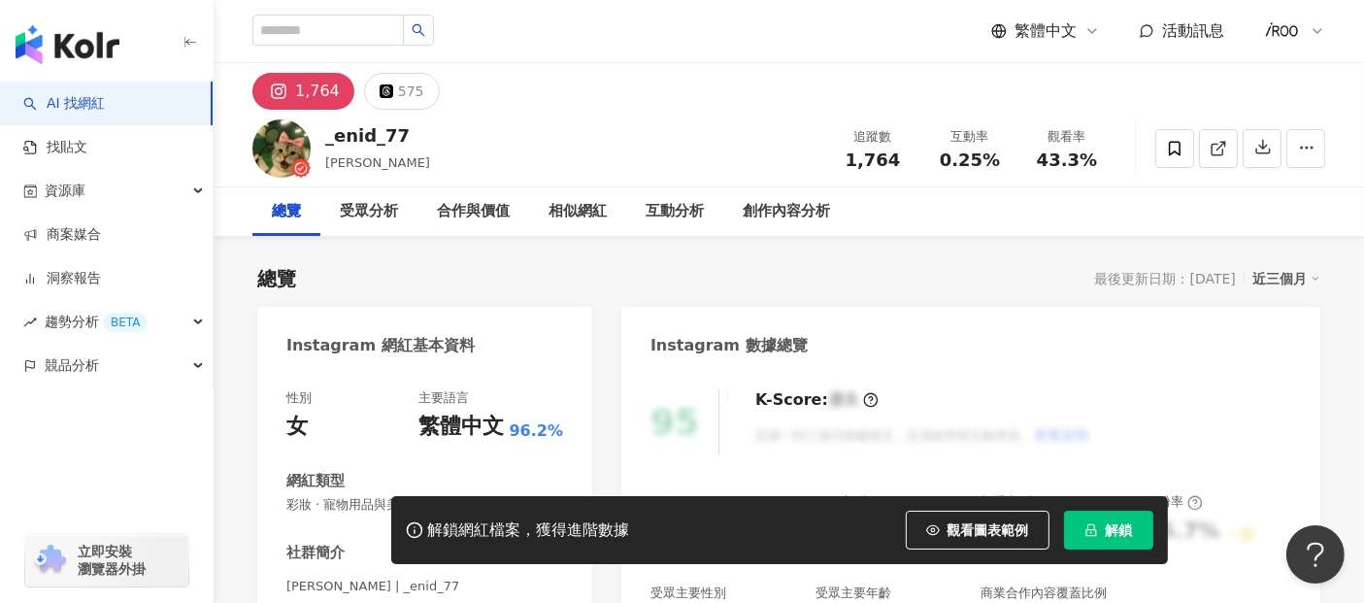
click at [1210, 145] on icon at bounding box center [1218, 148] width 17 height 17
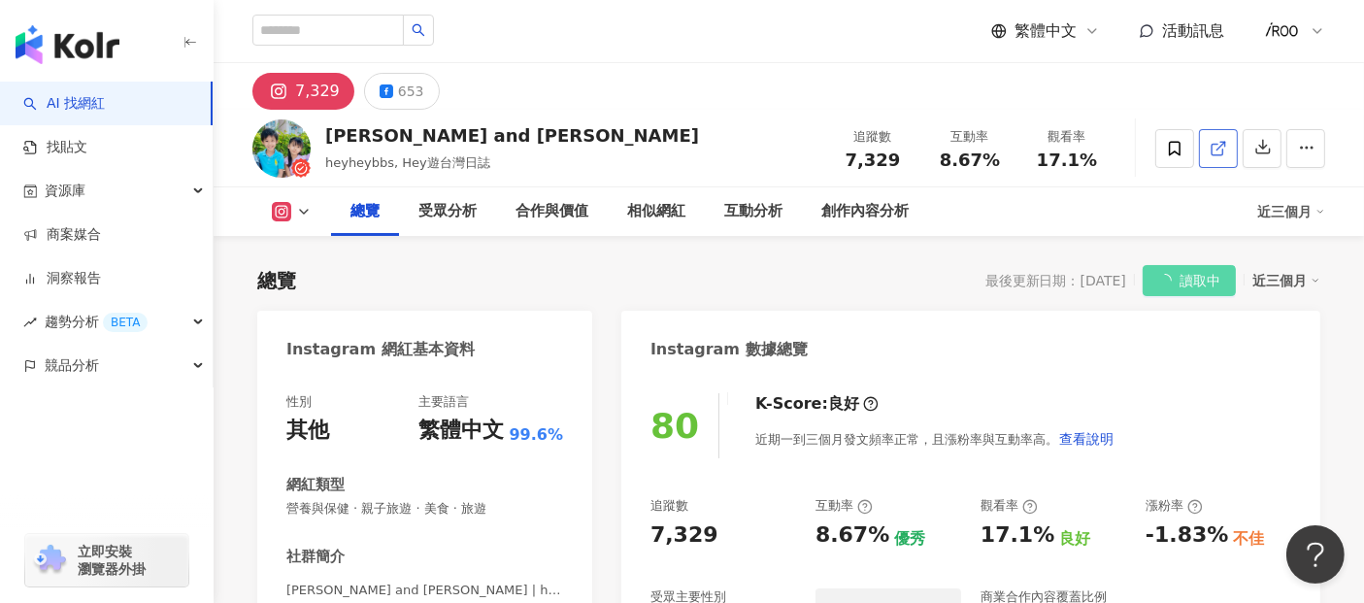
click at [1211, 144] on icon at bounding box center [1218, 148] width 17 height 17
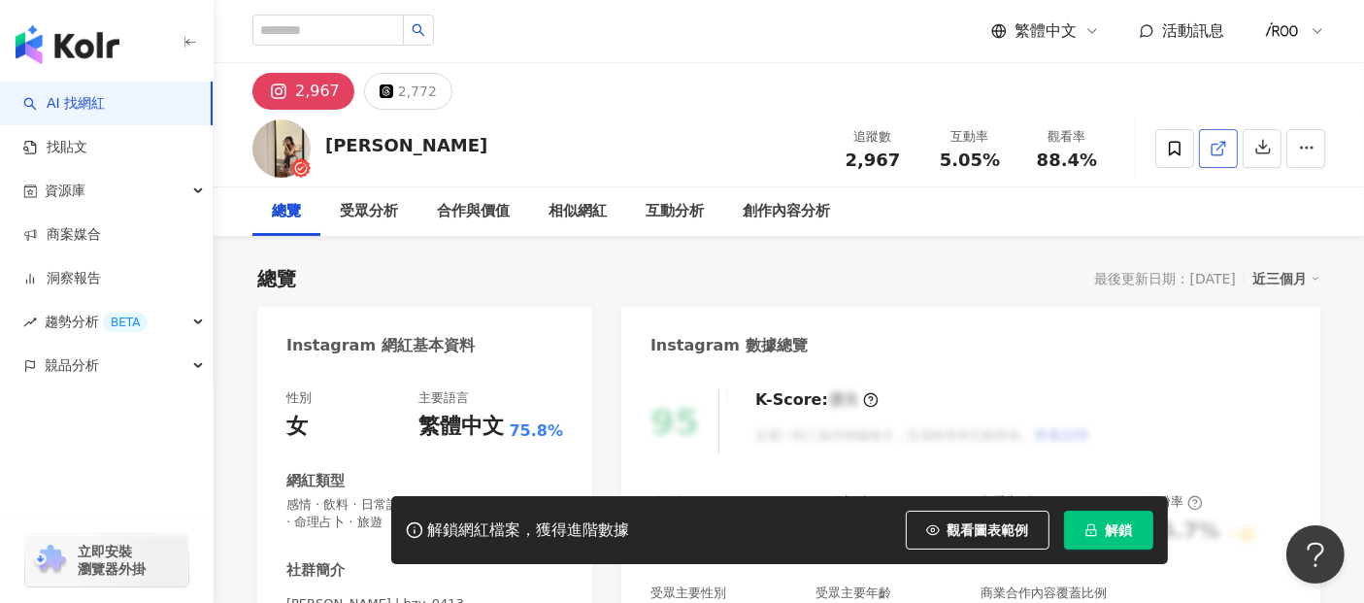
click at [1221, 143] on icon at bounding box center [1218, 148] width 17 height 17
click at [1100, 521] on button "解鎖" at bounding box center [1108, 530] width 89 height 39
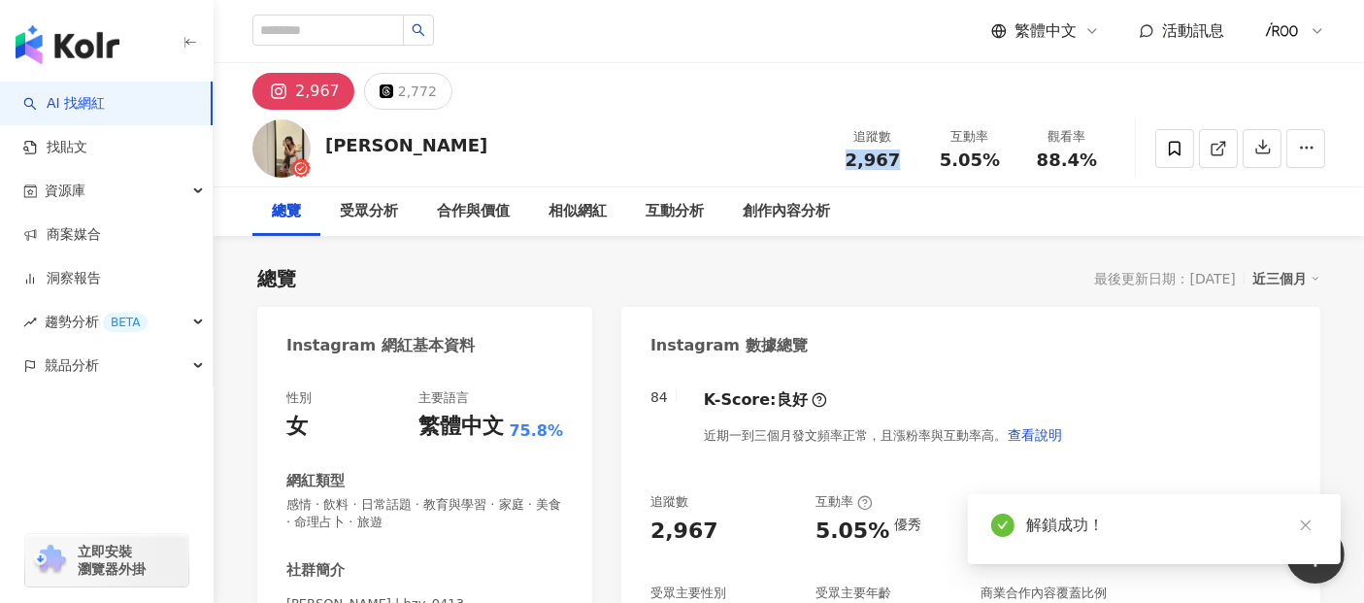
drag, startPoint x: 851, startPoint y: 159, endPoint x: 904, endPoint y: 158, distance: 53.4
click at [904, 158] on div "2,967" at bounding box center [873, 160] width 74 height 19
